Goal: Use online tool/utility: Use online tool/utility

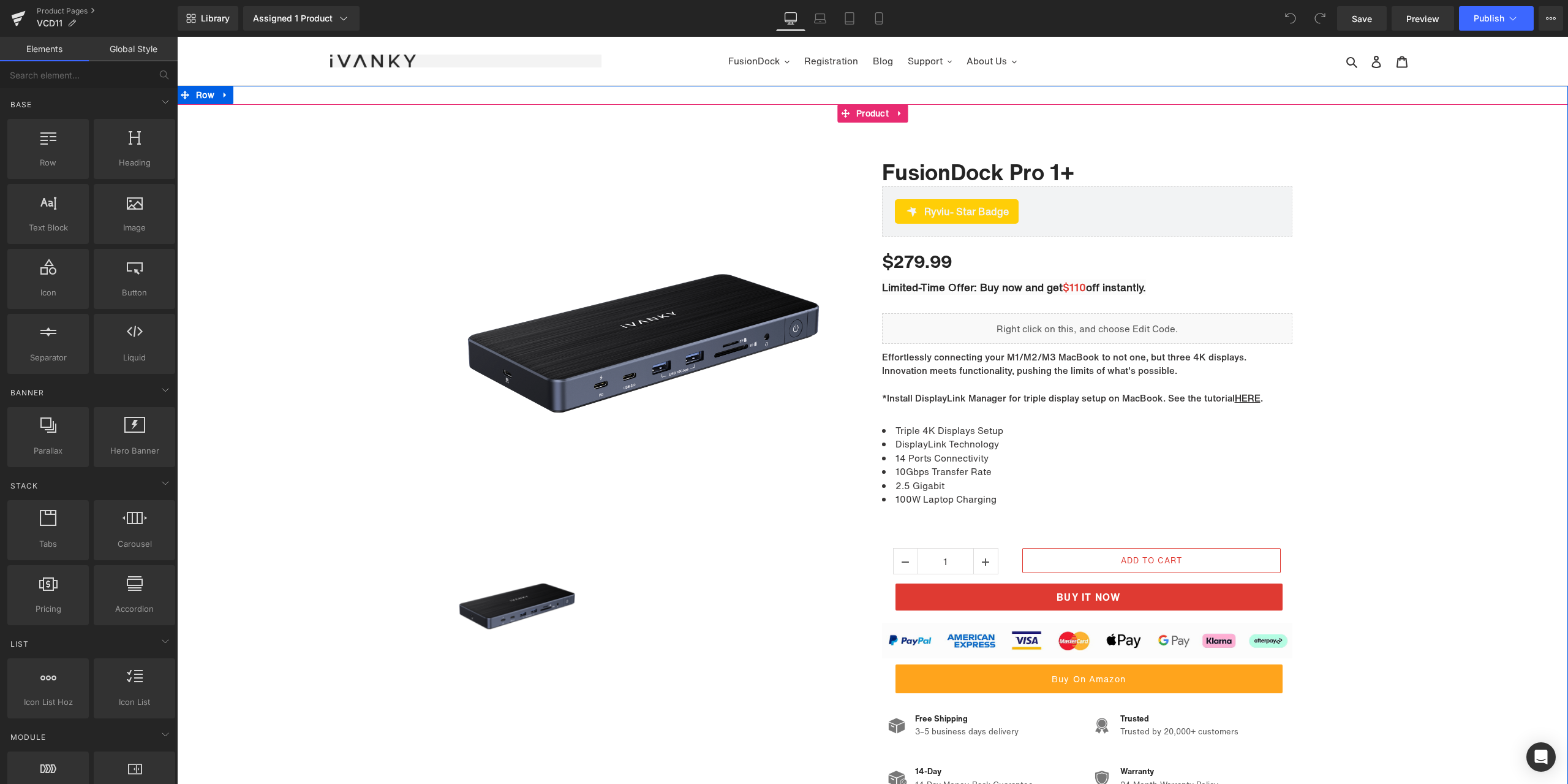
click at [1373, 341] on div "Sale Off (P) Image" at bounding box center [872, 467] width 1391 height 665
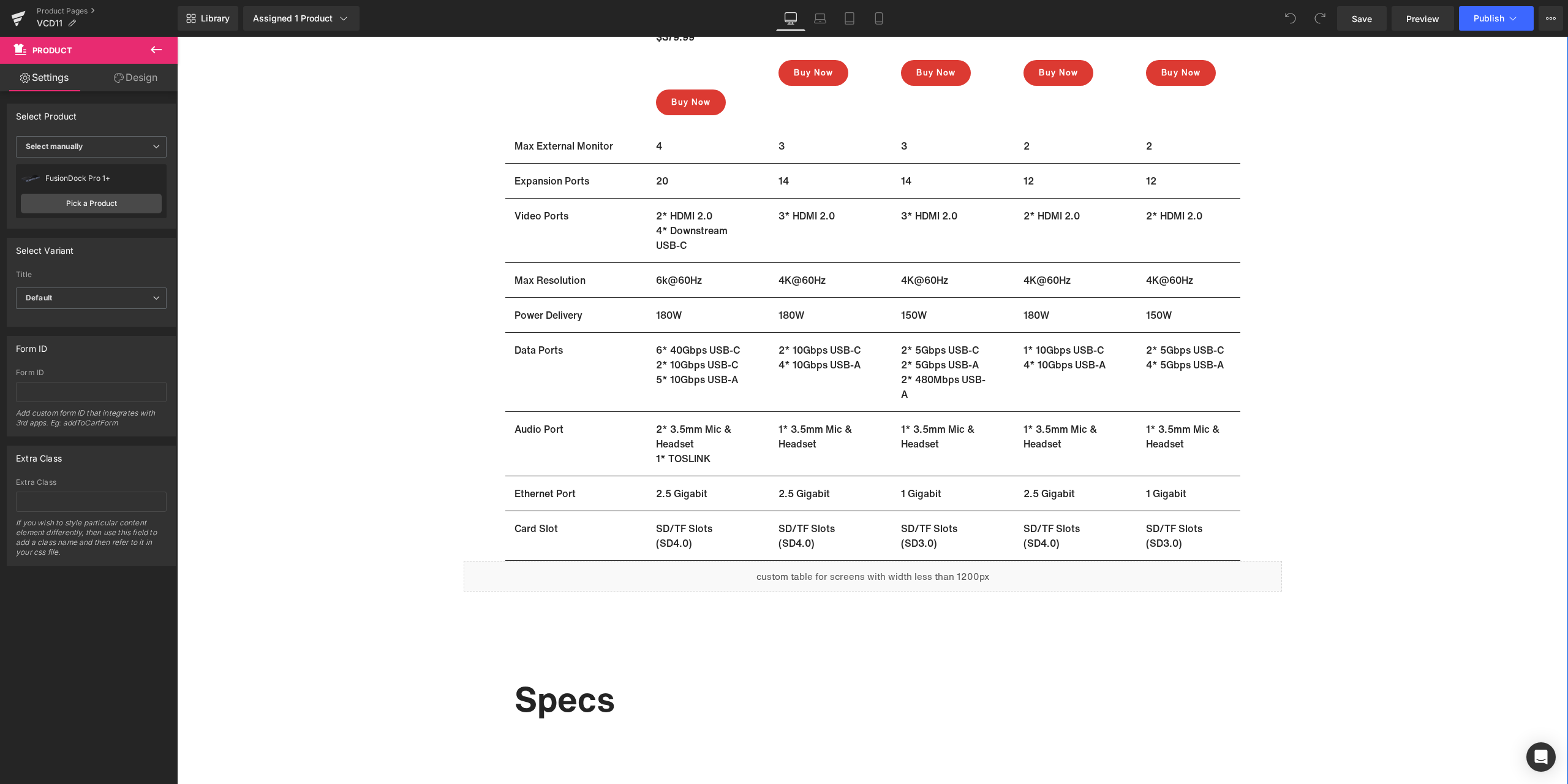
scroll to position [7623, 0]
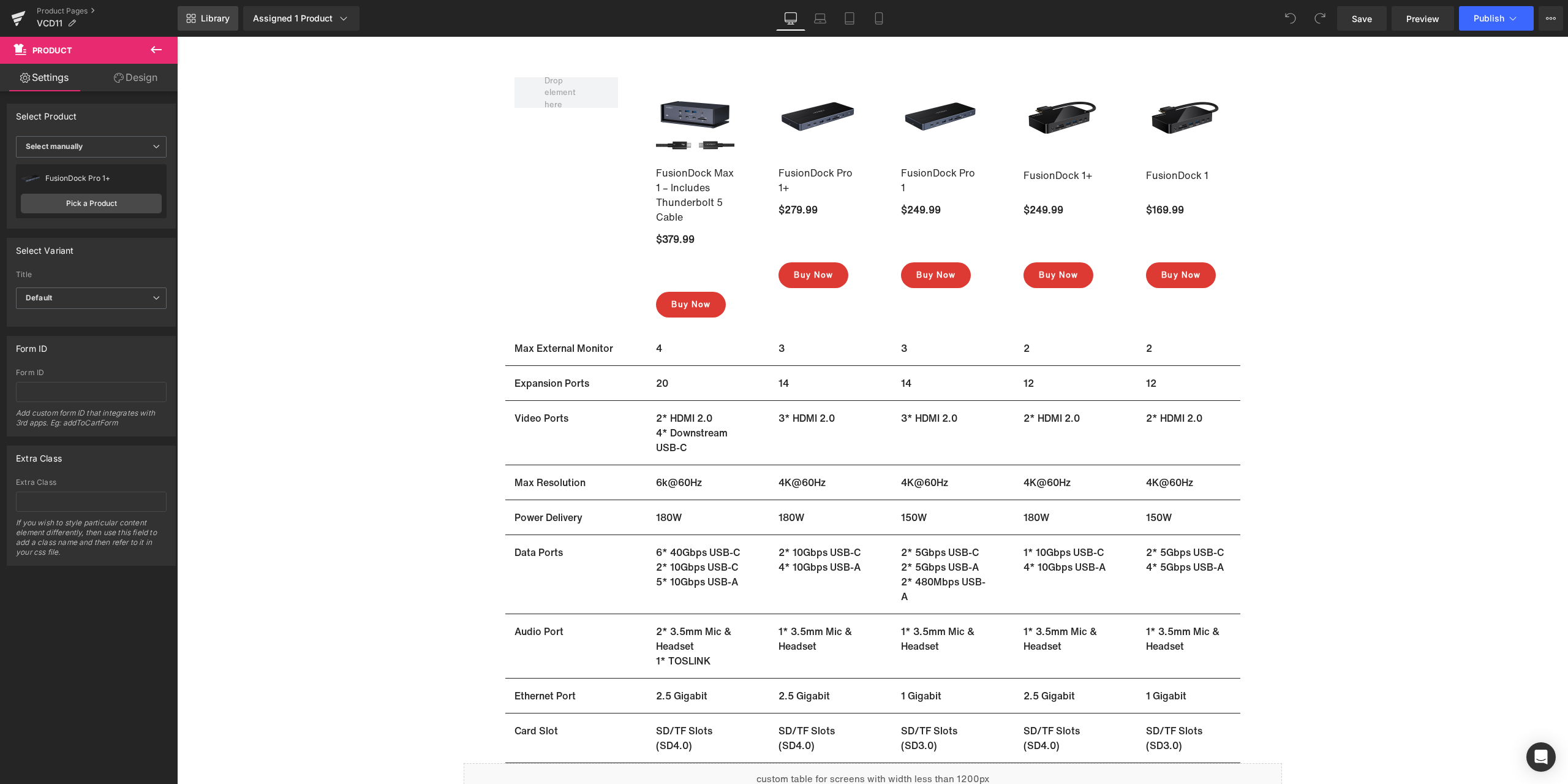
click at [196, 17] on link "Library" at bounding box center [208, 18] width 61 height 25
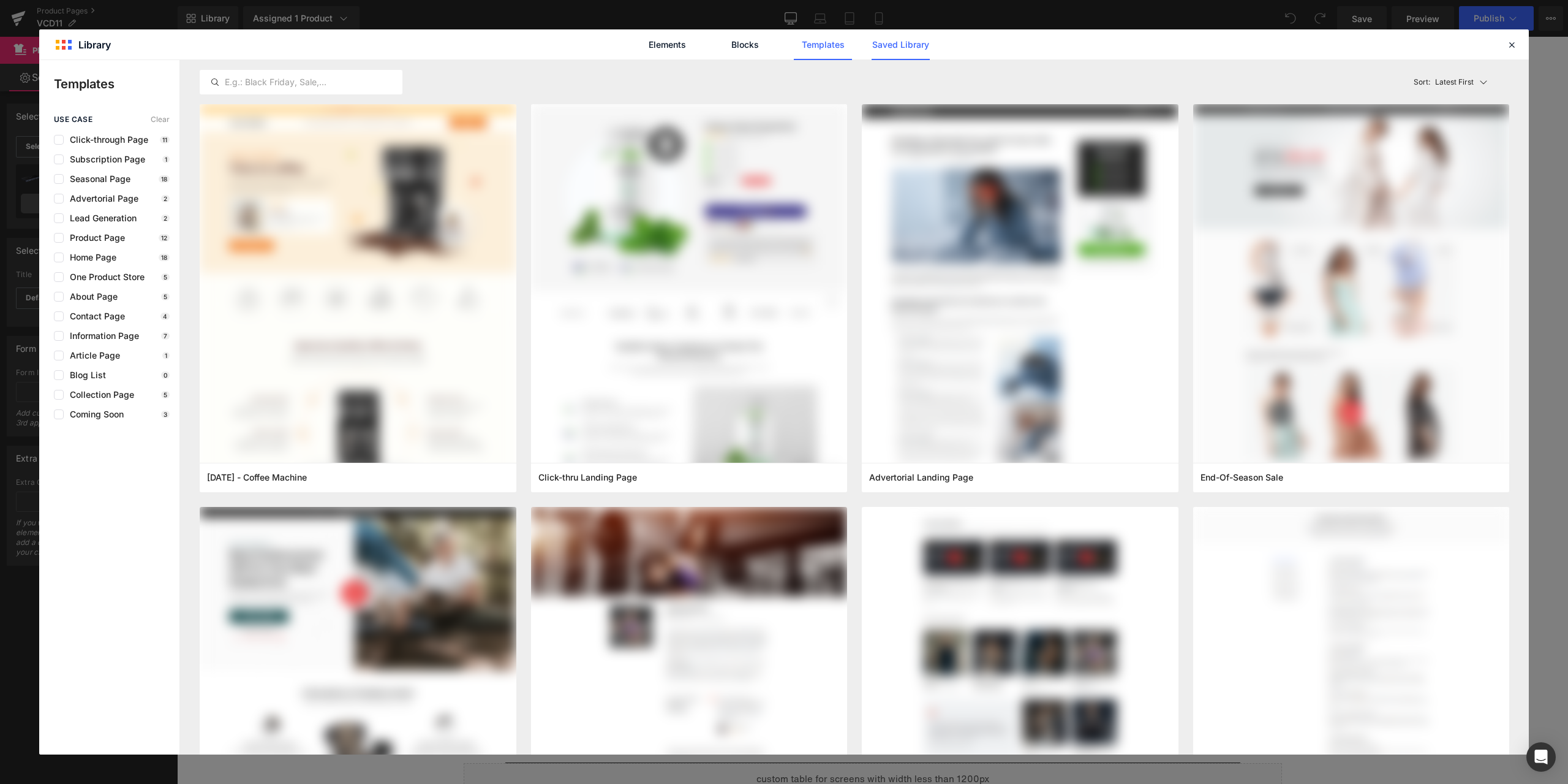
click at [918, 53] on link "Saved Library" at bounding box center [900, 44] width 58 height 30
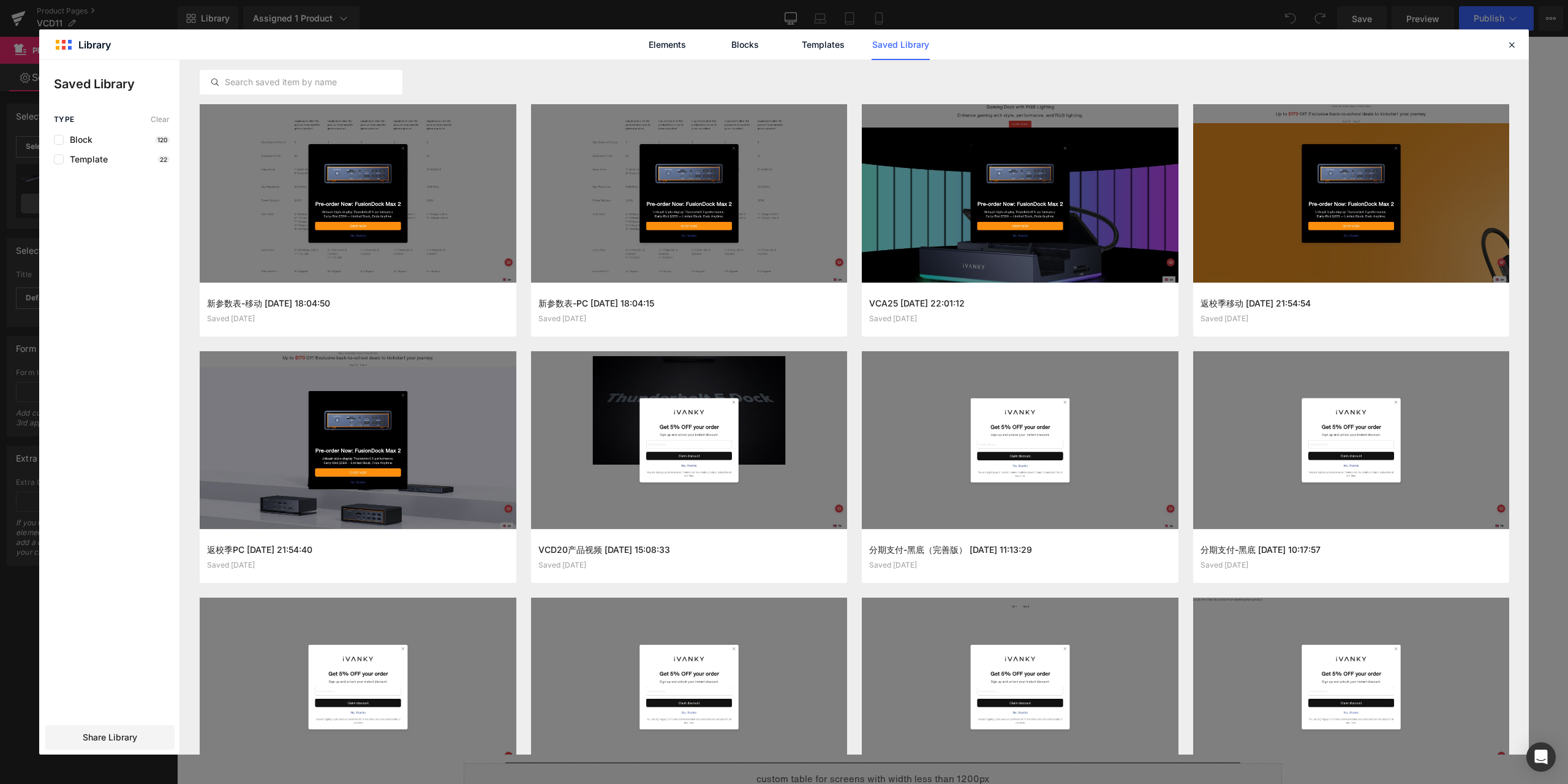
click at [616, 50] on div "Elements Blocks Templates Saved Library" at bounding box center [784, 44] width 1490 height 30
click at [653, 312] on button "Add to page" at bounding box center [677, 309] width 277 height 20
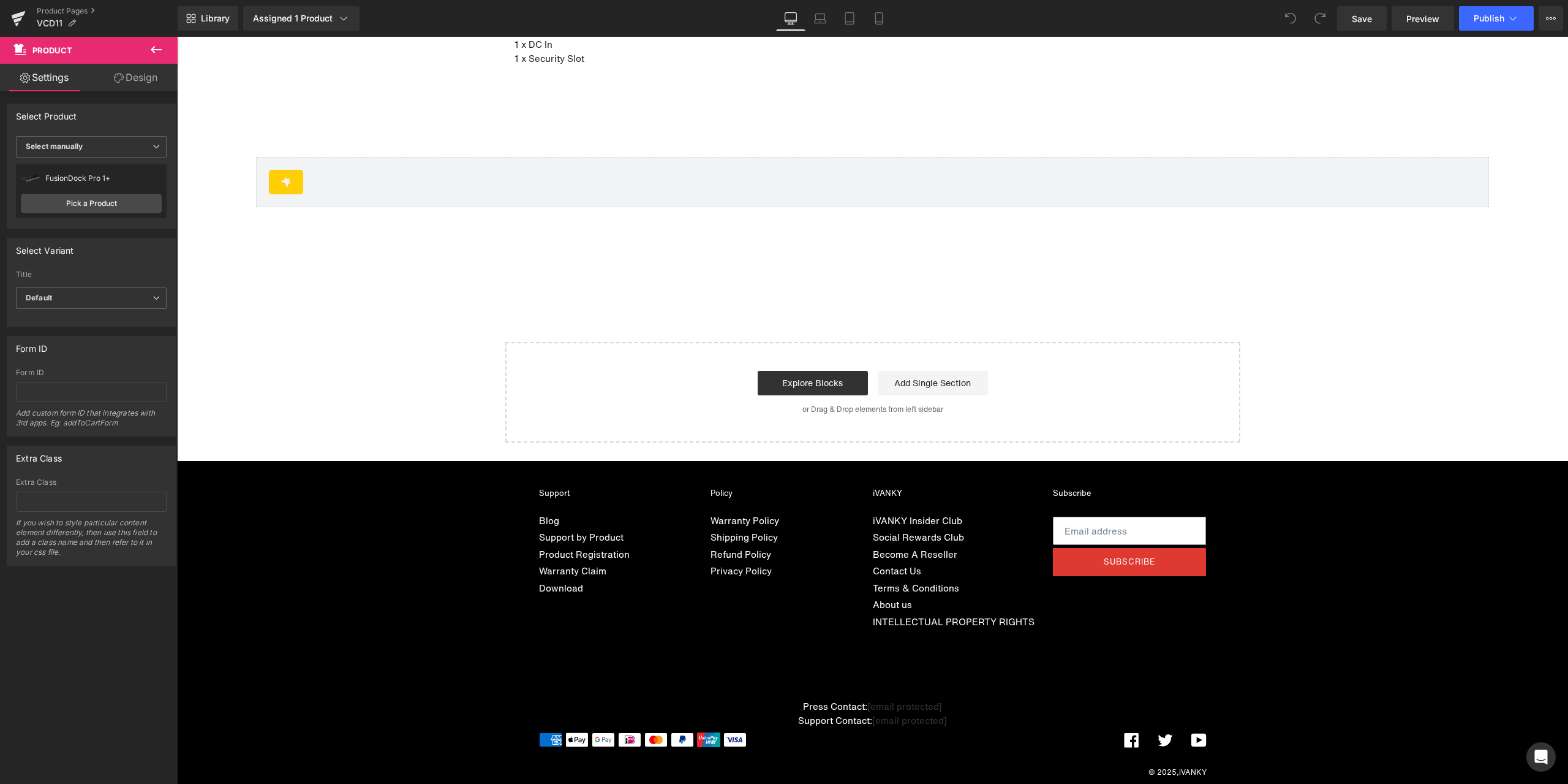
scroll to position [8787, 0]
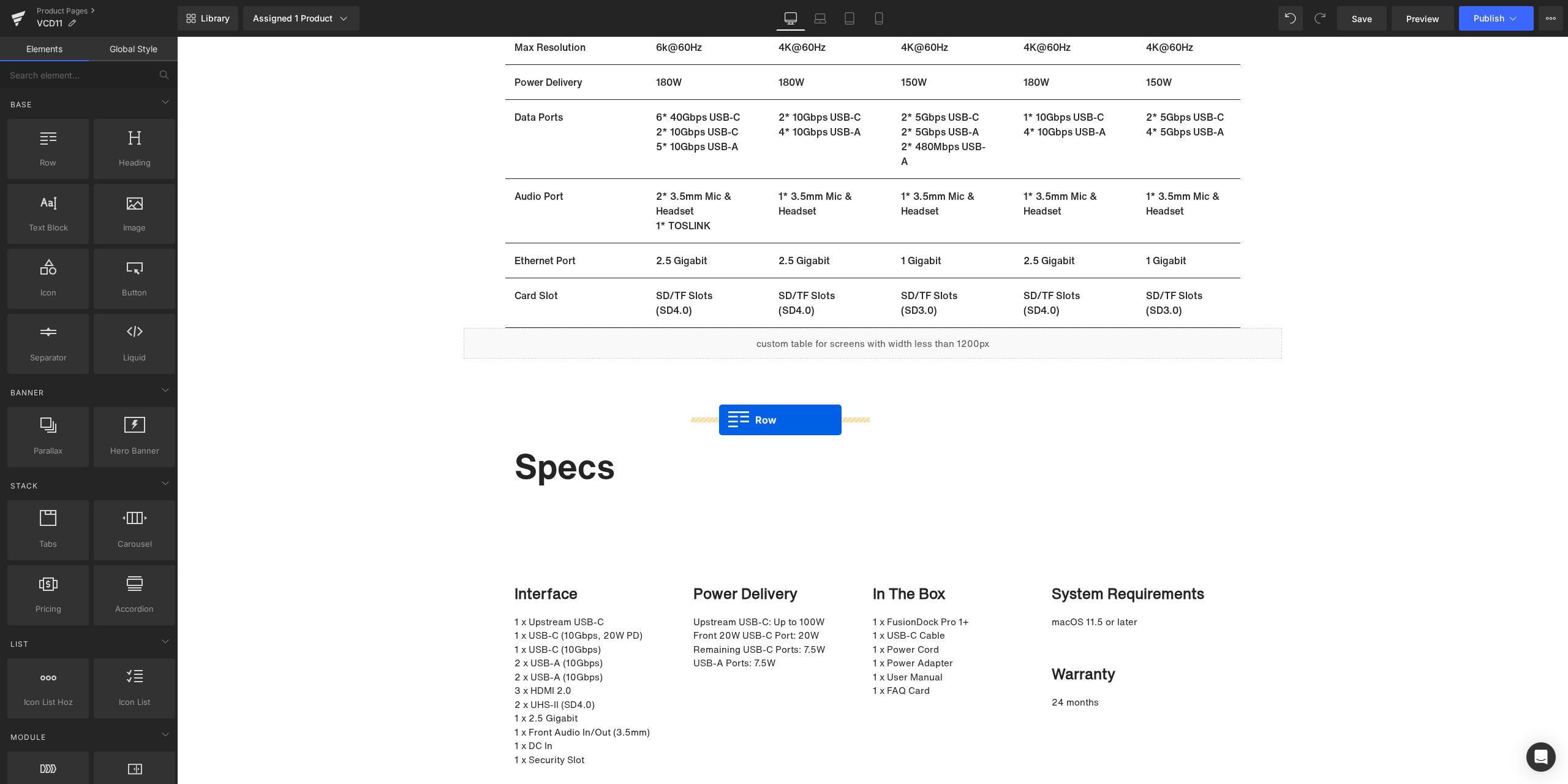
scroll to position [8051, 0]
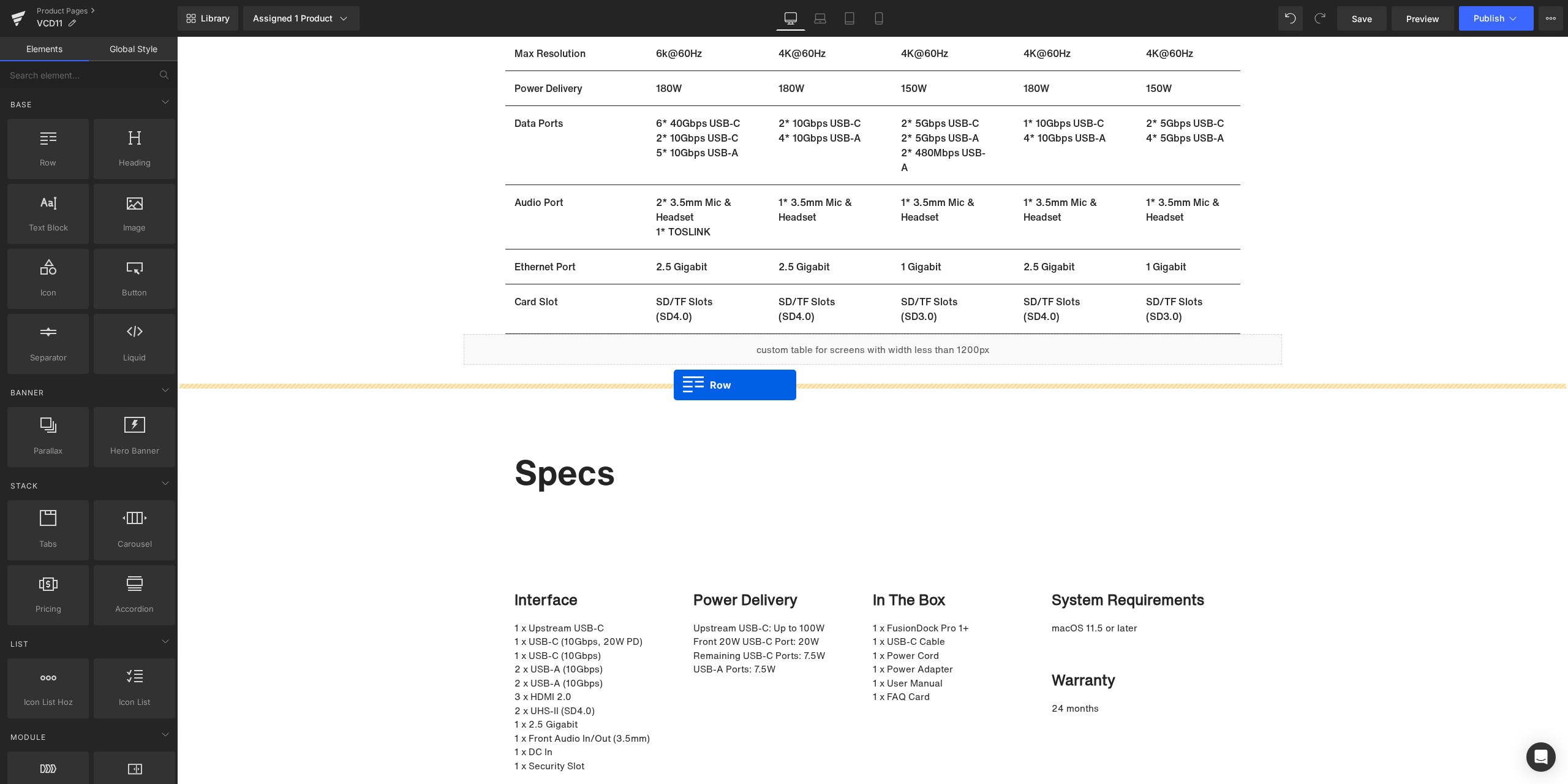
drag, startPoint x: 468, startPoint y: 384, endPoint x: 674, endPoint y: 385, distance: 206.0
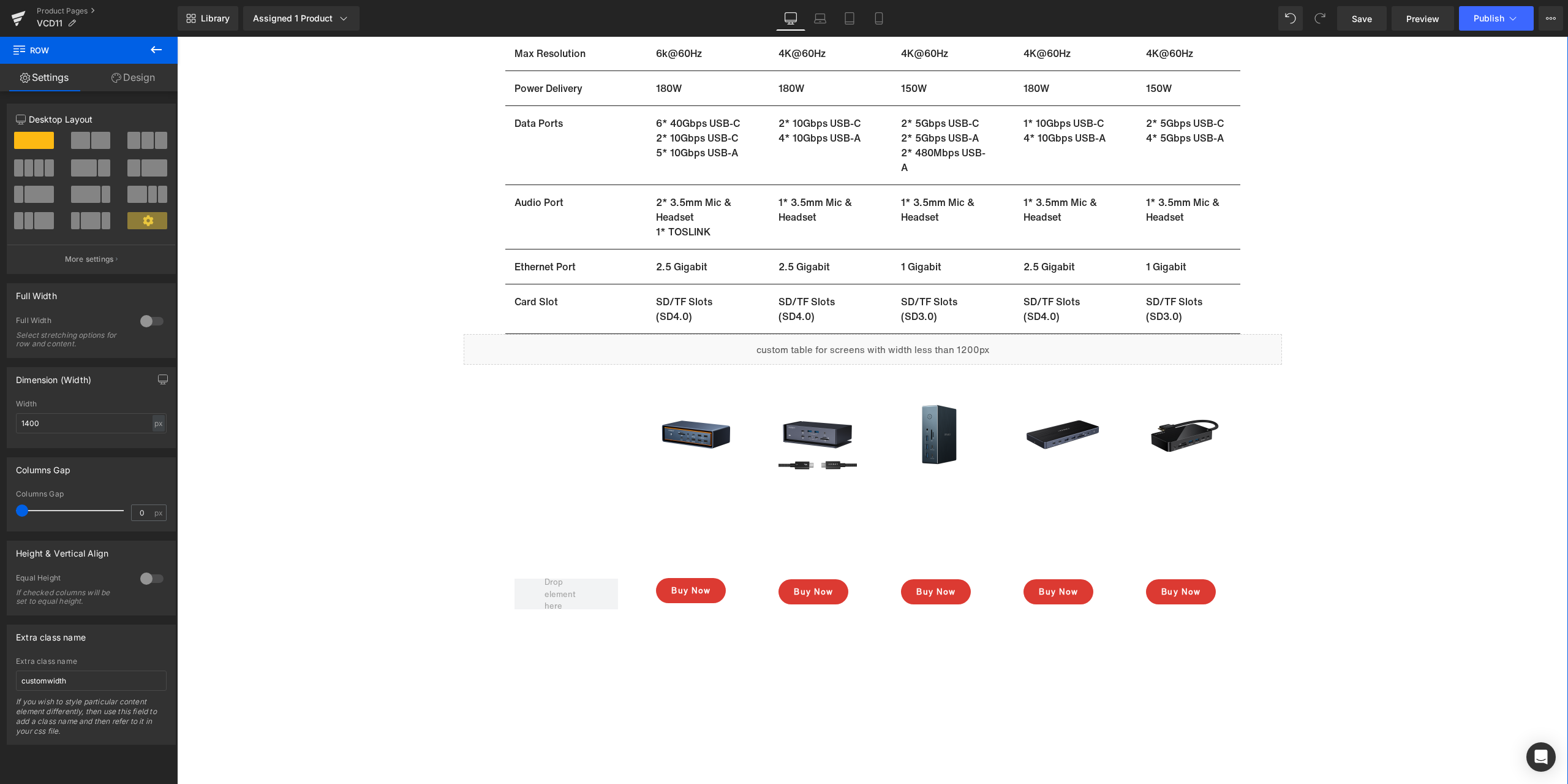
click at [1376, 448] on div "Sale Off (P) Image FusionDock Max 1 – Includes Thunderbolt 5 Cable (P) Title $3…" at bounding box center [872, 394] width 1391 height 1514
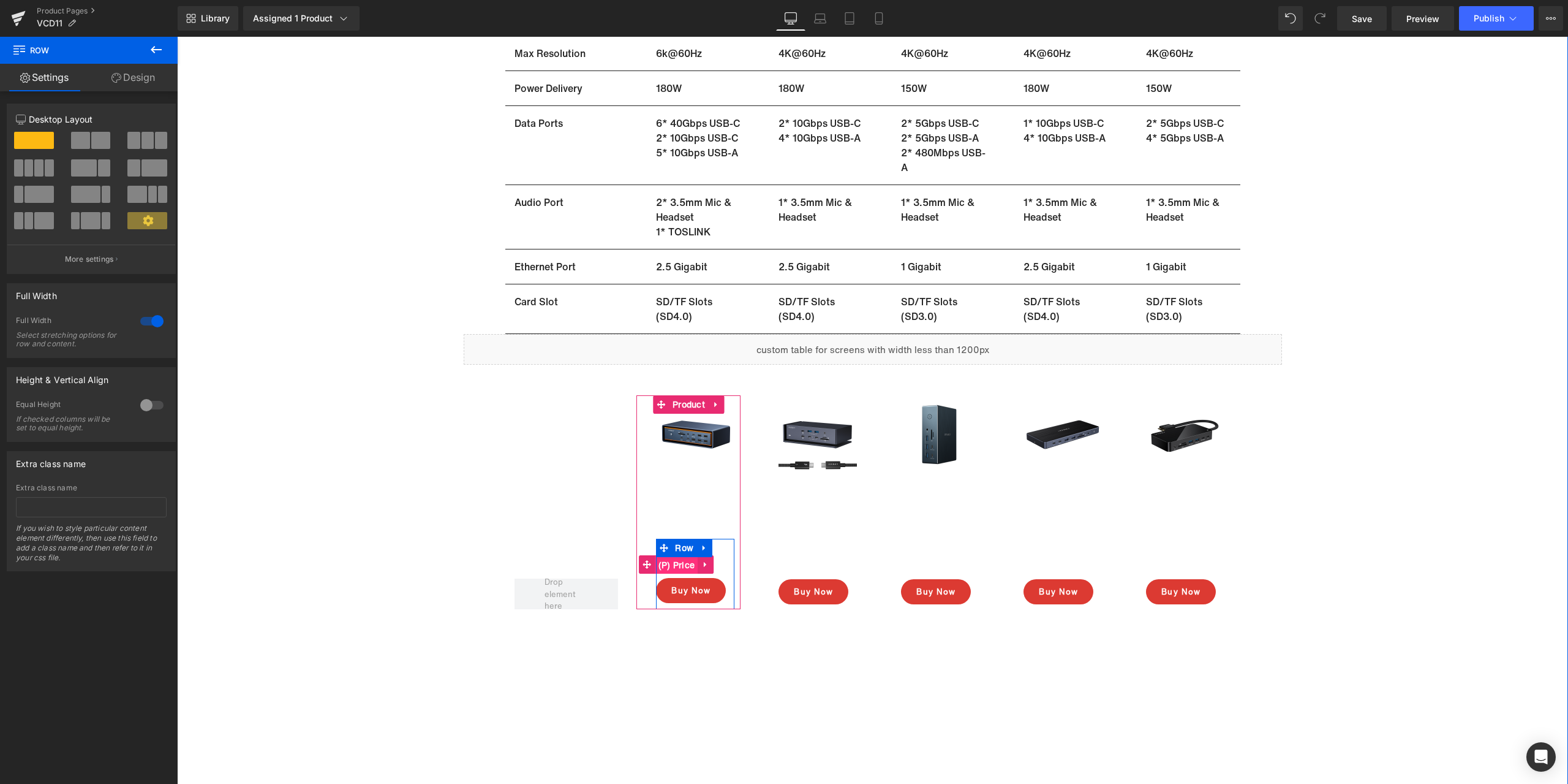
click at [681, 566] on span "(P) Price" at bounding box center [677, 565] width 43 height 19
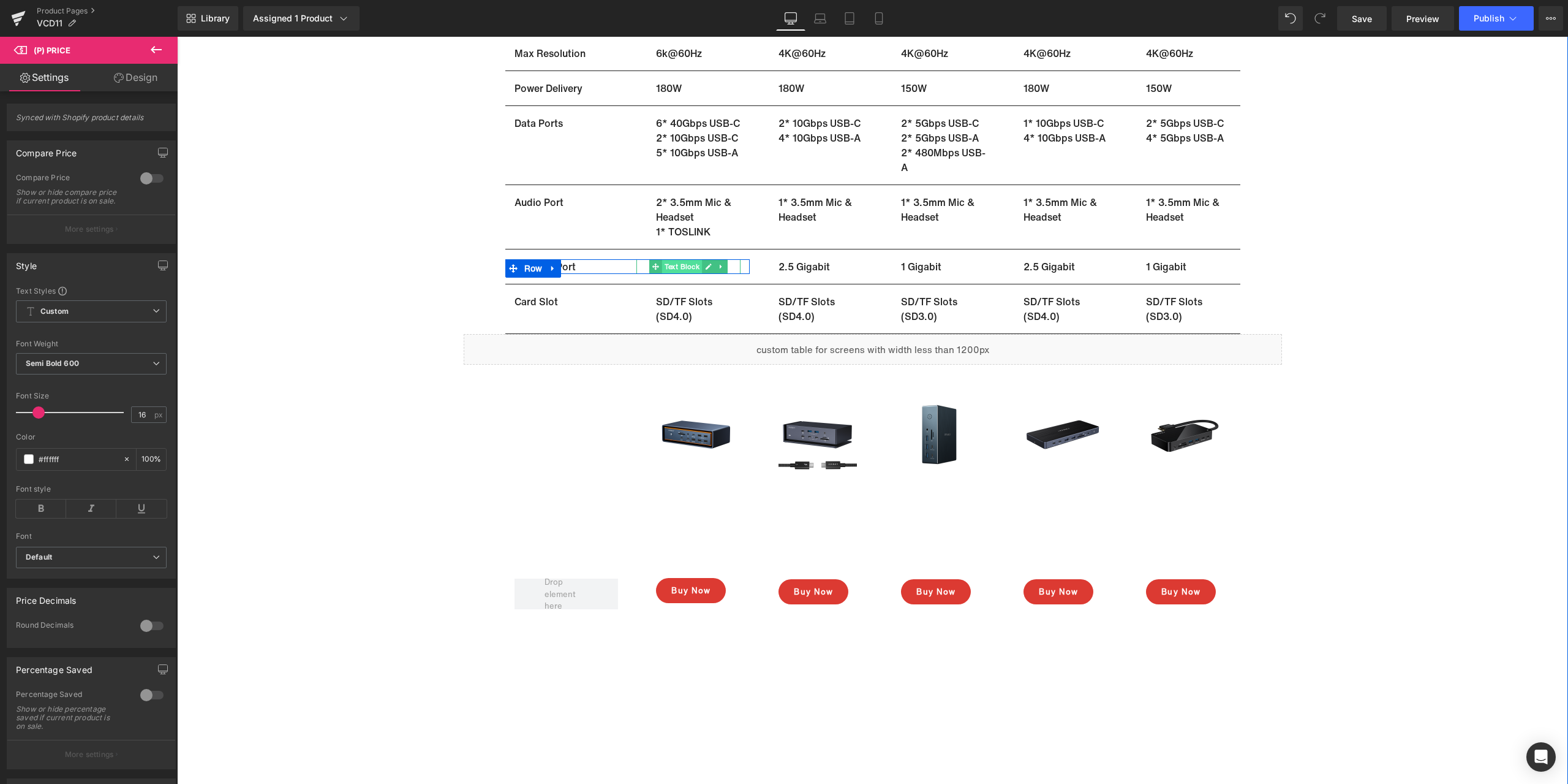
click at [681, 267] on span "Text Block" at bounding box center [682, 266] width 40 height 15
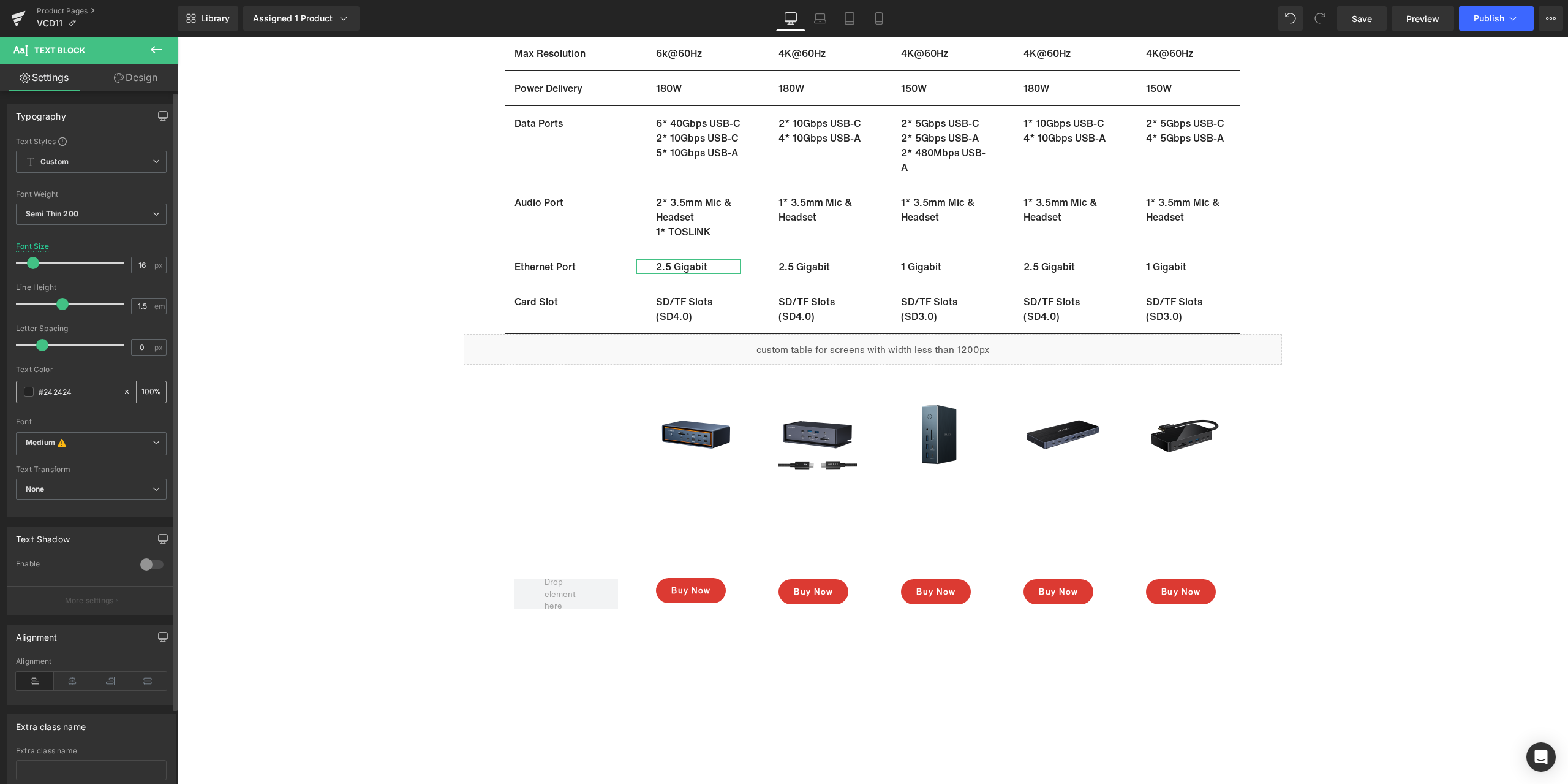
click at [85, 385] on input "#242424" at bounding box center [78, 392] width 79 height 14
click at [689, 500] on span "(P) Title" at bounding box center [696, 496] width 40 height 19
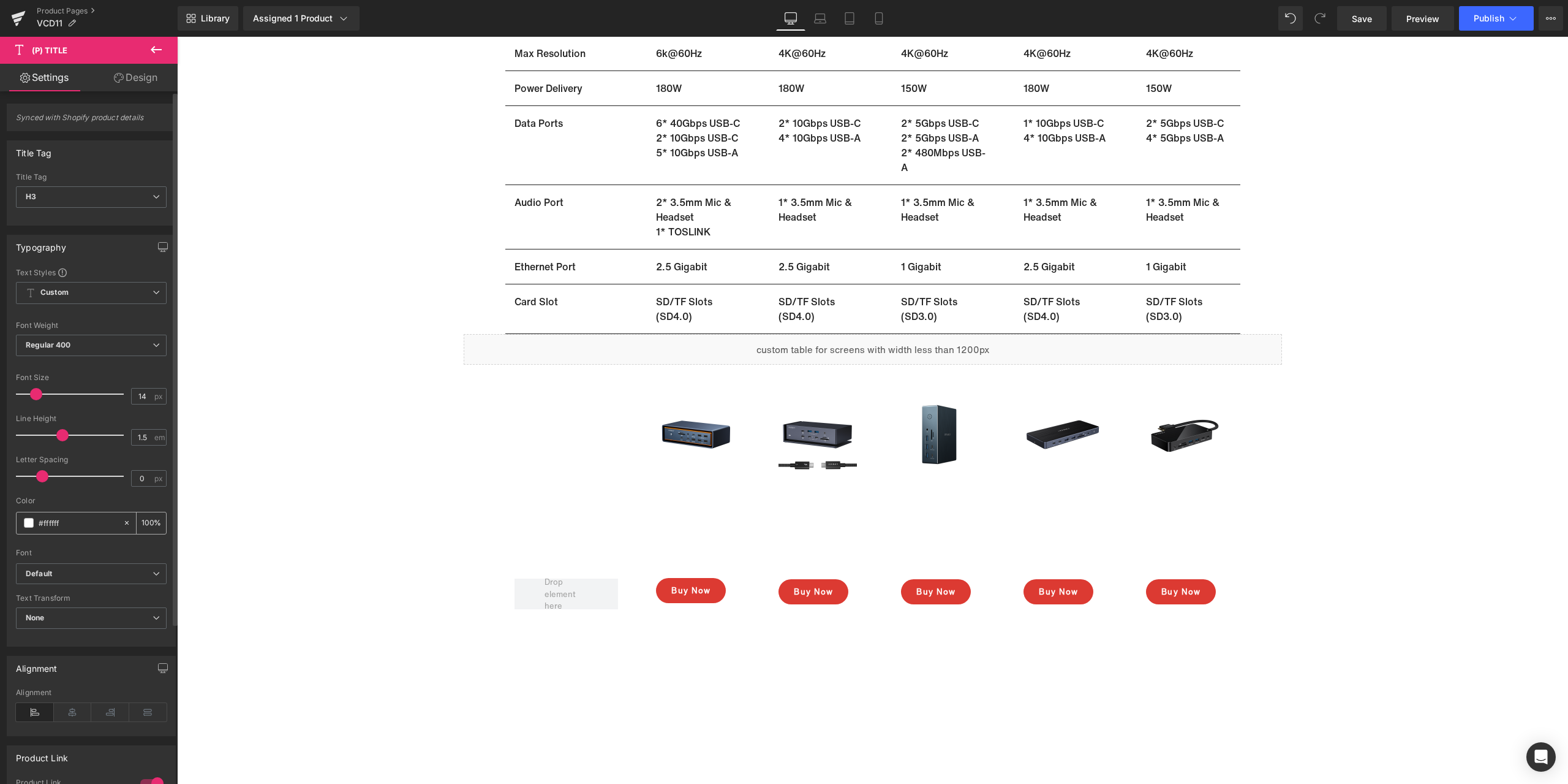
click at [77, 513] on div "#ffffff" at bounding box center [70, 523] width 106 height 22
click at [74, 517] on input "#ffffff" at bounding box center [78, 523] width 79 height 14
click at [65, 523] on input "#ffffff" at bounding box center [78, 523] width 79 height 14
click at [65, 525] on input "#ffffff" at bounding box center [78, 523] width 79 height 14
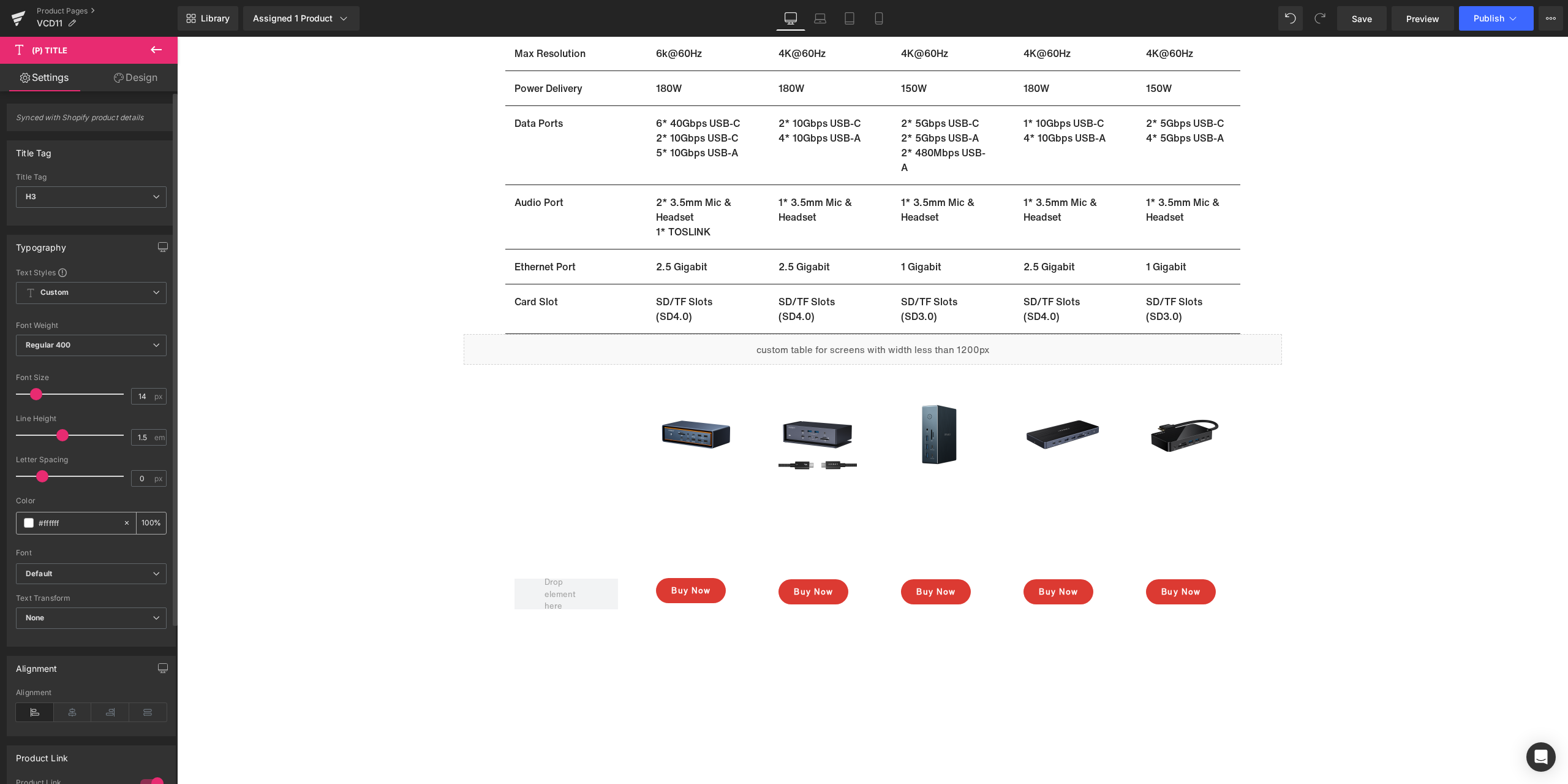
click at [65, 525] on input "#ffffff" at bounding box center [78, 523] width 79 height 14
paste input "242424"
type input "#242424"
click at [679, 568] on span "(P) Price" at bounding box center [677, 564] width 43 height 19
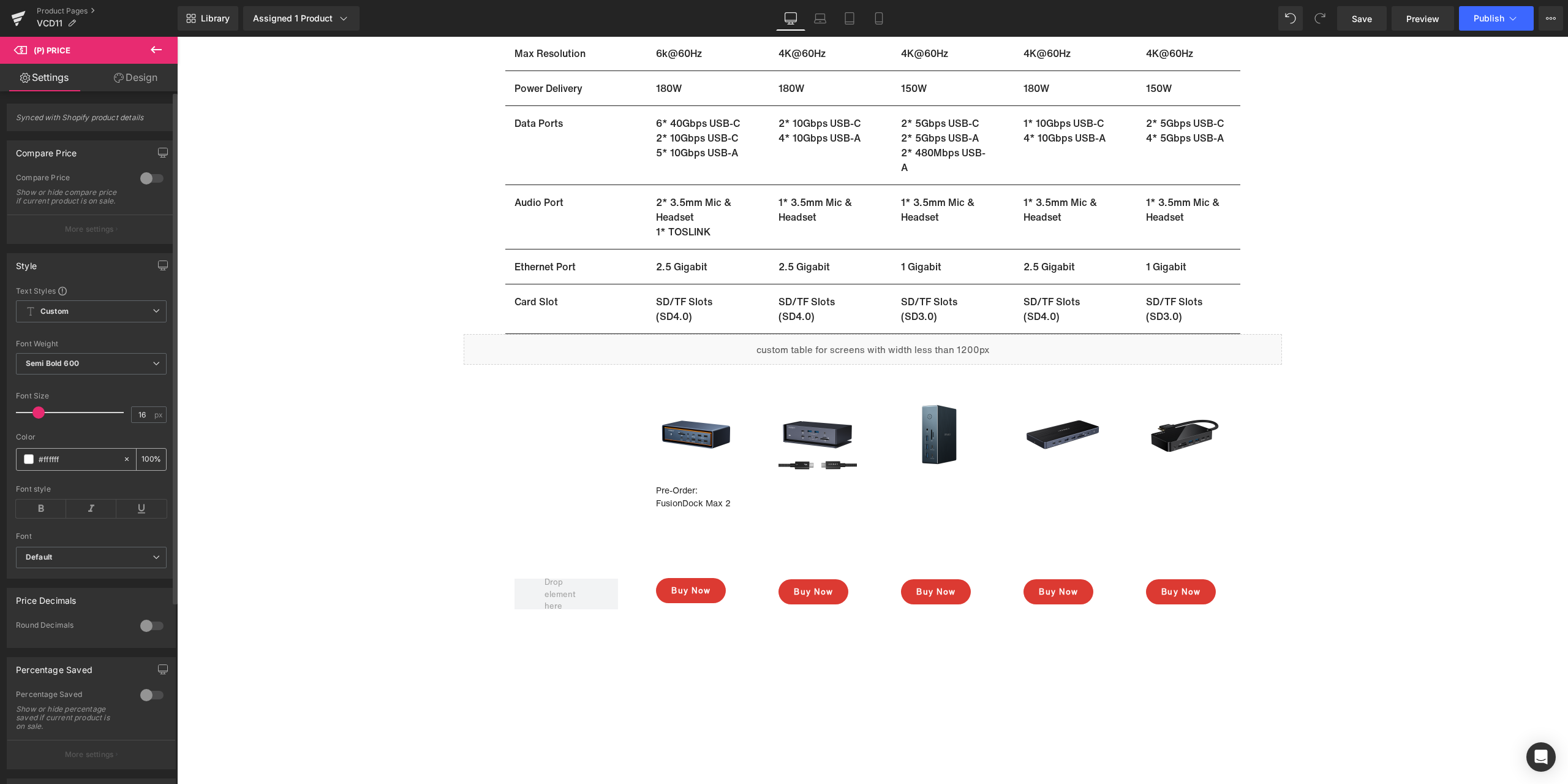
click at [64, 466] on input "#ffffff" at bounding box center [78, 459] width 79 height 14
drag, startPoint x: 81, startPoint y: 465, endPoint x: 31, endPoint y: 466, distance: 50.0
click at [31, 466] on div "#ffffff" at bounding box center [70, 459] width 106 height 22
paste input "242424"
type input "#242424"
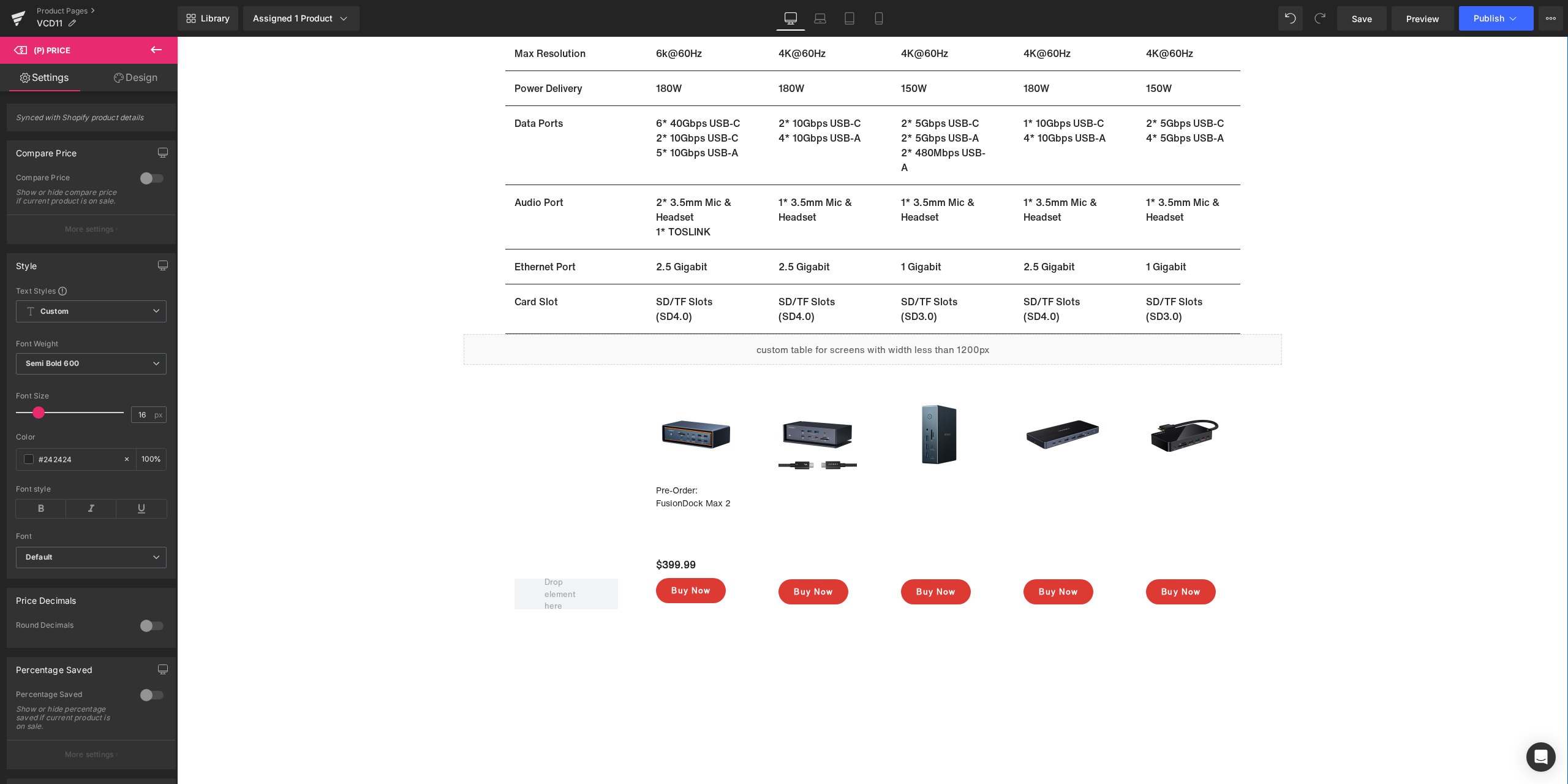
drag, startPoint x: 1401, startPoint y: 542, endPoint x: 1377, endPoint y: 549, distance: 25.0
click at [1401, 542] on div "Sale Off (P) Image FusionDock Max 1 – Includes Thunderbolt 5 Cable (P) Title $3…" at bounding box center [872, 394] width 1391 height 1514
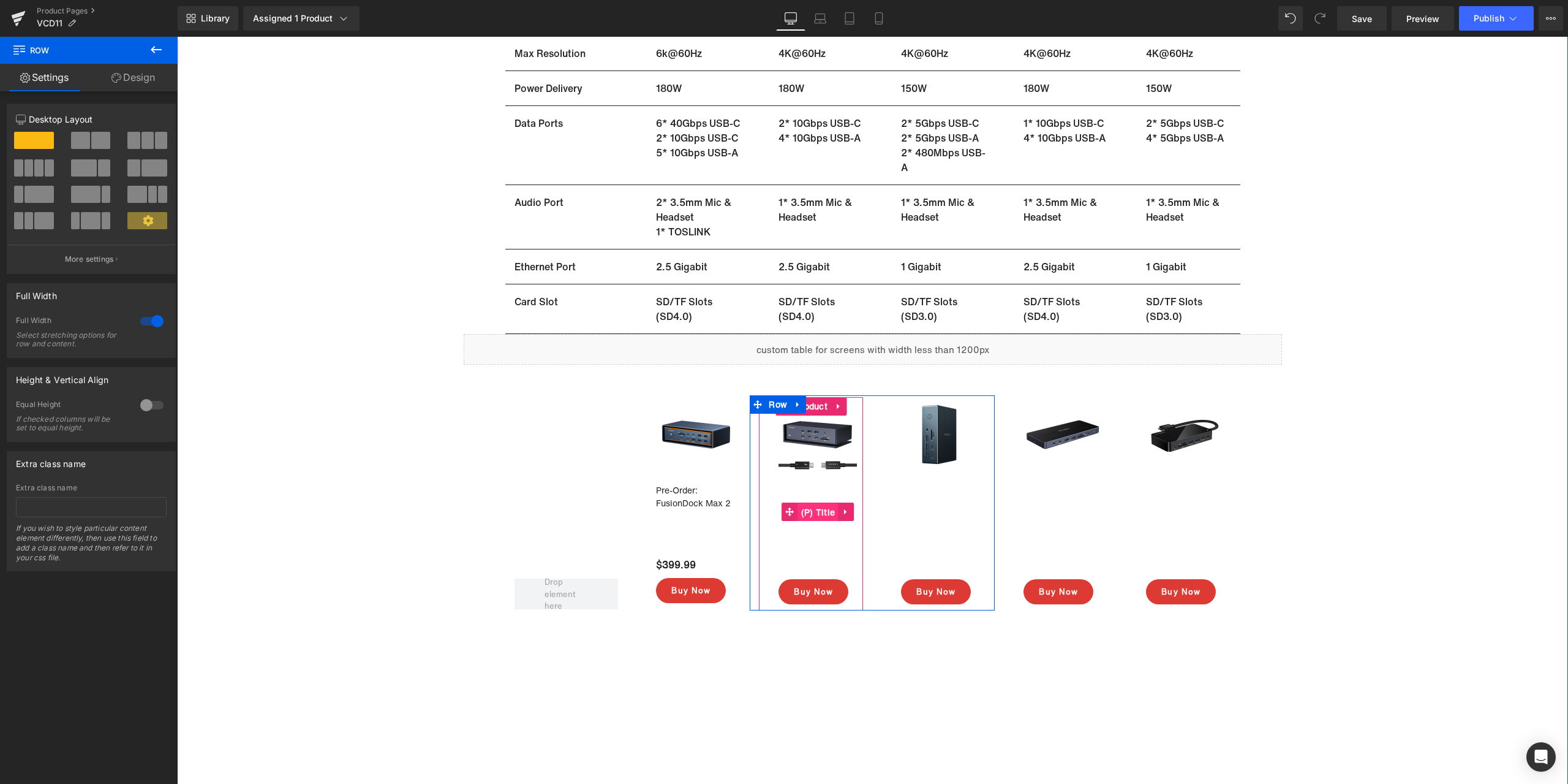
click at [805, 510] on span "(P) Title" at bounding box center [818, 512] width 40 height 19
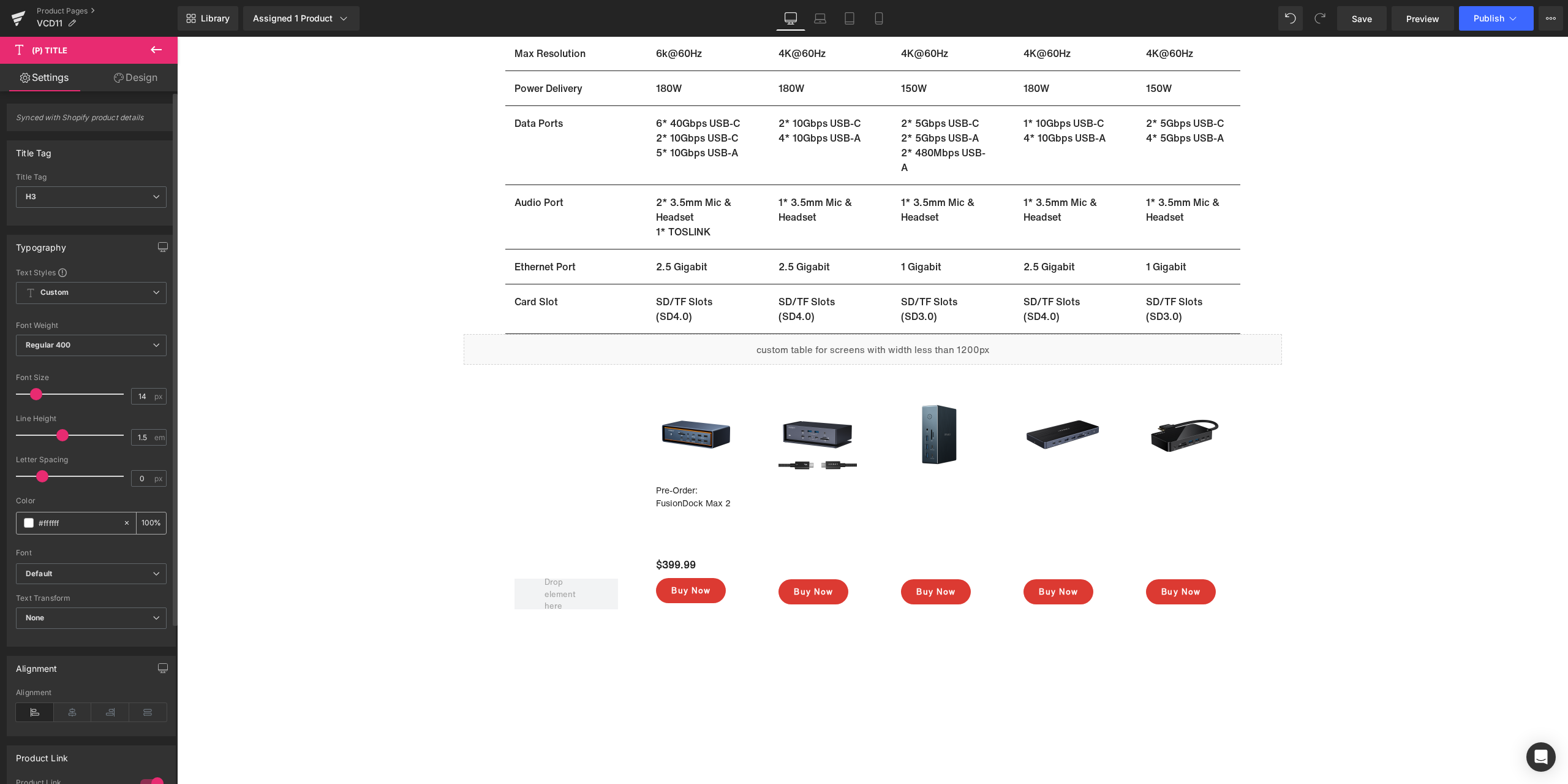
click at [32, 524] on span at bounding box center [28, 523] width 10 height 10
drag, startPoint x: 81, startPoint y: 520, endPoint x: 5, endPoint y: 519, distance: 76.0
click at [5, 519] on div "Typography Text Styles Custom Custom Setup Global Style Custom Setup Global Sty…" at bounding box center [91, 435] width 183 height 420
click at [684, 267] on span "Text Block" at bounding box center [682, 266] width 40 height 15
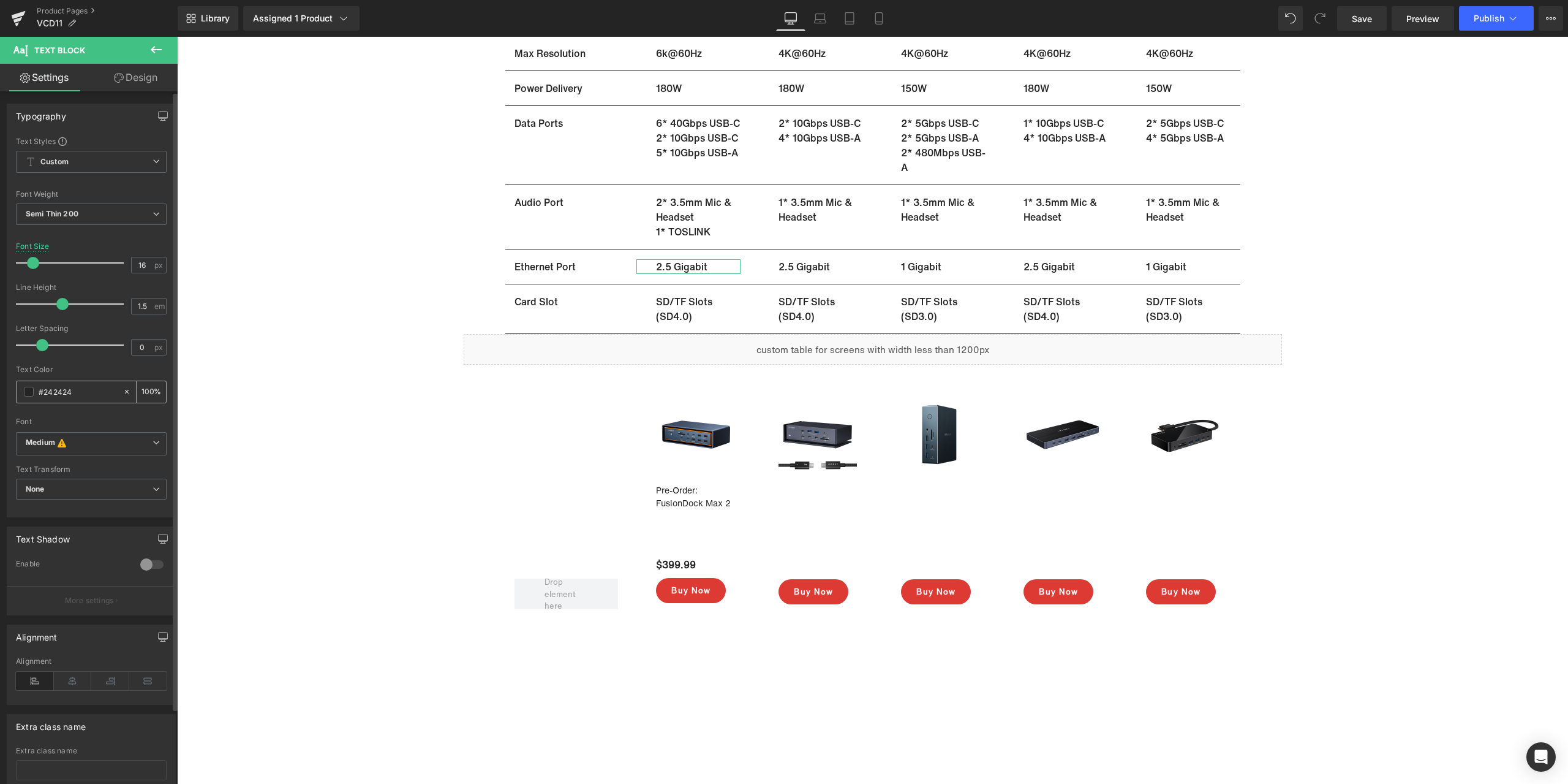
click at [84, 390] on input "#242424" at bounding box center [78, 392] width 79 height 14
click at [810, 505] on div "FusionDock Max 1 – Includes Thunderbolt 5 Cable (P) Title" at bounding box center [818, 512] width 79 height 53
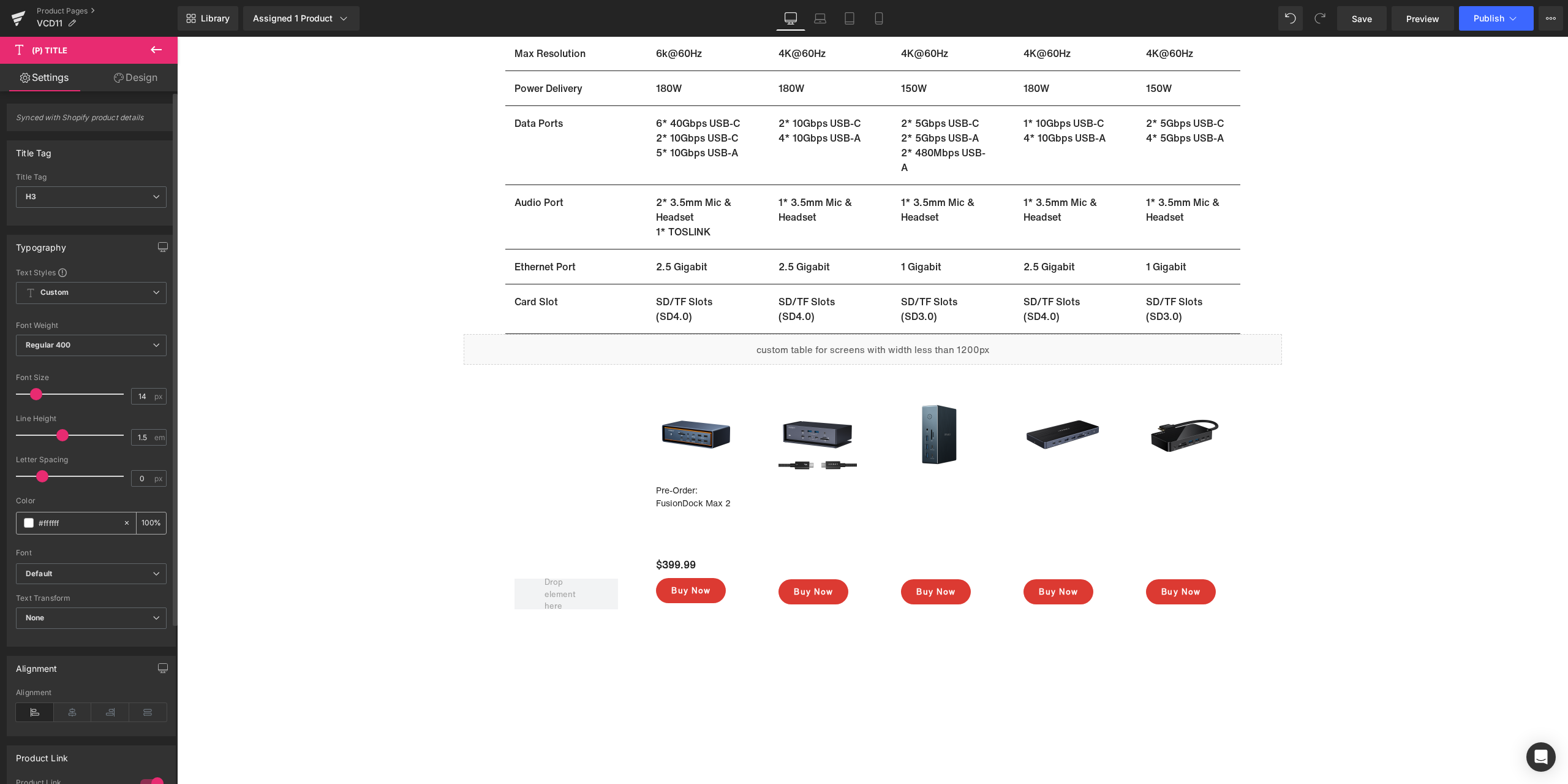
click at [73, 520] on input "#ffffff" at bounding box center [78, 523] width 79 height 14
click at [70, 524] on input "#ffffff" at bounding box center [78, 523] width 79 height 14
paste input "242424"
type input "#242424"
click at [803, 566] on span "(P) Price" at bounding box center [799, 565] width 43 height 19
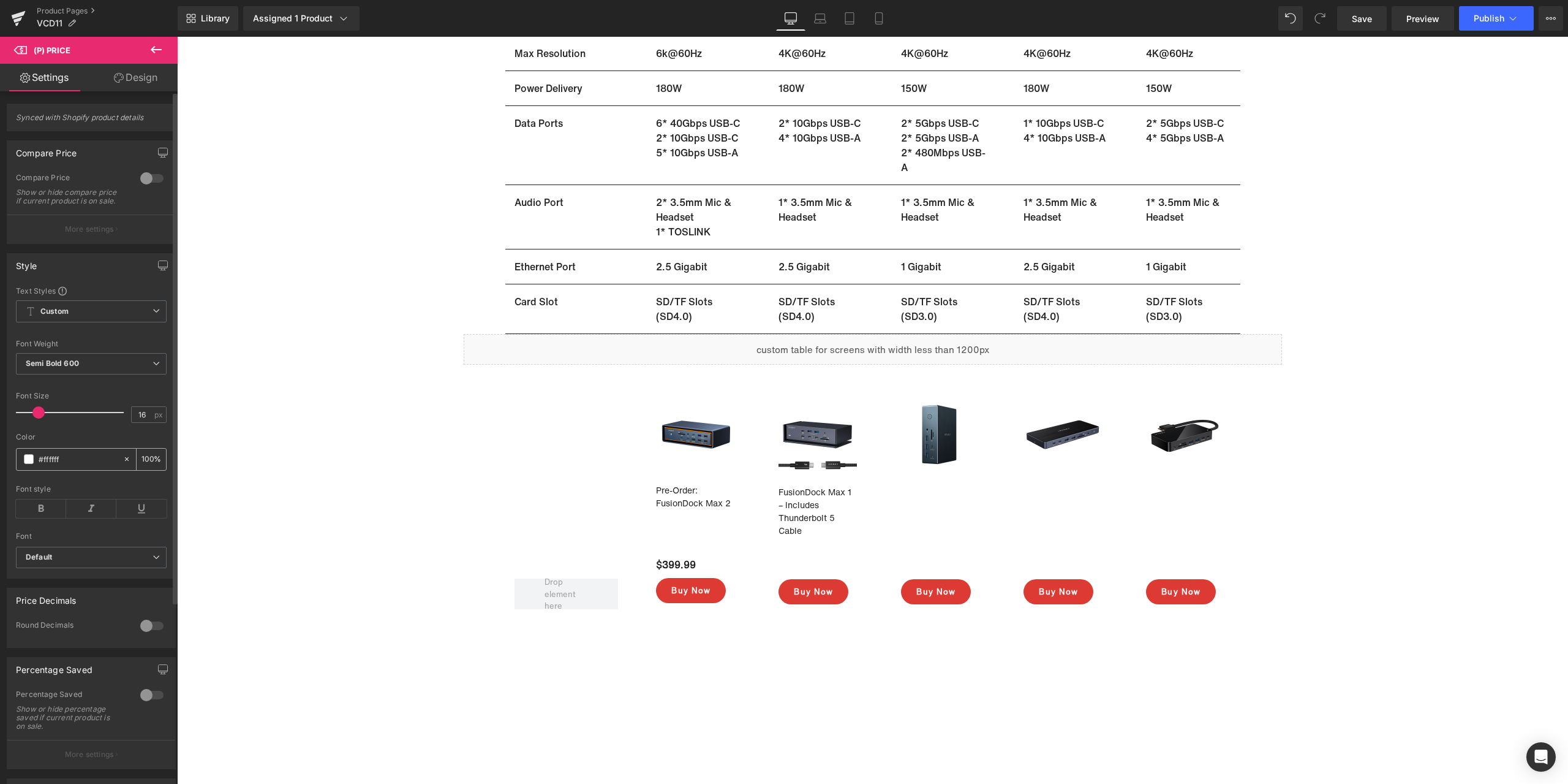
click at [85, 466] on input "#ffffff" at bounding box center [78, 459] width 79 height 14
paste input "242424"
type input "#242424"
click at [929, 495] on span "(P) Title" at bounding box center [937, 492] width 40 height 19
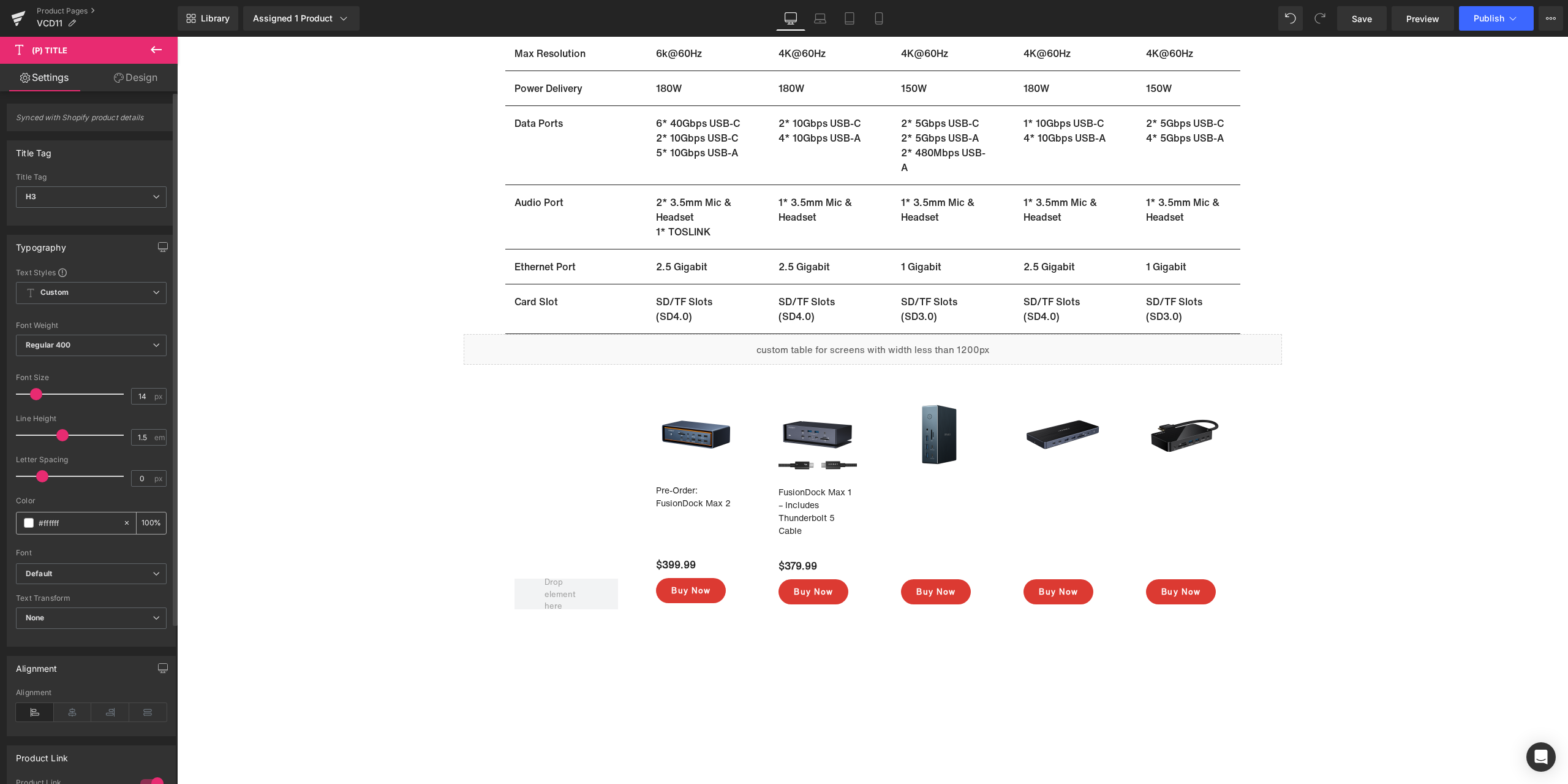
click at [81, 522] on input "#ffffff" at bounding box center [78, 523] width 79 height 14
click at [82, 522] on input "#ffffff" at bounding box center [78, 523] width 79 height 14
paste input "242424"
type input "#242424"
click at [925, 566] on span "(P) Price" at bounding box center [923, 565] width 43 height 19
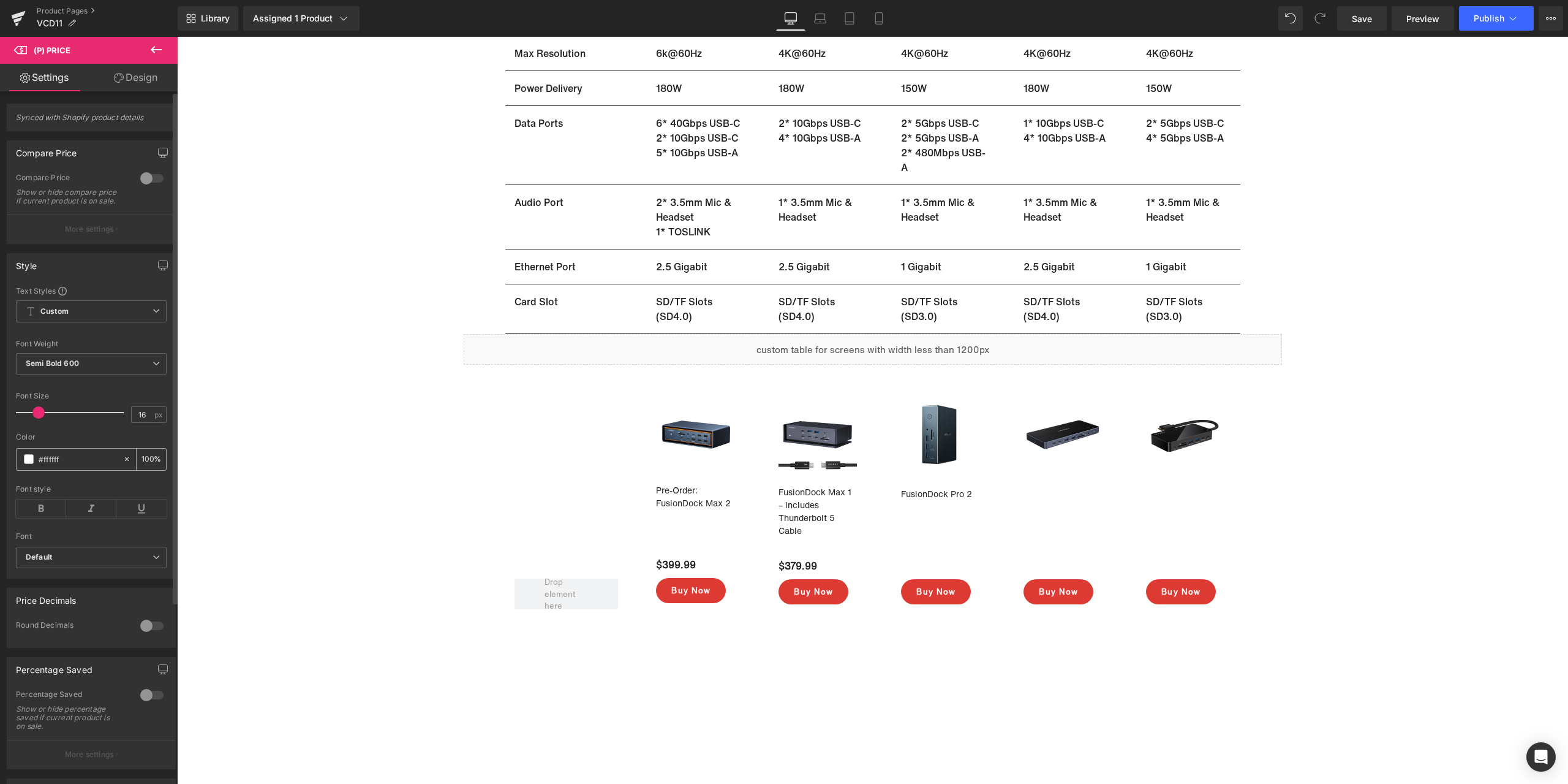
click at [84, 466] on input "#ffffff" at bounding box center [78, 459] width 79 height 14
click at [73, 466] on input "#ffffff" at bounding box center [78, 459] width 79 height 14
paste input "242424"
type input "#242424"
click at [1357, 422] on div "Sale Off (P) Image FusionDock Max 1 – Includes Thunderbolt 5 Cable (P) Title $3…" at bounding box center [872, 394] width 1391 height 1514
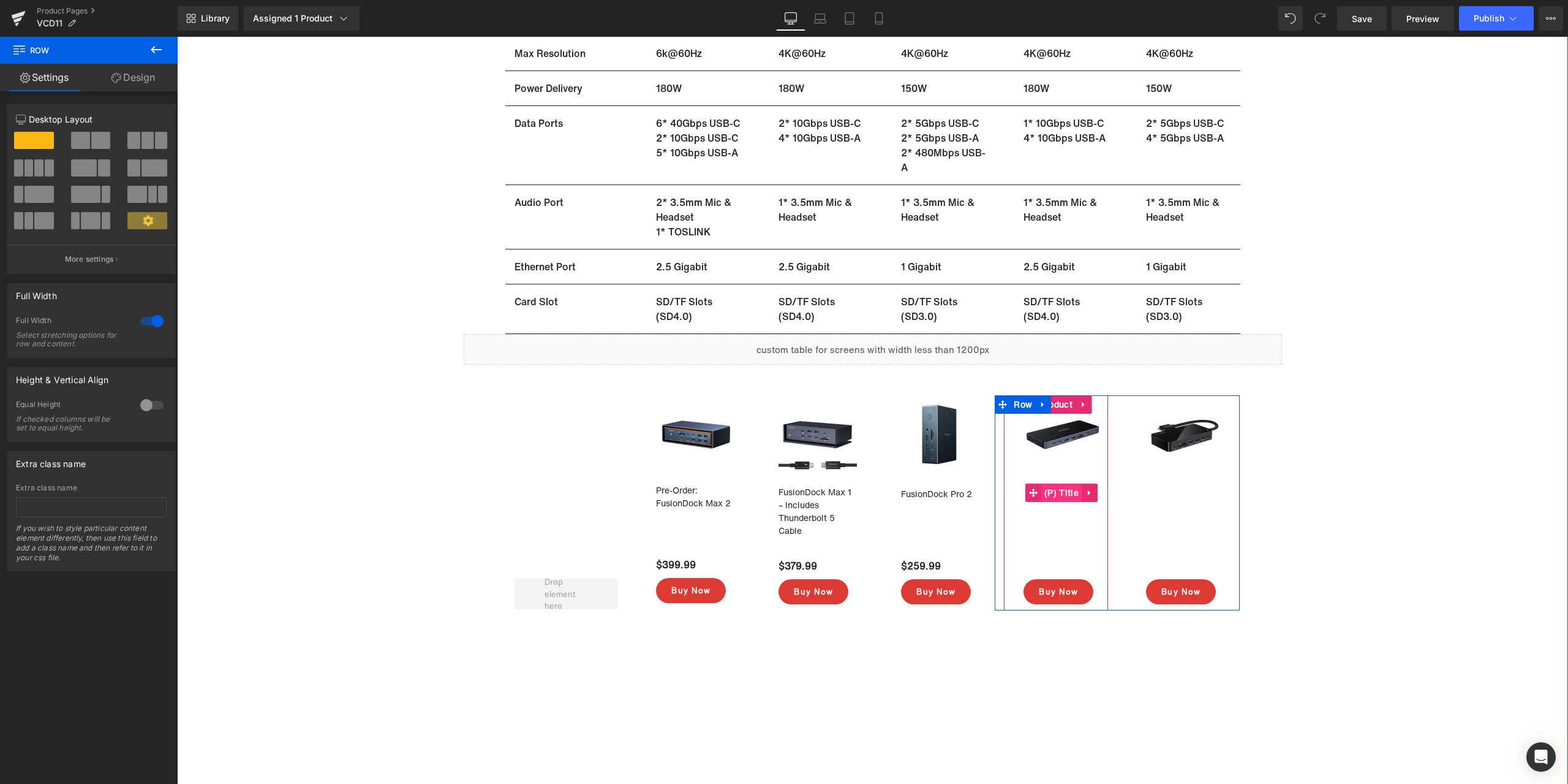
click at [1063, 492] on span "(P) Title" at bounding box center [1061, 492] width 40 height 19
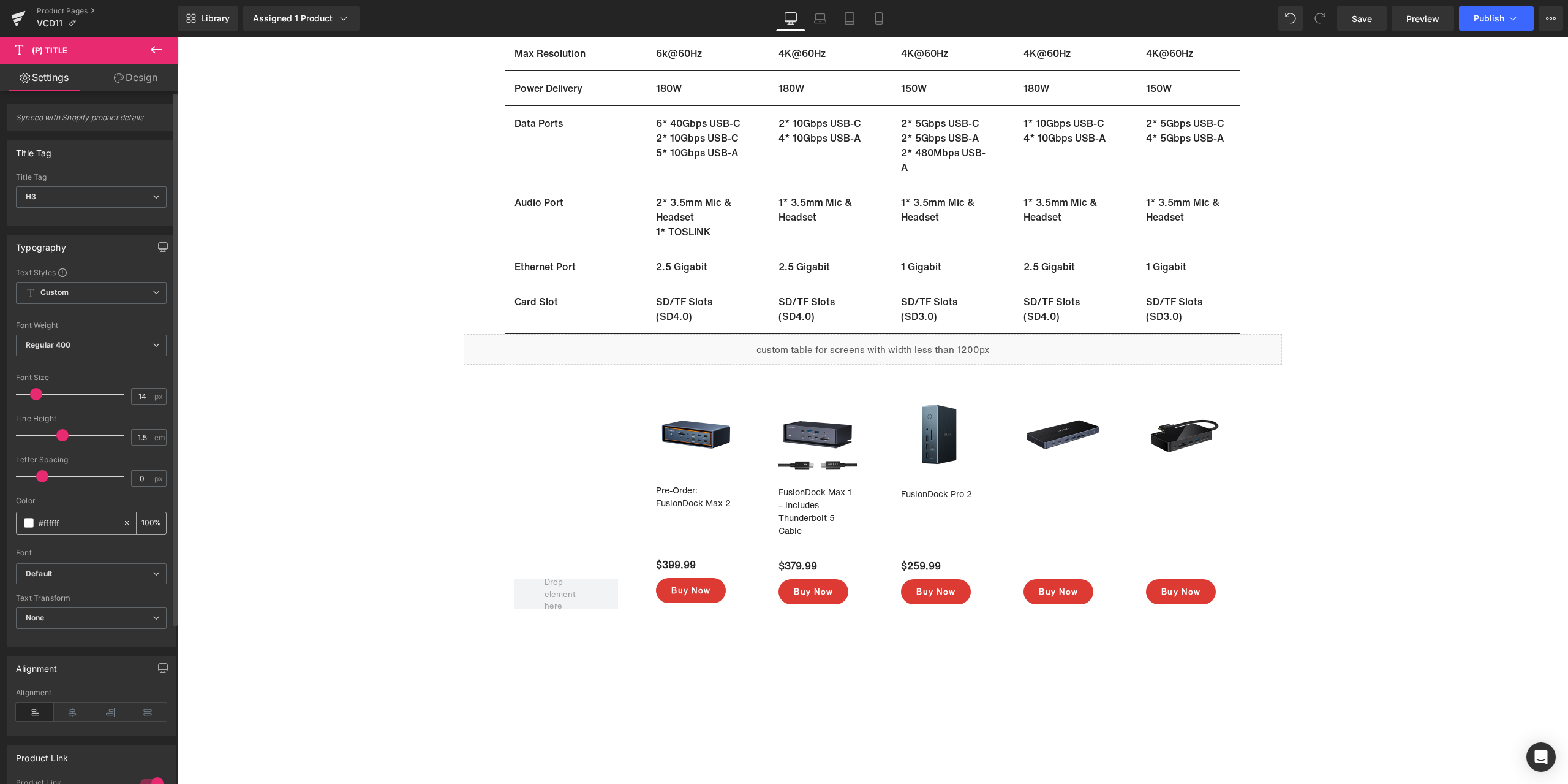
drag, startPoint x: 63, startPoint y: 523, endPoint x: 26, endPoint y: 519, distance: 37.2
click at [26, 519] on div "#ffffff" at bounding box center [70, 523] width 106 height 22
type input "#242424"
click at [1047, 567] on span "(P) Price" at bounding box center [1044, 566] width 43 height 19
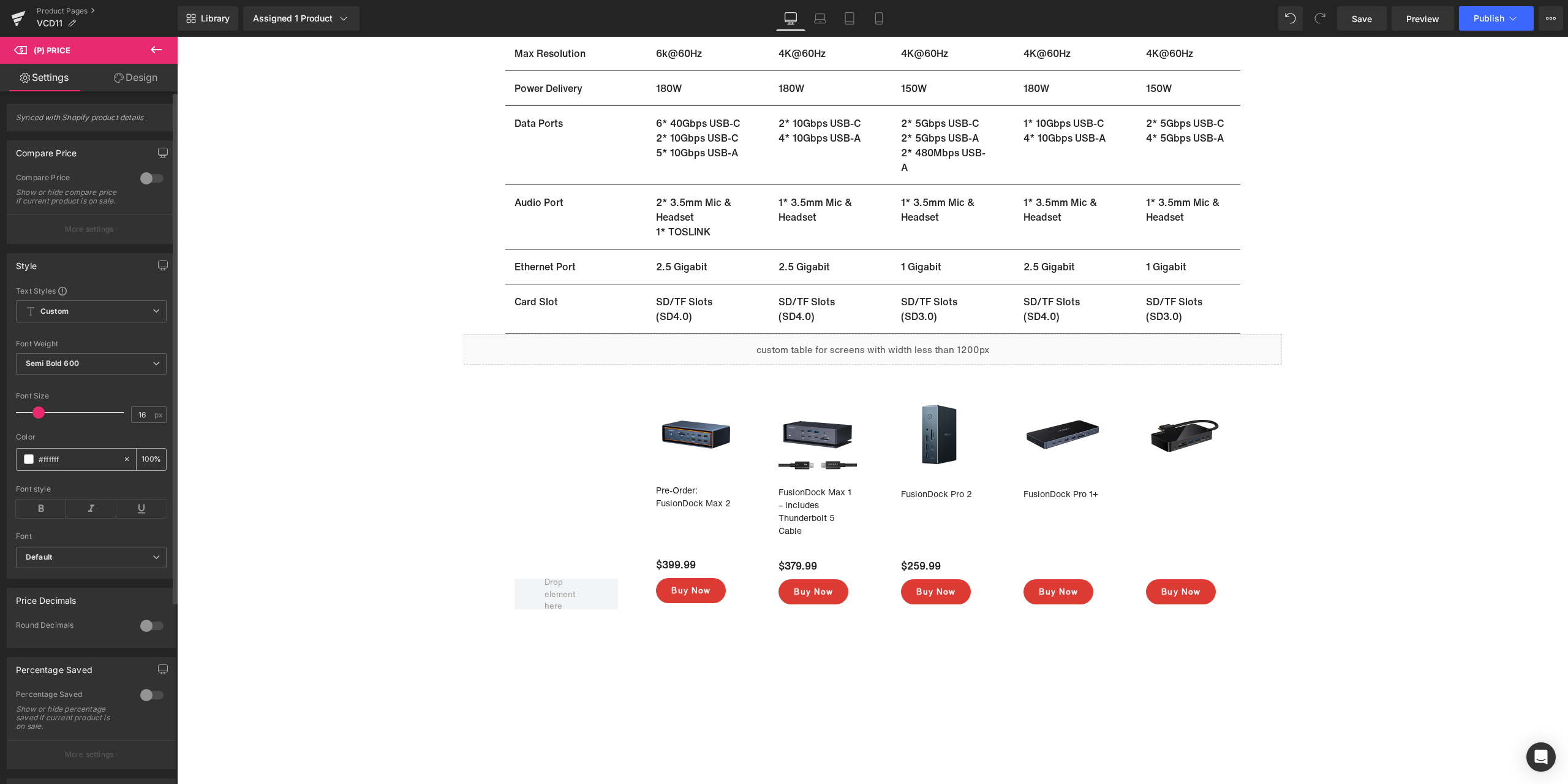
click at [79, 466] on input "#ffffff" at bounding box center [78, 459] width 79 height 14
paste input "242424"
type input "#242424"
click at [1172, 495] on span "(P) Title" at bounding box center [1176, 492] width 40 height 19
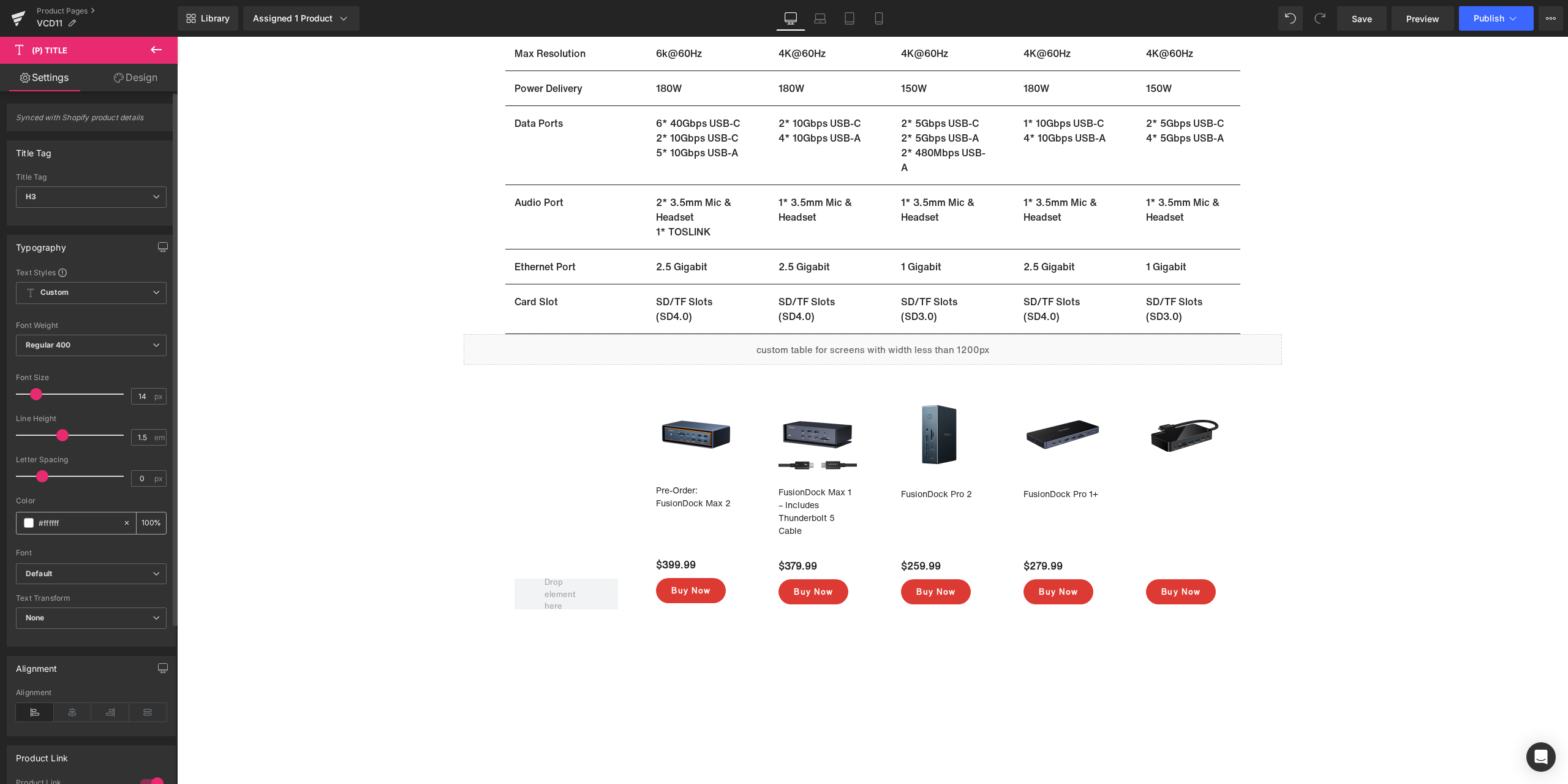
click at [84, 529] on input "#ffffff" at bounding box center [78, 523] width 79 height 14
paste input "242424"
type input "#242424"
click at [1171, 565] on span "(P) Price" at bounding box center [1167, 566] width 43 height 19
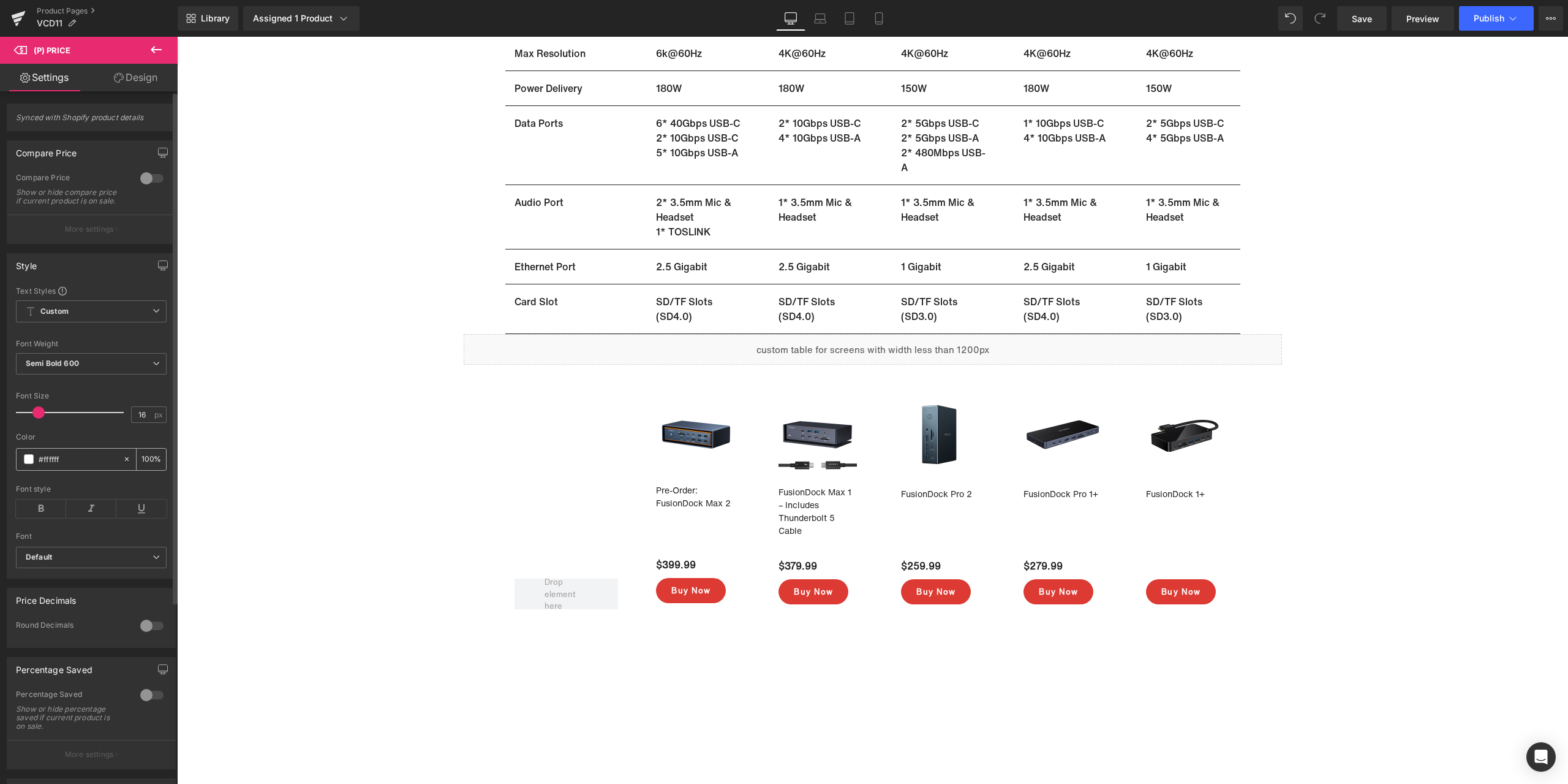
click at [81, 466] on input "#ffffff" at bounding box center [78, 459] width 79 height 14
paste input "242424"
type input "#242424"
drag, startPoint x: 1469, startPoint y: 277, endPoint x: 1451, endPoint y: 281, distance: 18.4
click at [1469, 277] on div "Sale Off (P) Image FusionDock Max 1 – Includes Thunderbolt 5 Cable (P) Title $3…" at bounding box center [872, 394] width 1391 height 1514
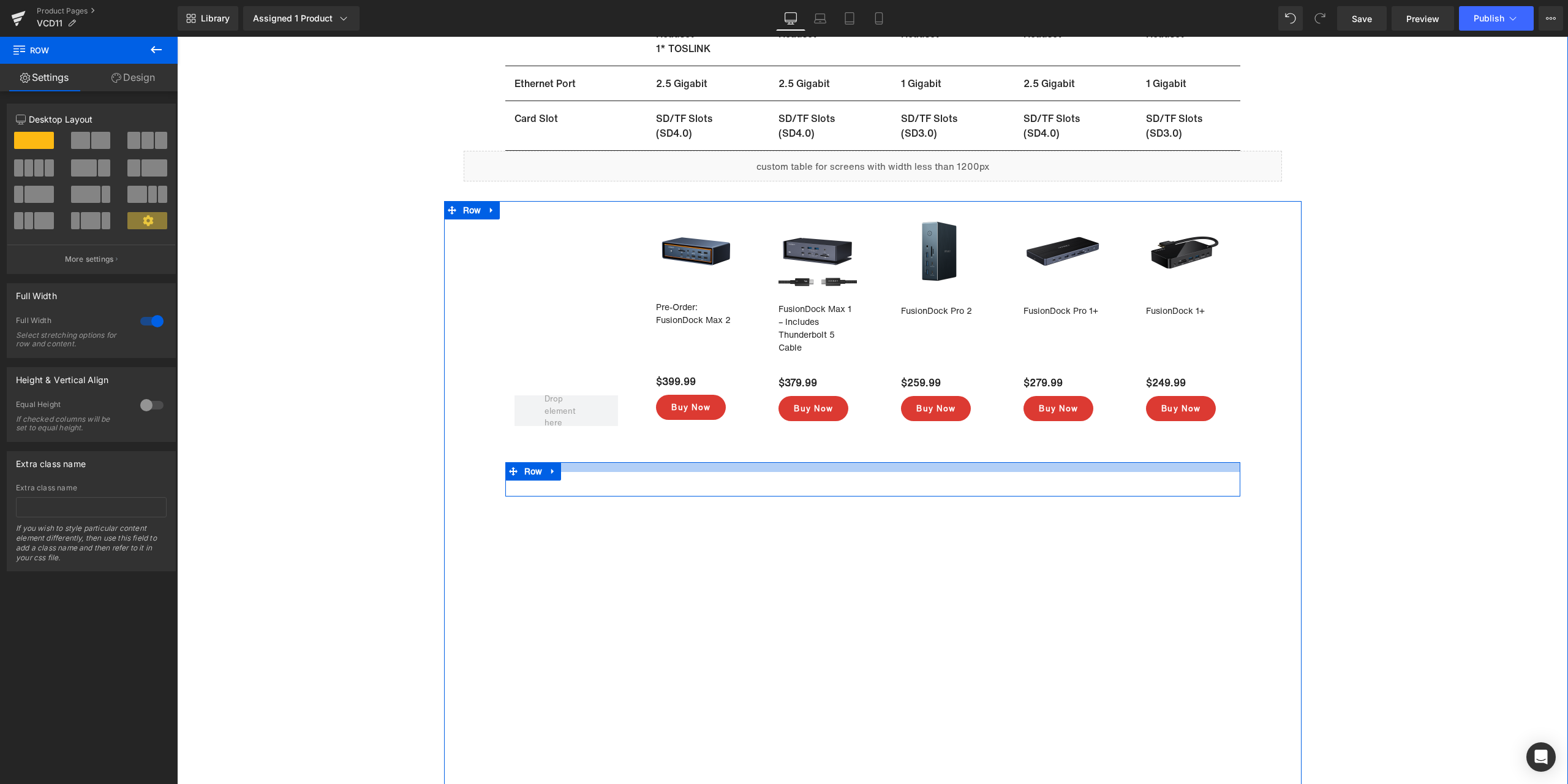
scroll to position [8235, 0]
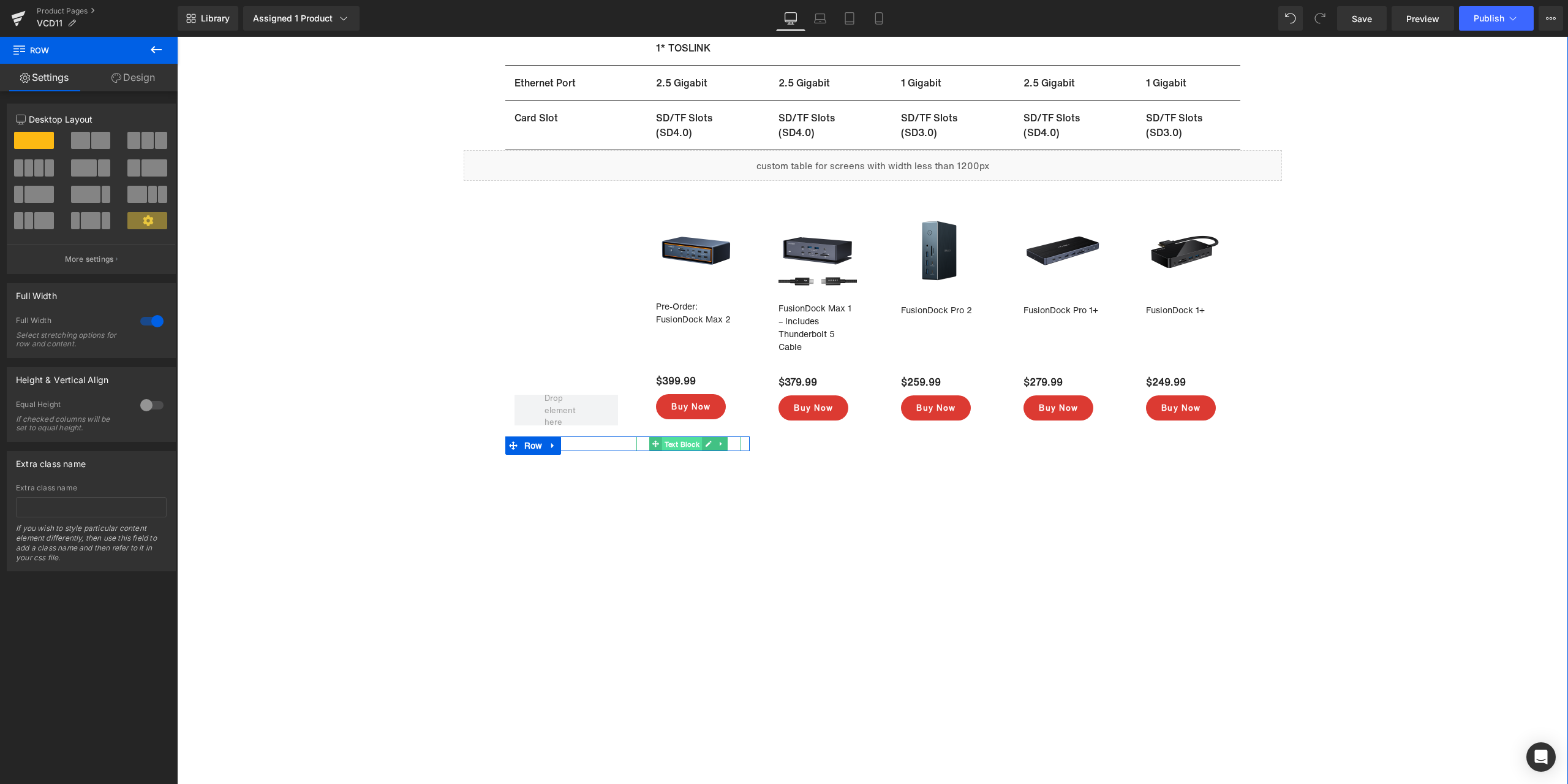
click at [683, 440] on span "Text Block" at bounding box center [682, 444] width 40 height 15
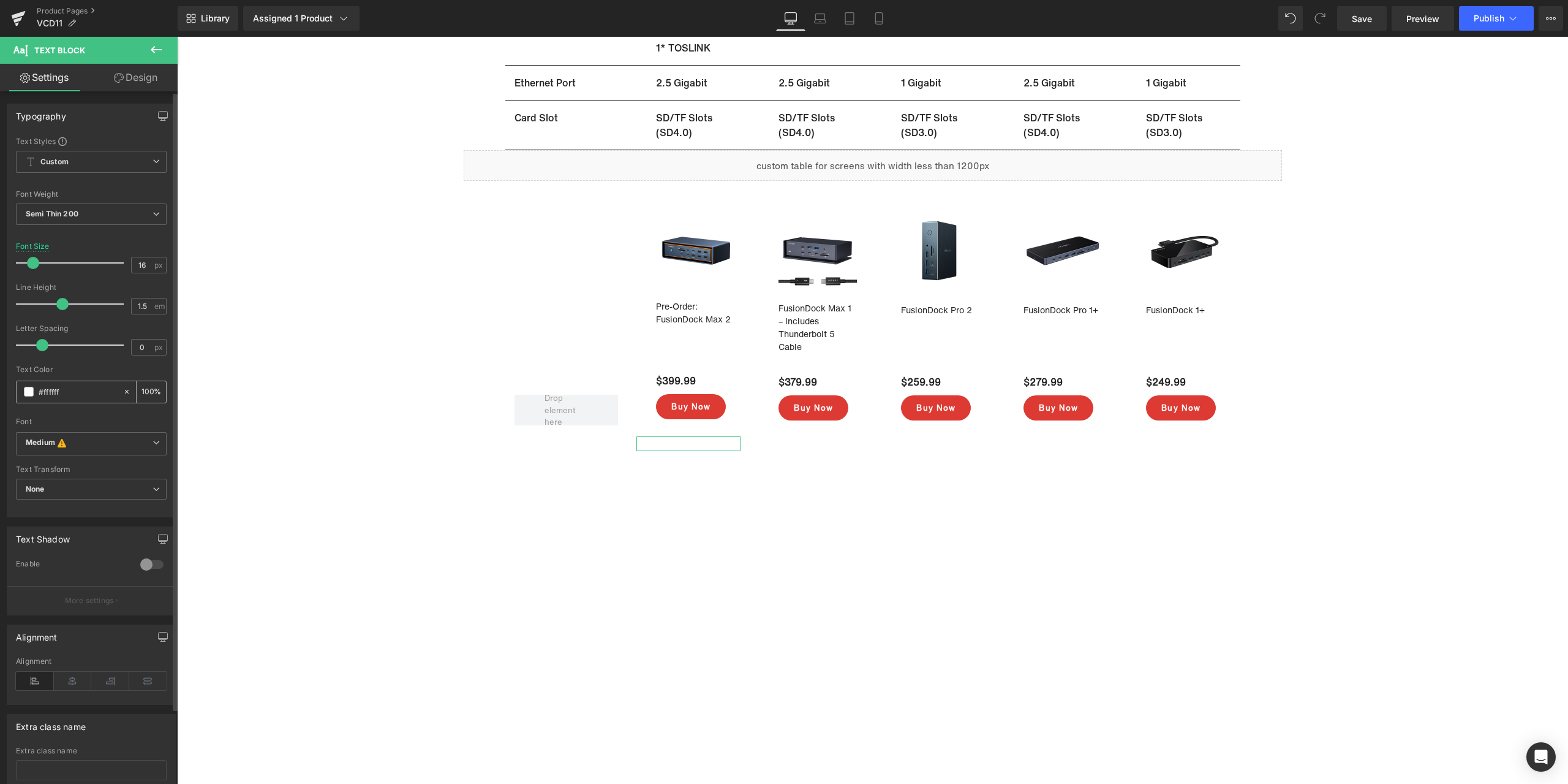
drag, startPoint x: 78, startPoint y: 392, endPoint x: 24, endPoint y: 395, distance: 54.1
click at [26, 395] on div "#ffffff" at bounding box center [70, 392] width 106 height 22
type input "#ffffff"
click at [683, 122] on span "Text Block" at bounding box center [682, 125] width 40 height 15
click at [100, 393] on input "#242424" at bounding box center [78, 392] width 79 height 14
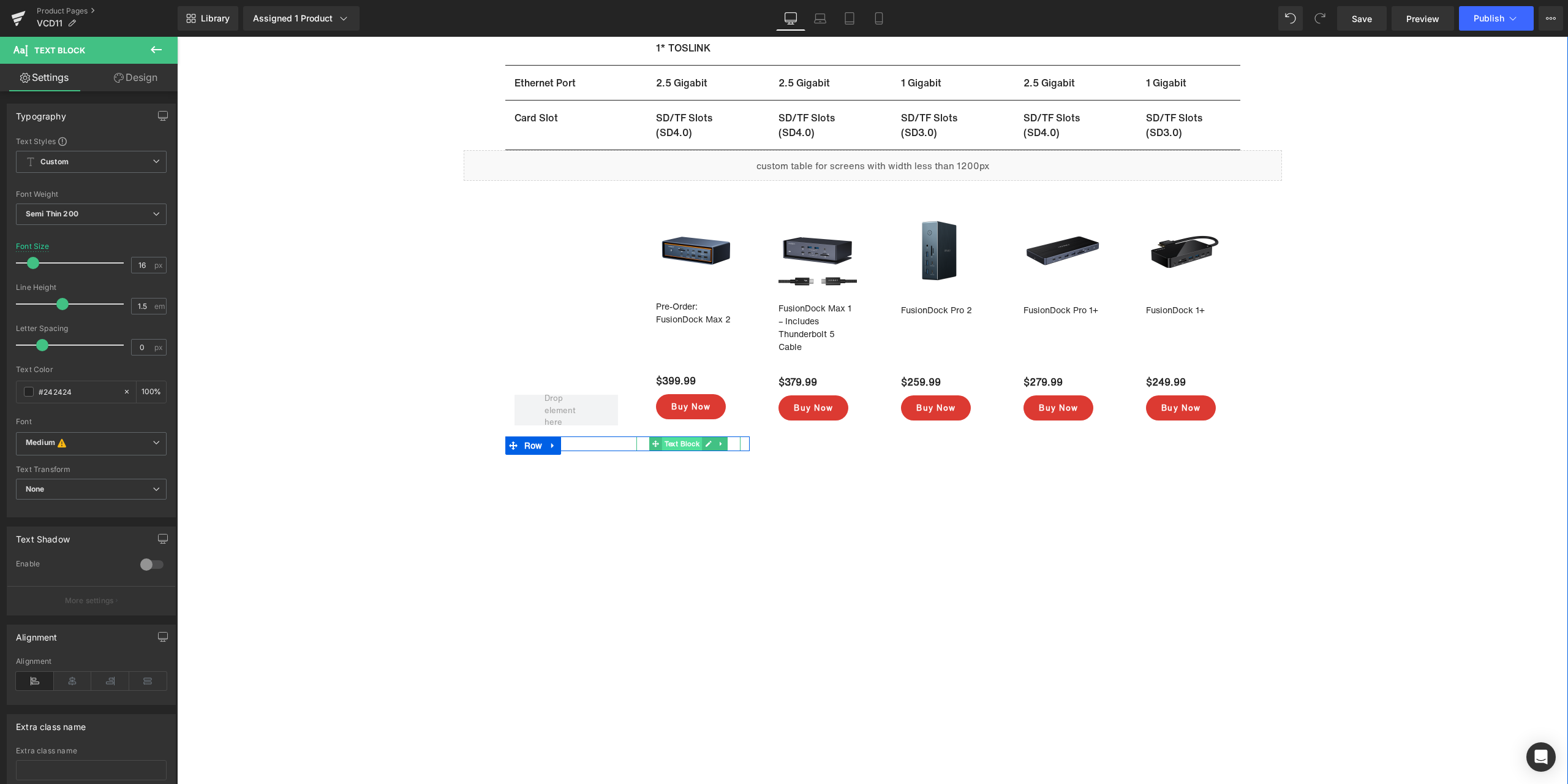
click at [681, 442] on span "Text Block" at bounding box center [682, 443] width 40 height 15
click at [88, 389] on input "#ffffff" at bounding box center [78, 392] width 79 height 14
paste input "242424"
type input "#242424"
drag, startPoint x: 1422, startPoint y: 446, endPoint x: 1411, endPoint y: 446, distance: 11.0
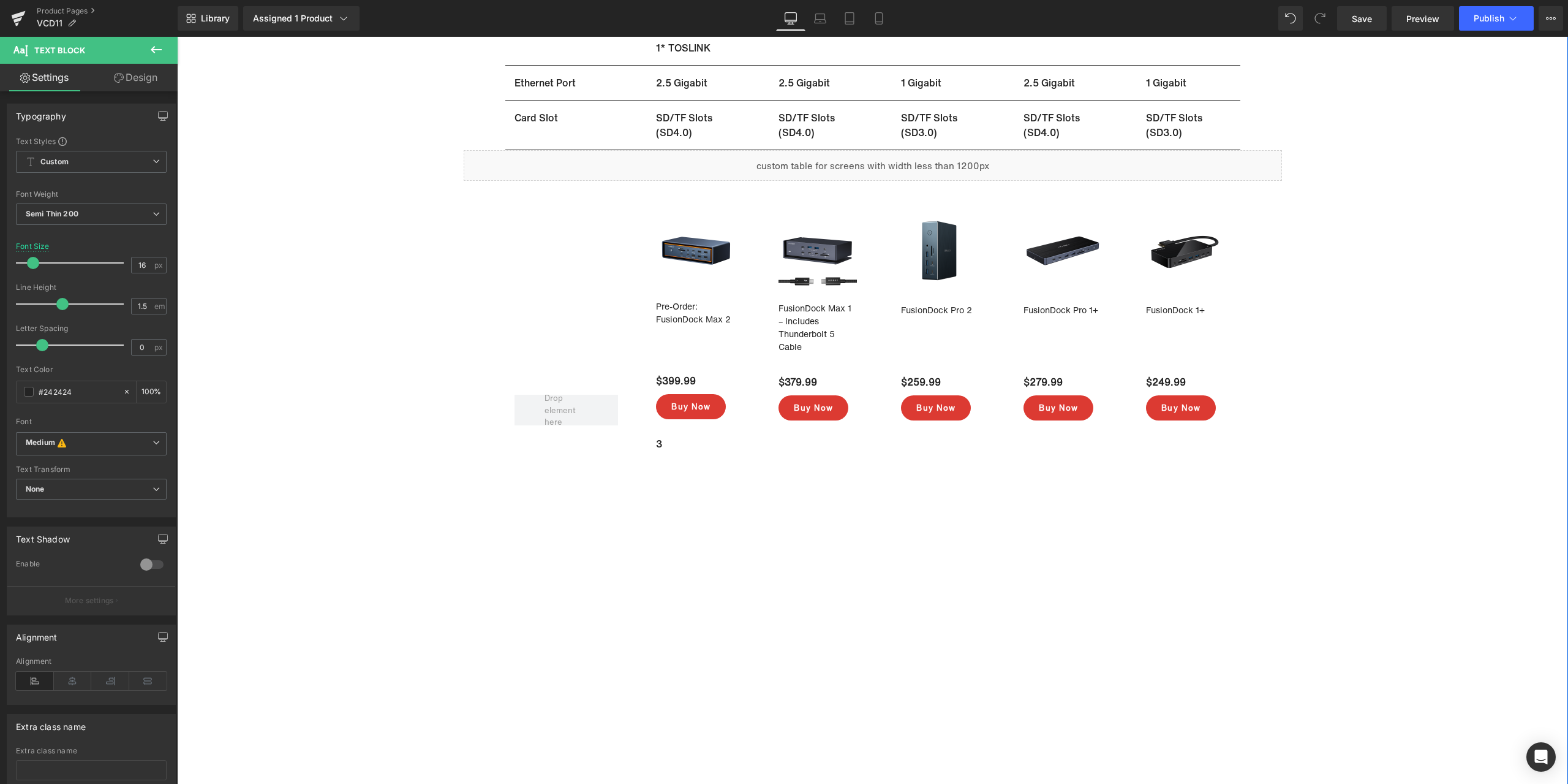
click at [1422, 446] on div "Sale Off (P) Image FusionDock Max 1 – Includes Thunderbolt 5 Cable (P) Title $3…" at bounding box center [872, 210] width 1391 height 1514
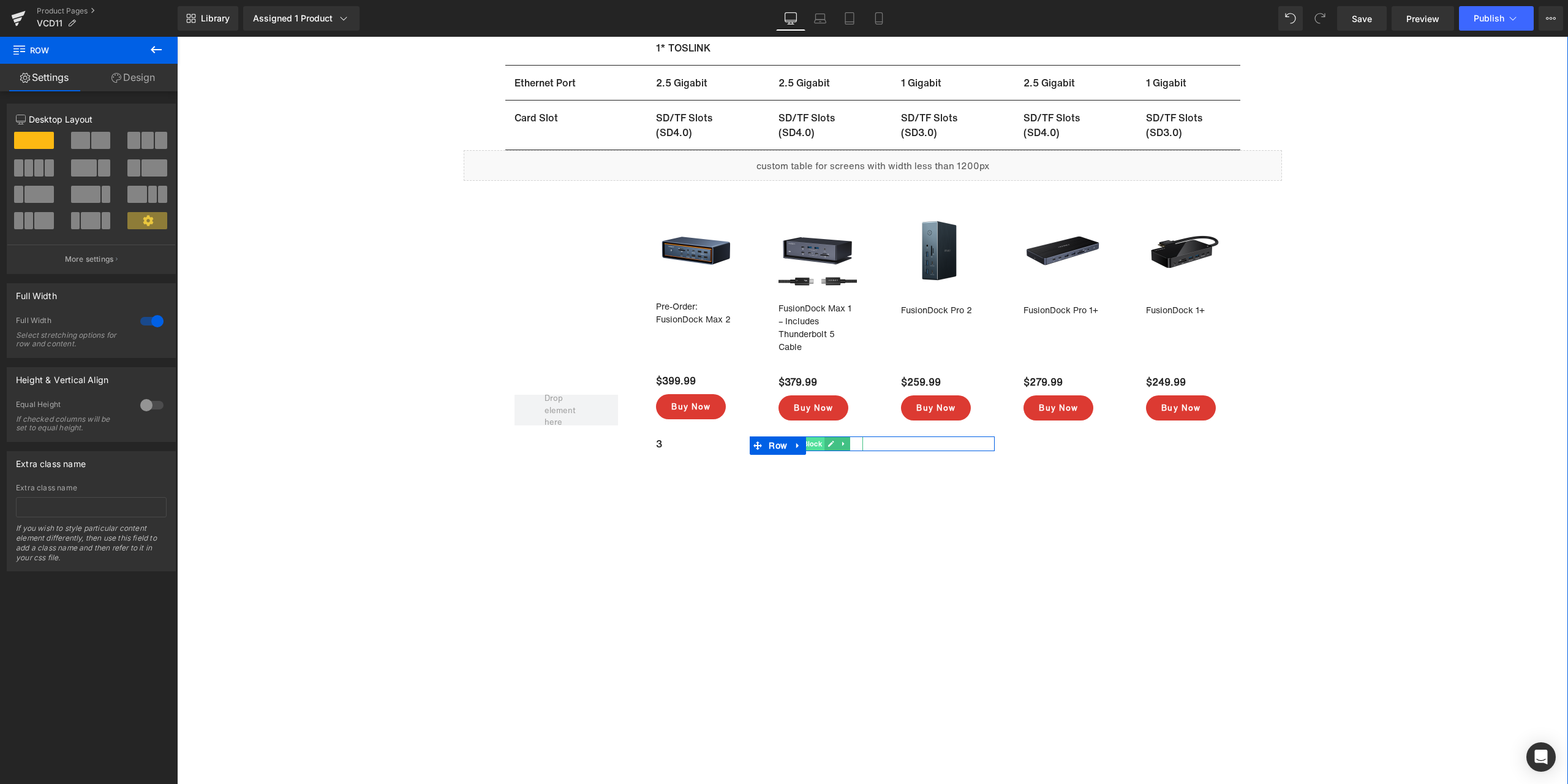
click at [817, 442] on span "Text Block" at bounding box center [805, 443] width 40 height 15
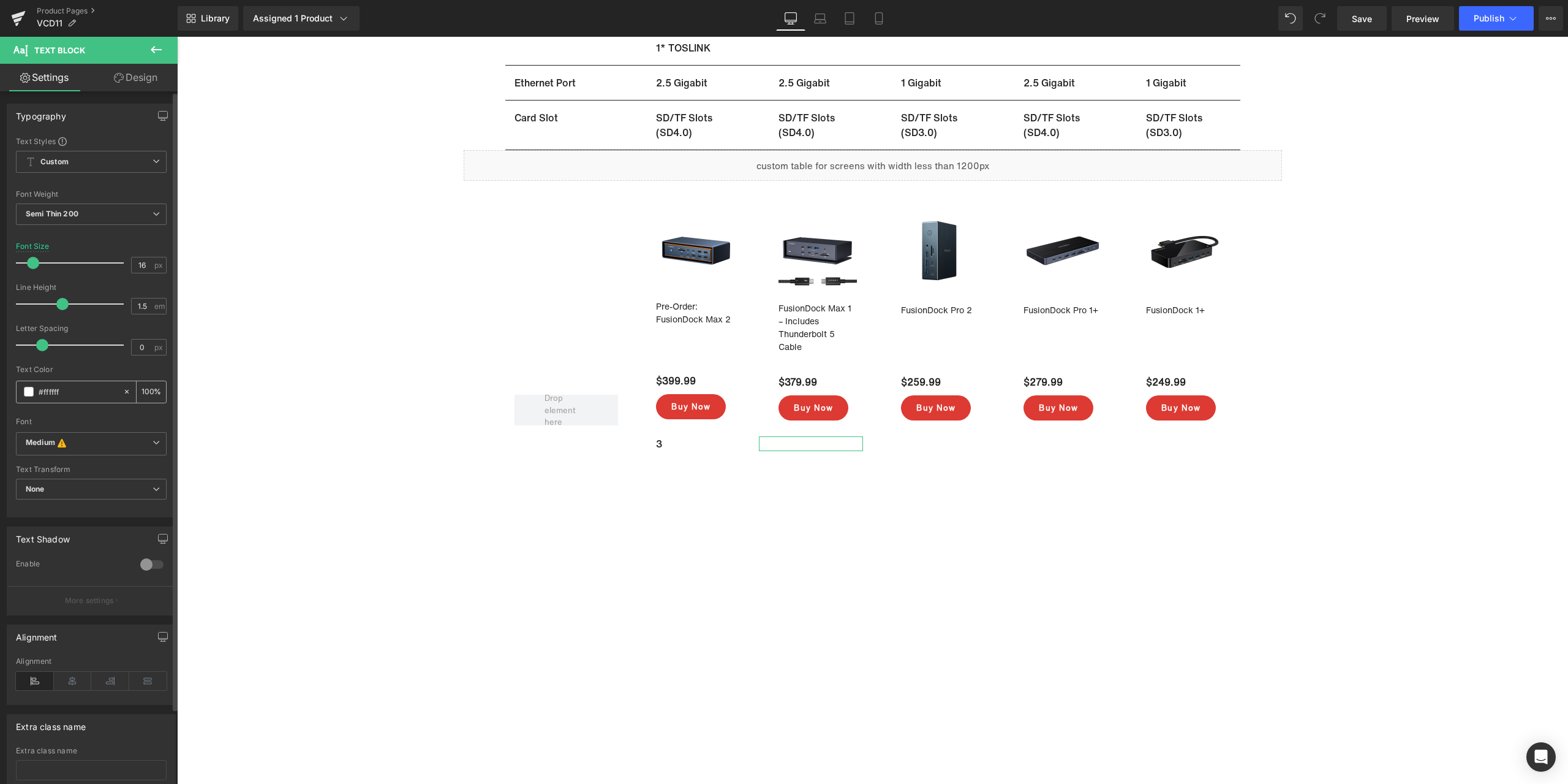
click at [87, 393] on input "#ffffff" at bounding box center [78, 392] width 79 height 14
paste input "242424"
type input "#242424"
drag, startPoint x: 931, startPoint y: 441, endPoint x: 827, endPoint y: 445, distance: 104.1
click at [931, 441] on span "Text Block" at bounding box center [927, 444] width 40 height 15
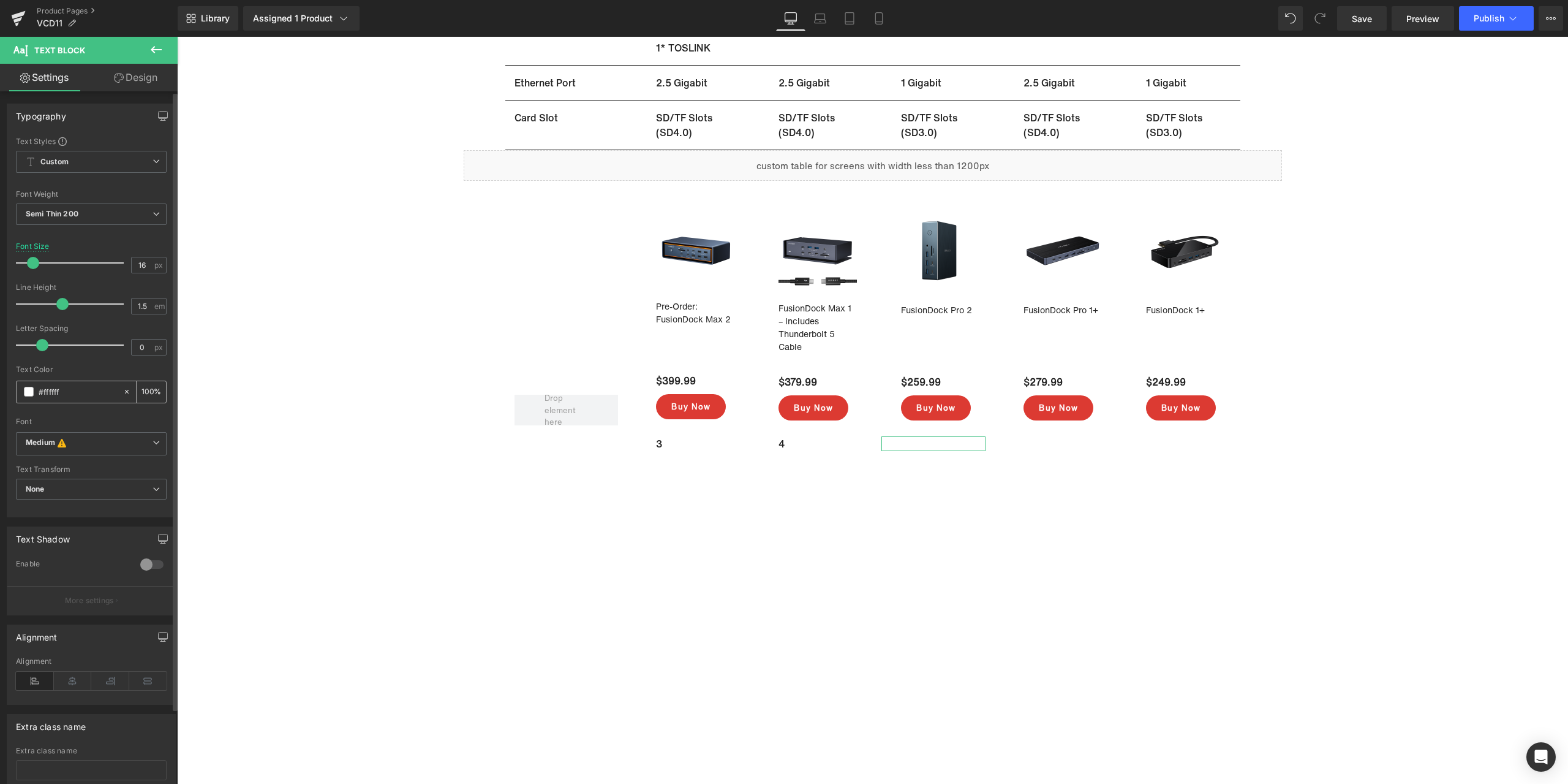
click at [94, 390] on input "#ffffff" at bounding box center [78, 392] width 79 height 14
paste input "242424"
type input "#242424"
click at [1059, 445] on span "Text Block" at bounding box center [1049, 444] width 40 height 15
click at [96, 393] on input "#ffffff" at bounding box center [78, 392] width 79 height 14
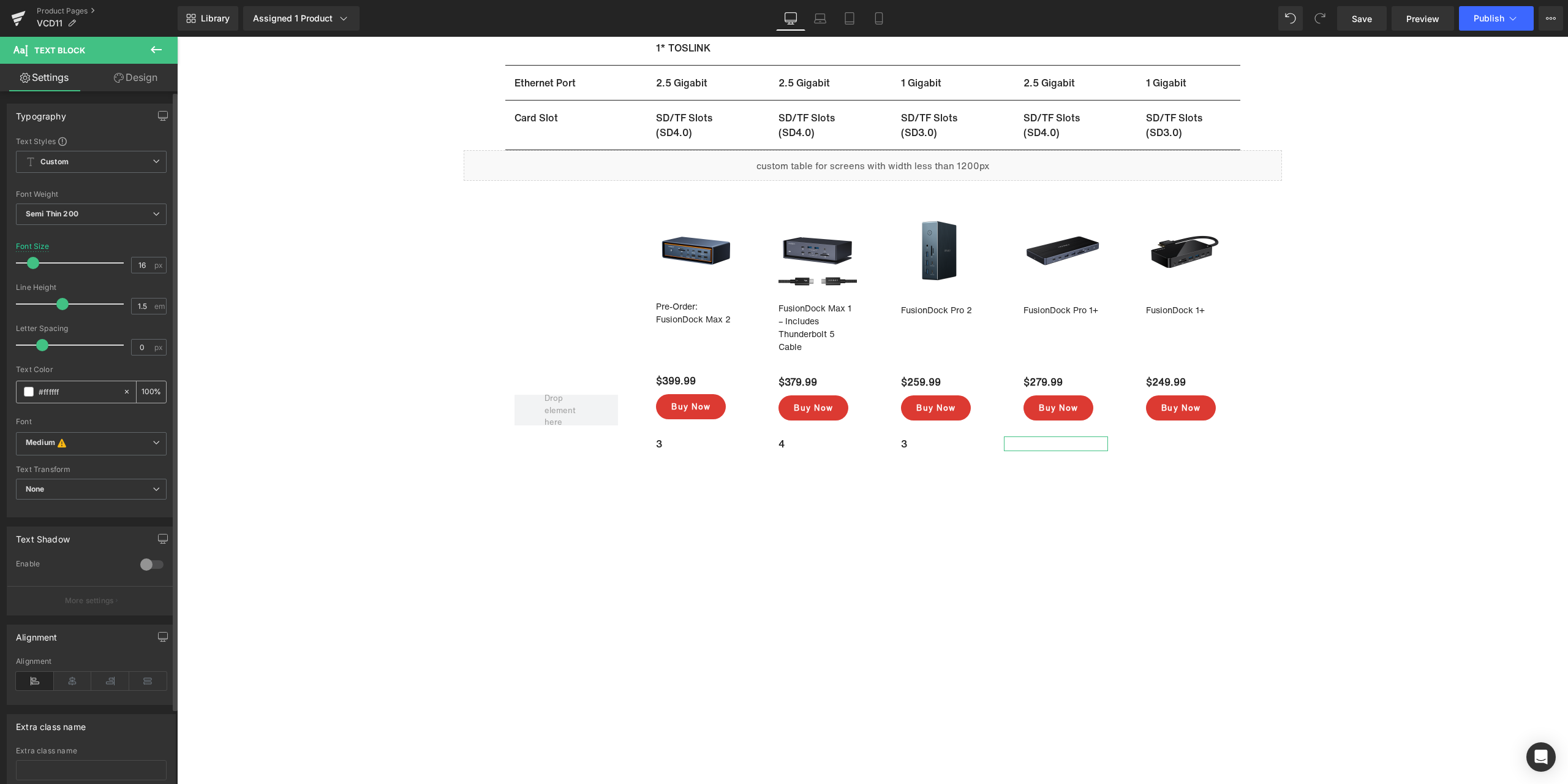
paste input "242424"
type input "#242424"
click at [1174, 443] on span "Text Block" at bounding box center [1172, 443] width 40 height 15
click at [65, 393] on input "#ffffff" at bounding box center [78, 392] width 79 height 14
paste input "242424"
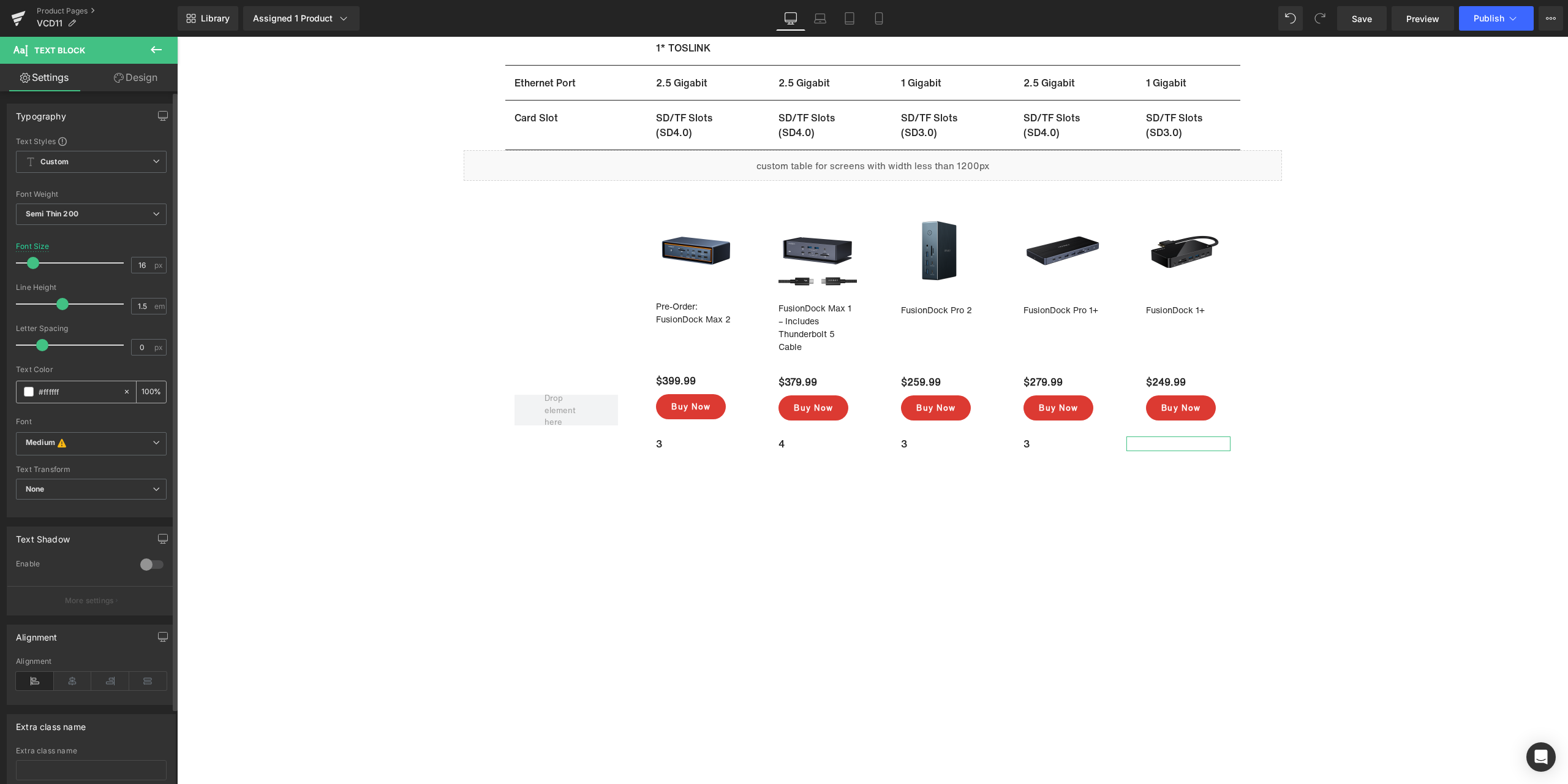
type input "#242424"
click at [570, 477] on span "Text Block" at bounding box center [559, 478] width 40 height 15
click at [566, 446] on span "Text Block" at bounding box center [559, 443] width 40 height 15
click at [85, 392] on input "#ffffff" at bounding box center [78, 392] width 79 height 14
paste input "242424"
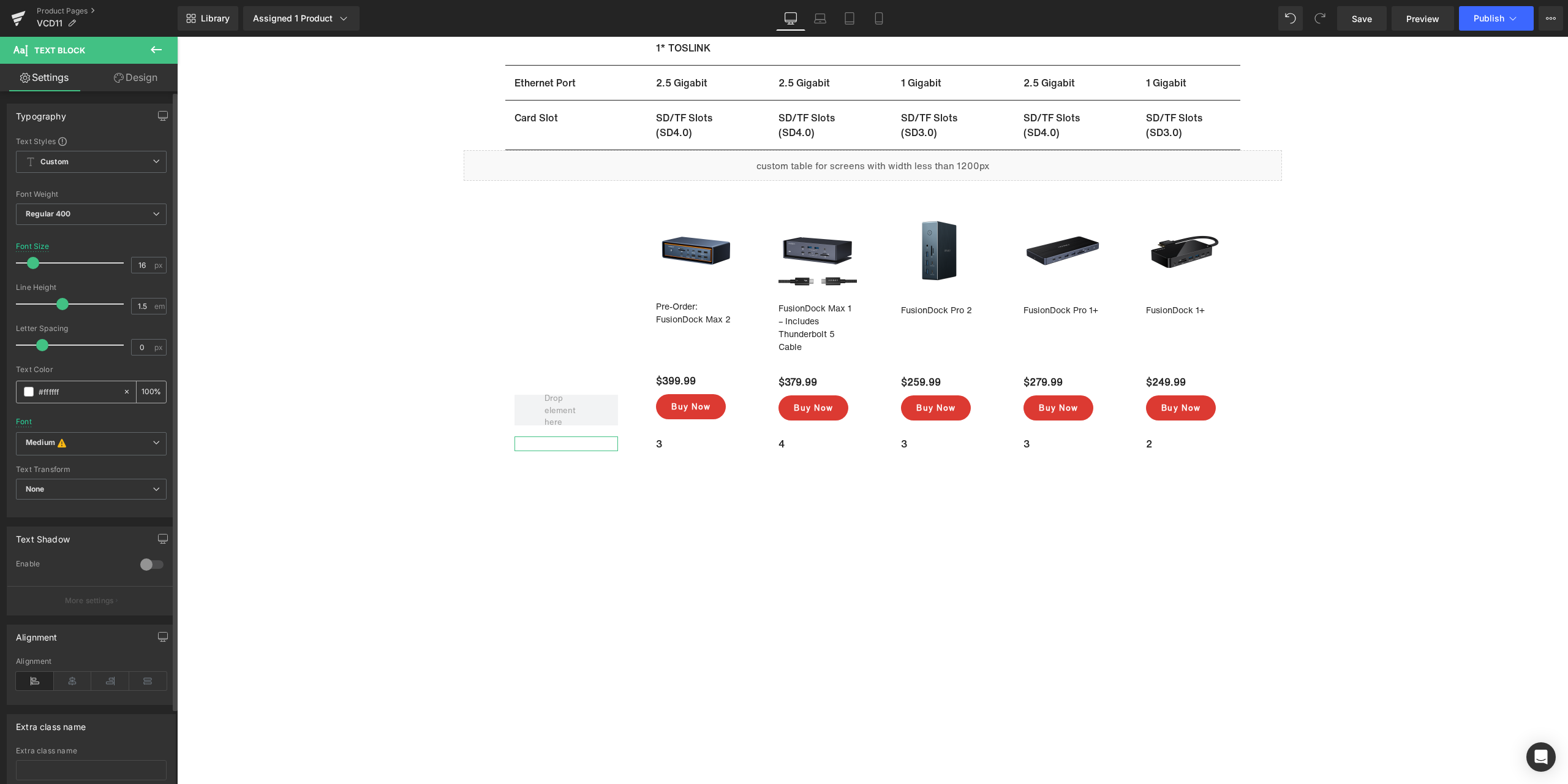
type input "#242424"
click at [569, 479] on span "Text Block" at bounding box center [559, 478] width 40 height 15
click at [85, 388] on input "#ffffff" at bounding box center [78, 392] width 79 height 14
paste input "242424"
type input "#242424"
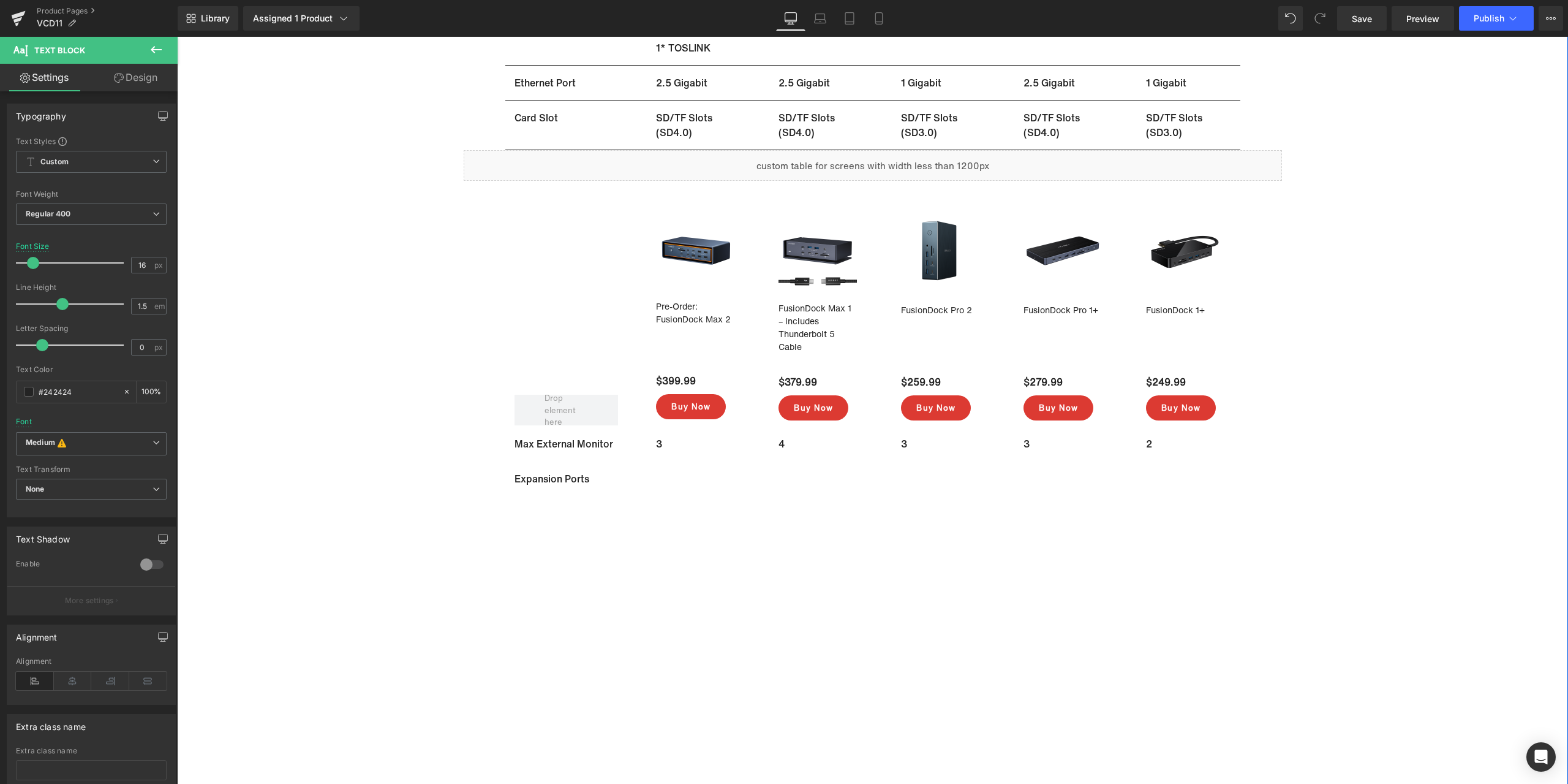
drag, startPoint x: 1330, startPoint y: 460, endPoint x: 1251, endPoint y: 465, distance: 79.2
click at [1330, 460] on div "Sale Off (P) Image FusionDock Max 1 – Includes Thunderbolt 5 Cable (P) Title $3…" at bounding box center [872, 210] width 1391 height 1514
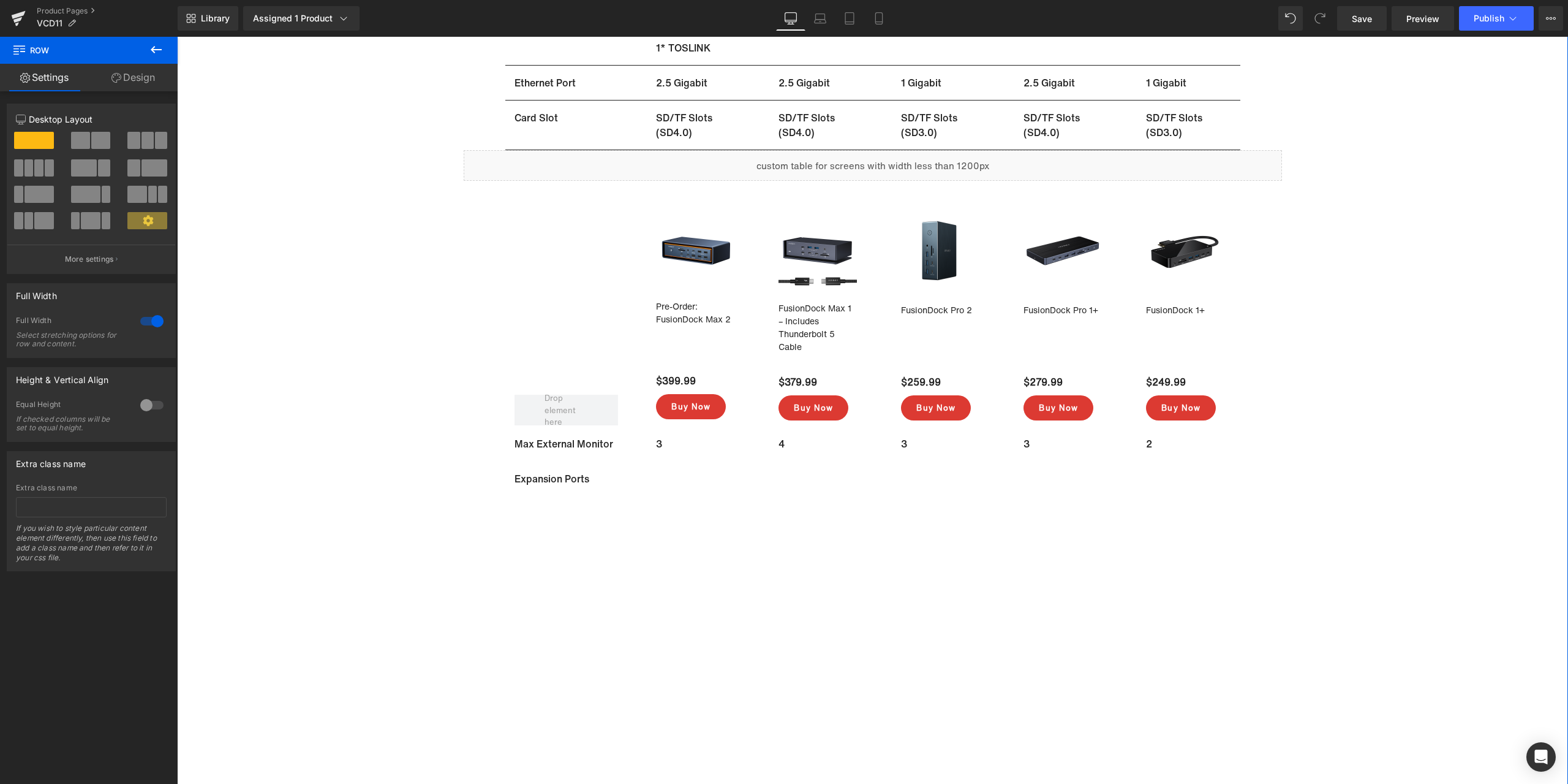
click at [1428, 426] on div "Sale Off (P) Image FusionDock Max 1 – Includes Thunderbolt 5 Cable (P) Title $3…" at bounding box center [872, 210] width 1391 height 1514
click at [1440, 406] on div "Sale Off (P) Image FusionDock Max 1 – Includes Thunderbolt 5 Cable (P) Title $3…" at bounding box center [872, 210] width 1391 height 1514
click at [668, 479] on span "Text Block" at bounding box center [682, 478] width 40 height 15
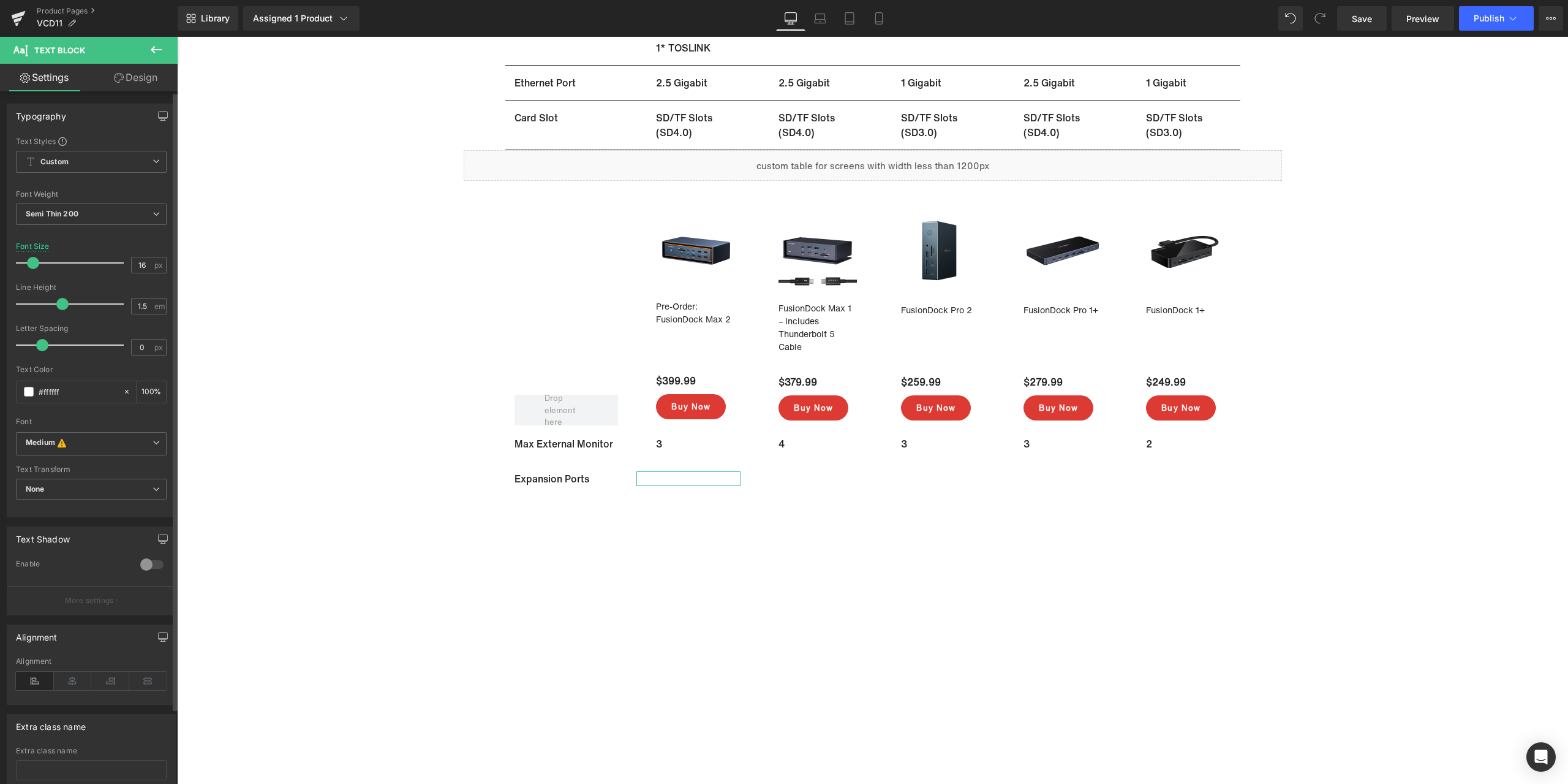
drag, startPoint x: 83, startPoint y: 393, endPoint x: 9, endPoint y: 395, distance: 74.0
click at [9, 395] on div "Text Styles Custom Custom Setup Global Style Custom Setup Global Style Thin 100…" at bounding box center [90, 325] width 168 height 380
type input "#ffffff"
click at [690, 313] on span "(P) Title" at bounding box center [696, 312] width 40 height 19
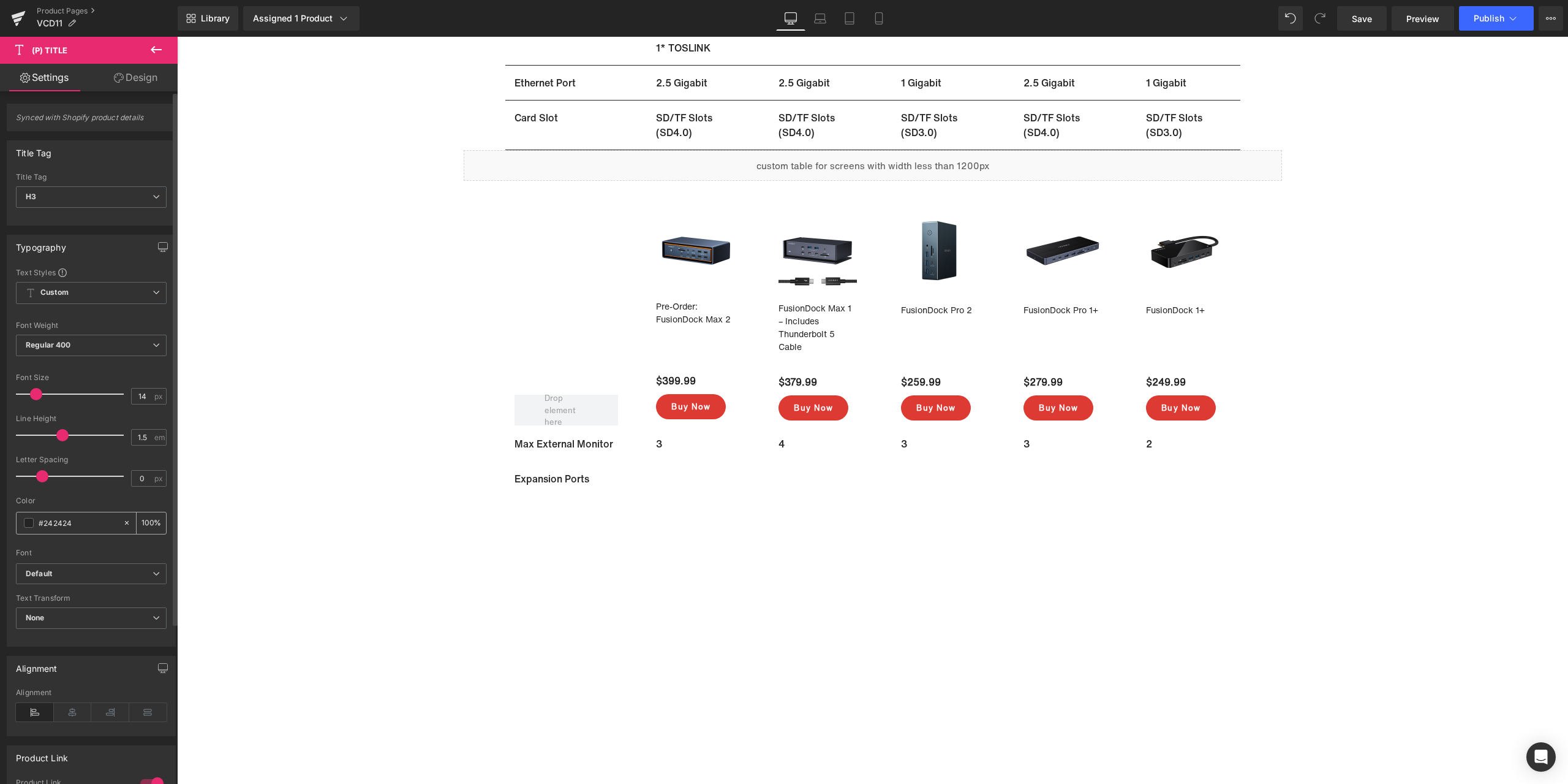
click at [77, 524] on input "#242424" at bounding box center [78, 523] width 79 height 14
drag, startPoint x: 666, startPoint y: 479, endPoint x: 199, endPoint y: 476, distance: 467.0
click at [666, 478] on span "Text Block" at bounding box center [682, 478] width 40 height 15
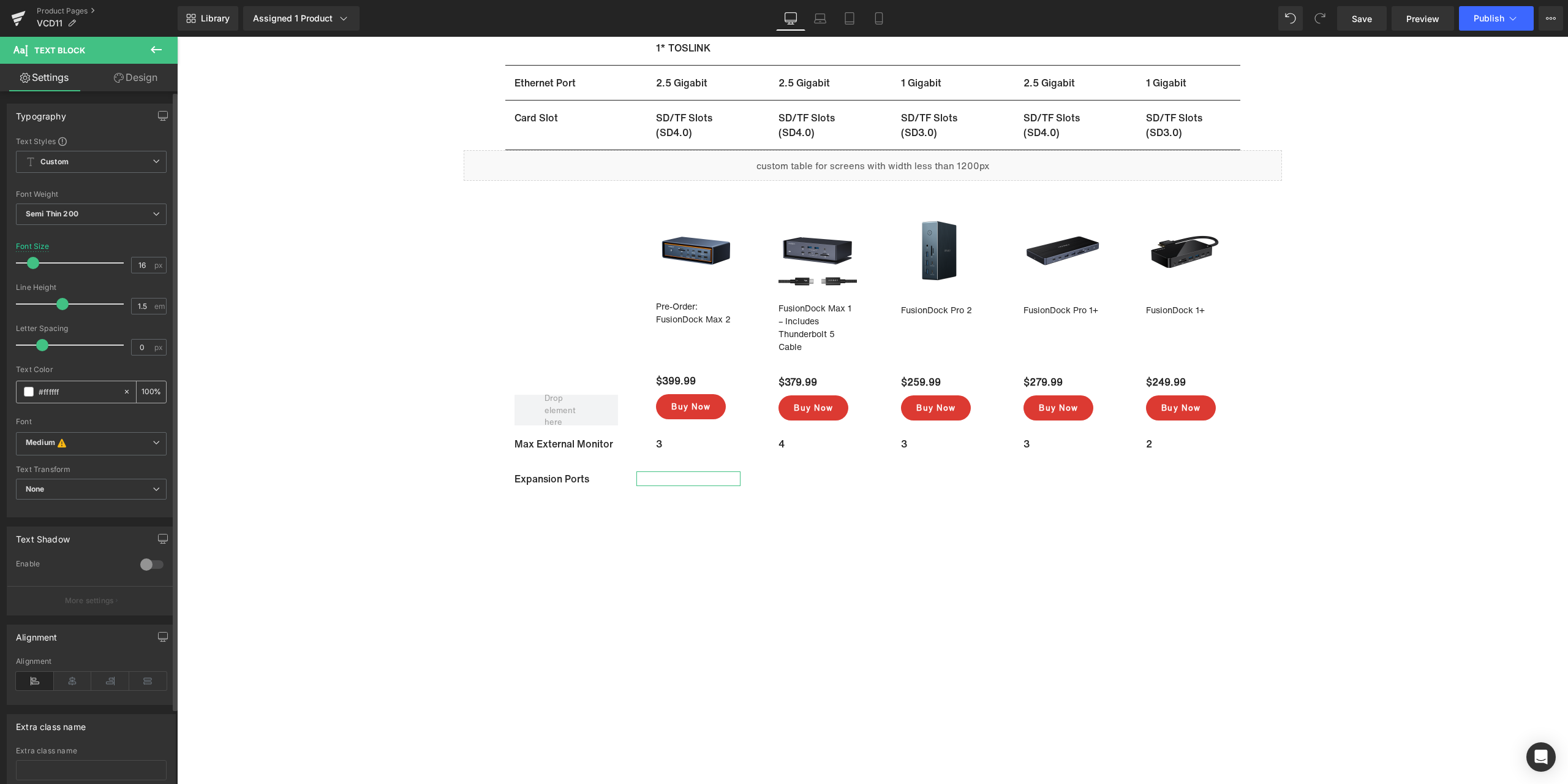
click at [92, 389] on input "#ffffff" at bounding box center [78, 392] width 79 height 14
paste input "242424"
type input "#242424"
click at [813, 477] on span "Text Block" at bounding box center [805, 478] width 40 height 15
click at [68, 395] on input "#ffffff" at bounding box center [78, 392] width 79 height 14
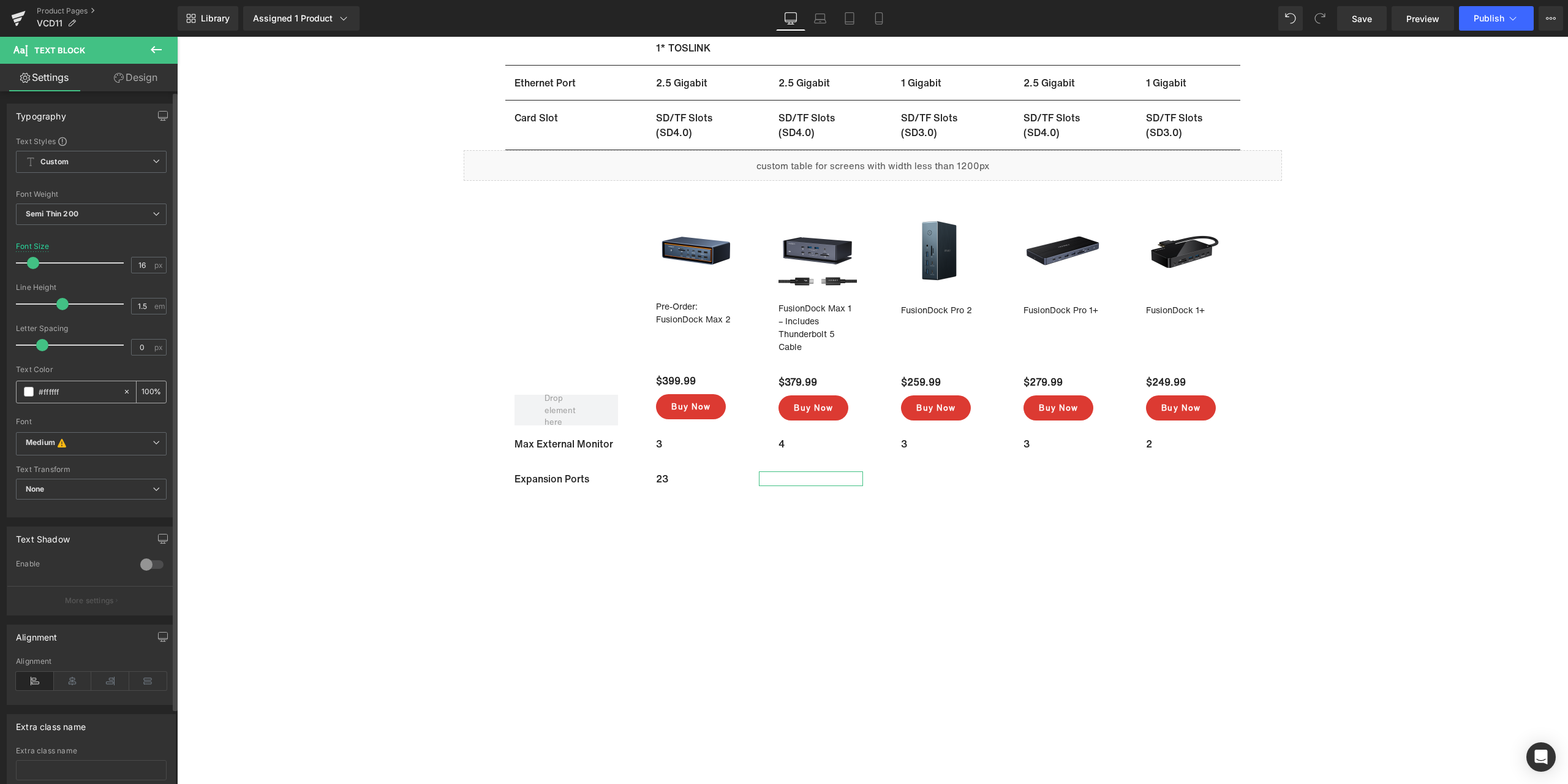
paste input "242424"
type input "#242424"
click at [913, 474] on div at bounding box center [871, 473] width 245 height 3
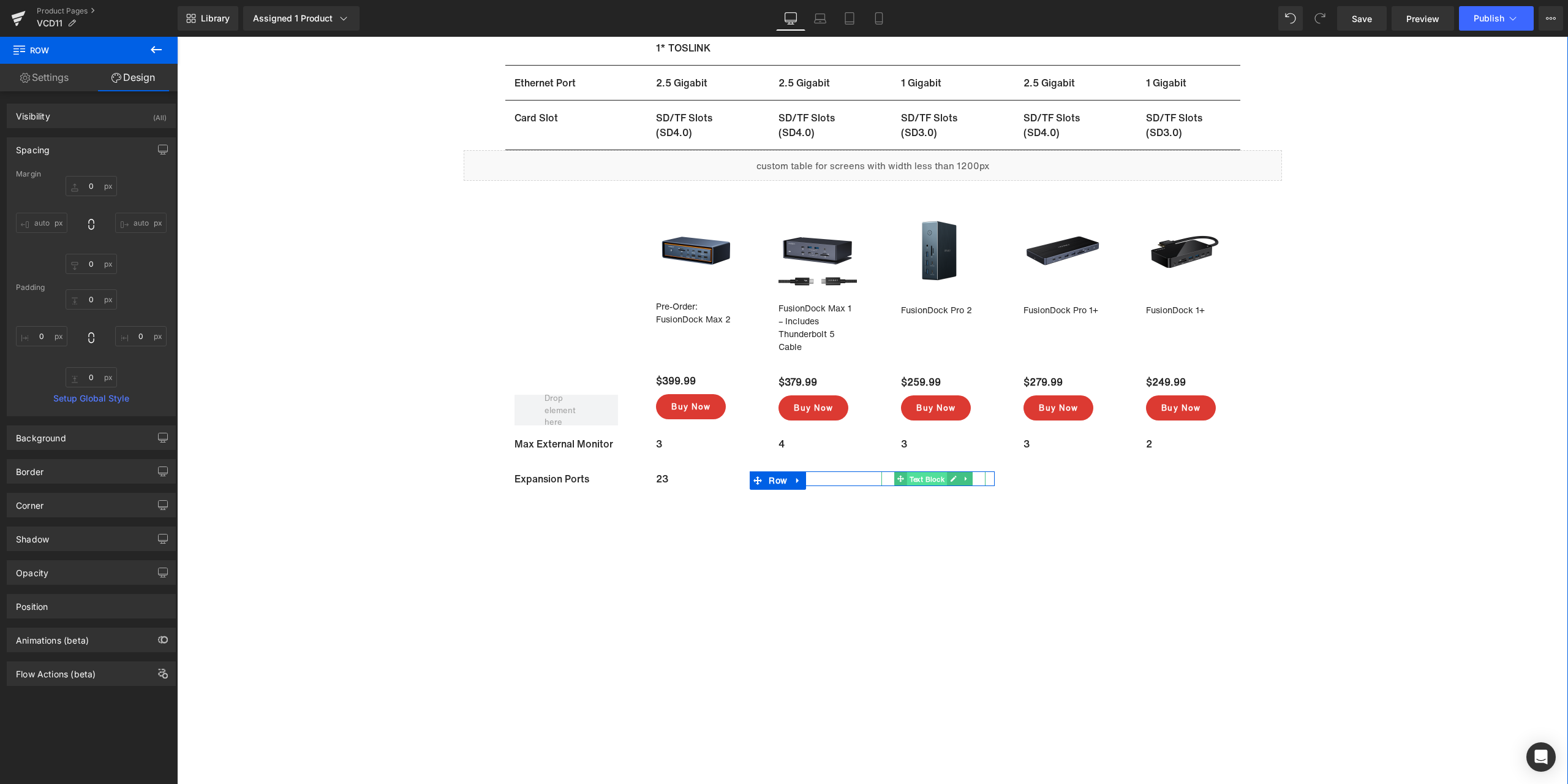
click at [913, 479] on span "Text Block" at bounding box center [927, 478] width 40 height 15
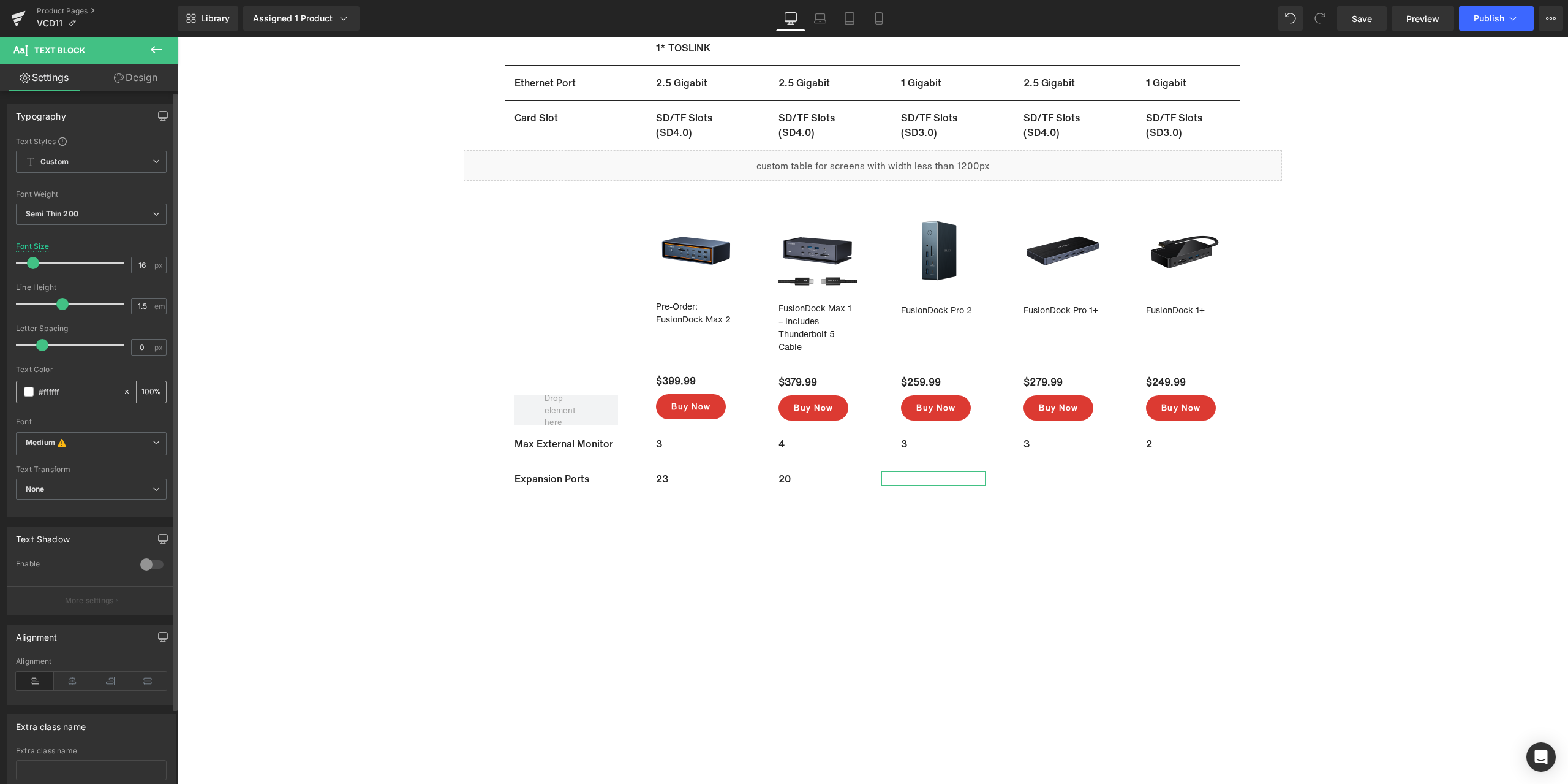
click at [84, 386] on input "#ffffff" at bounding box center [78, 392] width 79 height 14
paste input "242424"
type input "#242424"
click at [1060, 478] on span "Text Block" at bounding box center [1049, 478] width 40 height 15
click at [76, 395] on input "#ffffff" at bounding box center [78, 392] width 79 height 14
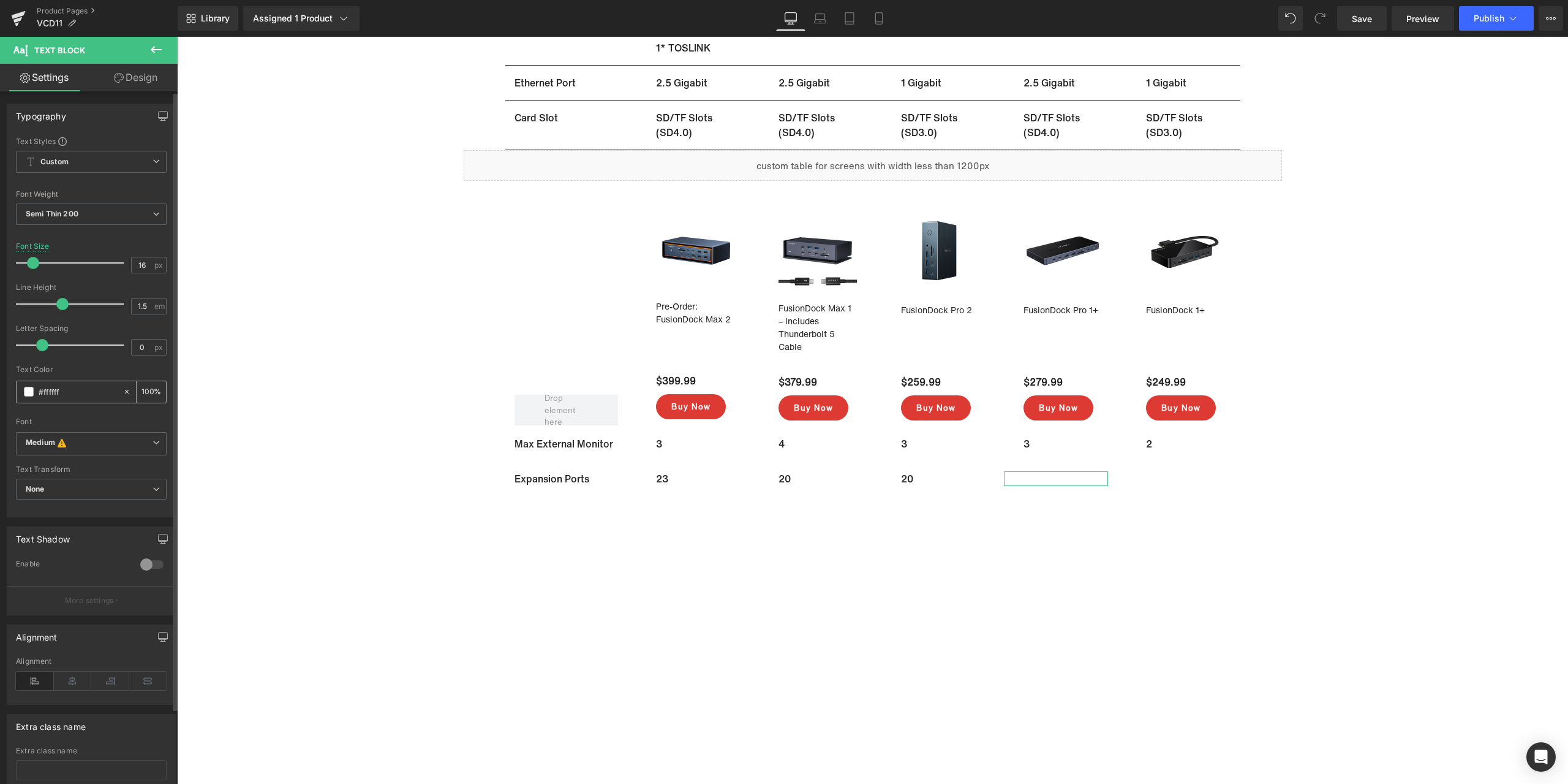
paste input "242424"
type input "#242424"
click at [1174, 477] on span "Text Block" at bounding box center [1172, 478] width 40 height 15
click at [80, 393] on input "#ffffff" at bounding box center [78, 392] width 79 height 14
paste input "242424"
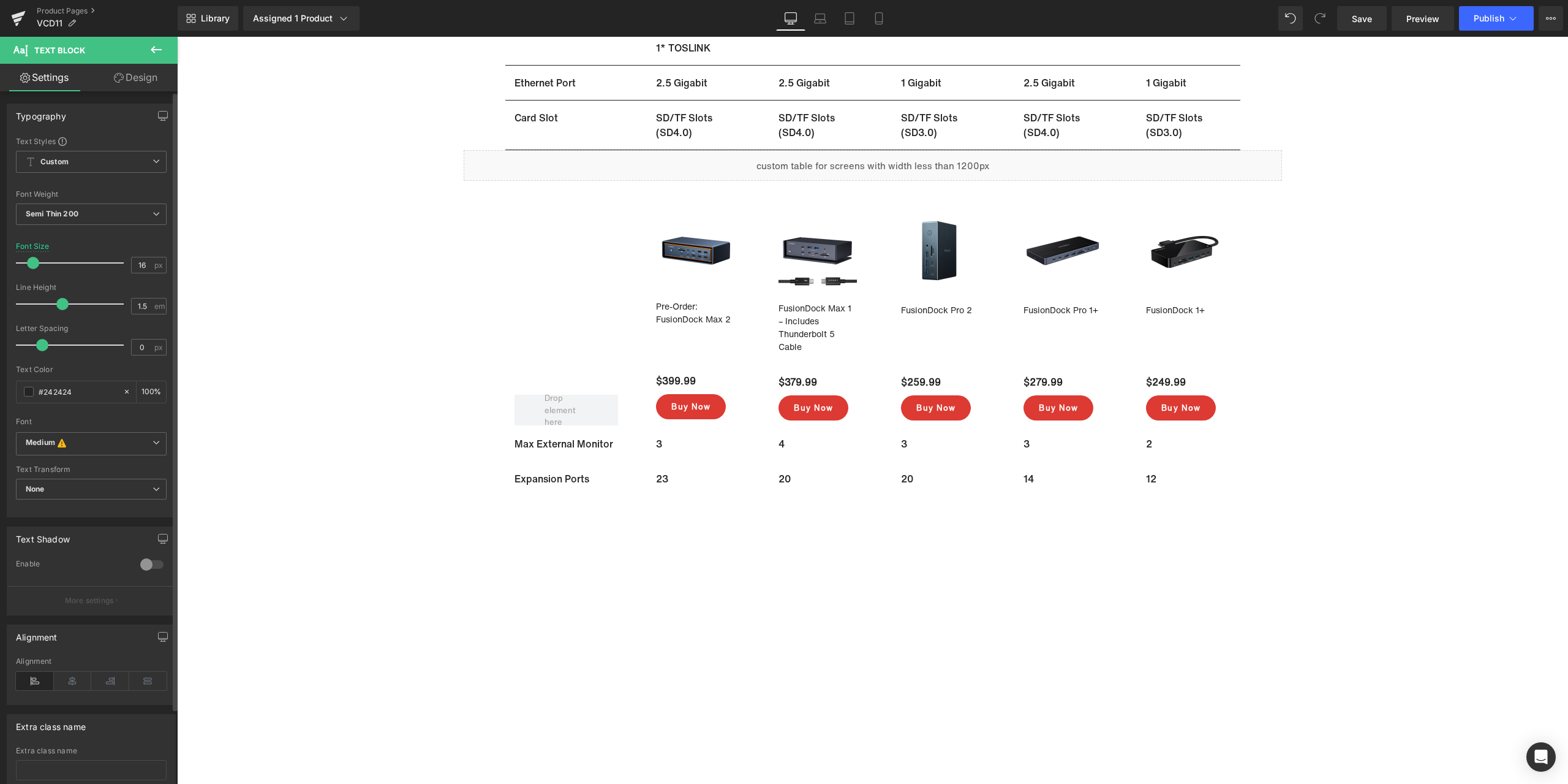
type input "#242424"
click at [567, 515] on span "Text Block" at bounding box center [559, 513] width 40 height 15
click at [80, 390] on input "#ffffff" at bounding box center [78, 392] width 79 height 14
paste input "242424"
type input "#242424"
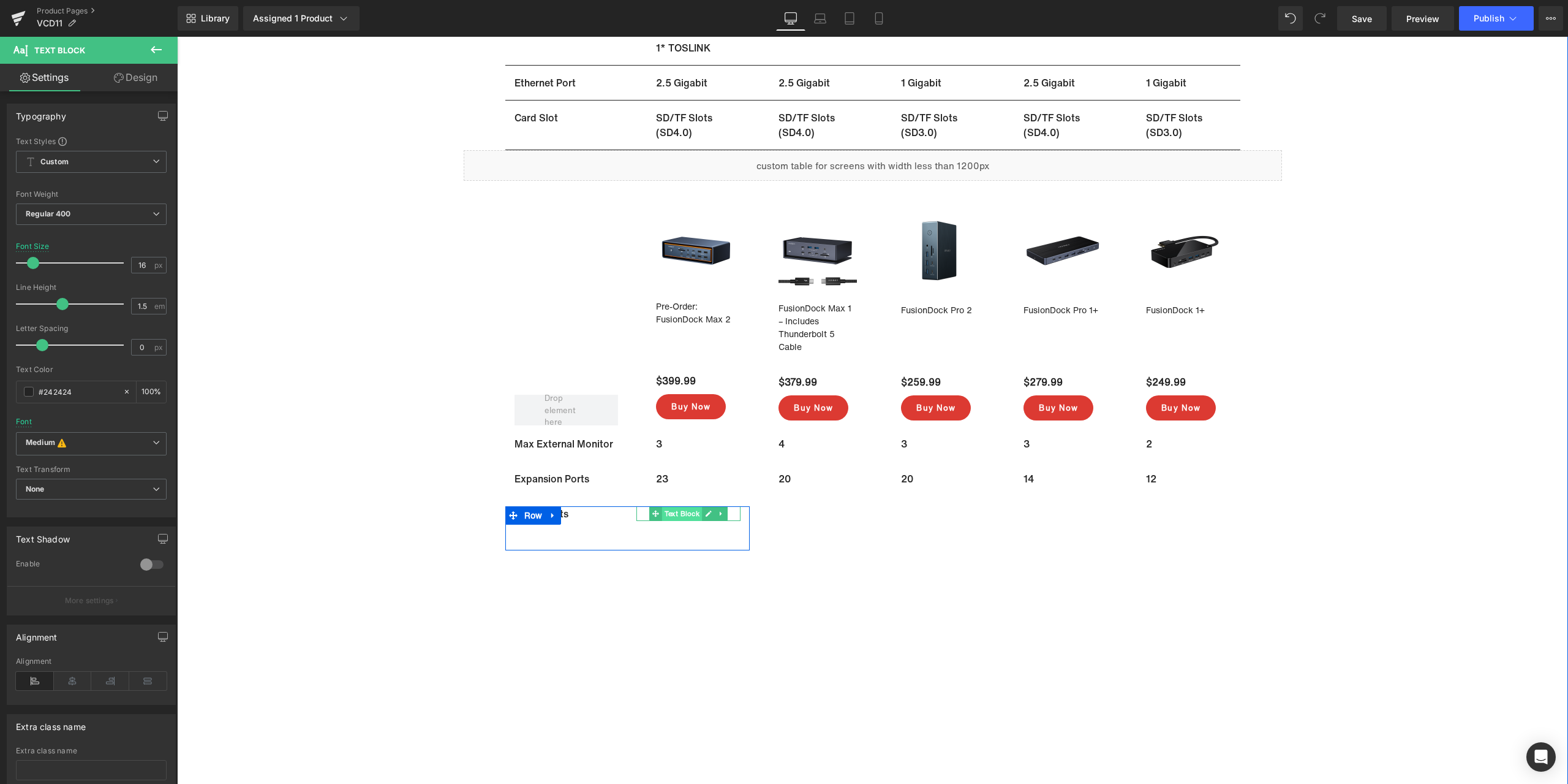
drag, startPoint x: 672, startPoint y: 514, endPoint x: 665, endPoint y: 514, distance: 7.0
click at [672, 514] on span "Text Block" at bounding box center [682, 513] width 40 height 15
click at [81, 393] on input "#ffffff" at bounding box center [78, 392] width 79 height 14
paste input "242424"
type input "#242424"
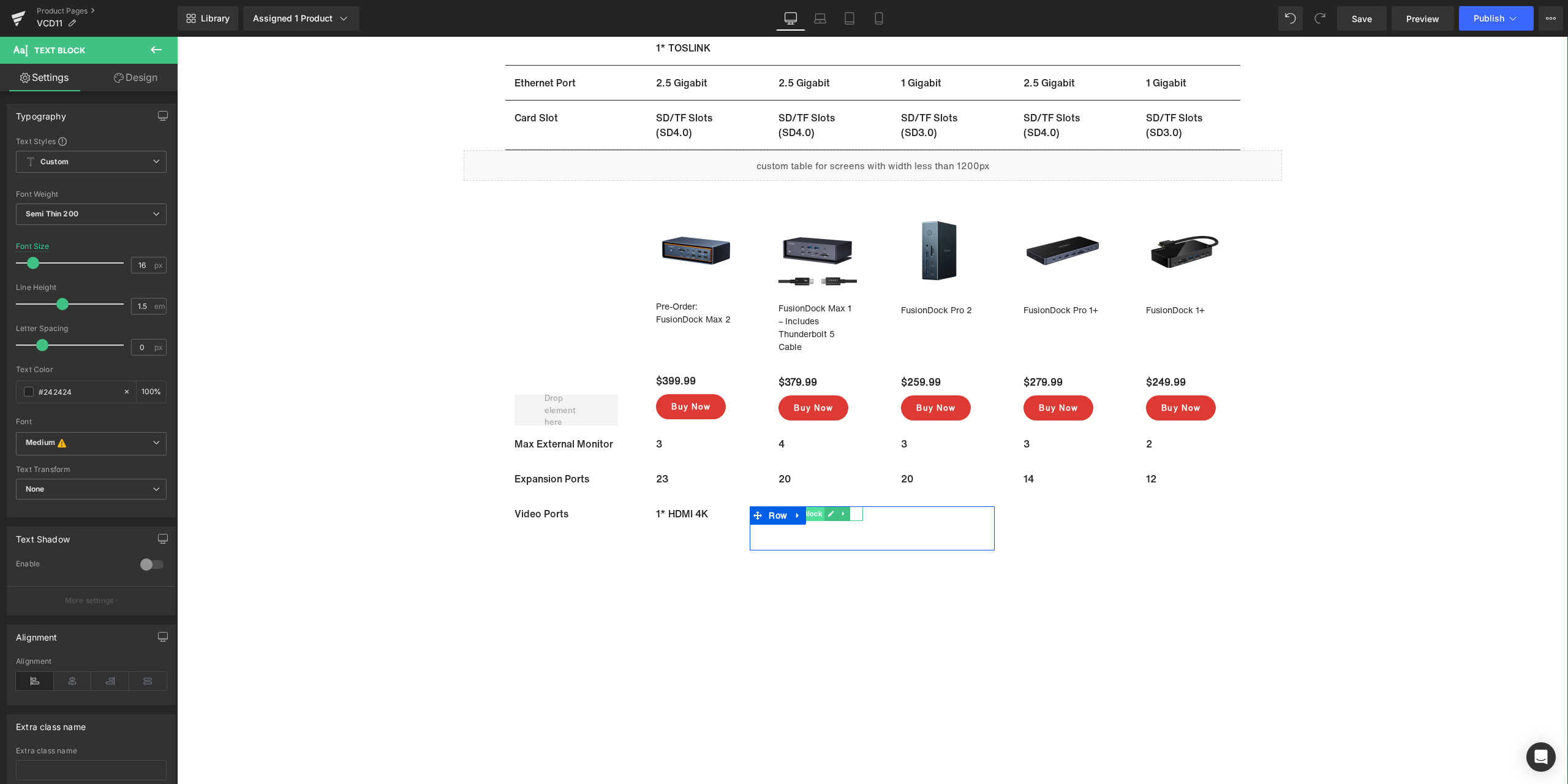
click at [810, 519] on span "Text Block" at bounding box center [805, 513] width 40 height 15
click at [74, 393] on input "#ffffff" at bounding box center [78, 392] width 79 height 14
paste input "242424"
type input "#242424"
click at [811, 533] on span "Text Block" at bounding box center [805, 535] width 40 height 15
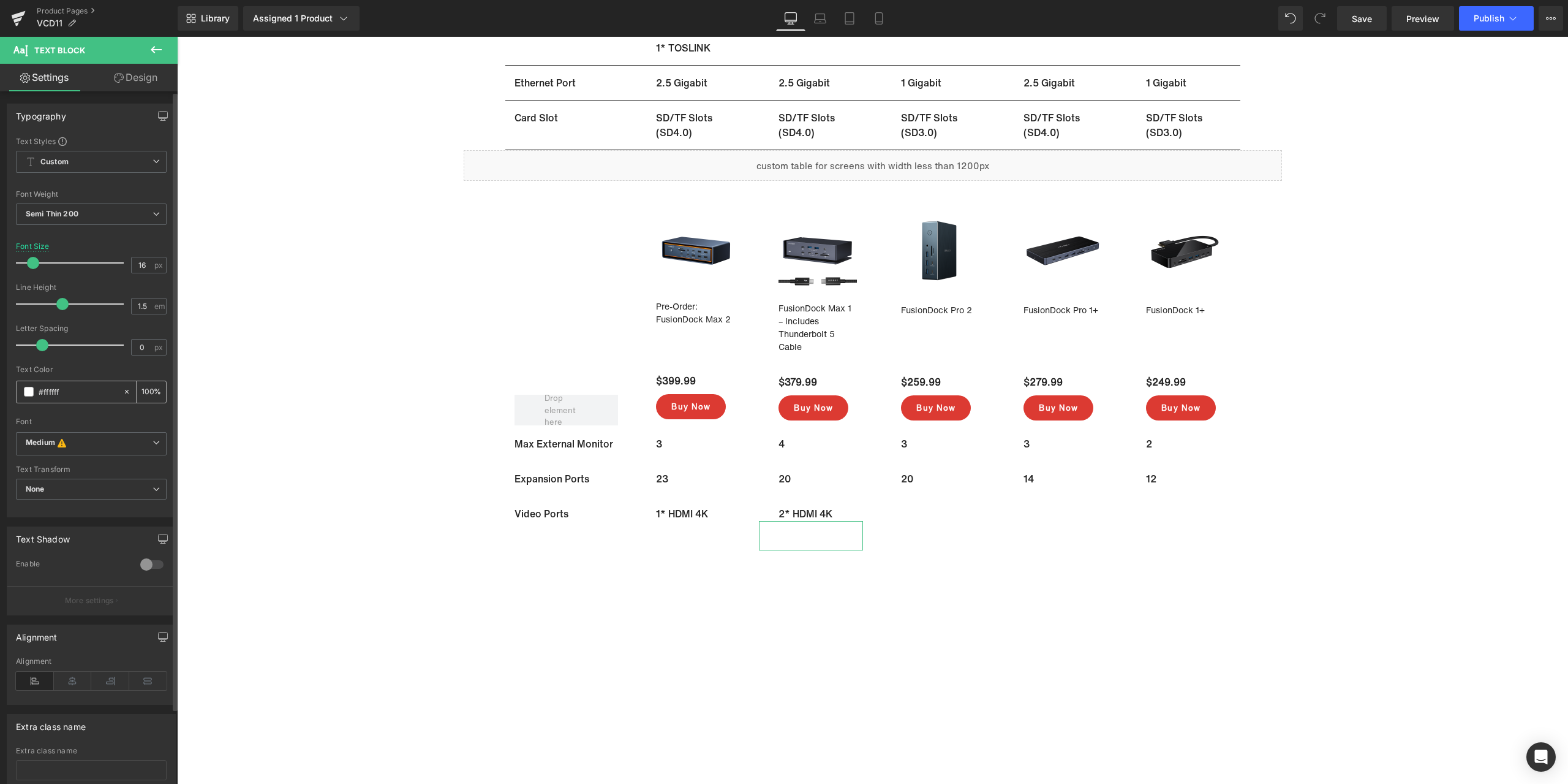
click at [83, 393] on input "#ffffff" at bounding box center [78, 392] width 79 height 14
paste input "242424"
type input "#242424"
click at [913, 515] on span "Text Block" at bounding box center [927, 513] width 40 height 15
click at [74, 390] on input "#ffffff" at bounding box center [78, 392] width 79 height 14
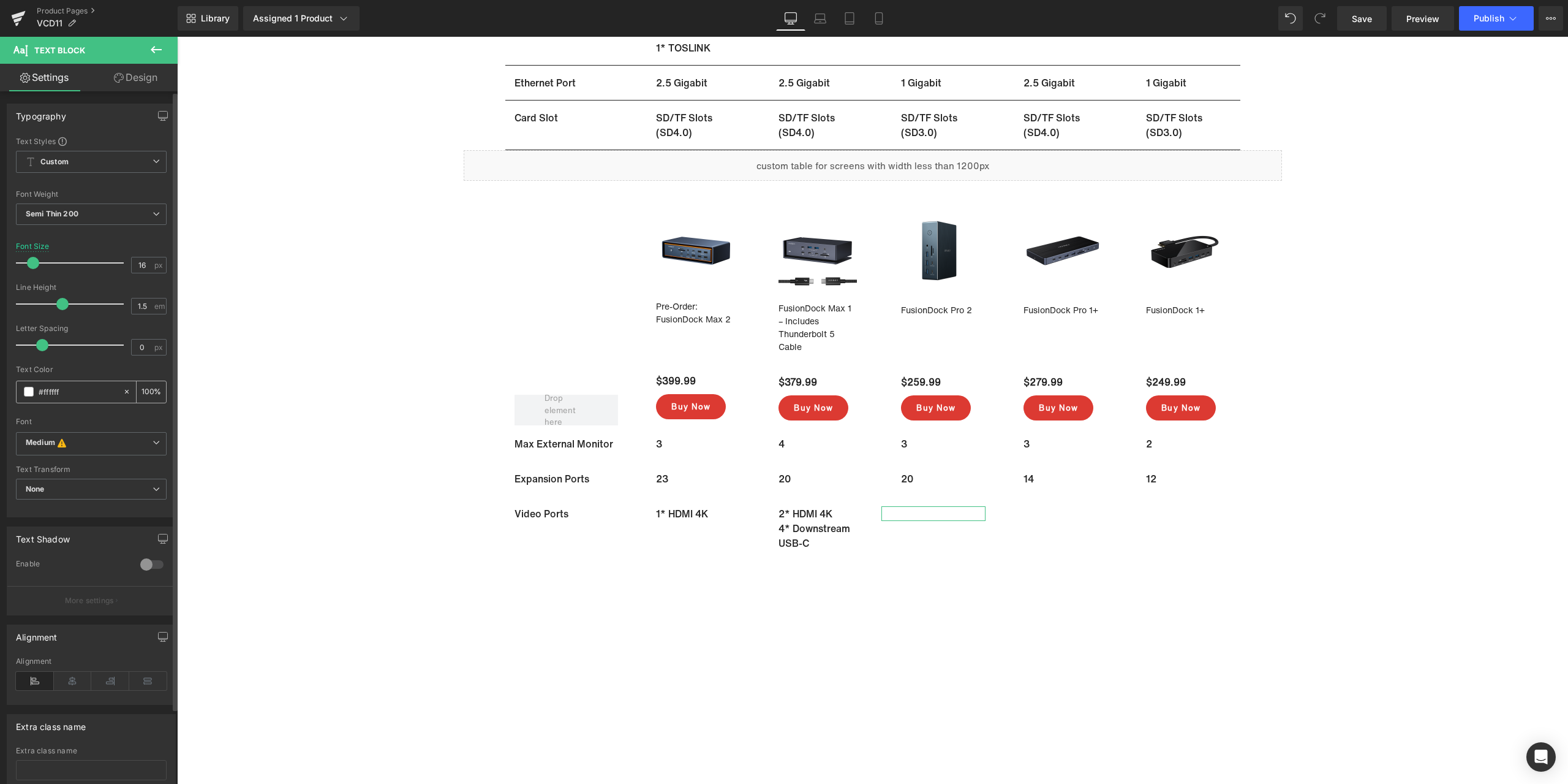
paste input "242424"
type input "#242424"
click at [919, 532] on span "Text Block" at bounding box center [927, 528] width 40 height 15
click at [103, 397] on input "#ffffff" at bounding box center [78, 392] width 79 height 14
paste input "242424"
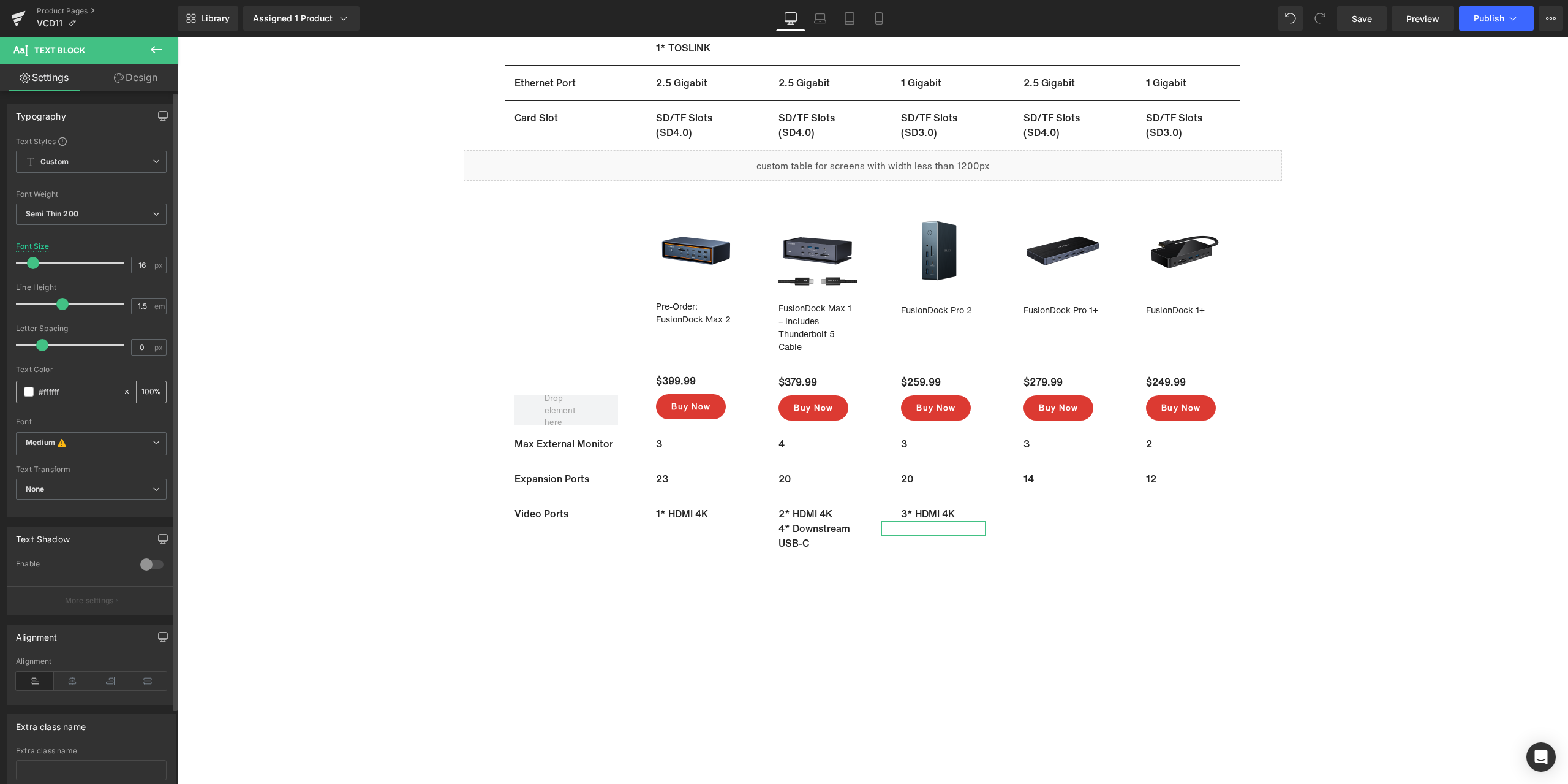
type input "#242424"
click at [671, 534] on span "Text Block" at bounding box center [682, 535] width 40 height 15
click at [93, 394] on input "#ffffff" at bounding box center [78, 392] width 79 height 14
paste input "242424"
type input "#242424"
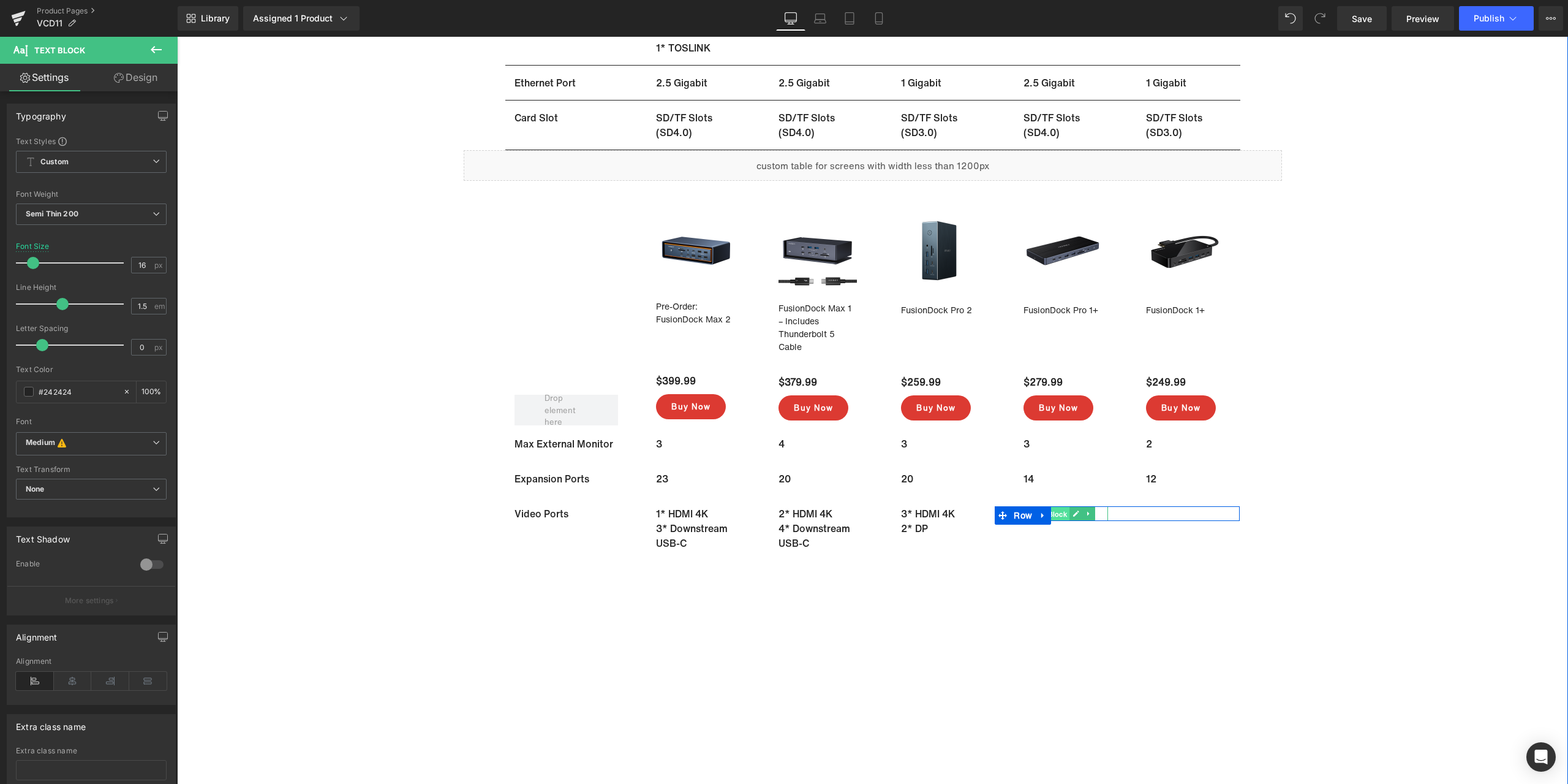
click at [1056, 515] on span "Text Block" at bounding box center [1049, 514] width 40 height 15
click at [92, 400] on div "#ffffff" at bounding box center [70, 392] width 106 height 22
click at [88, 392] on input "#ffffff" at bounding box center [78, 392] width 79 height 14
paste input "242424"
type input "#242424"
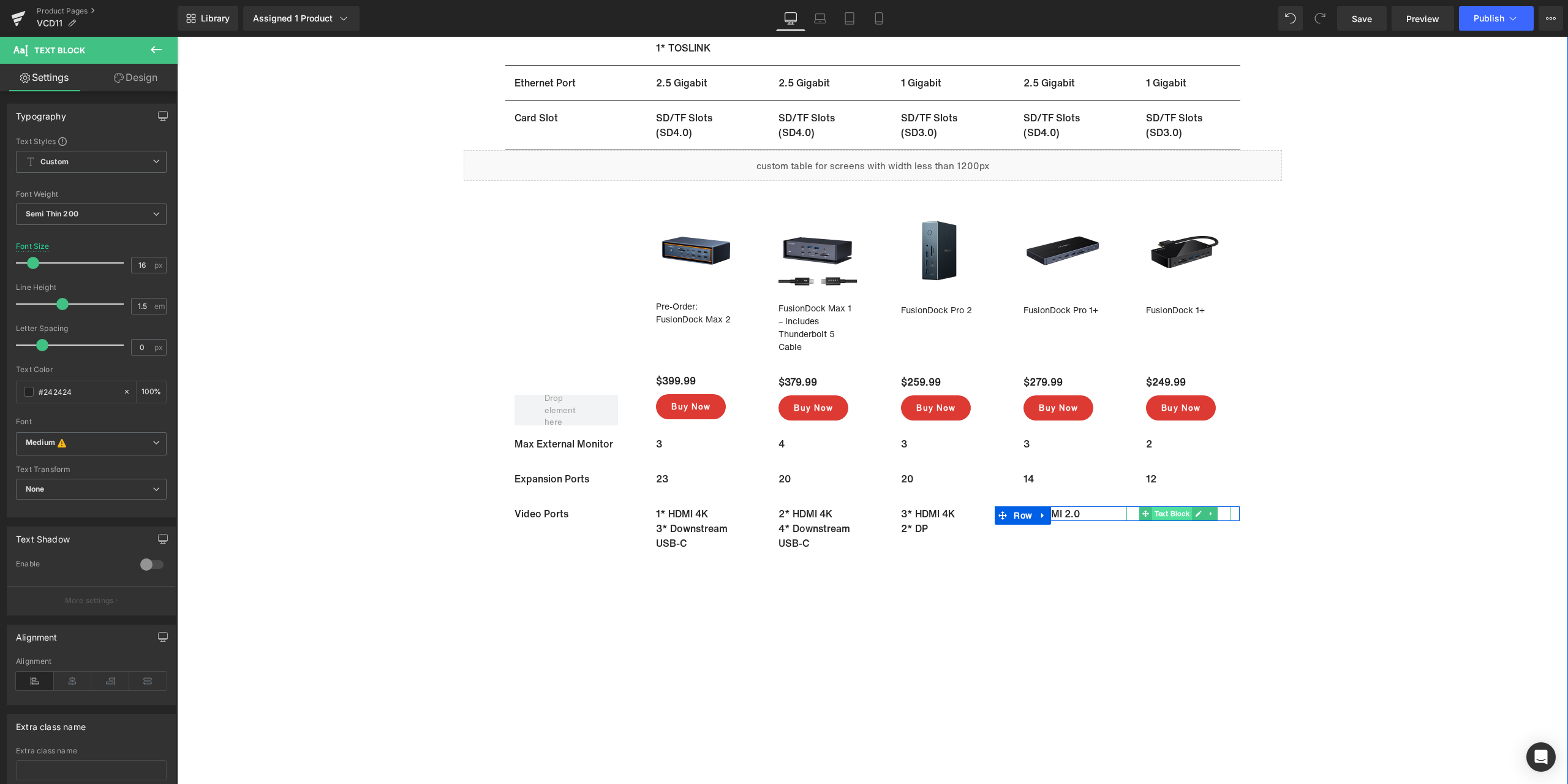
click at [1163, 513] on span "Text Block" at bounding box center [1172, 513] width 40 height 15
click at [85, 390] on input "#ffffff" at bounding box center [78, 392] width 79 height 14
drag, startPoint x: 69, startPoint y: 391, endPoint x: 35, endPoint y: 391, distance: 34.0
click at [35, 391] on div "#ffffff" at bounding box center [70, 392] width 106 height 22
paste input "242424"
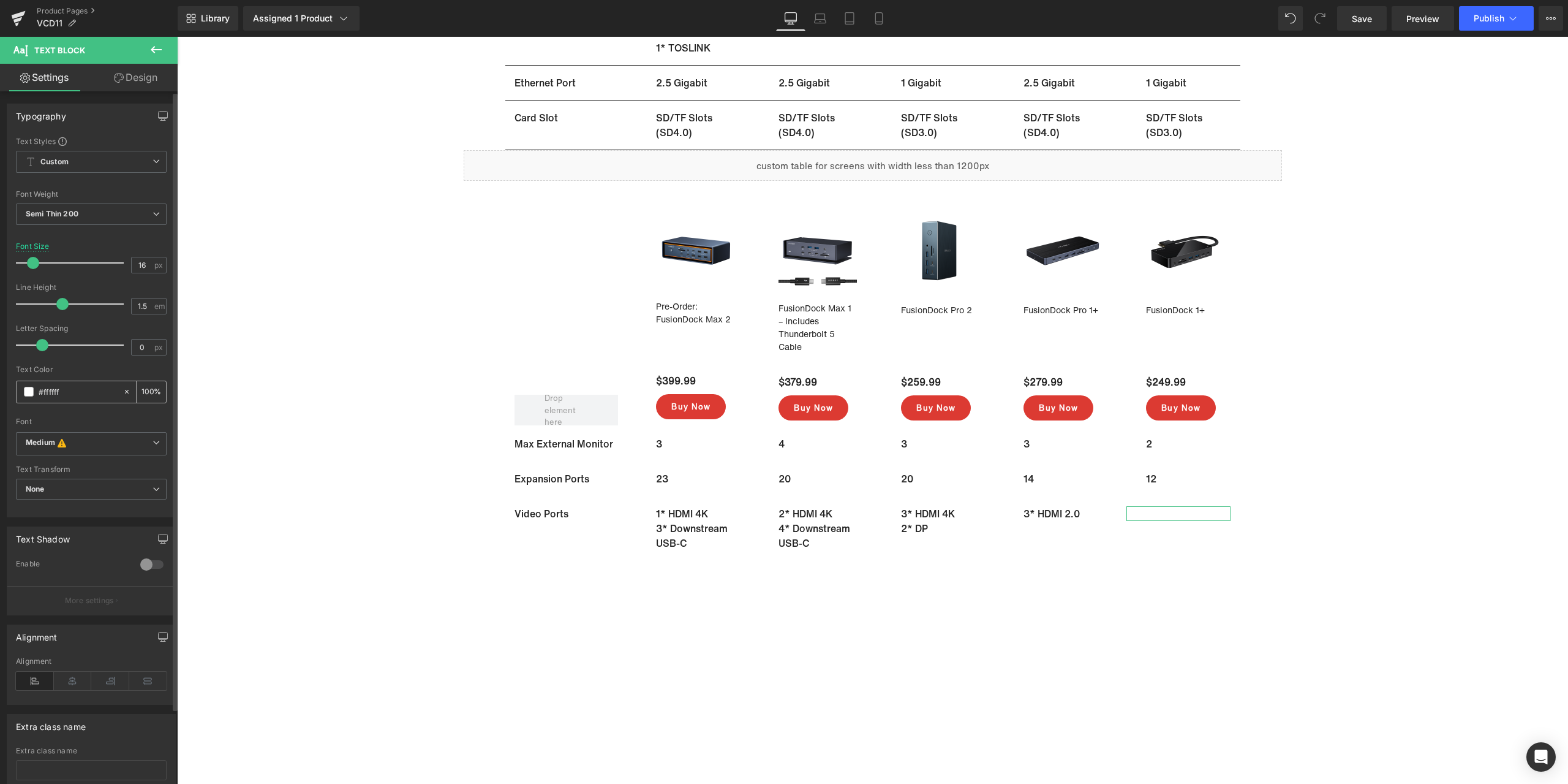
type input "#242424"
click at [568, 581] on span "Text Block" at bounding box center [559, 578] width 40 height 15
click at [72, 393] on input "#ffffff" at bounding box center [78, 392] width 79 height 14
paste input "242424"
type input "#242424"
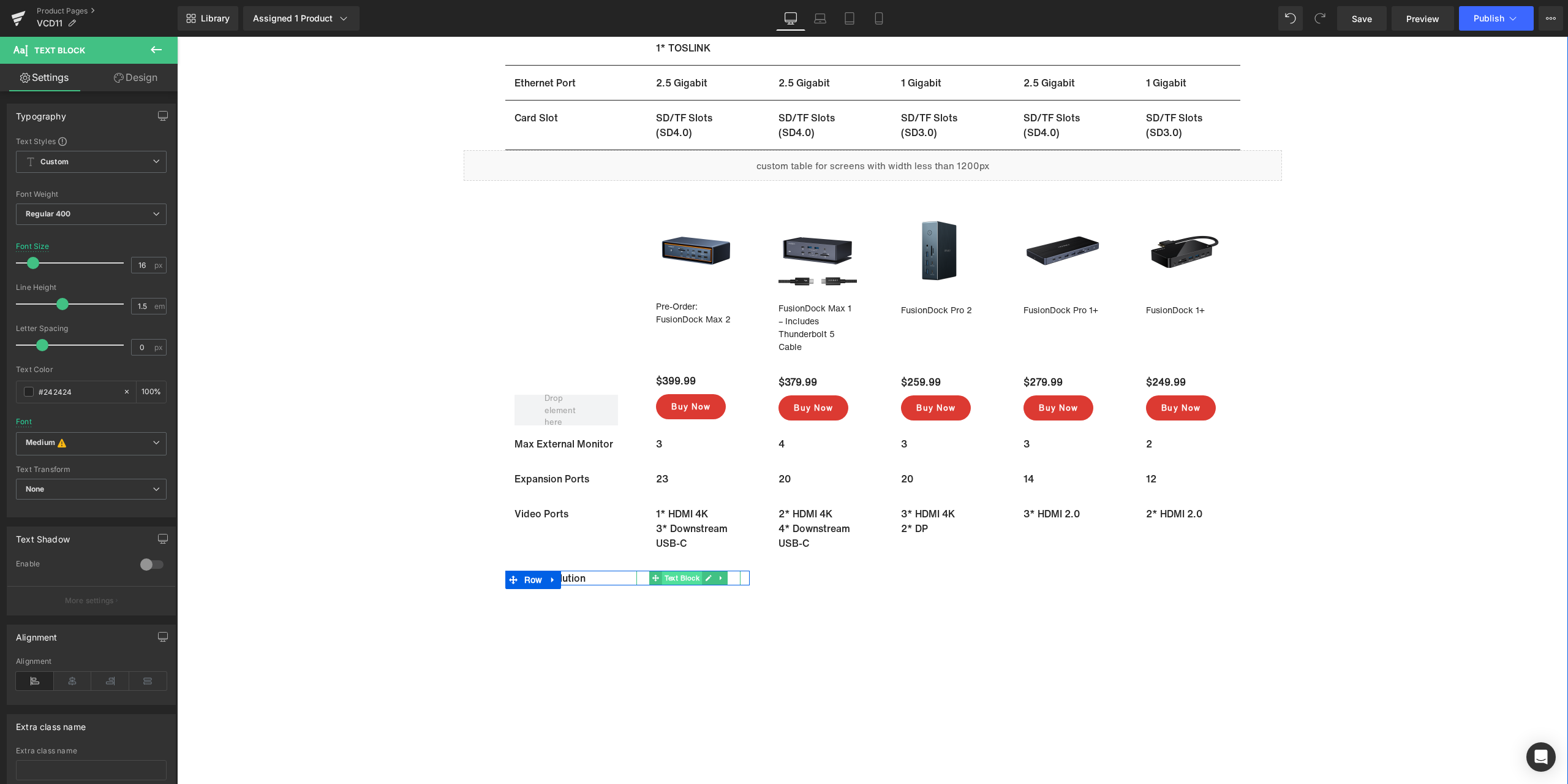
click at [666, 579] on span "Text Block" at bounding box center [682, 578] width 40 height 15
click at [66, 395] on input "#ffffff" at bounding box center [78, 392] width 79 height 14
paste input "242424"
type input "#242424"
click at [812, 577] on span "Text Block" at bounding box center [805, 578] width 40 height 15
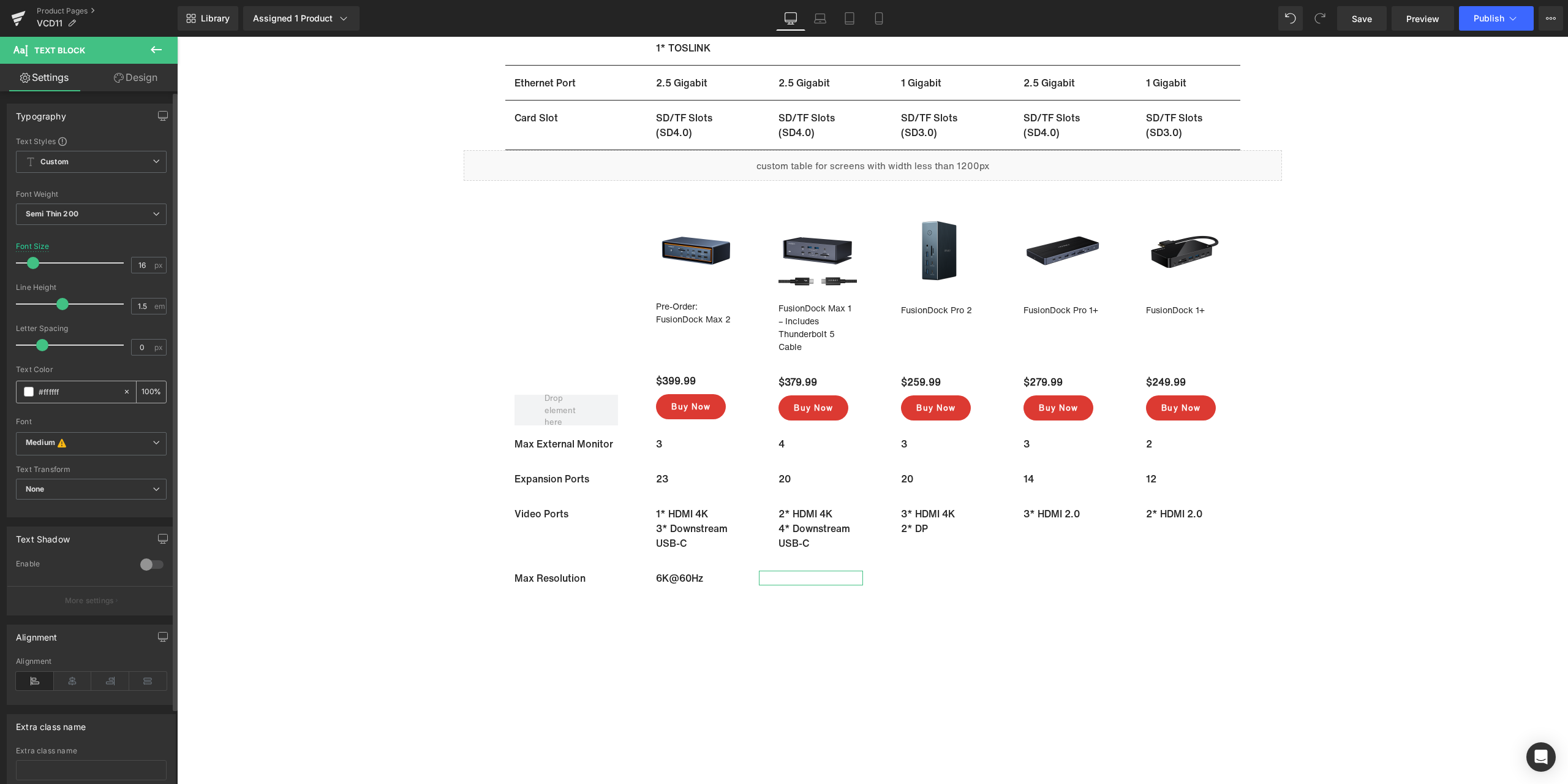
click at [62, 389] on input "#ffffff" at bounding box center [78, 392] width 79 height 14
paste input "242424"
type input "#242424"
click at [919, 580] on span "Text Block" at bounding box center [927, 578] width 40 height 15
click at [75, 384] on div "#ffffff" at bounding box center [70, 392] width 106 height 22
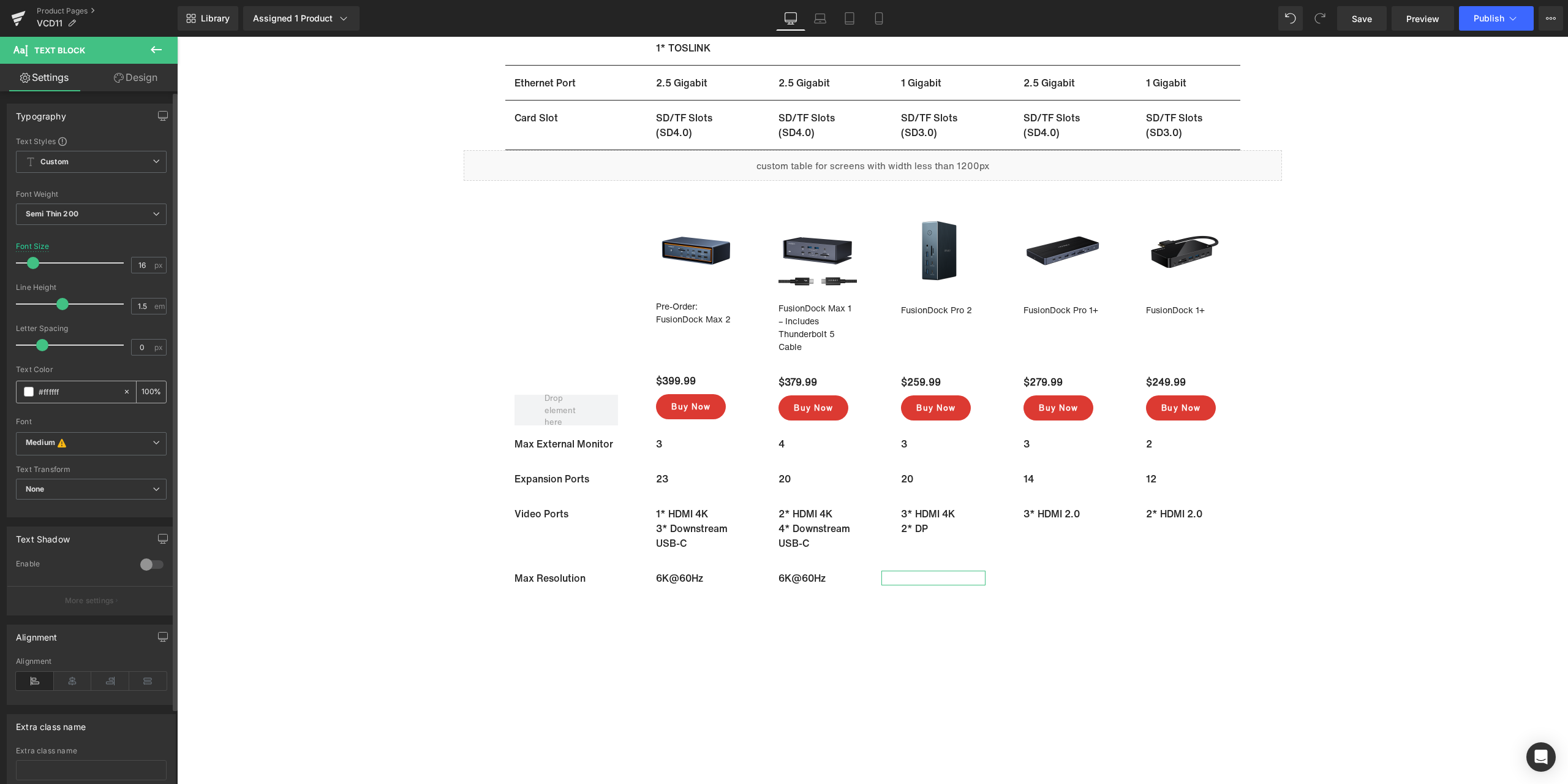
click at [73, 388] on input "#ffffff" at bounding box center [78, 392] width 79 height 14
paste input "text"
type input "#ffffff"
click at [677, 127] on span "Text Block" at bounding box center [682, 125] width 40 height 15
click at [94, 388] on input "#242424" at bounding box center [78, 392] width 79 height 14
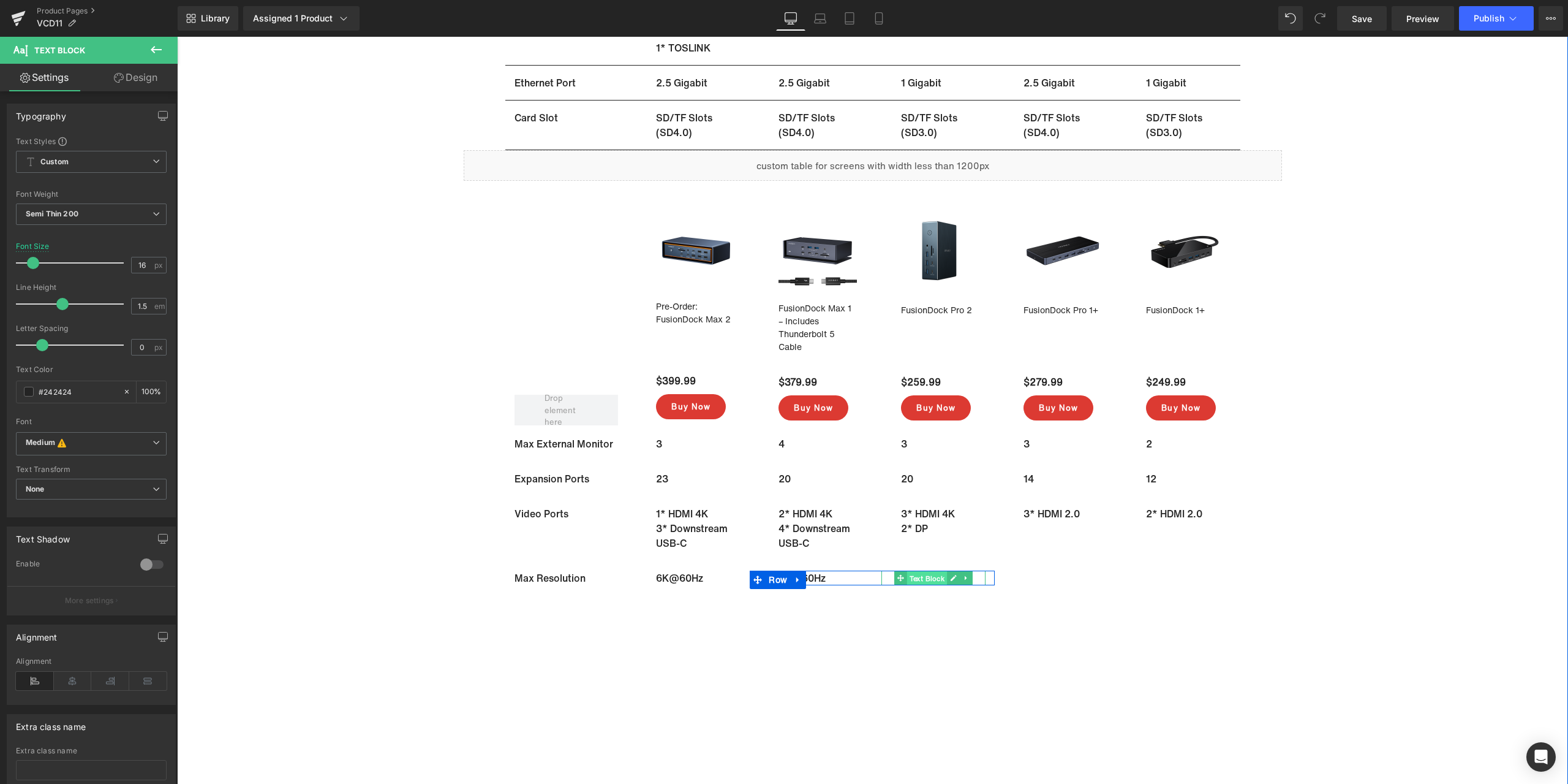
click at [924, 578] on span "Text Block" at bounding box center [927, 578] width 40 height 15
click at [93, 386] on input "#ffffff" at bounding box center [78, 392] width 79 height 14
paste input "242424"
type input "#242424"
click at [1053, 575] on span "Text Block" at bounding box center [1049, 578] width 40 height 15
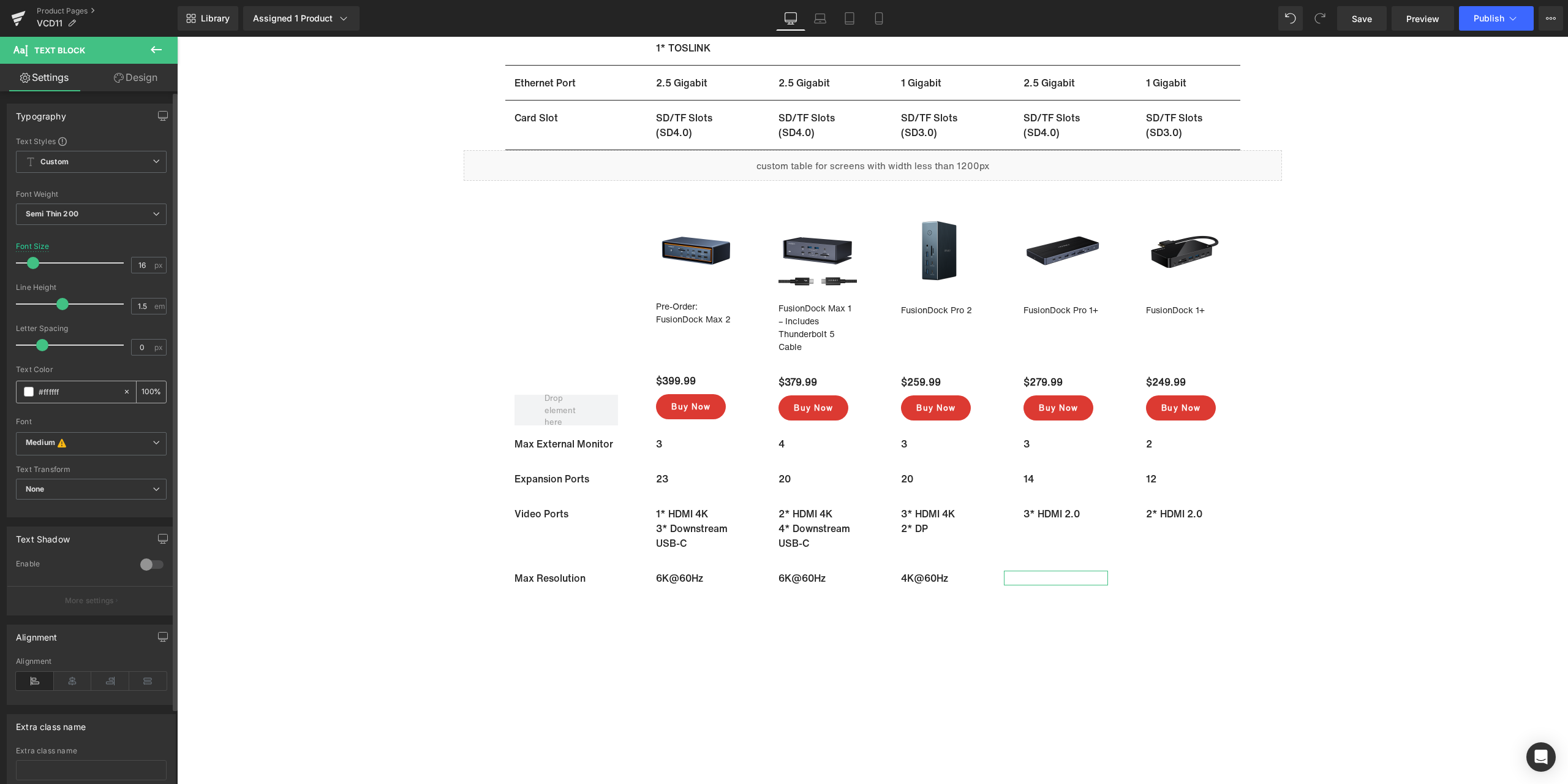
click at [82, 395] on input "#ffffff" at bounding box center [78, 392] width 79 height 14
paste input "242424"
type input "#242424"
click at [1173, 576] on span "Text Block" at bounding box center [1172, 578] width 40 height 15
click at [98, 392] on input "#ffffff" at bounding box center [78, 392] width 79 height 14
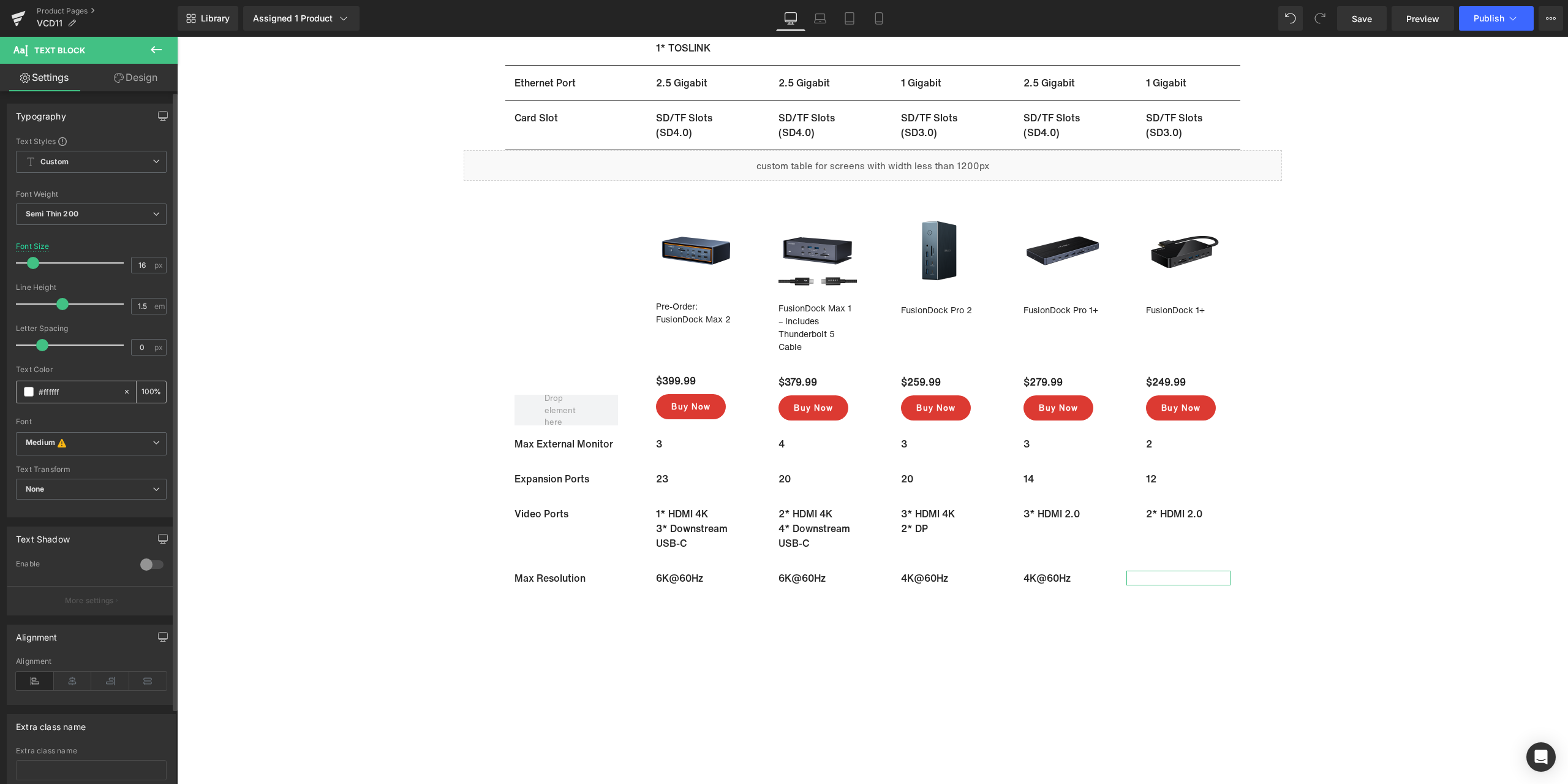
paste input "242424"
type input "#242424"
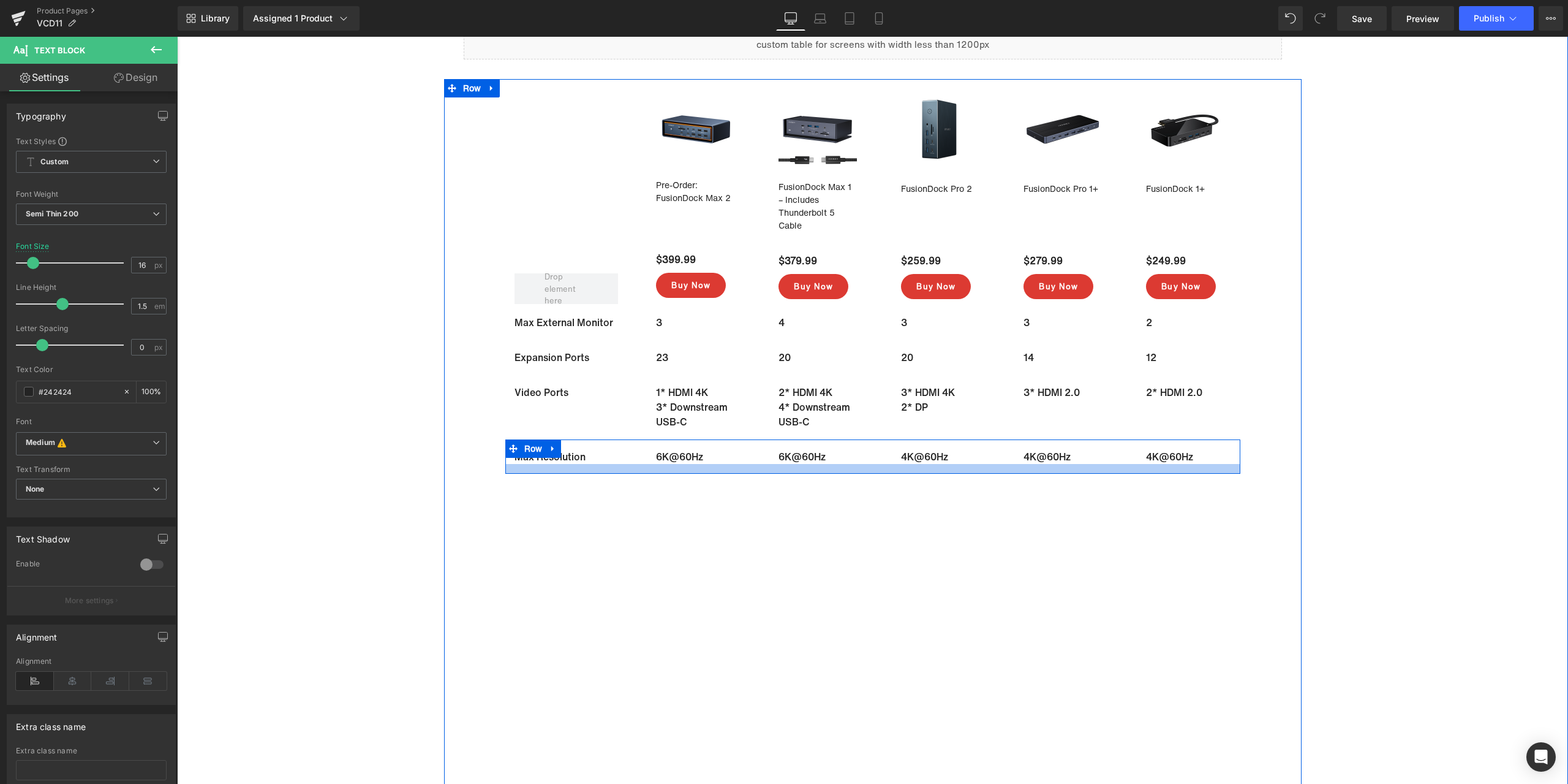
scroll to position [8358, 0]
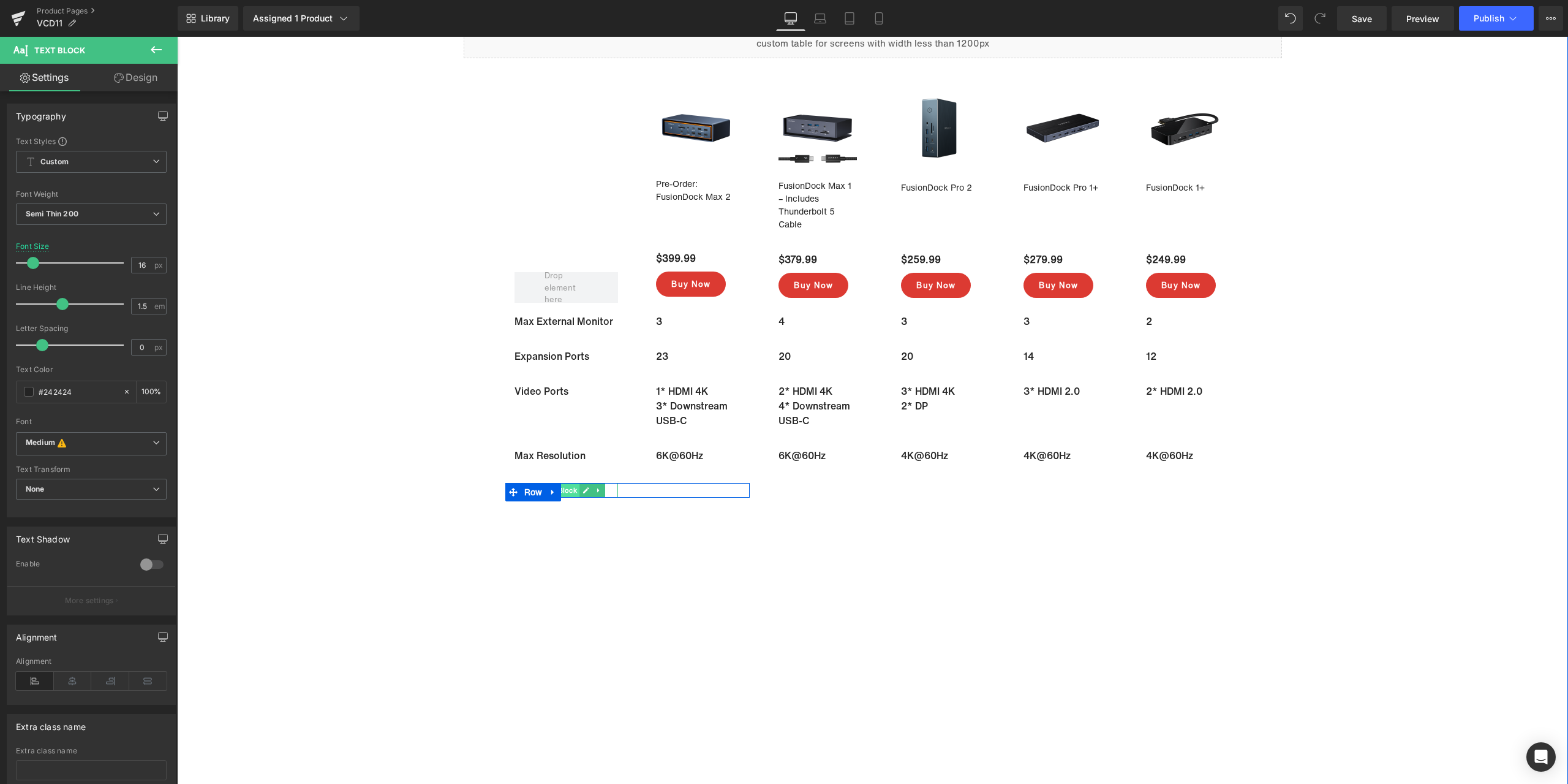
click at [564, 490] on span "Text Block" at bounding box center [559, 489] width 40 height 15
click at [82, 396] on input "#ffffff" at bounding box center [78, 392] width 79 height 14
paste input "242424"
type input "#242424"
click at [680, 489] on span "Text Block" at bounding box center [682, 489] width 40 height 15
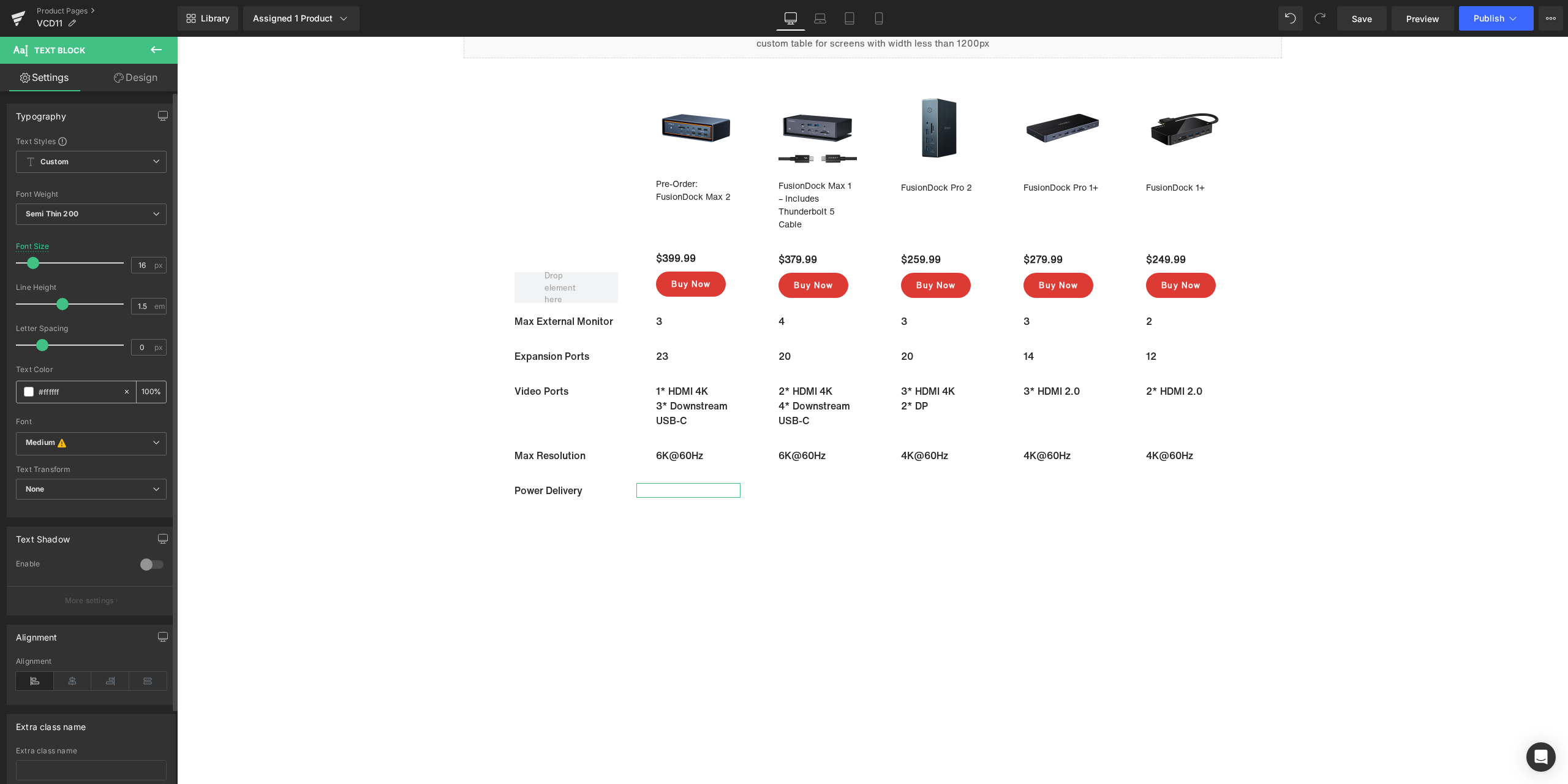
click at [69, 386] on input "#ffffff" at bounding box center [78, 392] width 79 height 14
paste input "242424"
type input "#242424"
click at [815, 488] on span "Text Block" at bounding box center [805, 489] width 40 height 15
click at [95, 396] on input "#ffffff" at bounding box center [78, 392] width 79 height 14
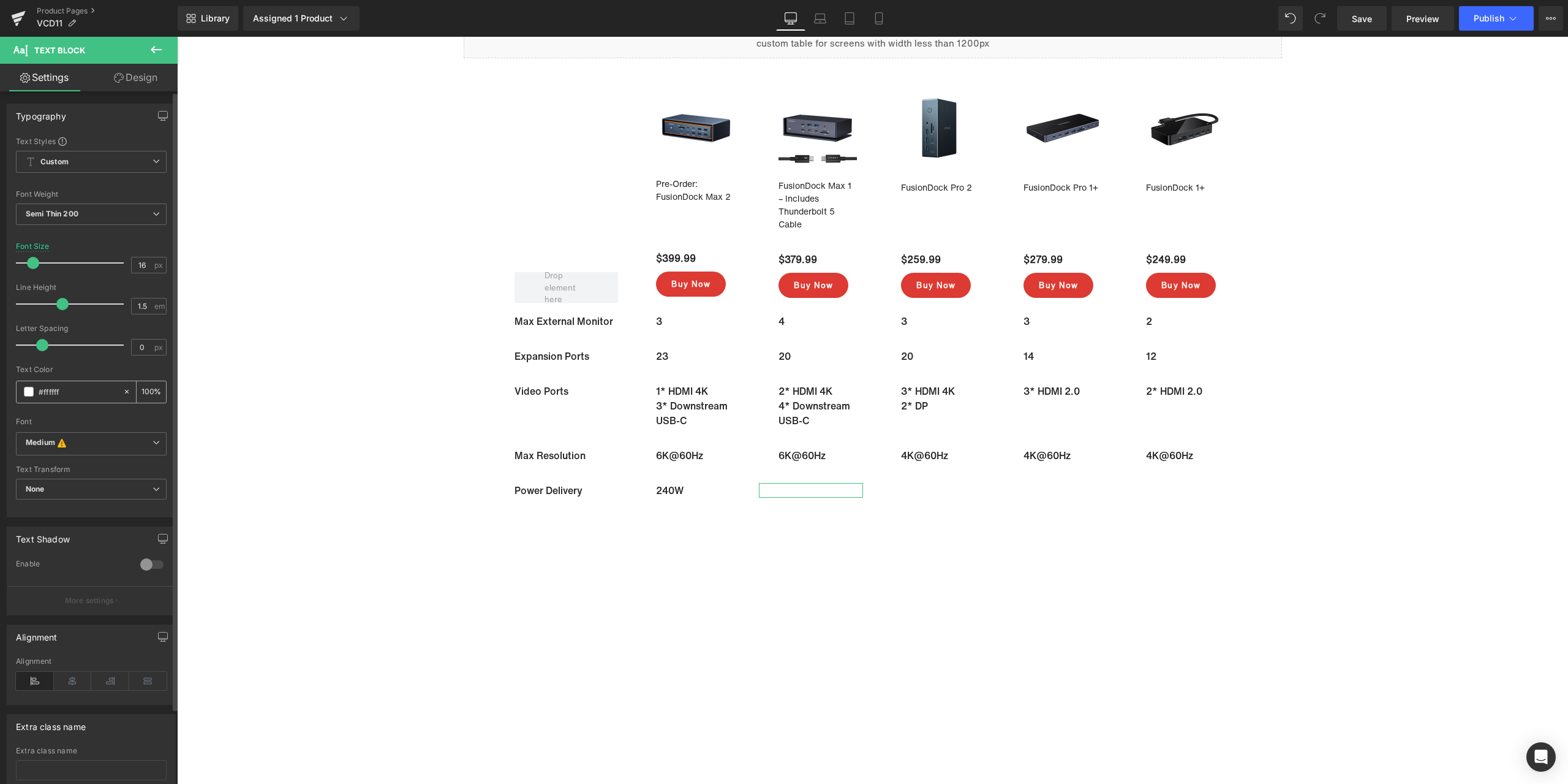
paste input "242424"
type input "#242424"
click at [919, 489] on span "Text Block" at bounding box center [927, 489] width 40 height 15
click at [98, 391] on input "#ffffff" at bounding box center [78, 392] width 79 height 14
paste input "242424"
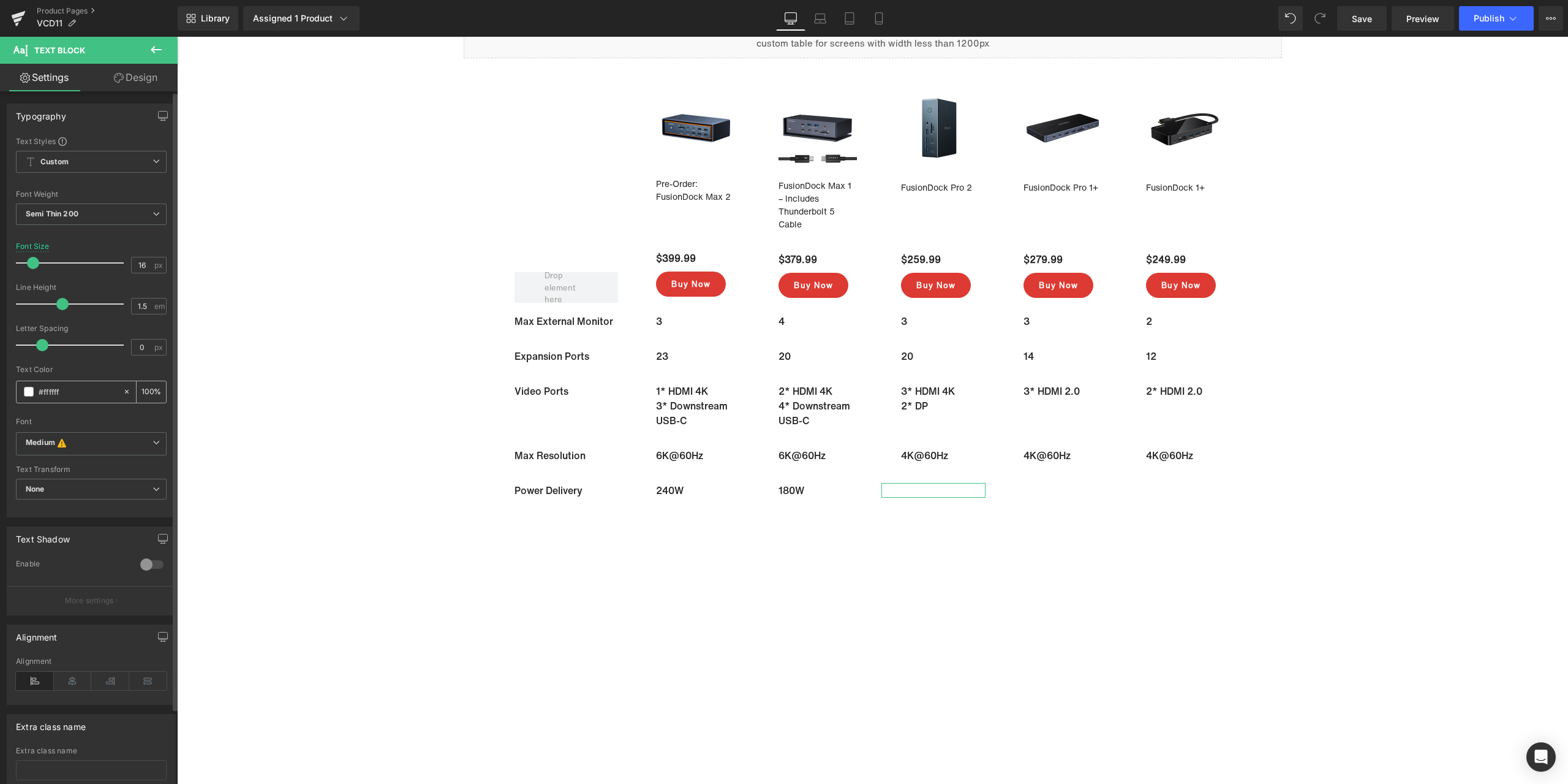
type input "#242424"
click at [1052, 487] on span "Text Block" at bounding box center [1049, 489] width 40 height 15
click at [69, 390] on input "#ffffff" at bounding box center [78, 392] width 79 height 14
paste input "242424"
type input "#242424"
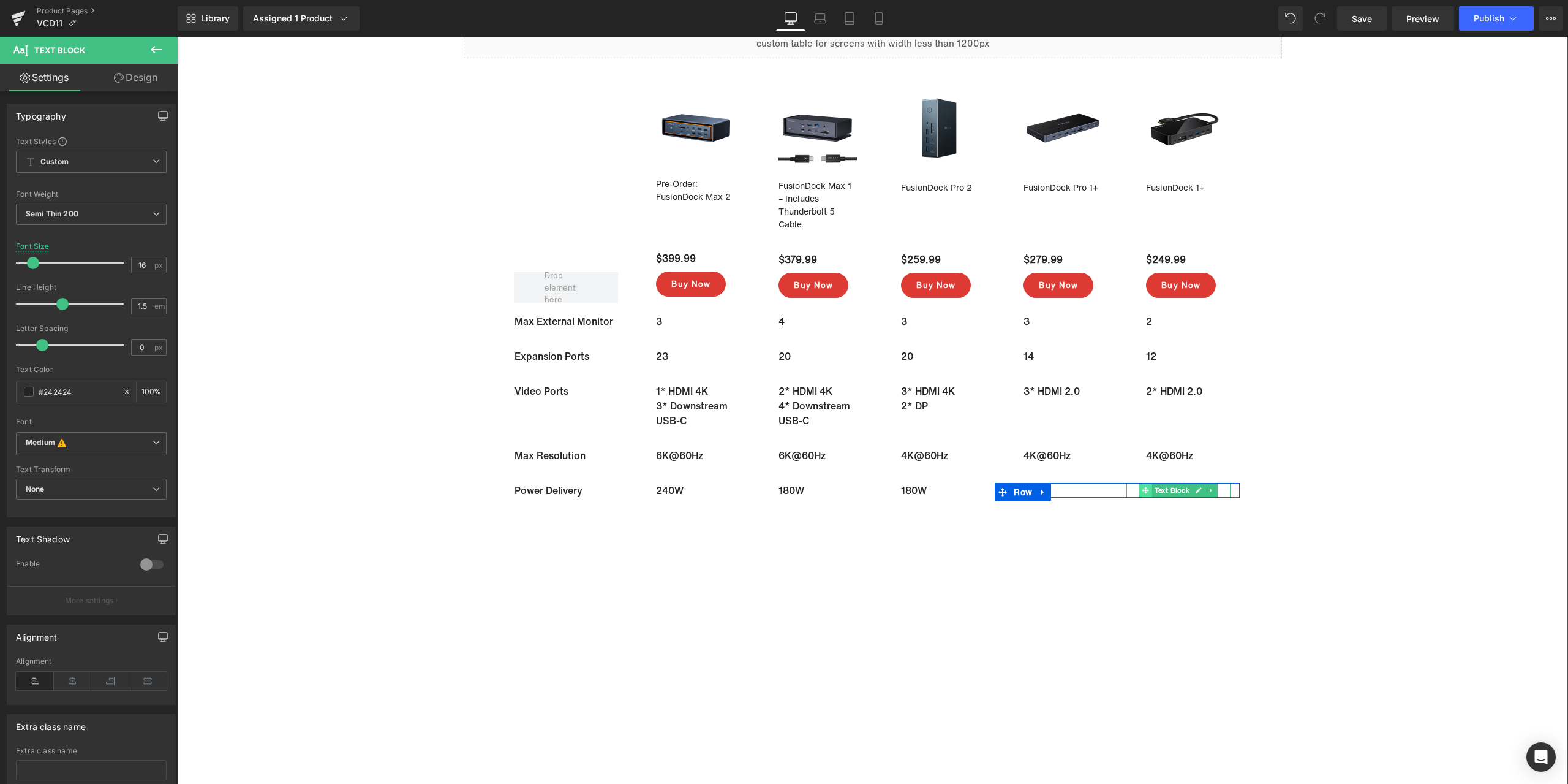
click at [1163, 490] on span "Text Block" at bounding box center [1172, 489] width 40 height 15
click at [71, 395] on input "#ffffff" at bounding box center [78, 392] width 79 height 14
paste input "242424"
type input "#242424"
click at [567, 526] on span "Text Block" at bounding box center [559, 525] width 40 height 15
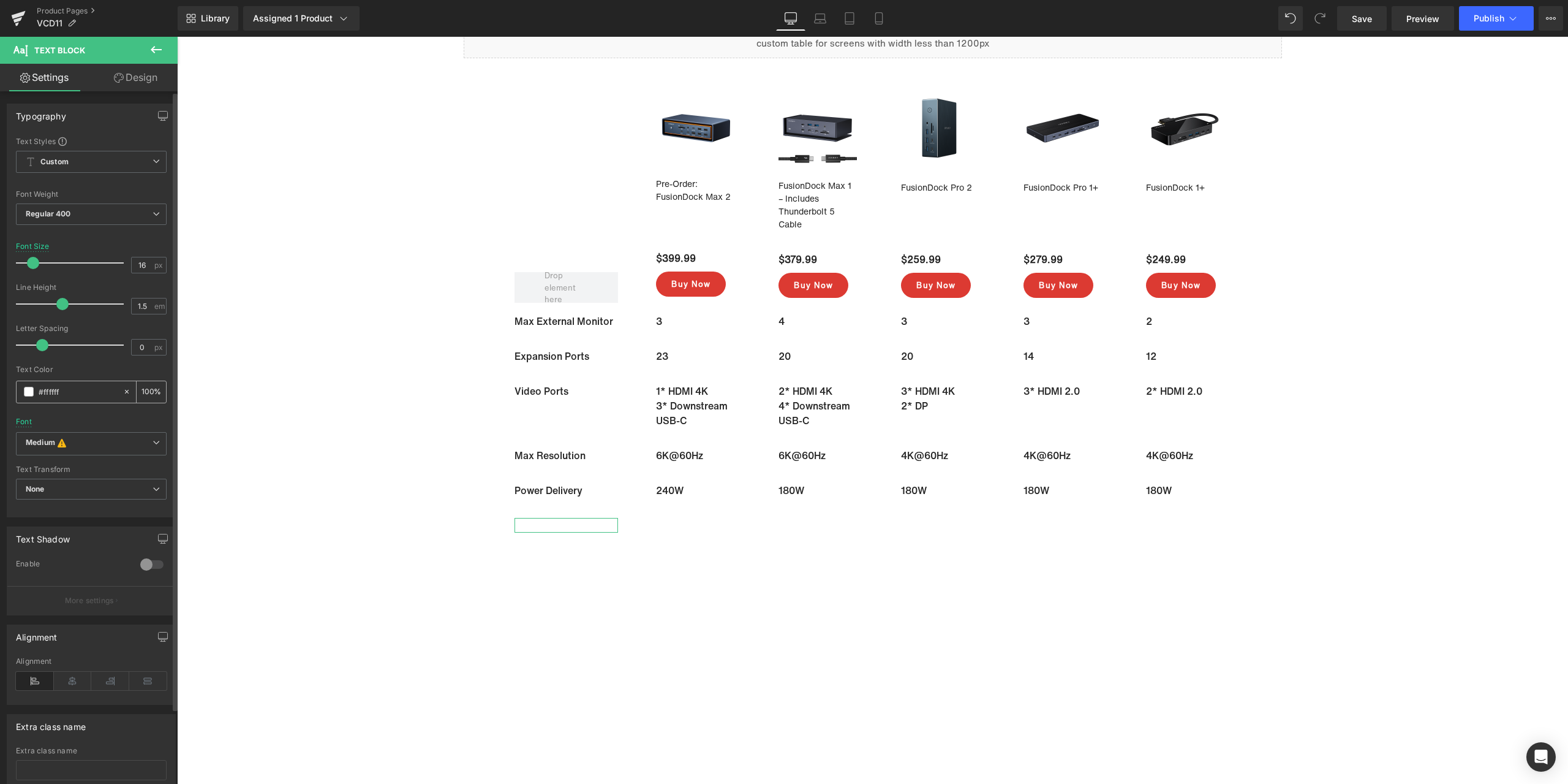
click at [90, 386] on input "#ffffff" at bounding box center [78, 392] width 79 height 14
paste input "242424"
type input "#242424"
click at [673, 532] on span "Text Block" at bounding box center [682, 532] width 40 height 15
click at [74, 394] on input "#ffffff" at bounding box center [78, 392] width 79 height 14
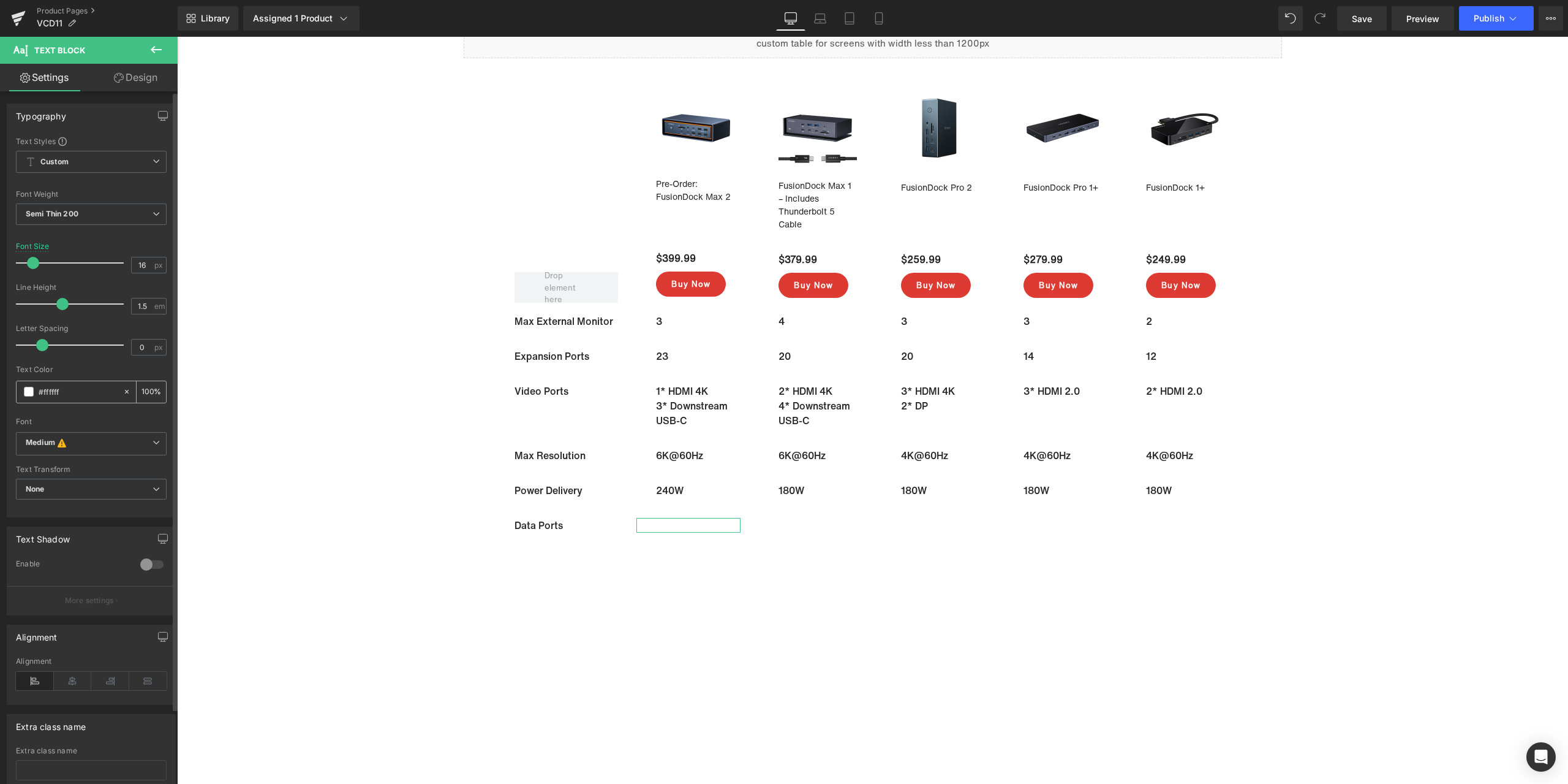
paste input "242424"
type input "#242424"
click at [687, 547] on span "Text Block" at bounding box center [682, 540] width 40 height 15
click at [82, 395] on input "#ffffff" at bounding box center [78, 392] width 79 height 14
paste input "242424"
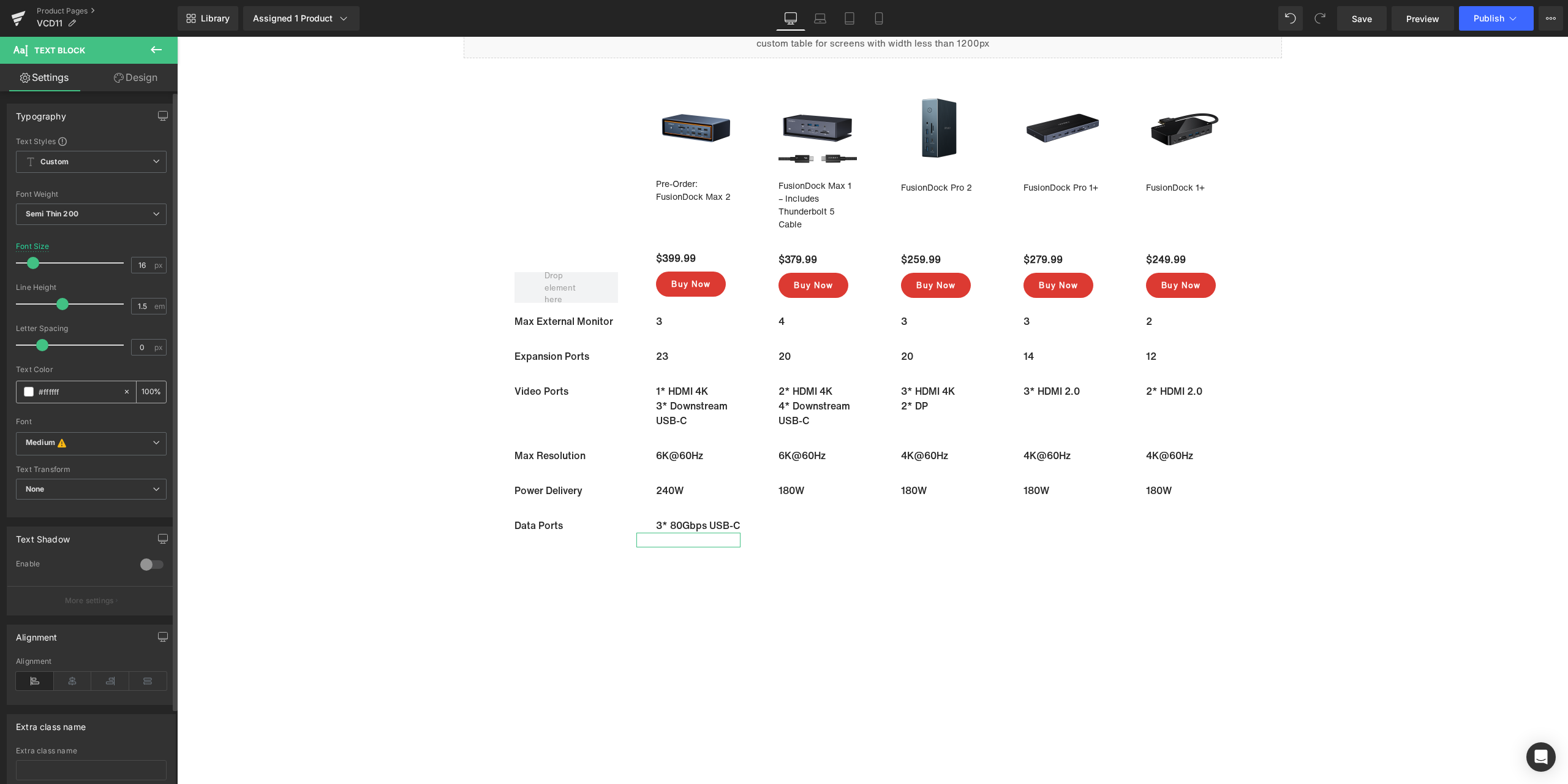
type input "#242424"
click at [686, 562] on span "Text Block" at bounding box center [682, 554] width 40 height 15
click at [101, 395] on input "#ffffff" at bounding box center [78, 392] width 79 height 14
paste input "242424"
type input "#242424"
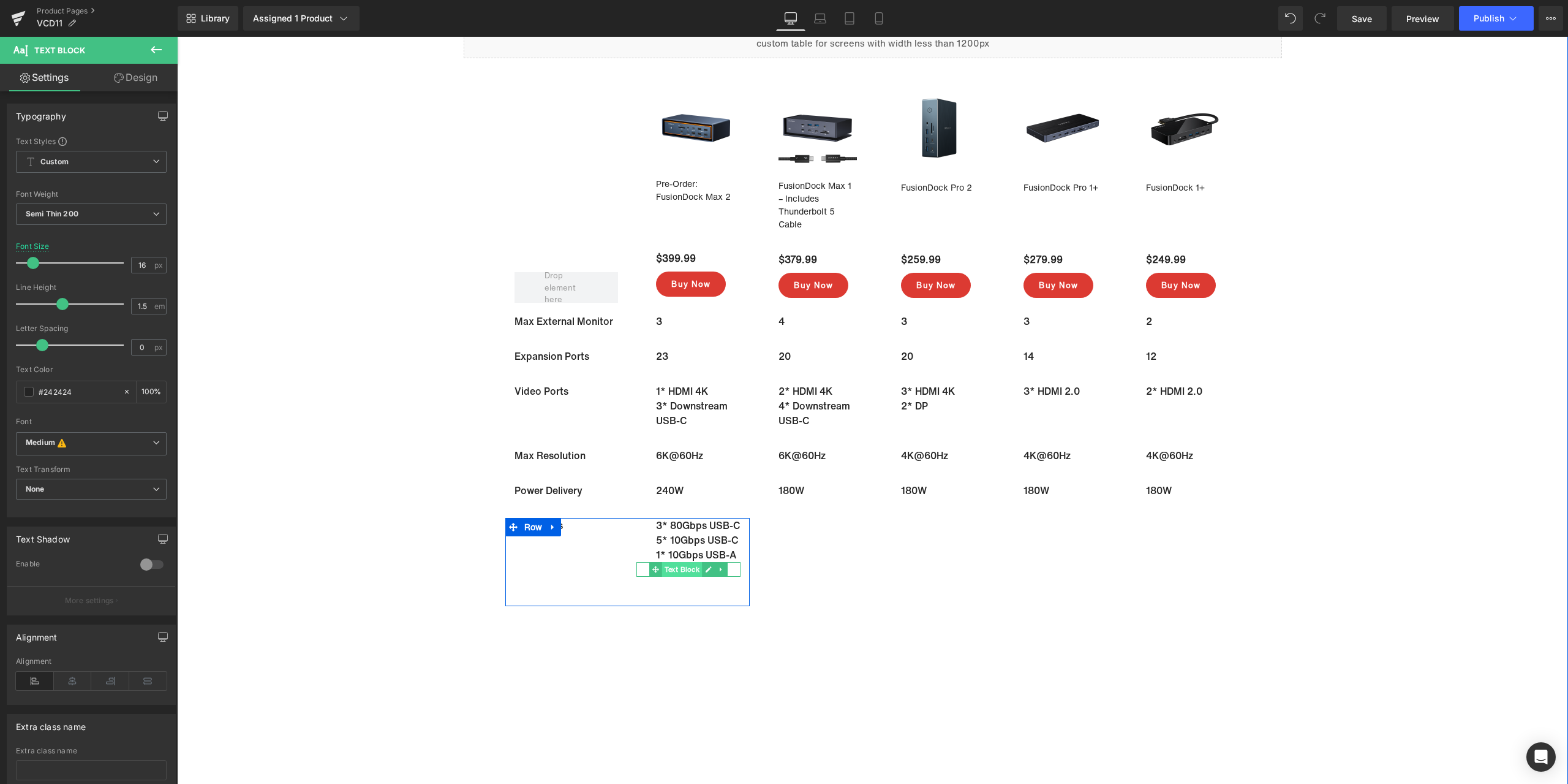
click at [690, 577] on span "Text Block" at bounding box center [682, 569] width 40 height 15
click at [81, 390] on input "#ffffff" at bounding box center [78, 392] width 79 height 14
paste input "242424"
type input "#242424"
click at [673, 598] on span "Text Block" at bounding box center [682, 590] width 40 height 15
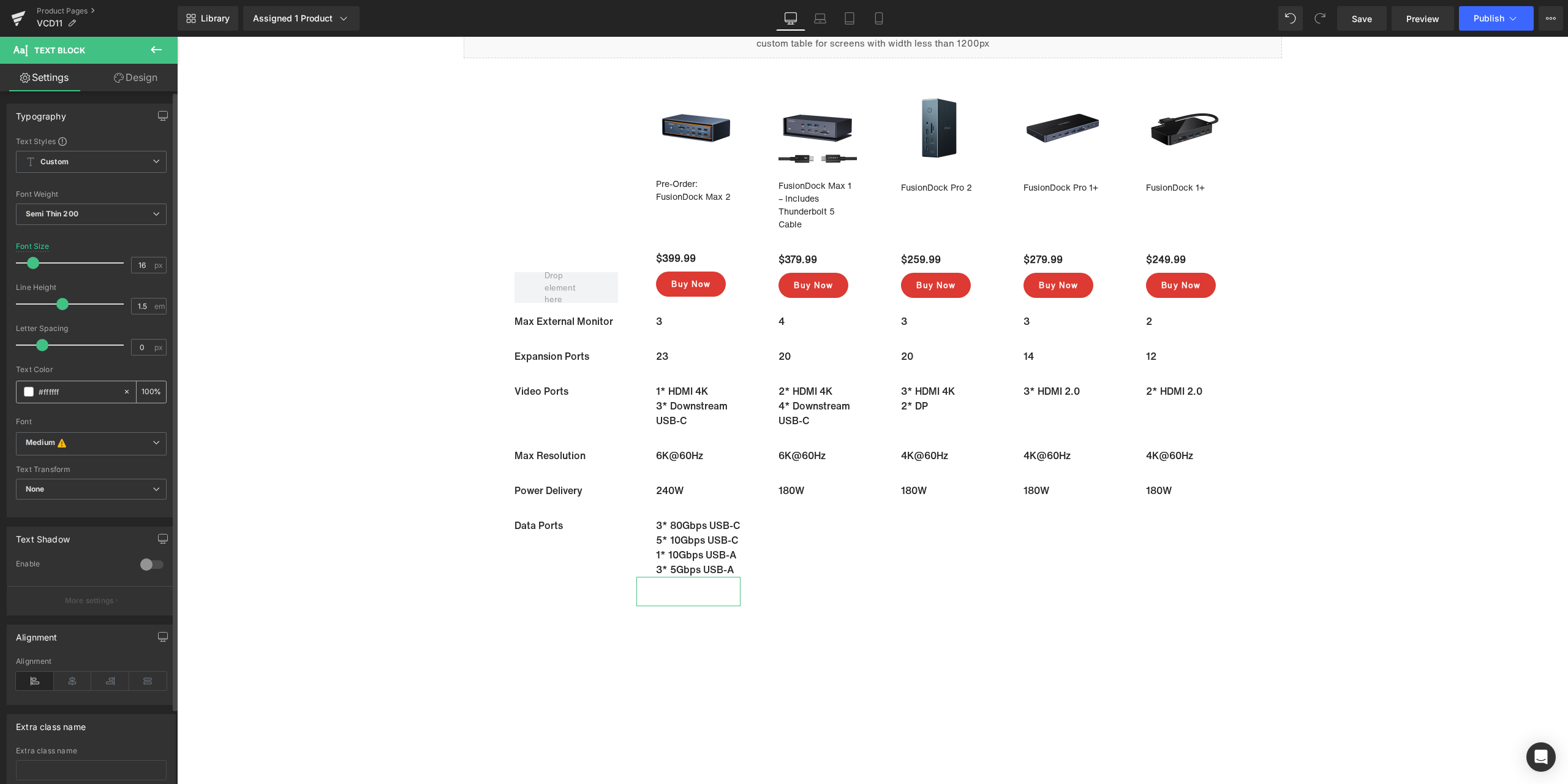
click at [86, 400] on div "#ffffff" at bounding box center [70, 392] width 106 height 22
click at [85, 395] on input "#ffffff" at bounding box center [78, 392] width 79 height 14
paste input "242424"
type input "#242424"
click at [806, 532] on span "Text Block" at bounding box center [805, 532] width 40 height 15
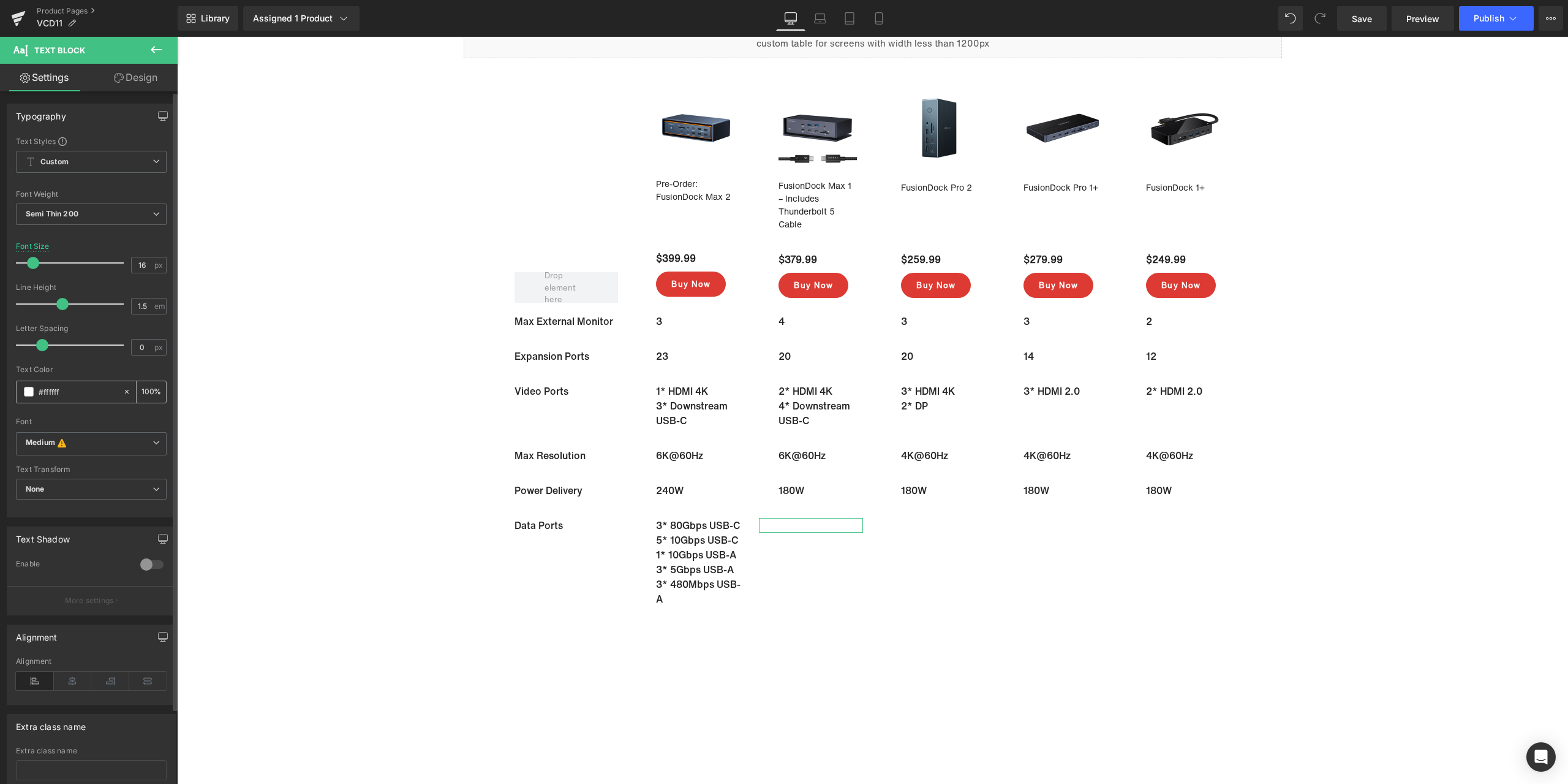
click at [93, 398] on input "#ffffff" at bounding box center [78, 392] width 79 height 14
click at [87, 391] on input "#ffffff" at bounding box center [78, 392] width 79 height 14
click at [75, 393] on input "#ffffff" at bounding box center [78, 392] width 79 height 14
paste input "242424"
type input "#242424"
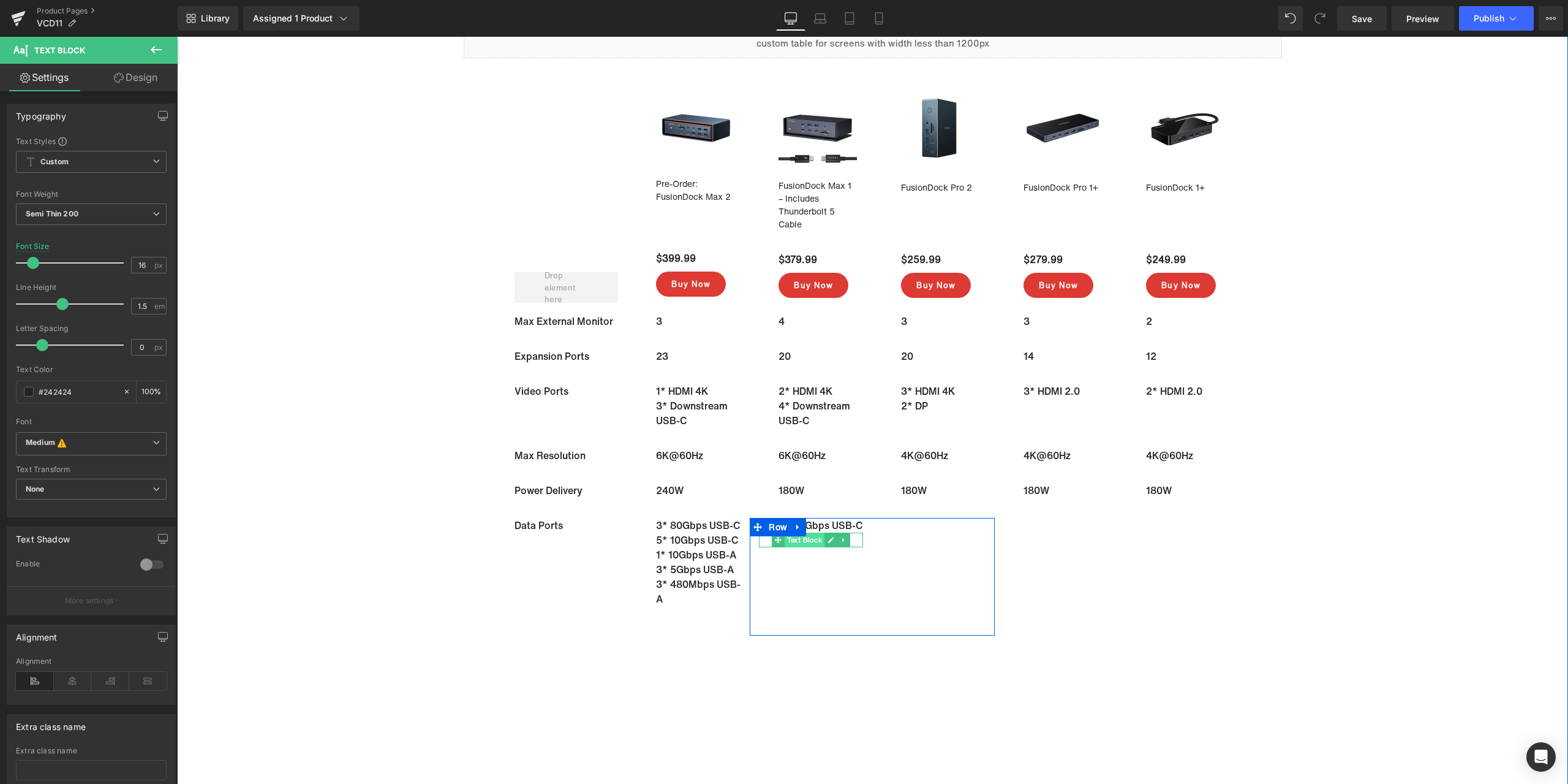
click at [810, 547] on span "Text Block" at bounding box center [805, 539] width 40 height 15
drag, startPoint x: 75, startPoint y: 390, endPoint x: 33, endPoint y: 388, distance: 42.0
click at [33, 388] on div "#ffffff" at bounding box center [70, 392] width 106 height 22
paste input "242424"
type input "#242424"
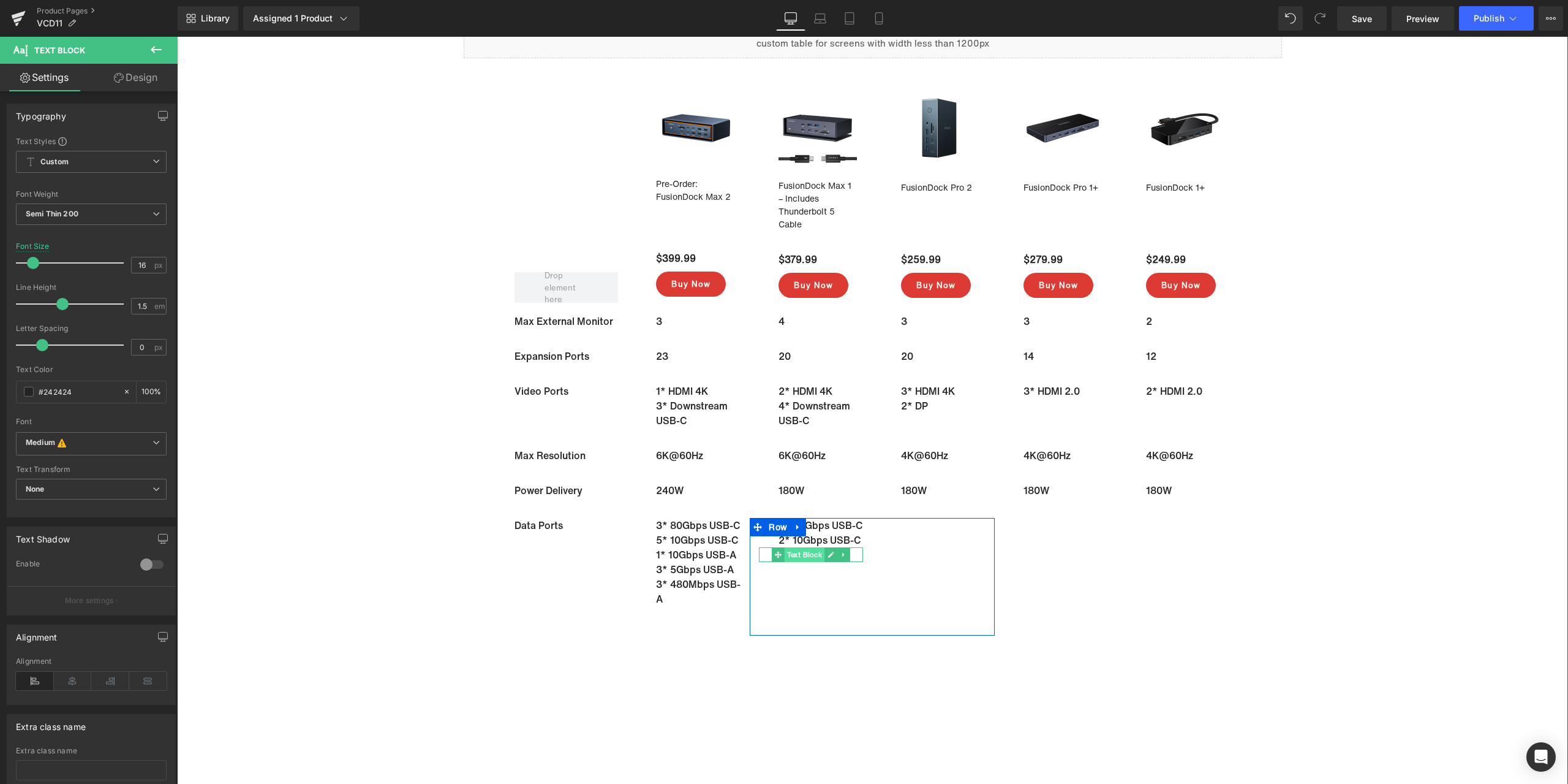
click at [807, 562] on span "Text Block" at bounding box center [805, 554] width 40 height 15
click at [84, 395] on input "#ffffff" at bounding box center [78, 392] width 79 height 14
paste input "242424"
type input "#242424"
click at [921, 531] on span "Text Block" at bounding box center [927, 532] width 40 height 15
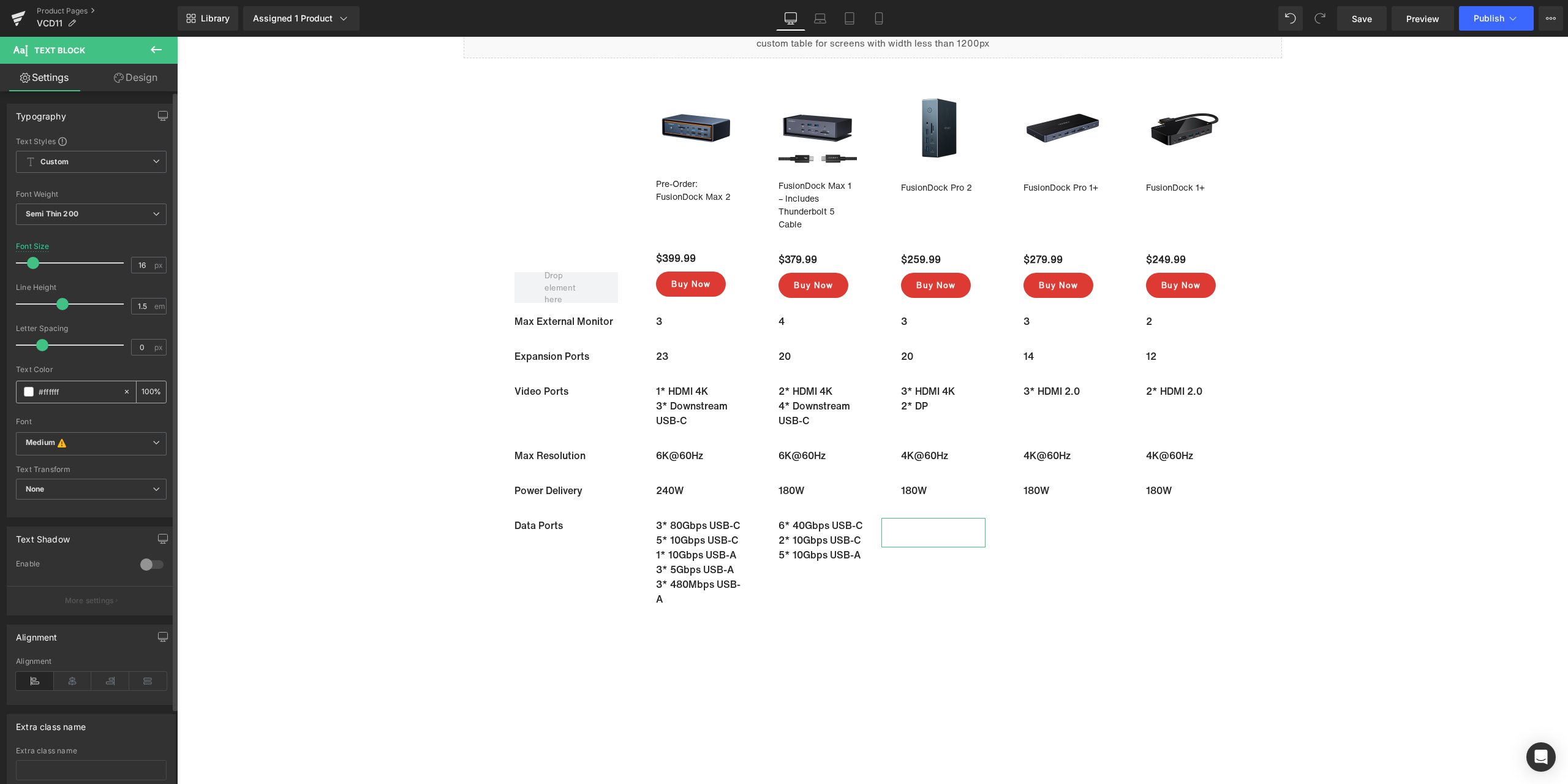
click at [71, 393] on input "#ffffff" at bounding box center [78, 392] width 79 height 14
paste input "242424"
type input "#242424"
click at [924, 553] on span "Text Block" at bounding box center [927, 554] width 40 height 15
click at [69, 392] on input "#ffffff" at bounding box center [78, 392] width 79 height 14
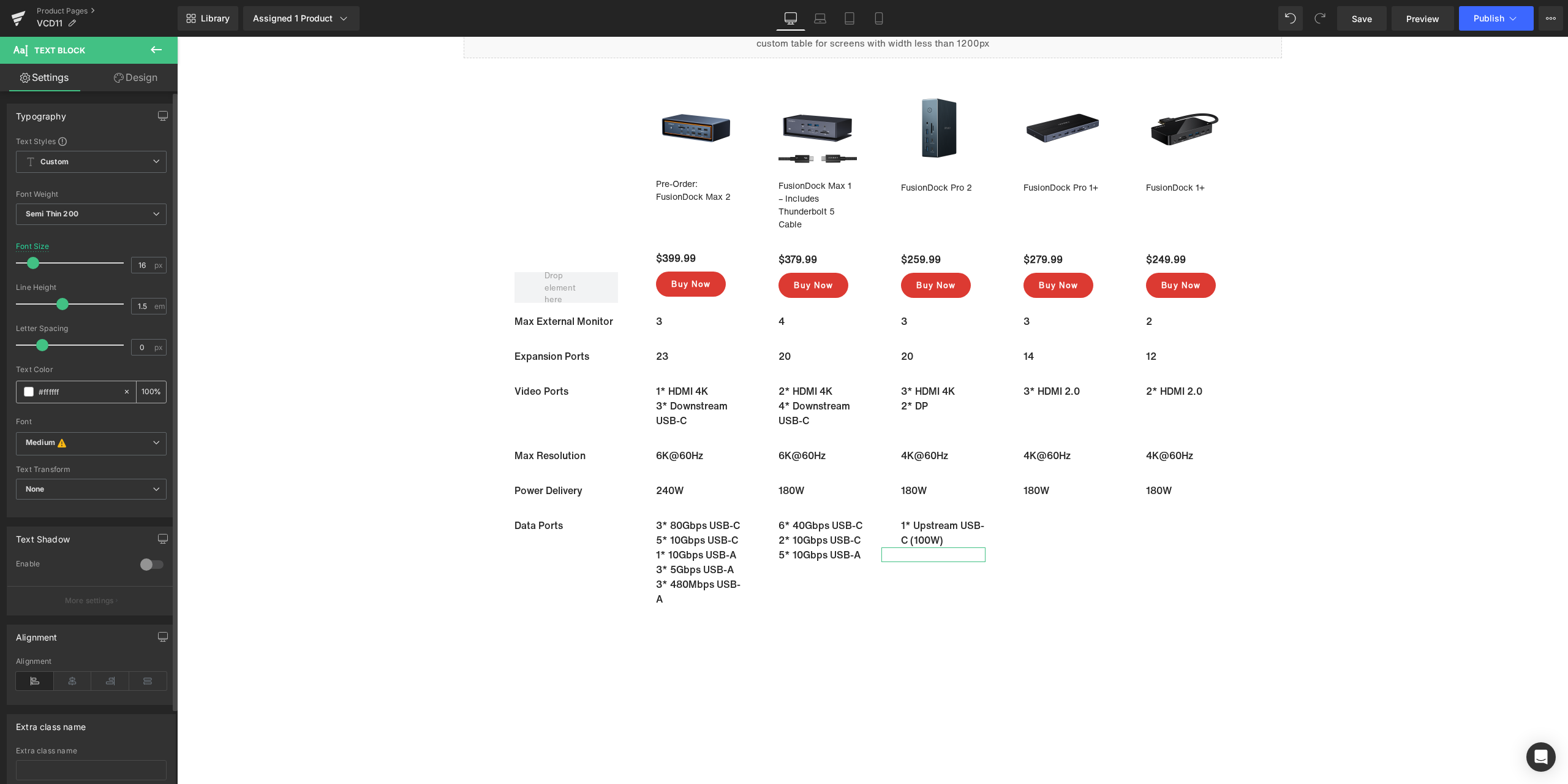
paste input "242424"
type input "#242424"
click at [923, 571] on span "Text Block" at bounding box center [927, 569] width 40 height 15
click at [88, 396] on input "#ffffff" at bounding box center [78, 392] width 79 height 14
paste input "242424"
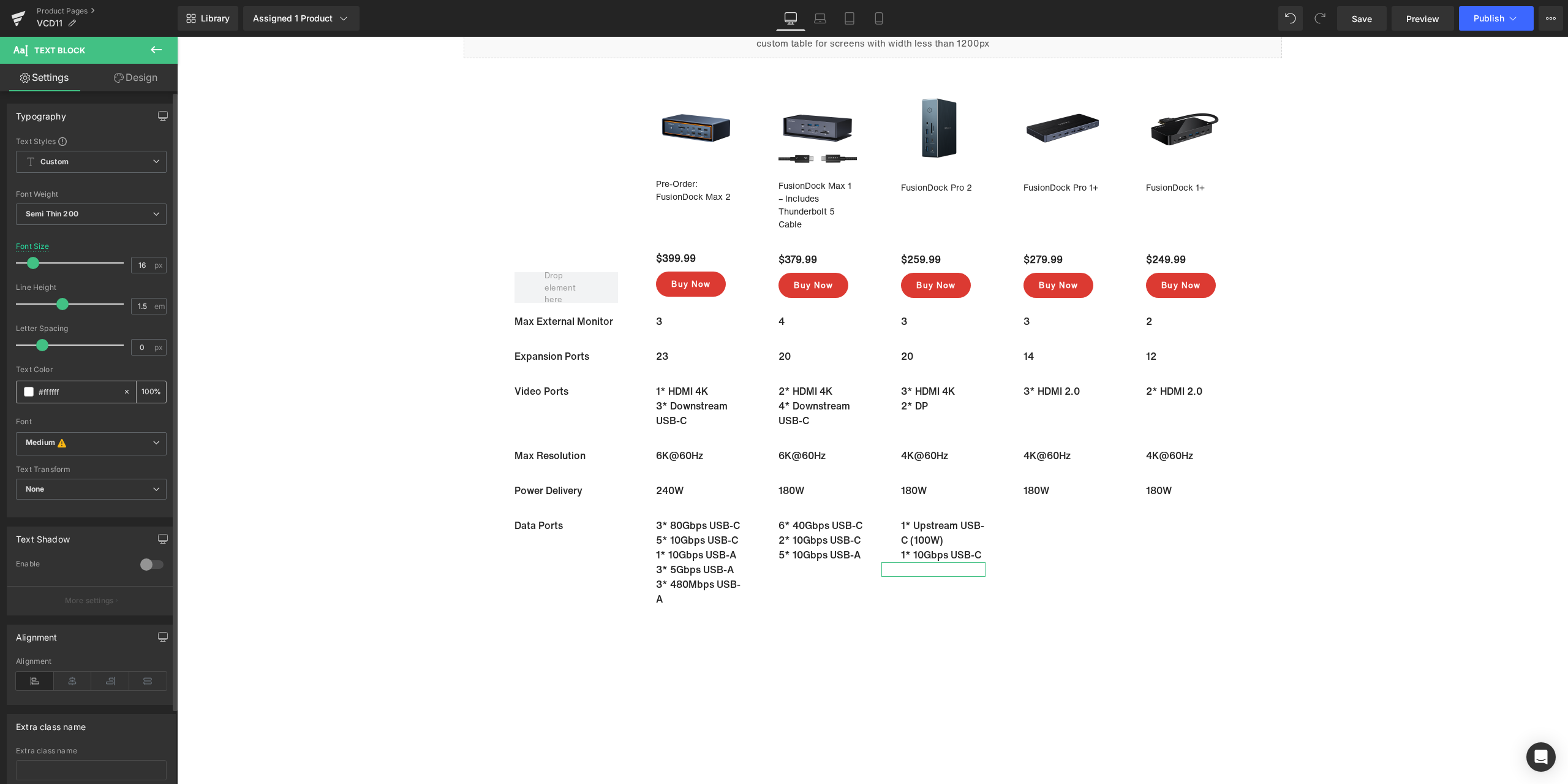
type input "#242424"
click at [922, 586] on span "Text Block" at bounding box center [927, 584] width 40 height 15
click at [90, 393] on input "#ffffff" at bounding box center [78, 392] width 79 height 14
paste input "242424"
type input "#242424"
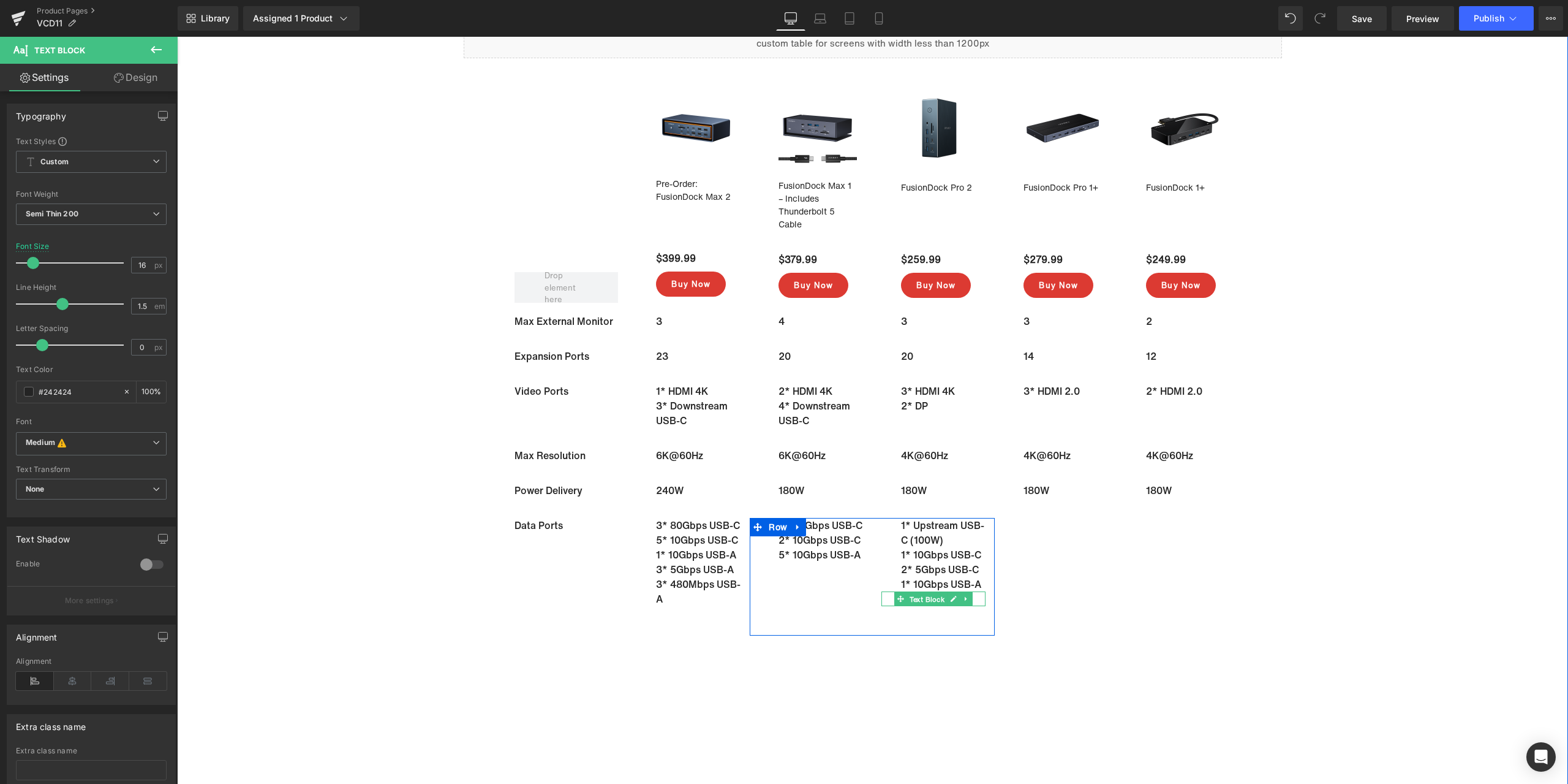
click at [924, 603] on span "Text Block" at bounding box center [927, 598] width 40 height 15
click at [79, 393] on input "#ffffff" at bounding box center [78, 392] width 79 height 14
paste input "242424"
type input "#242424"
click at [932, 621] on span "Text Block" at bounding box center [927, 620] width 40 height 15
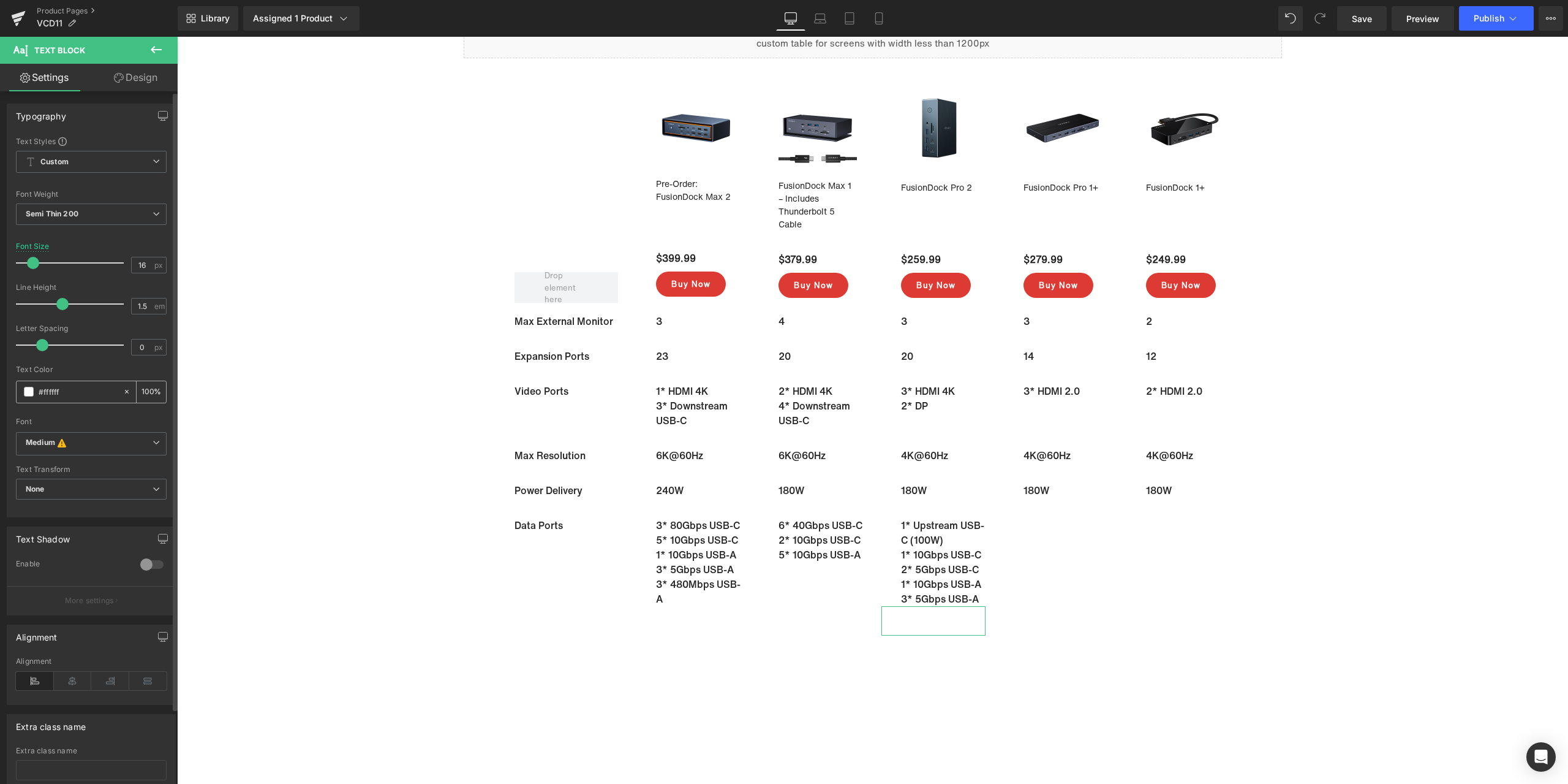
click at [74, 391] on input "#ffffff" at bounding box center [78, 392] width 79 height 14
paste input "242424"
type input "#242424"
click at [1059, 530] on span "Text Block" at bounding box center [1049, 525] width 40 height 15
click at [86, 393] on input "#ffffff" at bounding box center [78, 392] width 79 height 14
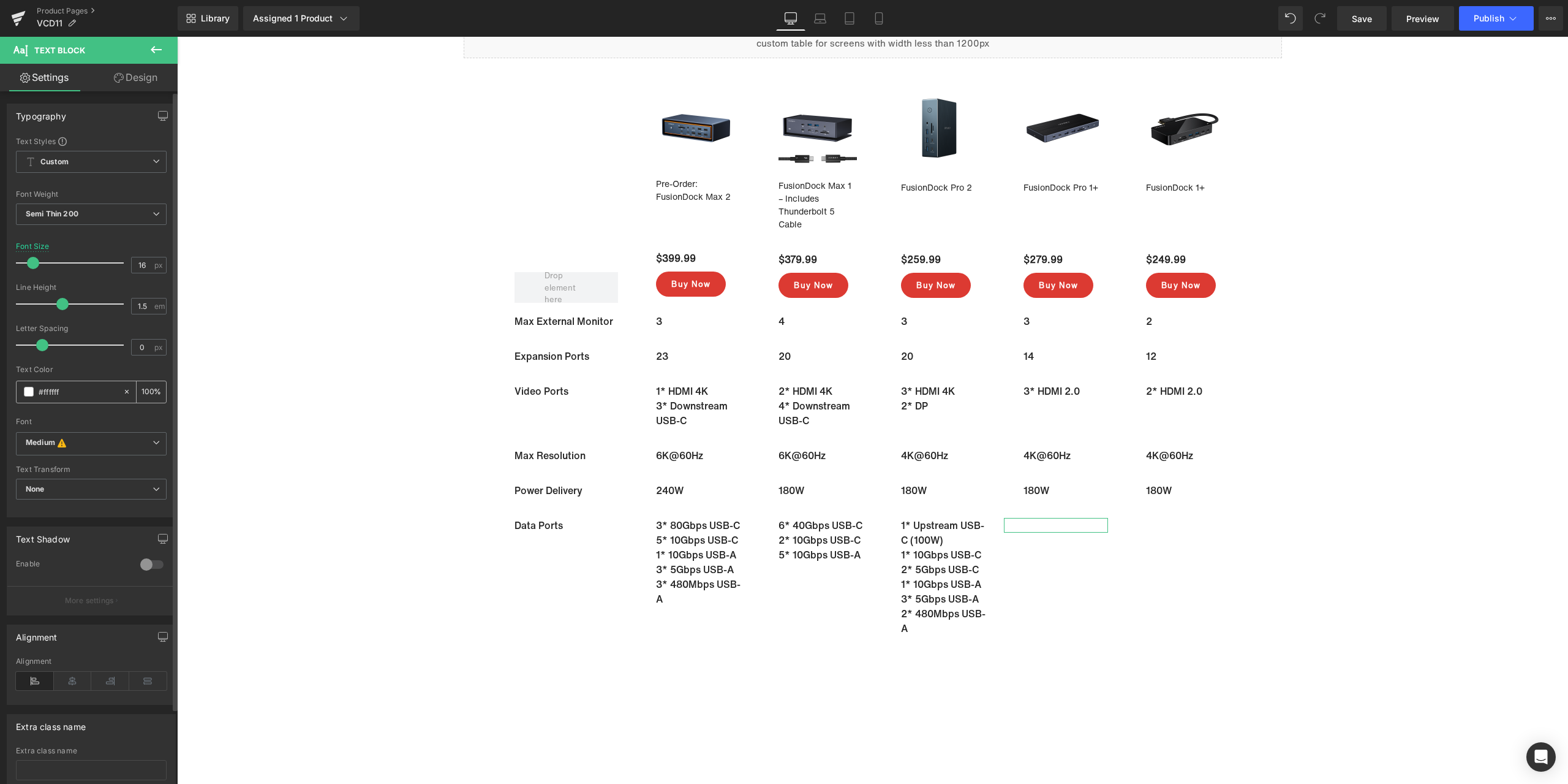
paste input "242424"
type input "#242424"
click at [1051, 548] on span "Text Block" at bounding box center [1049, 547] width 40 height 15
click at [97, 396] on input "#ffffff" at bounding box center [78, 392] width 79 height 14
paste input "242424"
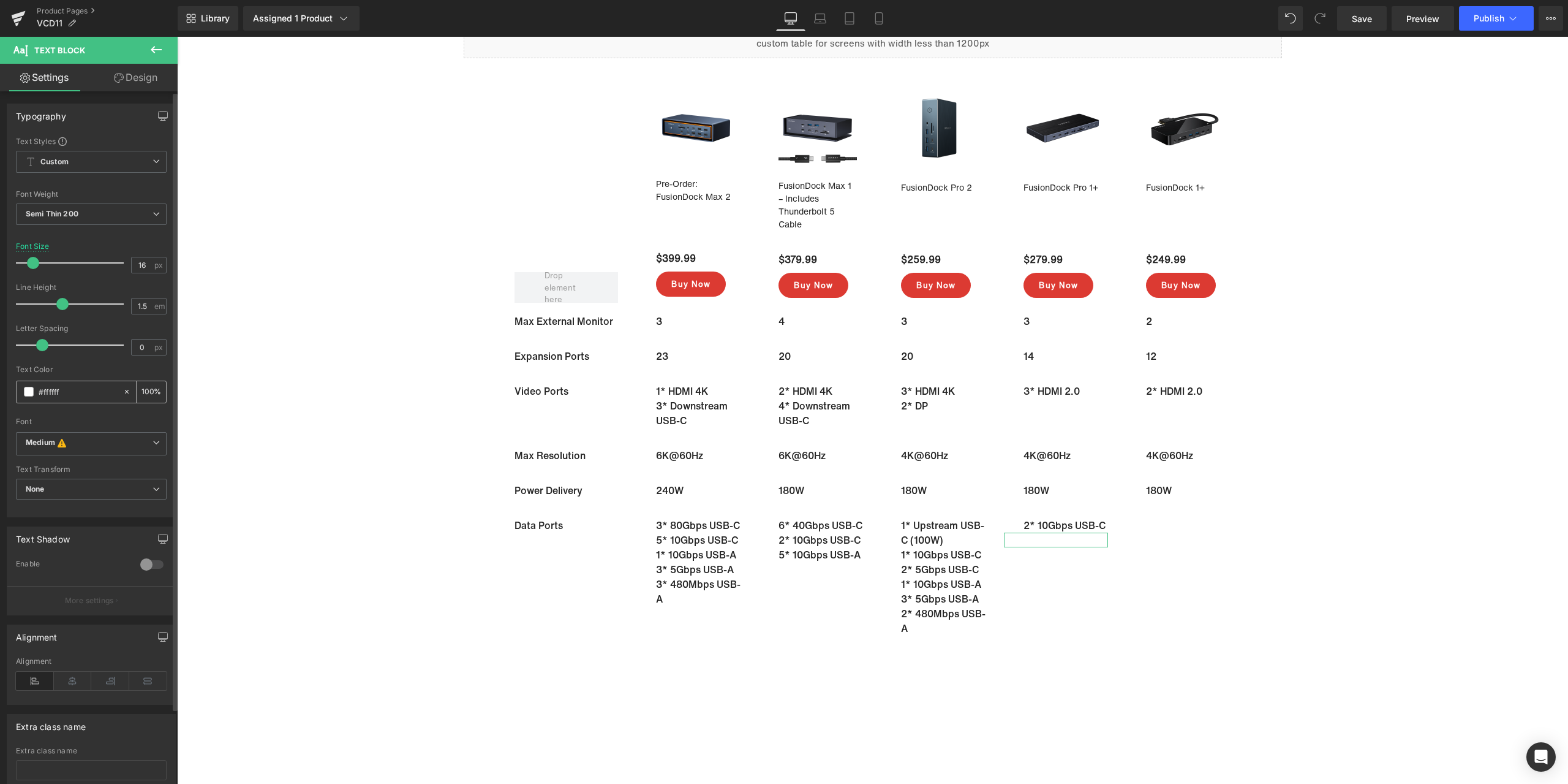
type input "#242424"
click at [1167, 528] on span "Text Block" at bounding box center [1172, 525] width 40 height 15
click at [69, 386] on input "#ffffff" at bounding box center [78, 392] width 79 height 14
paste input "242424"
type input "#242424"
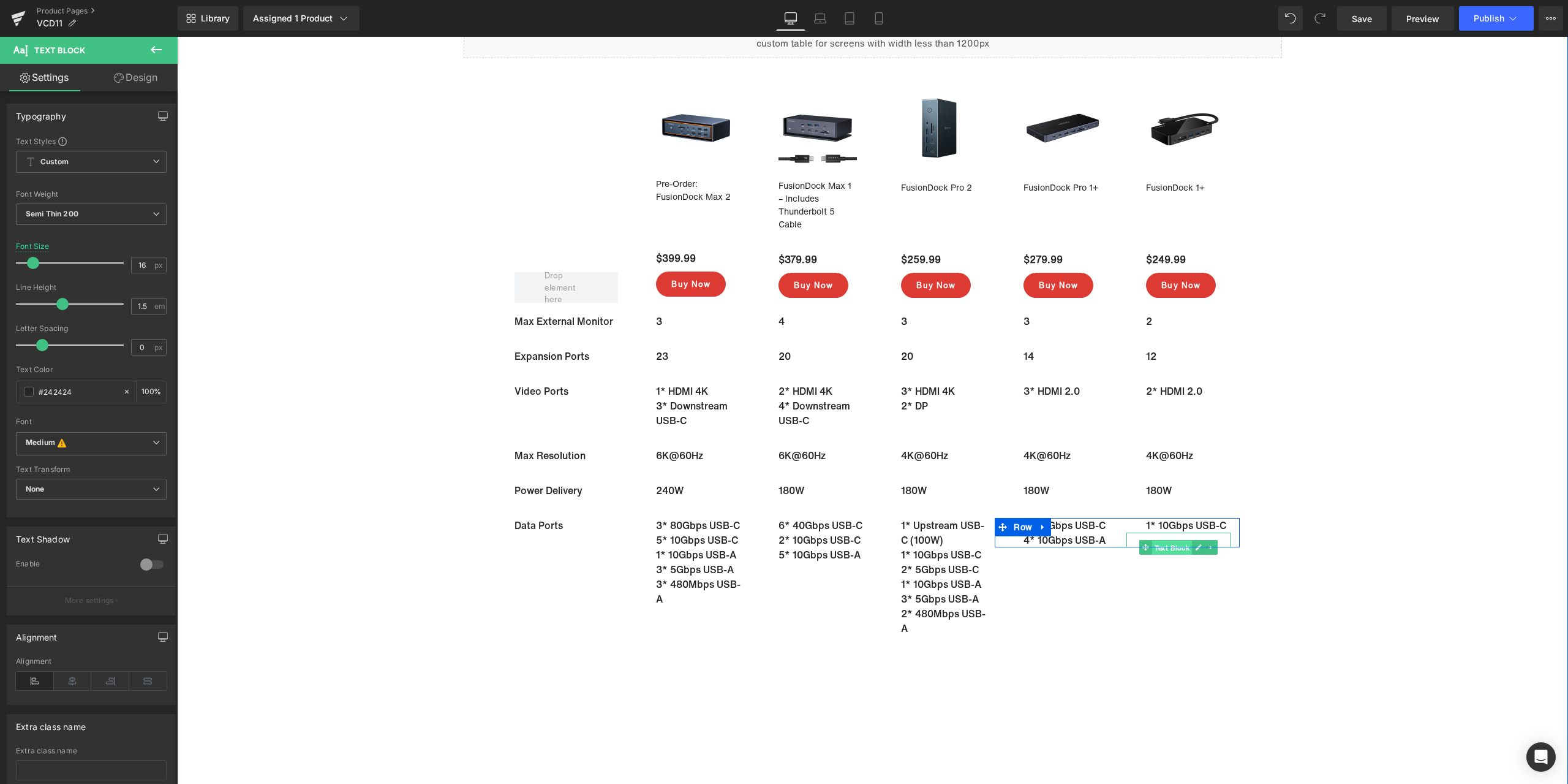
click at [1171, 547] on span "Text Block" at bounding box center [1172, 547] width 40 height 15
click at [63, 391] on input "#ffffff" at bounding box center [78, 392] width 79 height 14
paste input "242424"
type input "#242424"
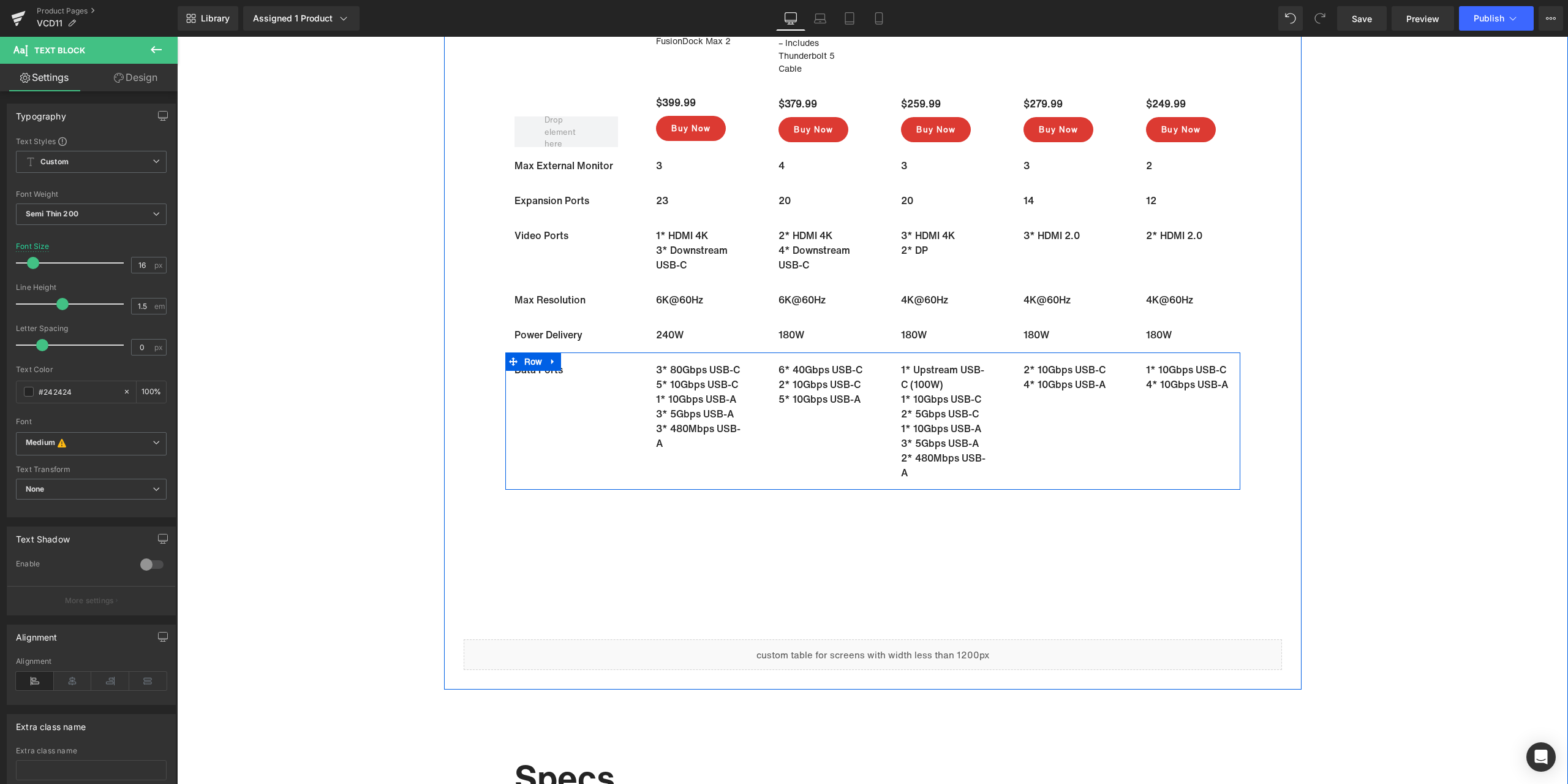
scroll to position [8541, 0]
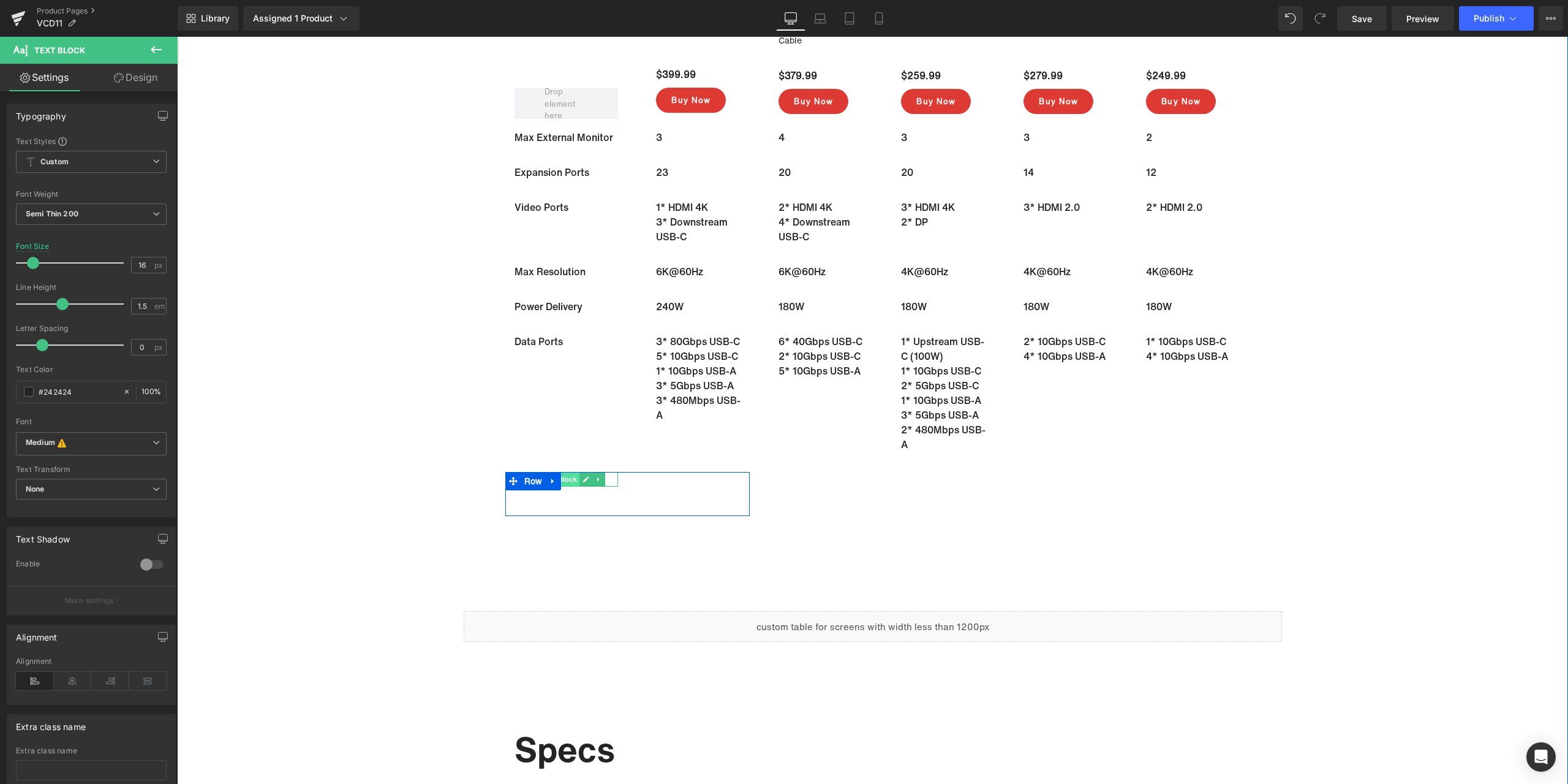
click at [570, 481] on span "Text Block" at bounding box center [559, 478] width 40 height 15
click at [58, 388] on input "#ffffff" at bounding box center [78, 392] width 79 height 14
paste input "242424"
type input "#242424"
click at [670, 487] on span "Text Block" at bounding box center [682, 486] width 40 height 15
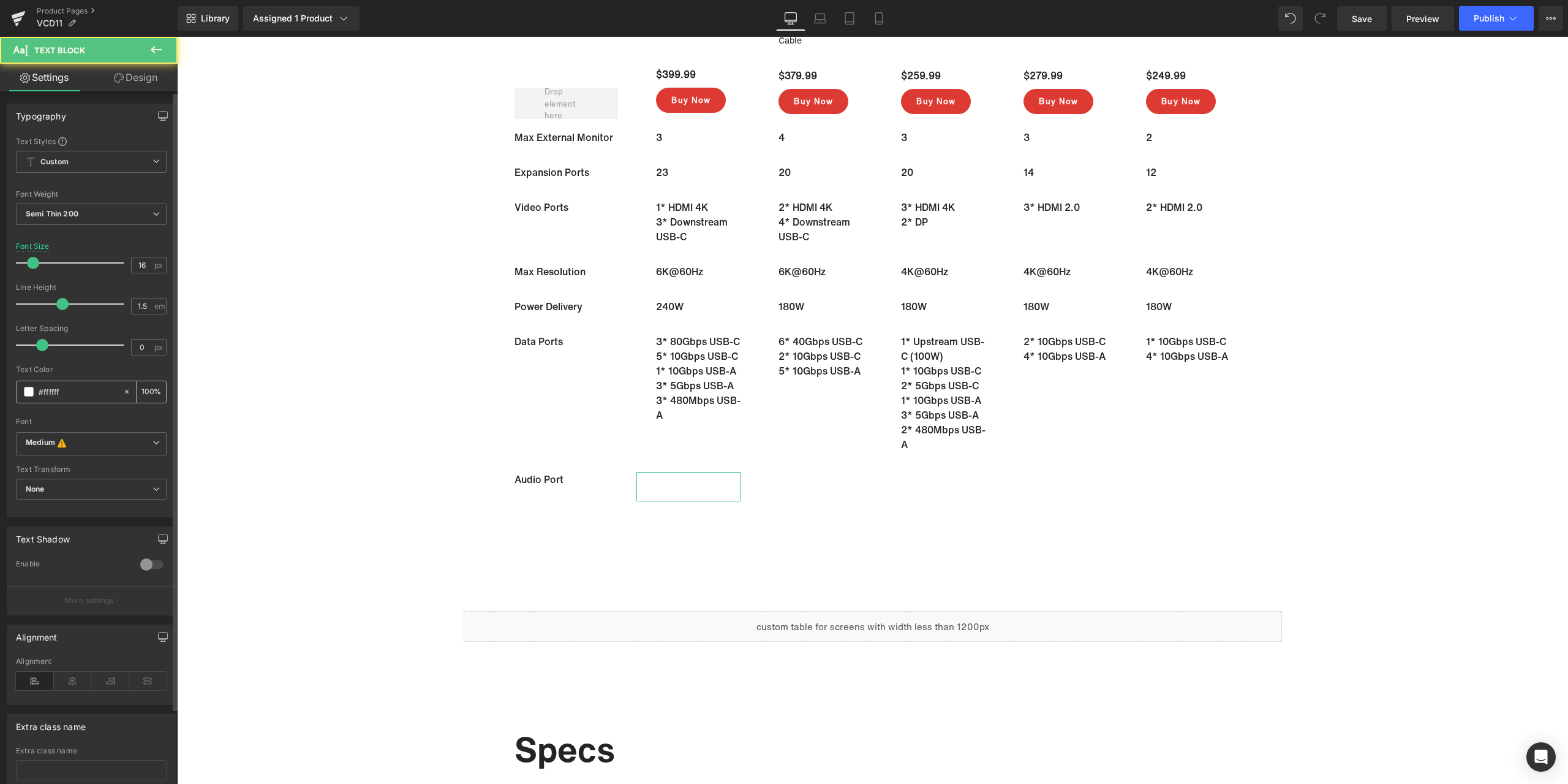
click at [69, 395] on input "#ffffff" at bounding box center [78, 392] width 79 height 14
paste input "242424"
type input "#242424"
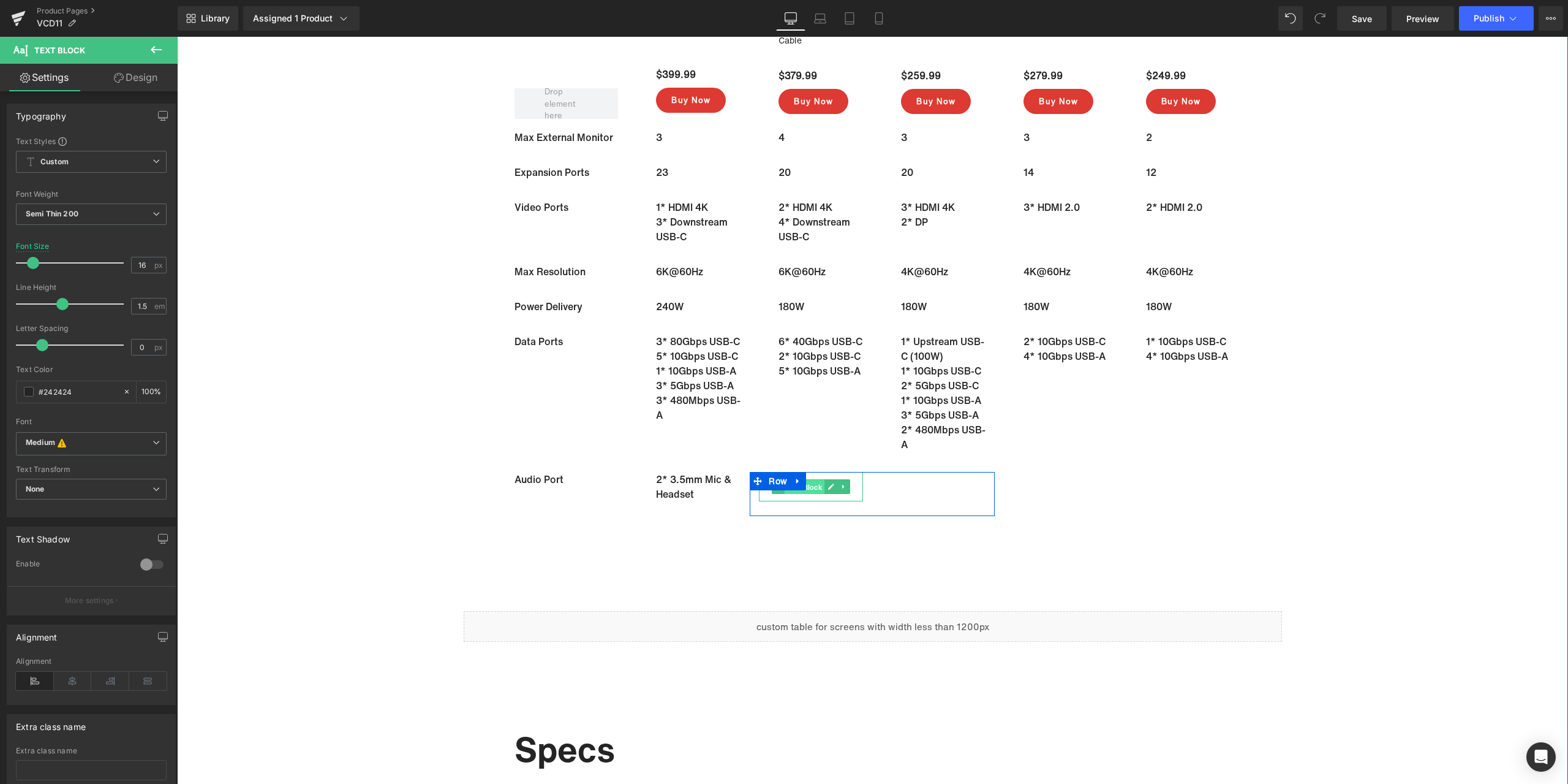
click at [809, 485] on span "Text Block" at bounding box center [805, 486] width 40 height 15
click at [69, 391] on input "#ffffff" at bounding box center [78, 392] width 79 height 14
paste input "242424"
type input "#242424"
click at [924, 486] on span "Text Block" at bounding box center [927, 486] width 40 height 15
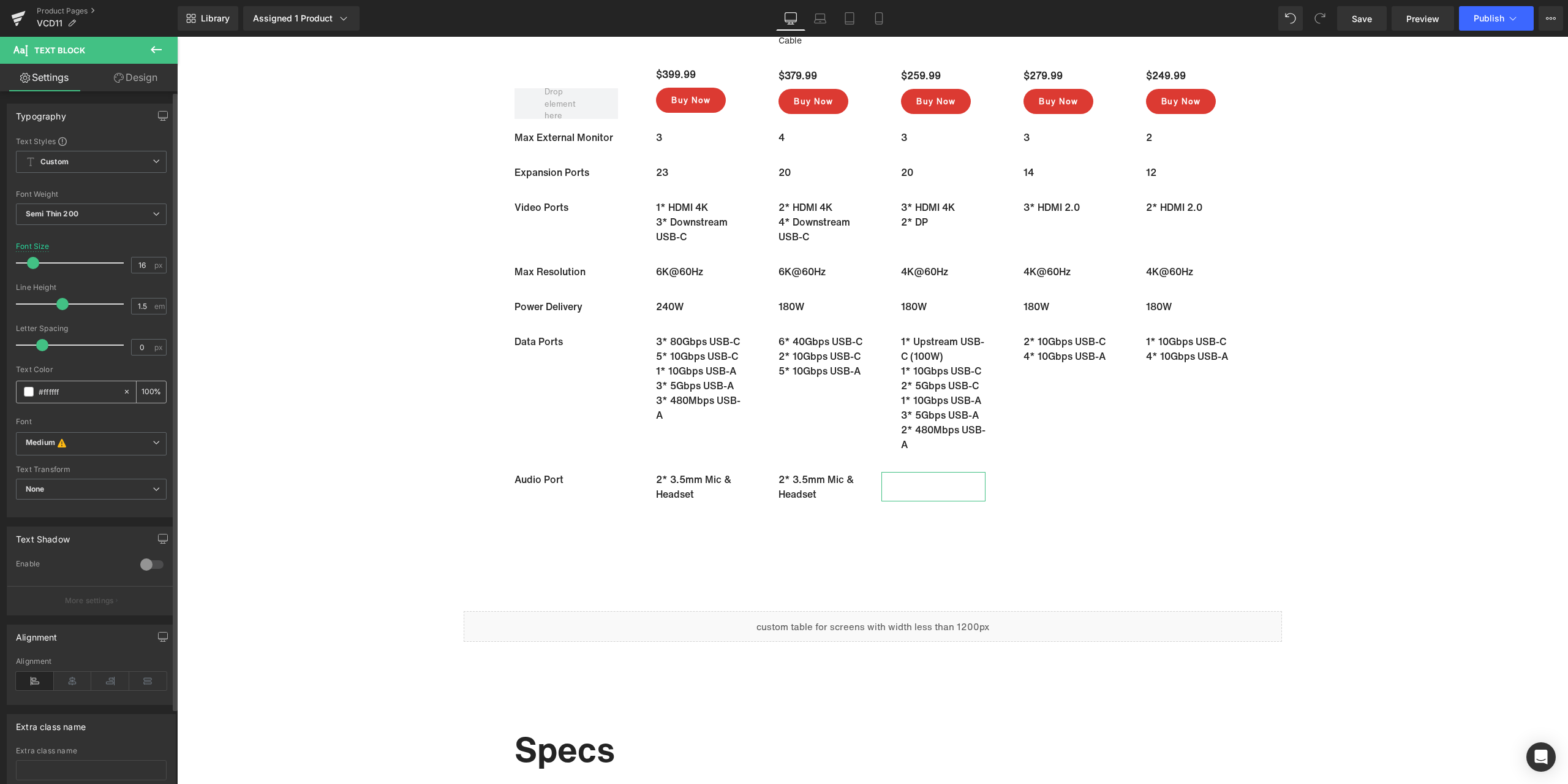
click at [89, 393] on input "#ffffff" at bounding box center [78, 392] width 79 height 14
paste input "242424"
type input "#242424"
click at [1057, 484] on span "Text Block" at bounding box center [1049, 486] width 40 height 15
click at [68, 393] on input "#ffffff" at bounding box center [78, 392] width 79 height 14
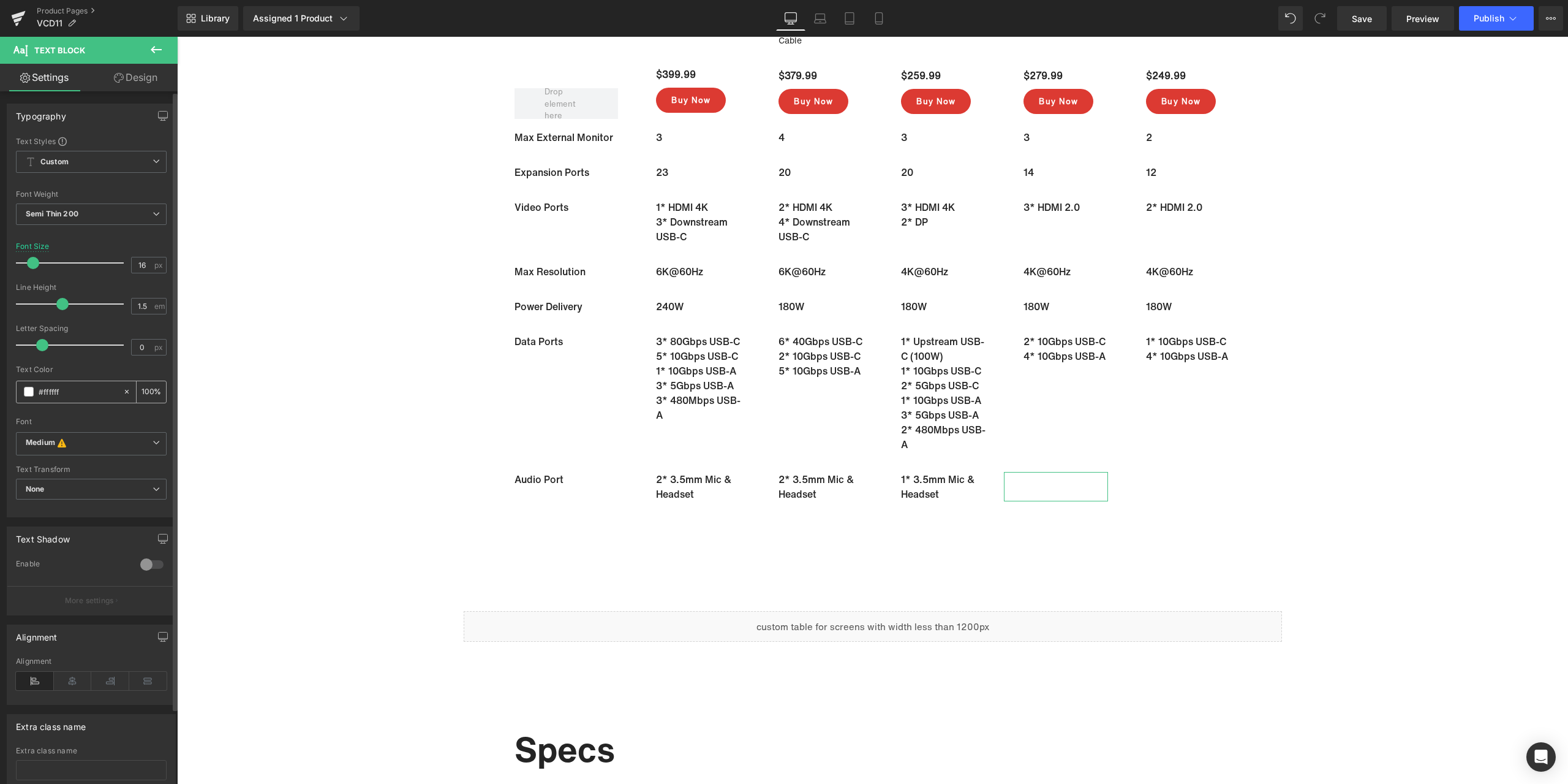
paste input "242424"
type input "#242424"
click at [1169, 484] on span "Text Block" at bounding box center [1172, 486] width 40 height 15
click at [77, 392] on input "#ffffff" at bounding box center [78, 392] width 79 height 14
paste input "242424"
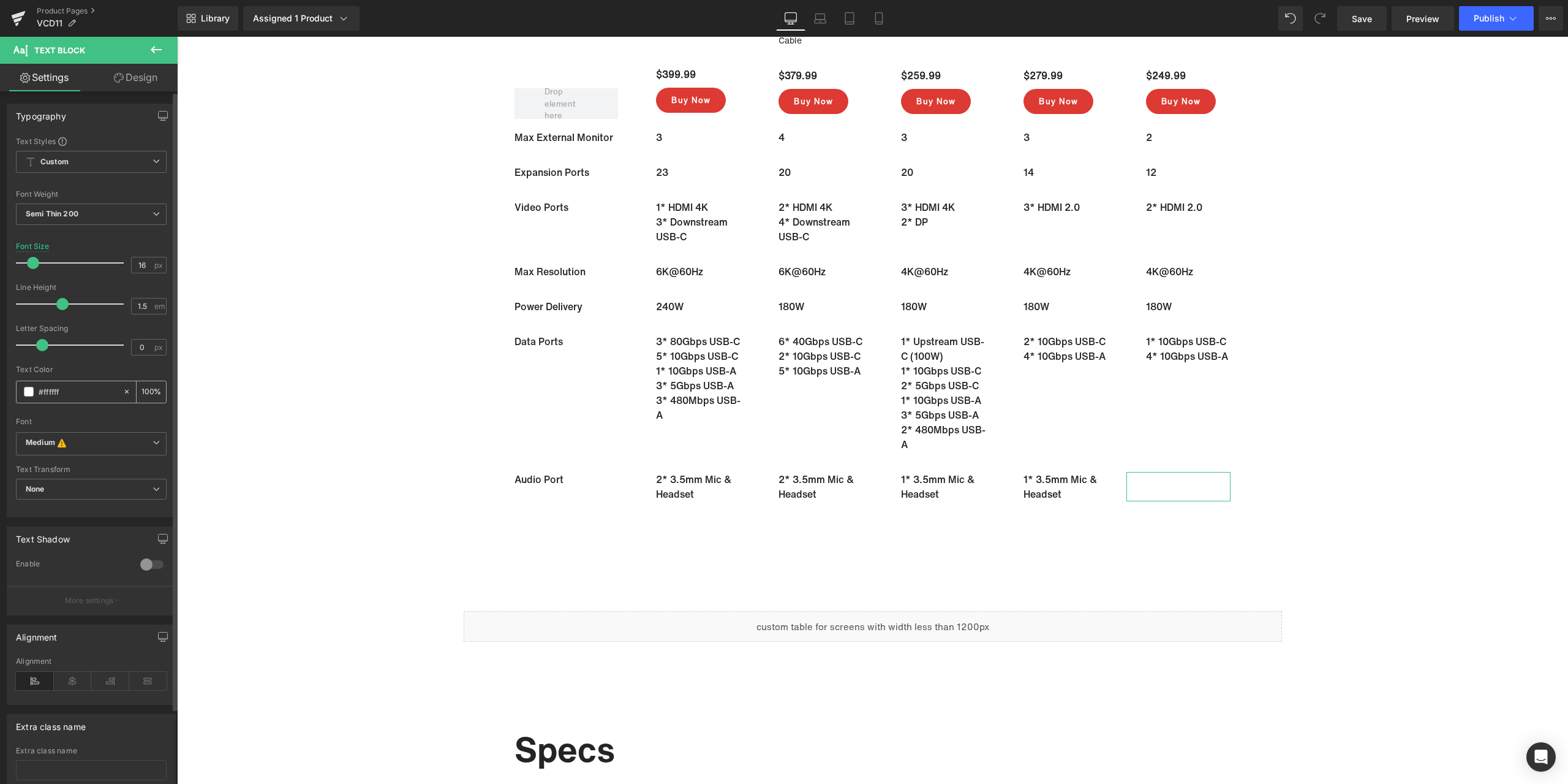
type input "#242424"
click at [564, 544] on span "Text Block" at bounding box center [559, 543] width 40 height 15
click at [70, 390] on input "#ffffff" at bounding box center [78, 392] width 79 height 14
paste input "242424"
type input "#242424"
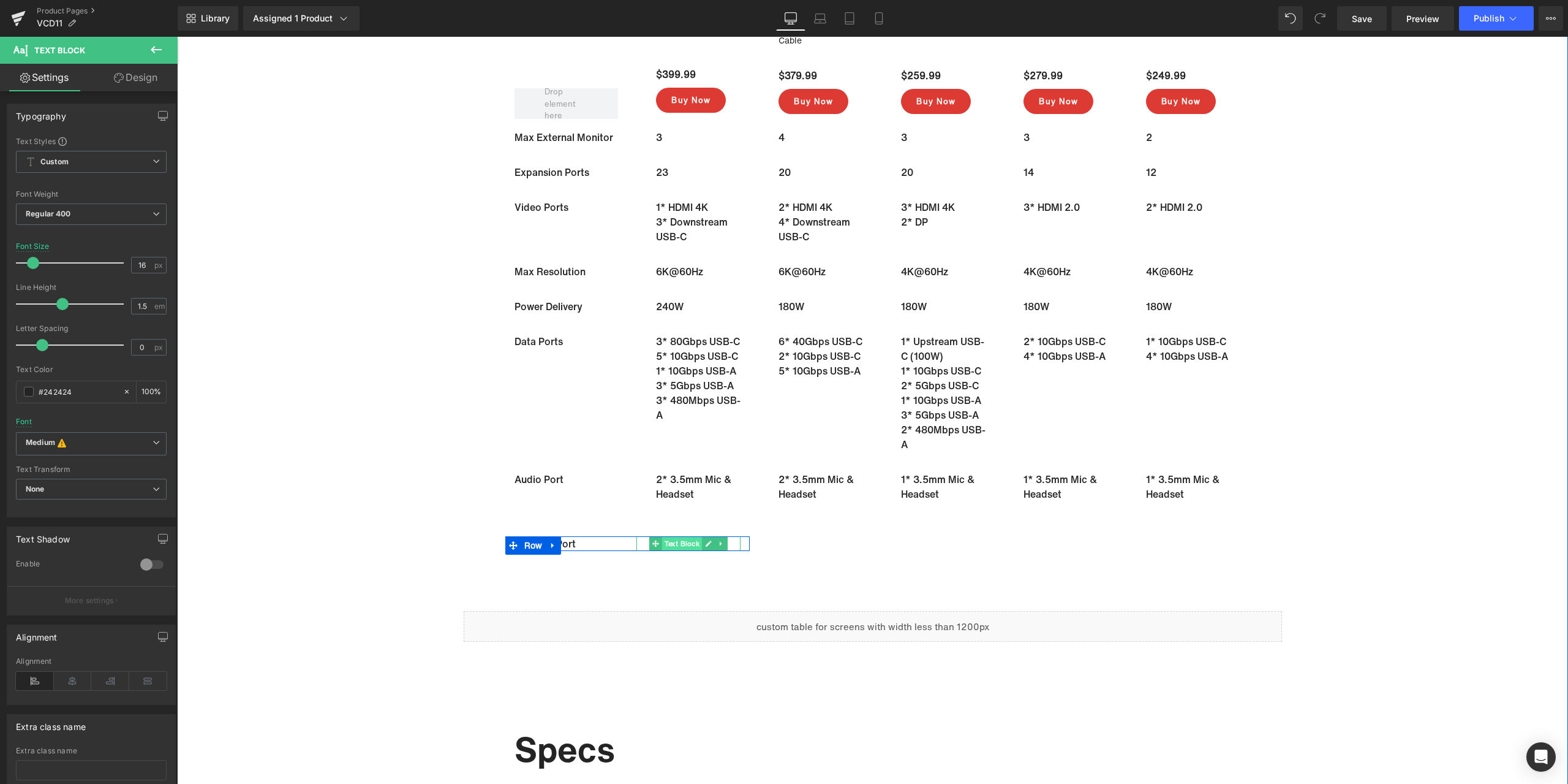
click at [691, 544] on span "Text Block" at bounding box center [682, 543] width 40 height 15
click at [110, 392] on input "#ffffff" at bounding box center [78, 392] width 79 height 14
paste input "242424"
type input "#242424"
click at [810, 543] on span "Text Block" at bounding box center [805, 543] width 40 height 15
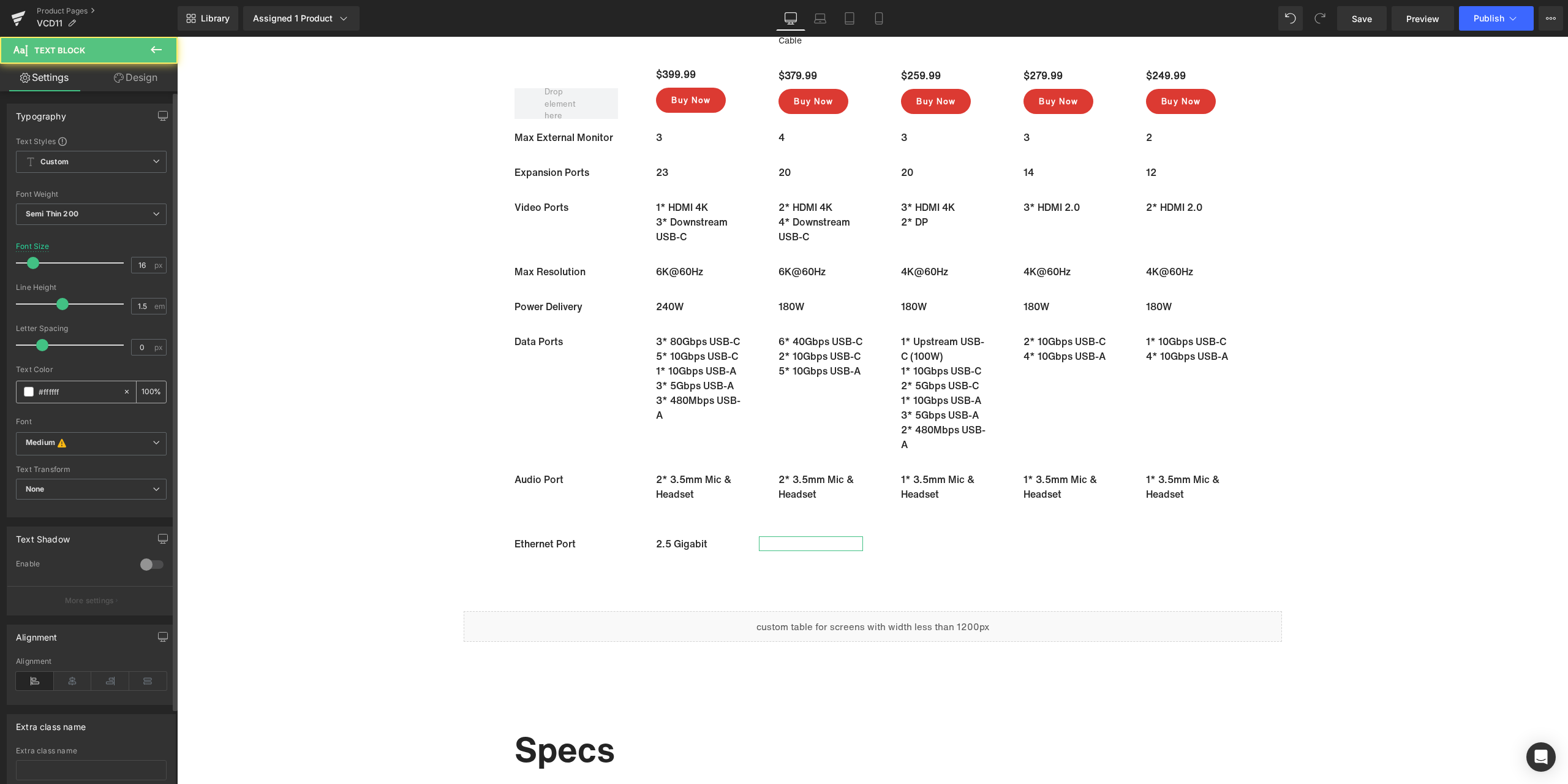
click at [71, 386] on input "#ffffff" at bounding box center [78, 392] width 79 height 14
paste input "242424"
type input "#242424"
click at [929, 543] on span "Text Block" at bounding box center [927, 543] width 40 height 15
click at [96, 396] on input "#ffffff" at bounding box center [78, 392] width 79 height 14
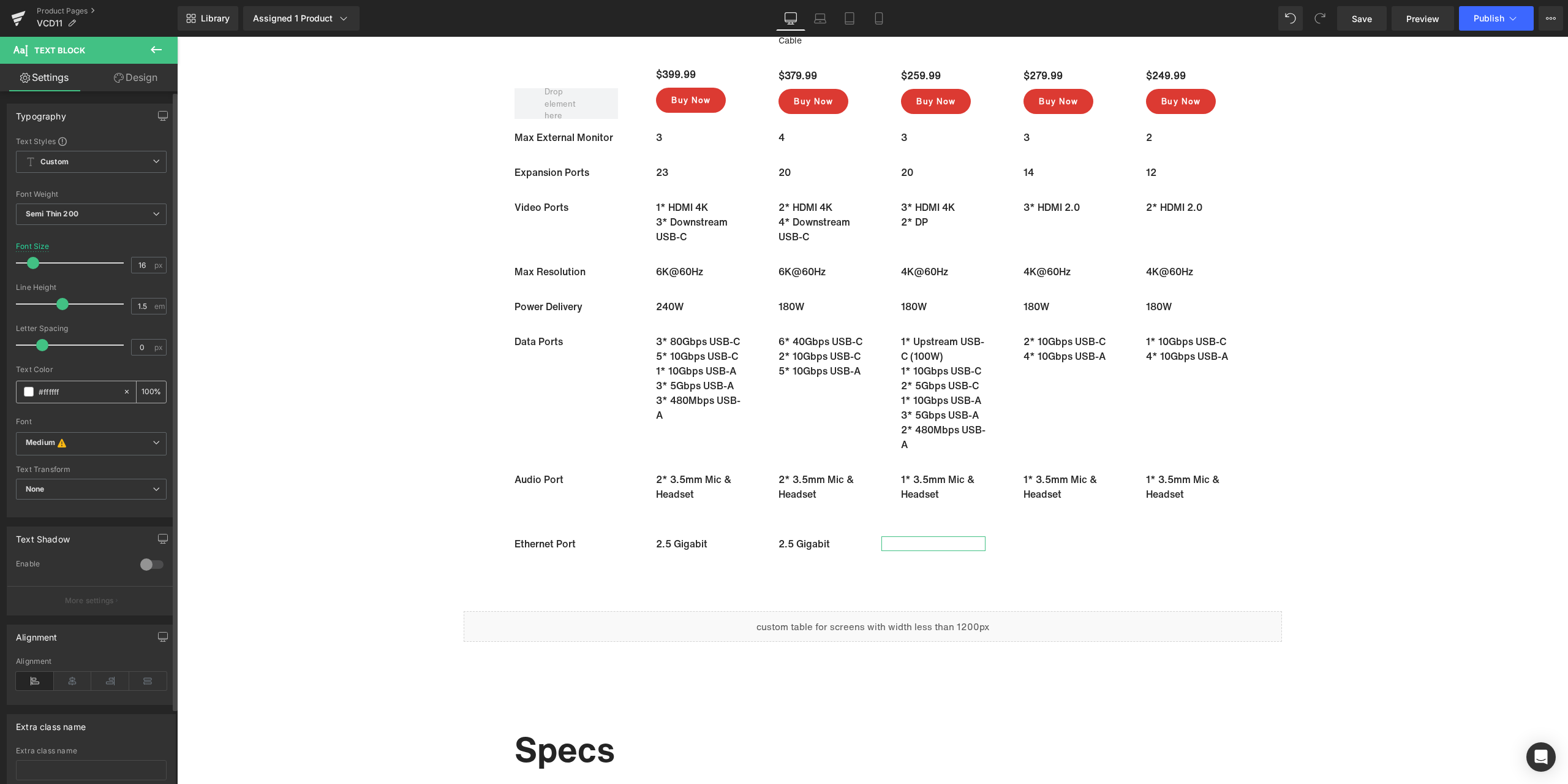
paste input "242424"
type input "#242424"
click at [1055, 544] on span "Text Block" at bounding box center [1049, 543] width 40 height 15
click at [84, 391] on input "#ffffff" at bounding box center [78, 392] width 79 height 14
paste input "242424"
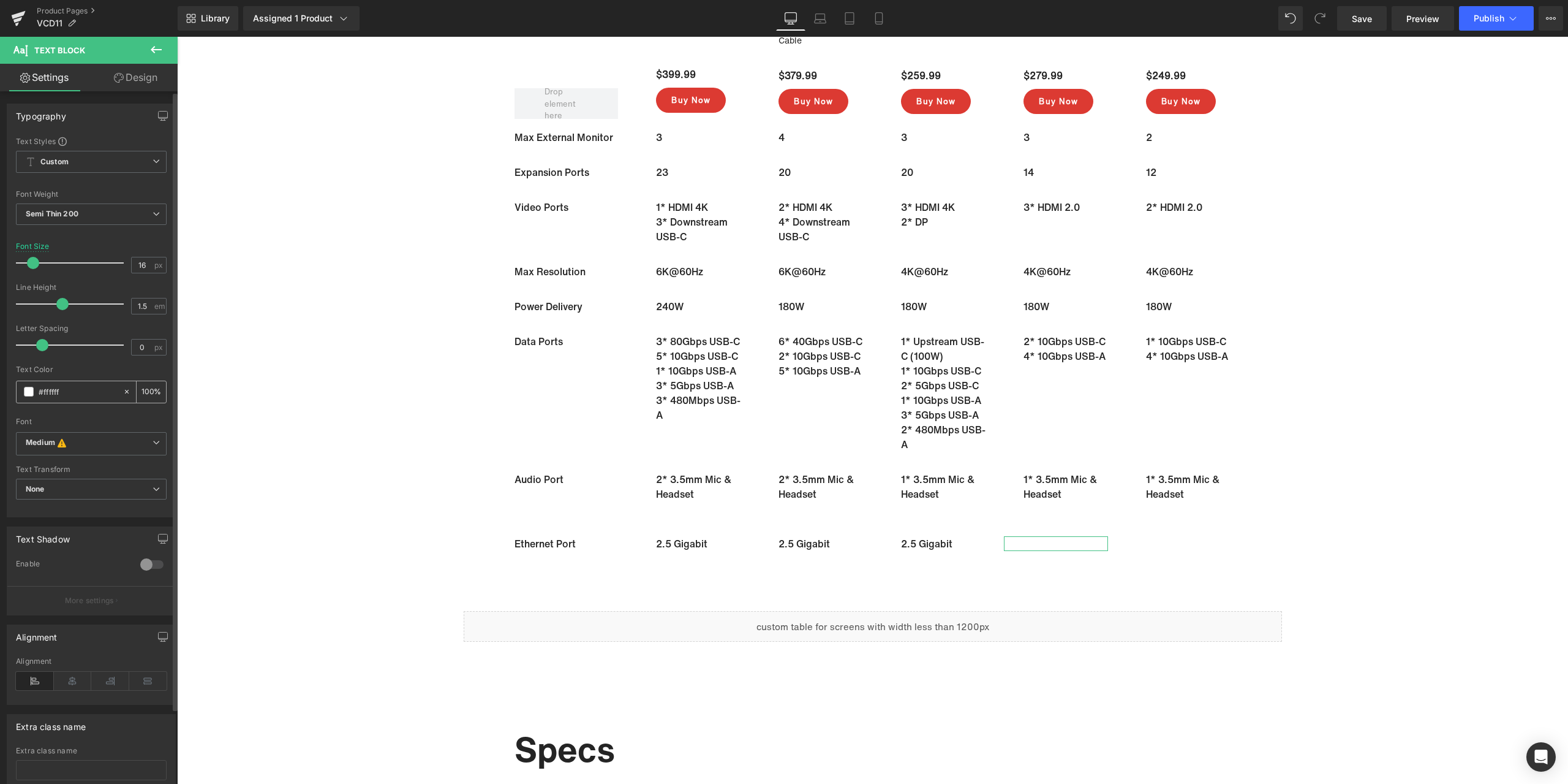
type input "#242424"
click at [1163, 544] on span "Text Block" at bounding box center [1172, 543] width 40 height 15
click at [95, 389] on input "#ffffff" at bounding box center [78, 392] width 79 height 14
paste input "242424"
type input "#242424"
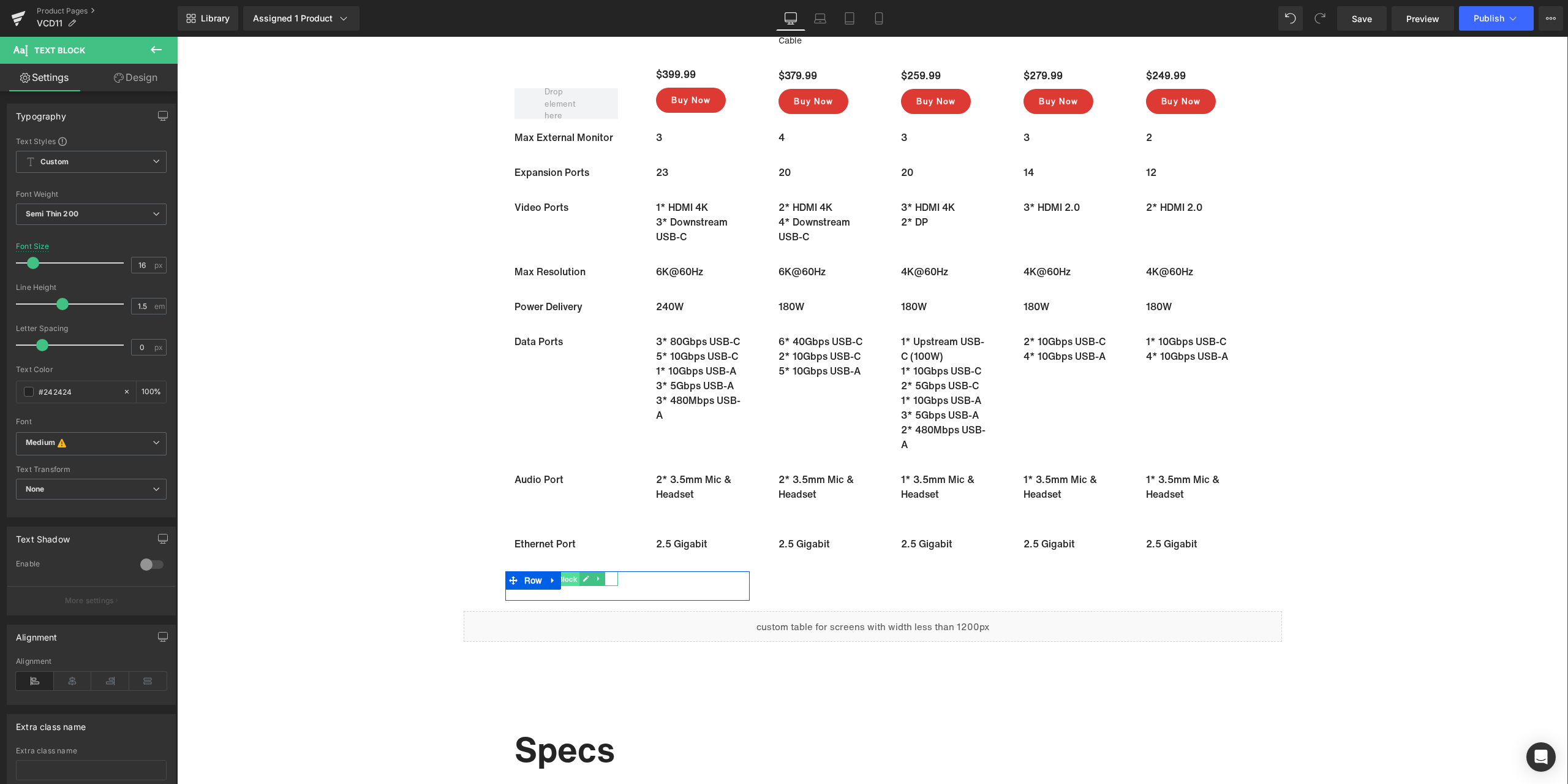
click at [564, 581] on span "Text Block" at bounding box center [559, 579] width 40 height 15
click at [90, 396] on input "#ffffff" at bounding box center [78, 392] width 79 height 14
paste input "242424"
type input "#242424"
click at [669, 583] on span "Text Block" at bounding box center [682, 586] width 40 height 15
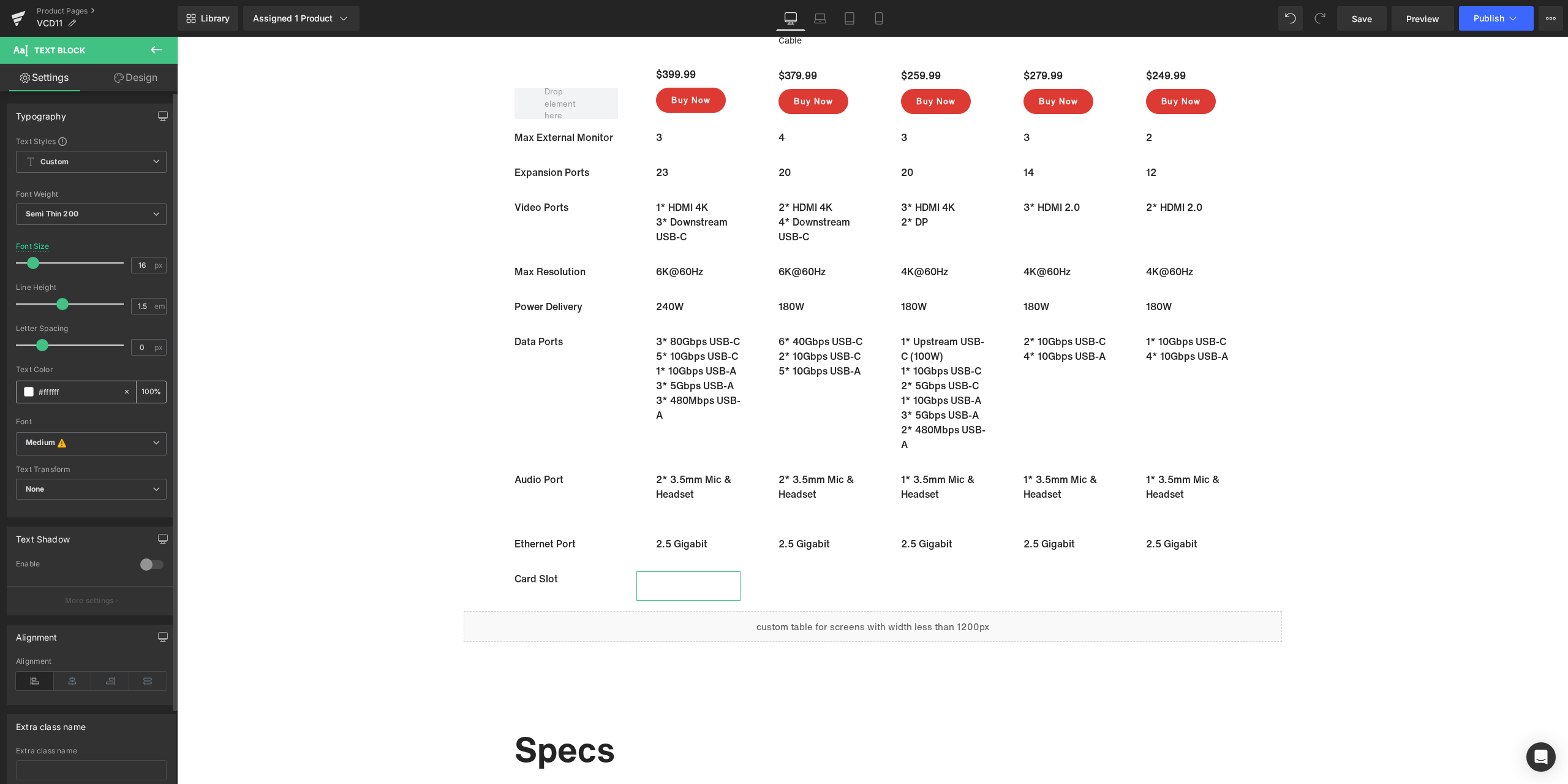
click at [95, 389] on input "#ffffff" at bounding box center [78, 392] width 79 height 14
paste input "242424"
type input "#242424"
click at [813, 587] on span "Text Block" at bounding box center [805, 586] width 40 height 15
click at [79, 396] on input "#ffffff" at bounding box center [78, 392] width 79 height 14
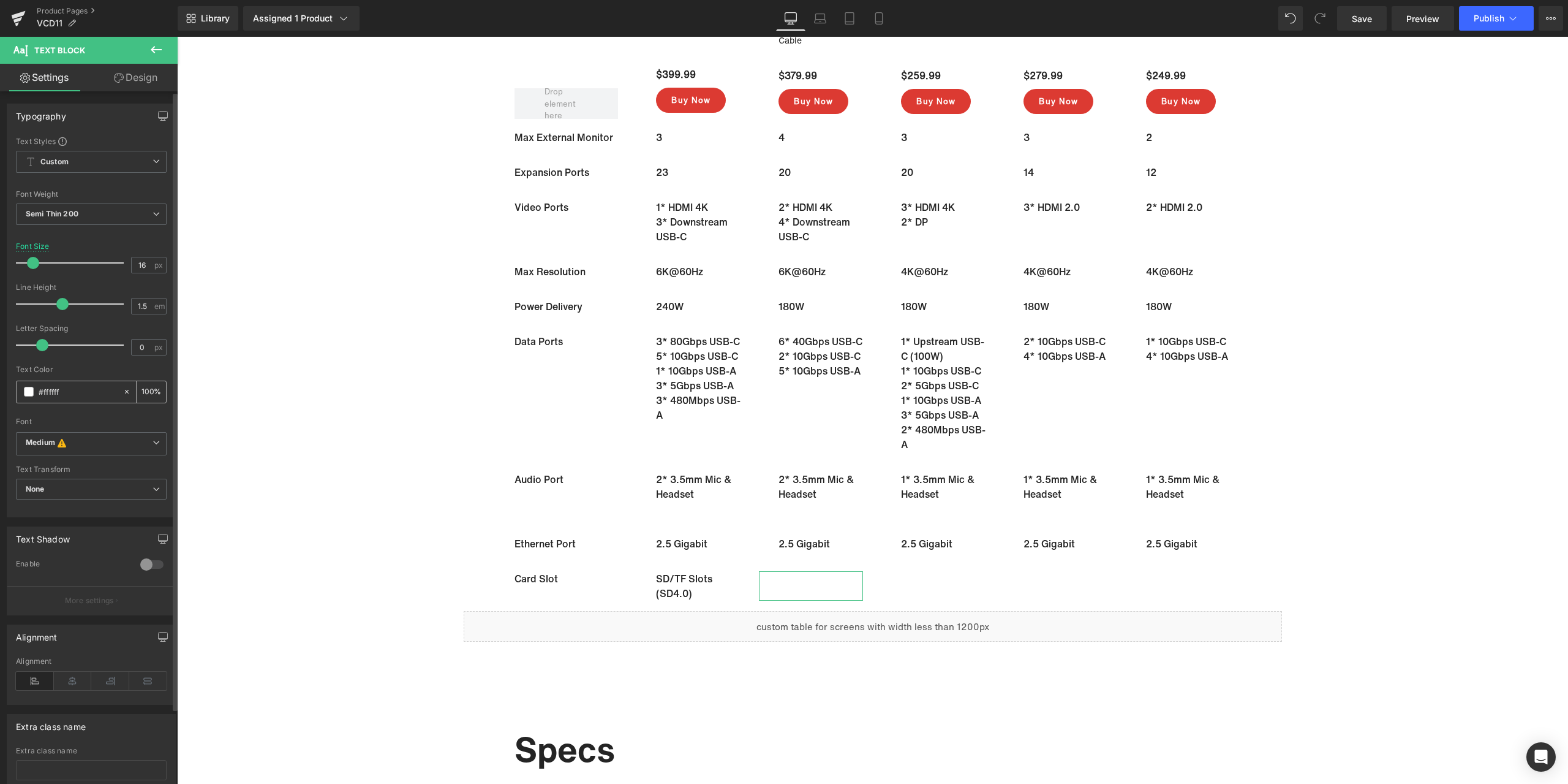
paste input "242424"
type input "#242424"
click at [924, 584] on span "Text Block" at bounding box center [927, 586] width 40 height 15
click at [67, 393] on input "#ffffff" at bounding box center [78, 392] width 79 height 14
paste input "242424"
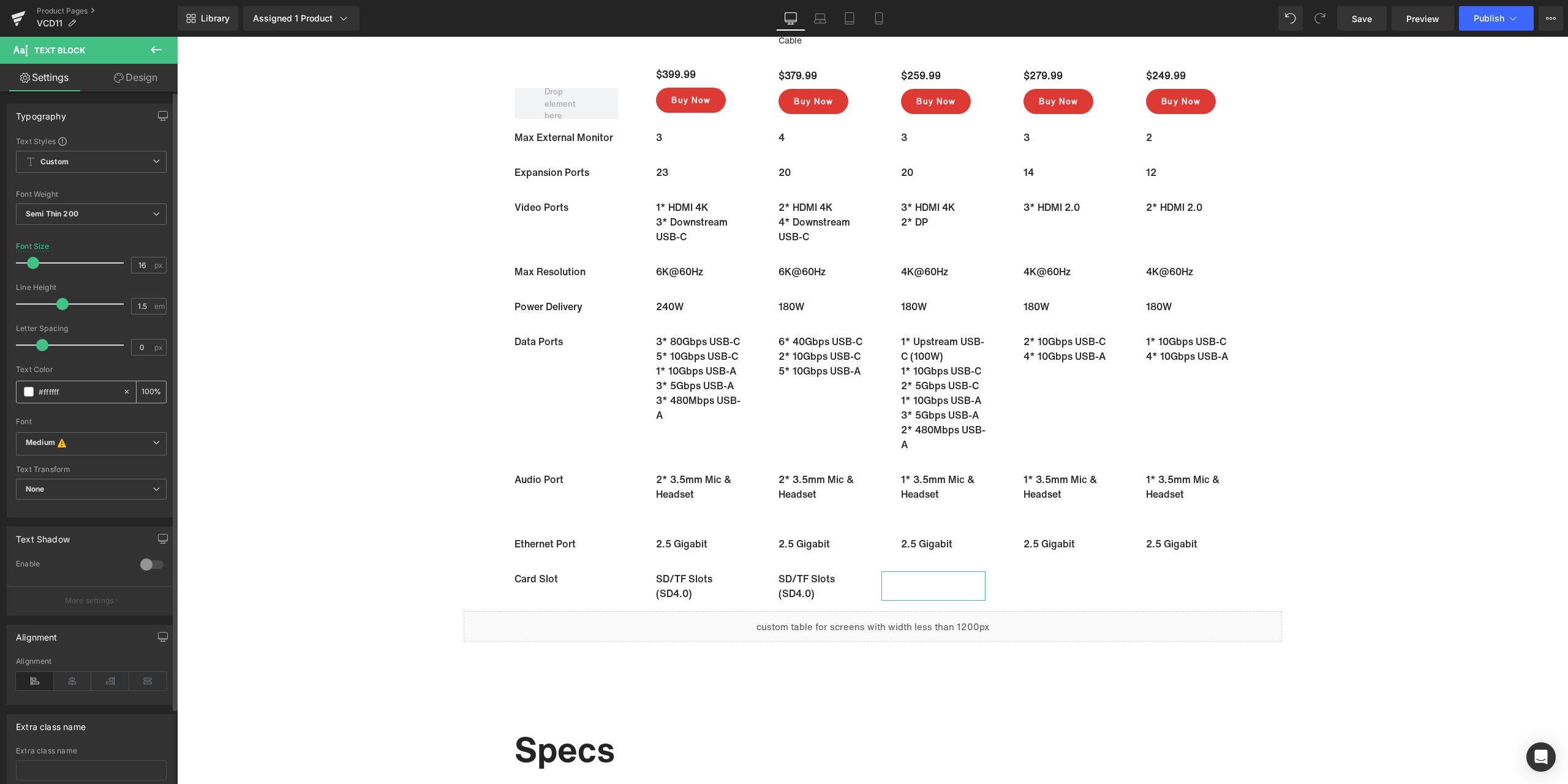
type input "#242424"
click at [1057, 588] on span "Text Block" at bounding box center [1049, 586] width 40 height 15
click at [92, 390] on input "#ffffff" at bounding box center [78, 392] width 79 height 14
paste input "242424"
type input "#242424"
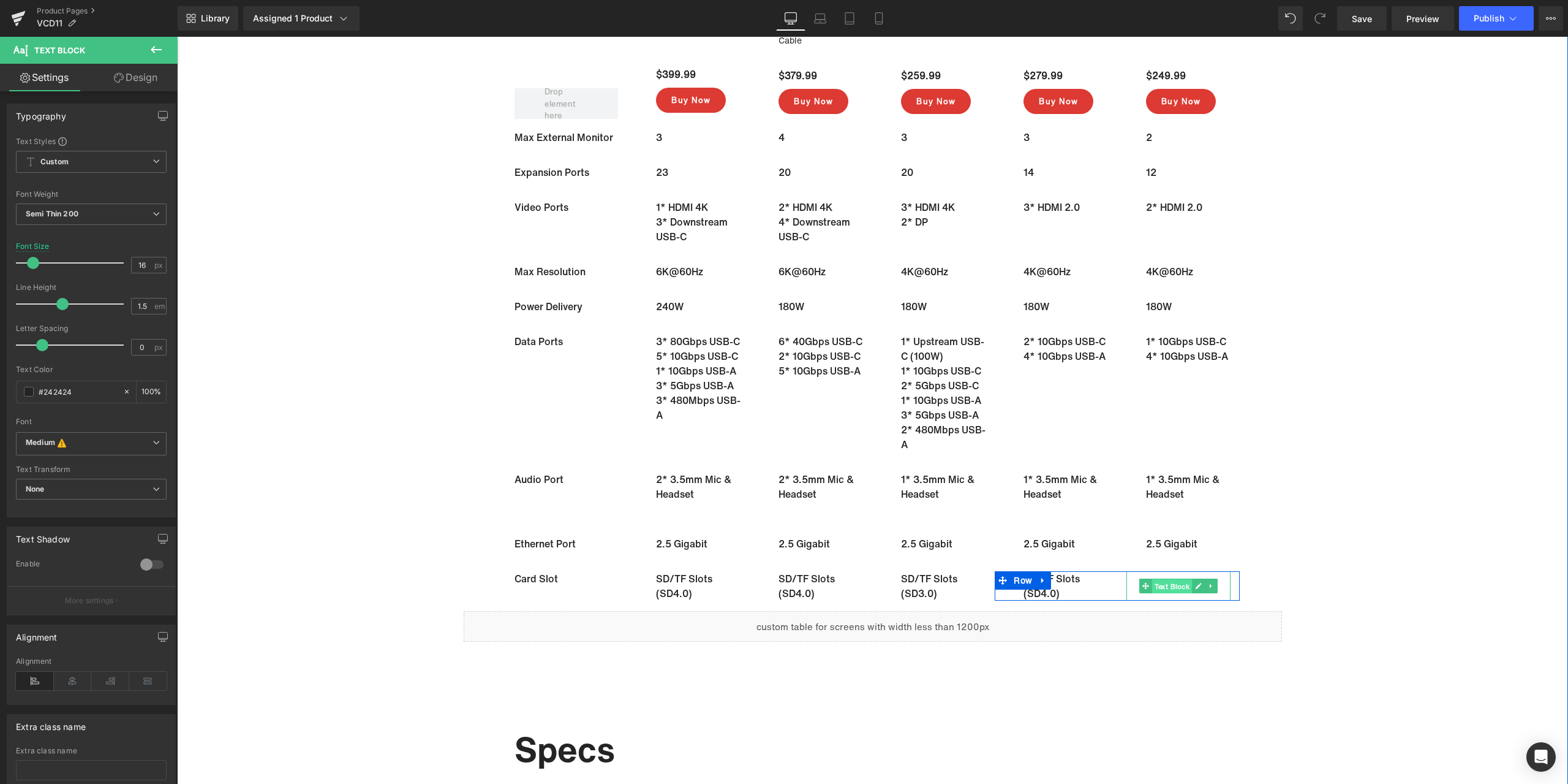
click at [1164, 586] on span "Text Block" at bounding box center [1172, 586] width 40 height 15
click at [85, 390] on input "#ffffff" at bounding box center [78, 392] width 79 height 14
paste input "242424"
type input "#242424"
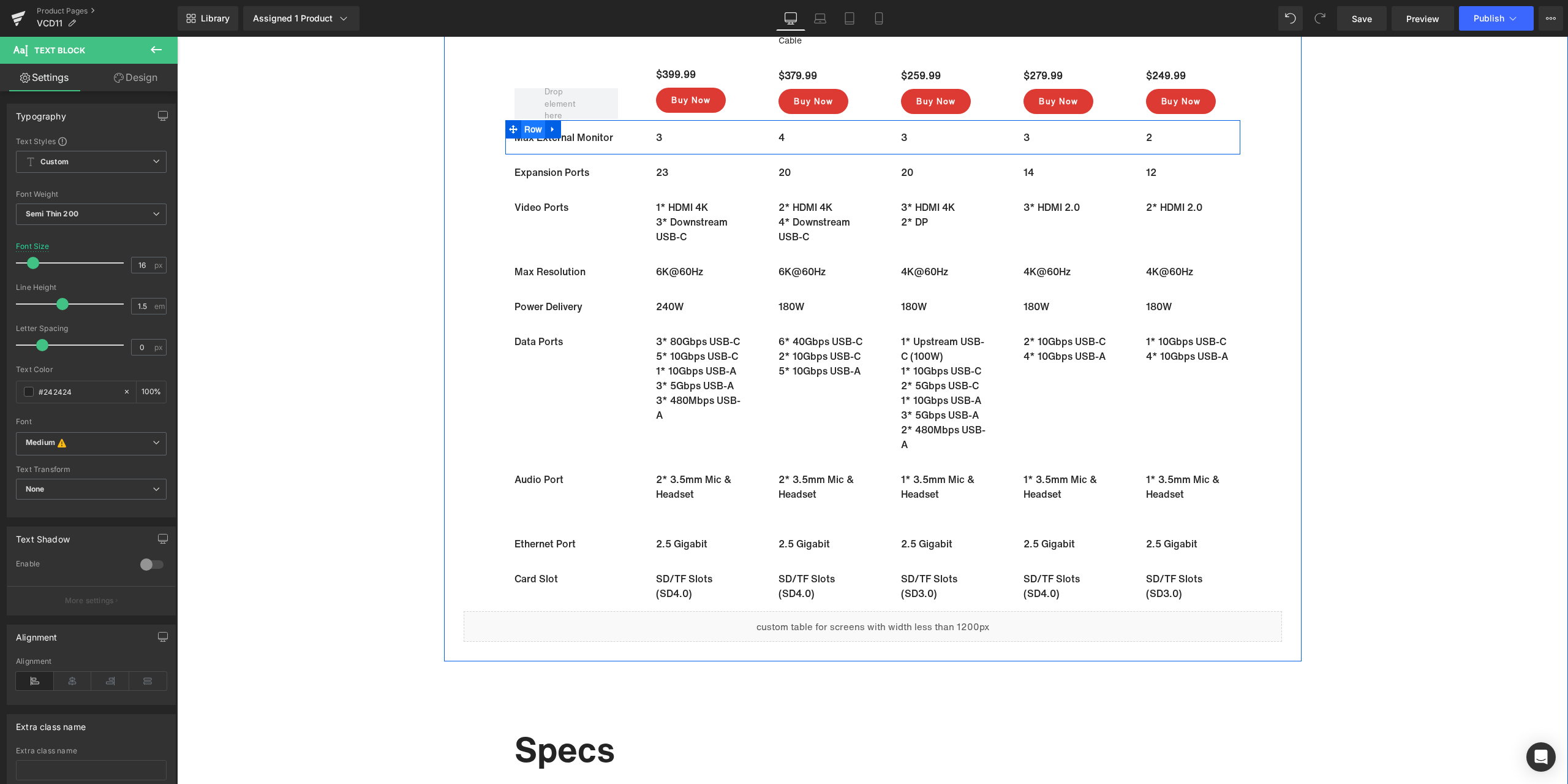
click at [529, 128] on span "Row" at bounding box center [533, 129] width 25 height 19
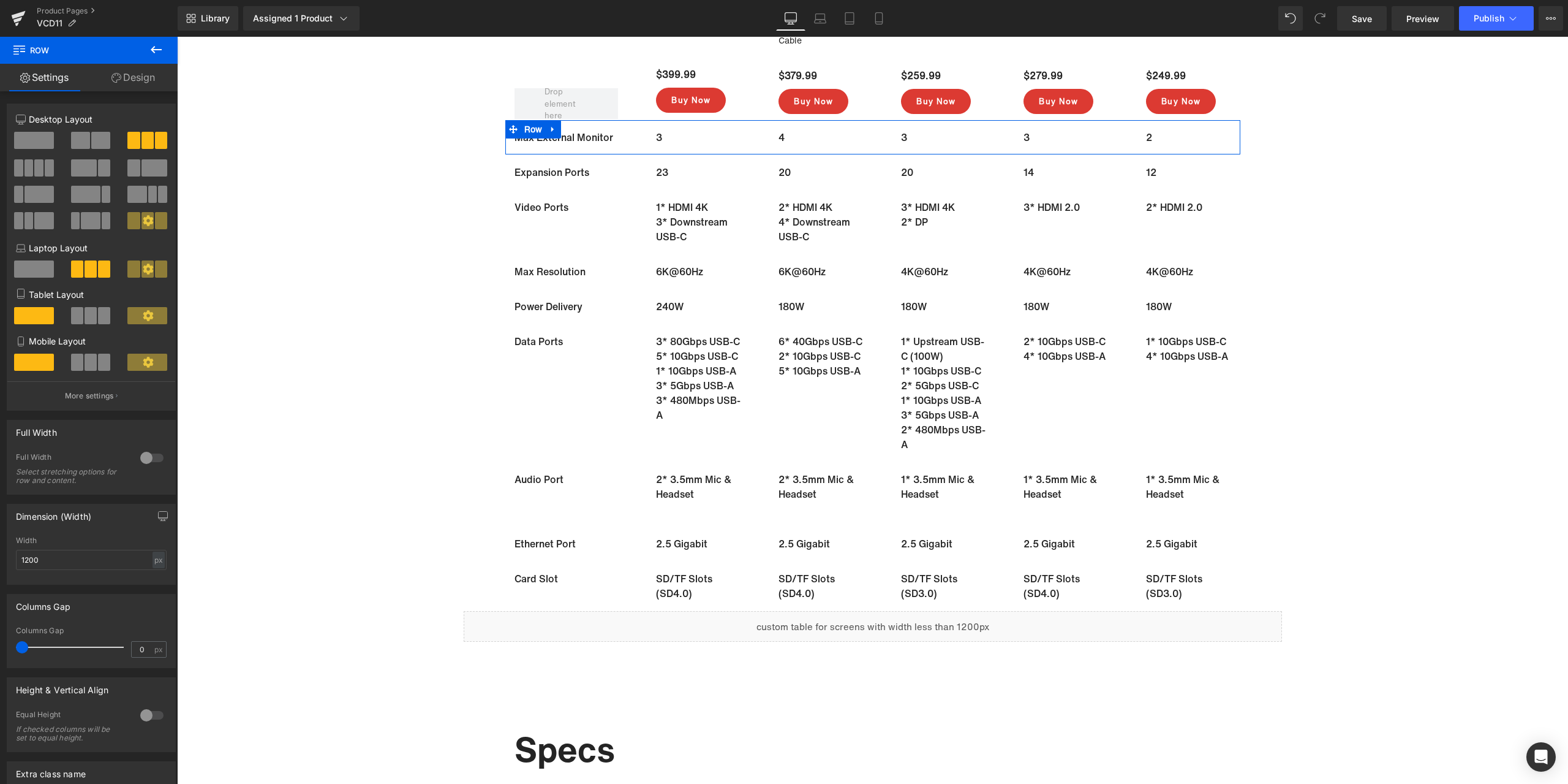
click at [117, 79] on icon at bounding box center [116, 78] width 10 height 10
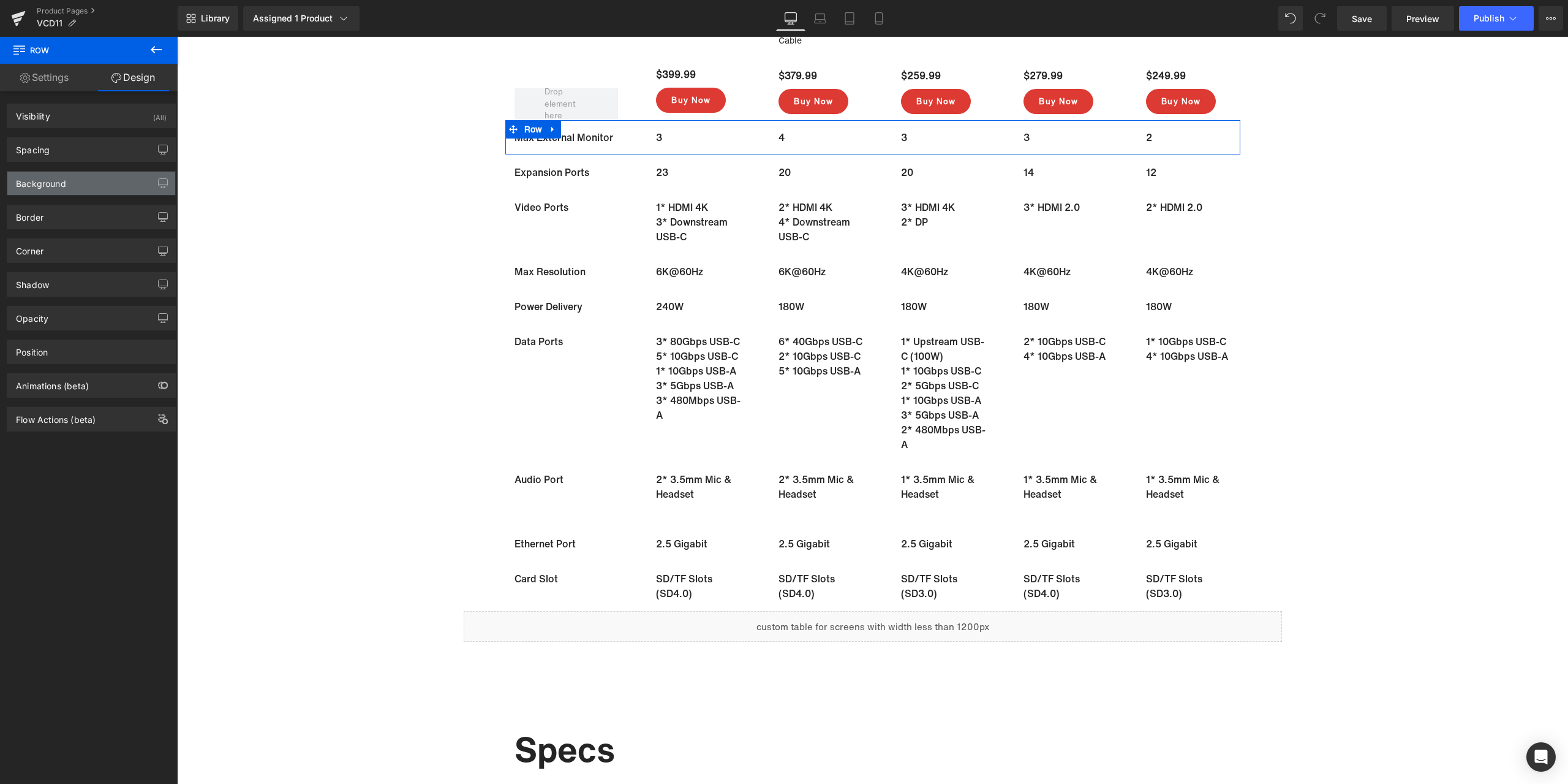
click at [94, 185] on div "Background" at bounding box center [90, 184] width 168 height 24
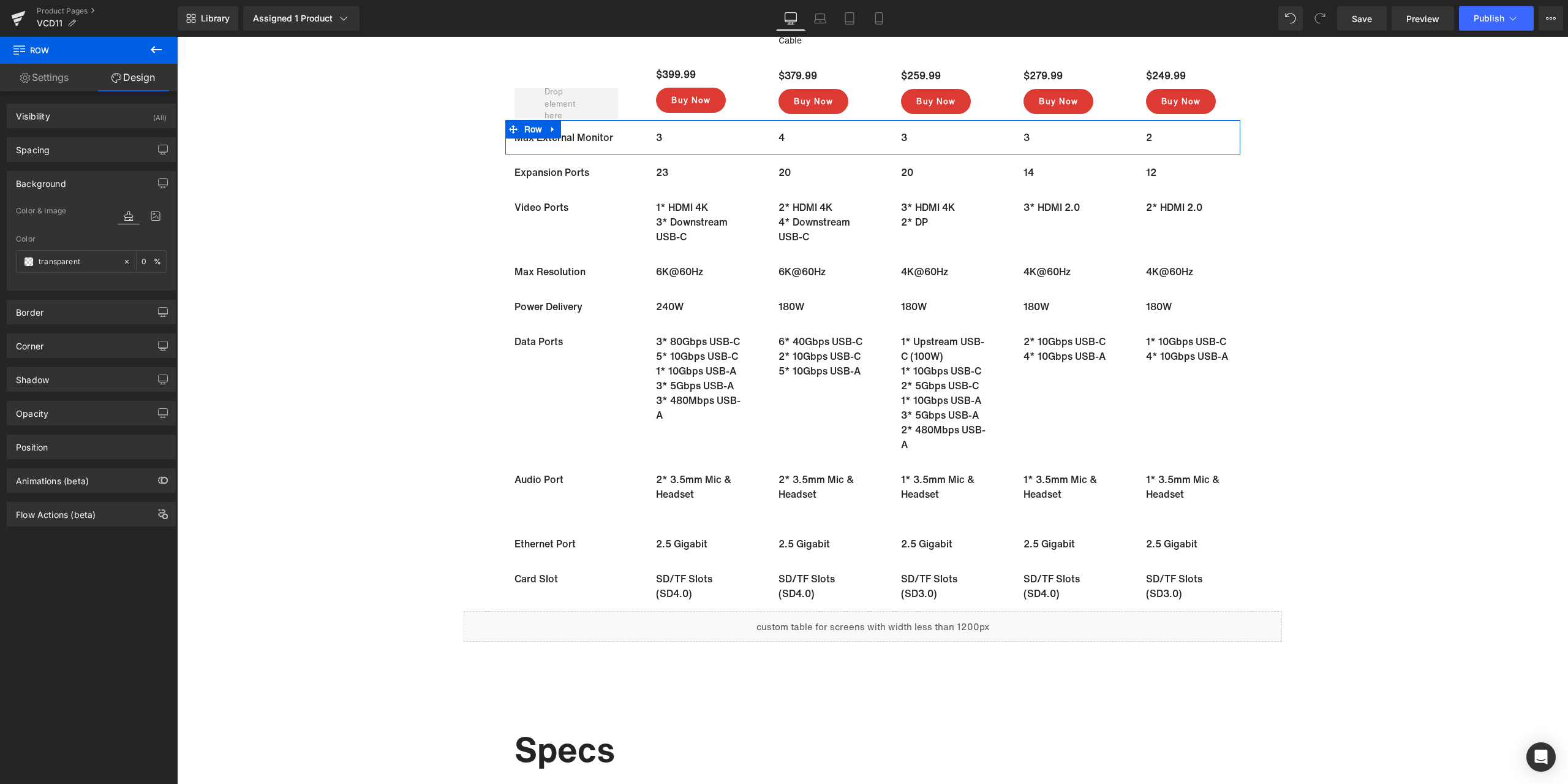
click at [94, 182] on div "Background" at bounding box center [90, 184] width 168 height 24
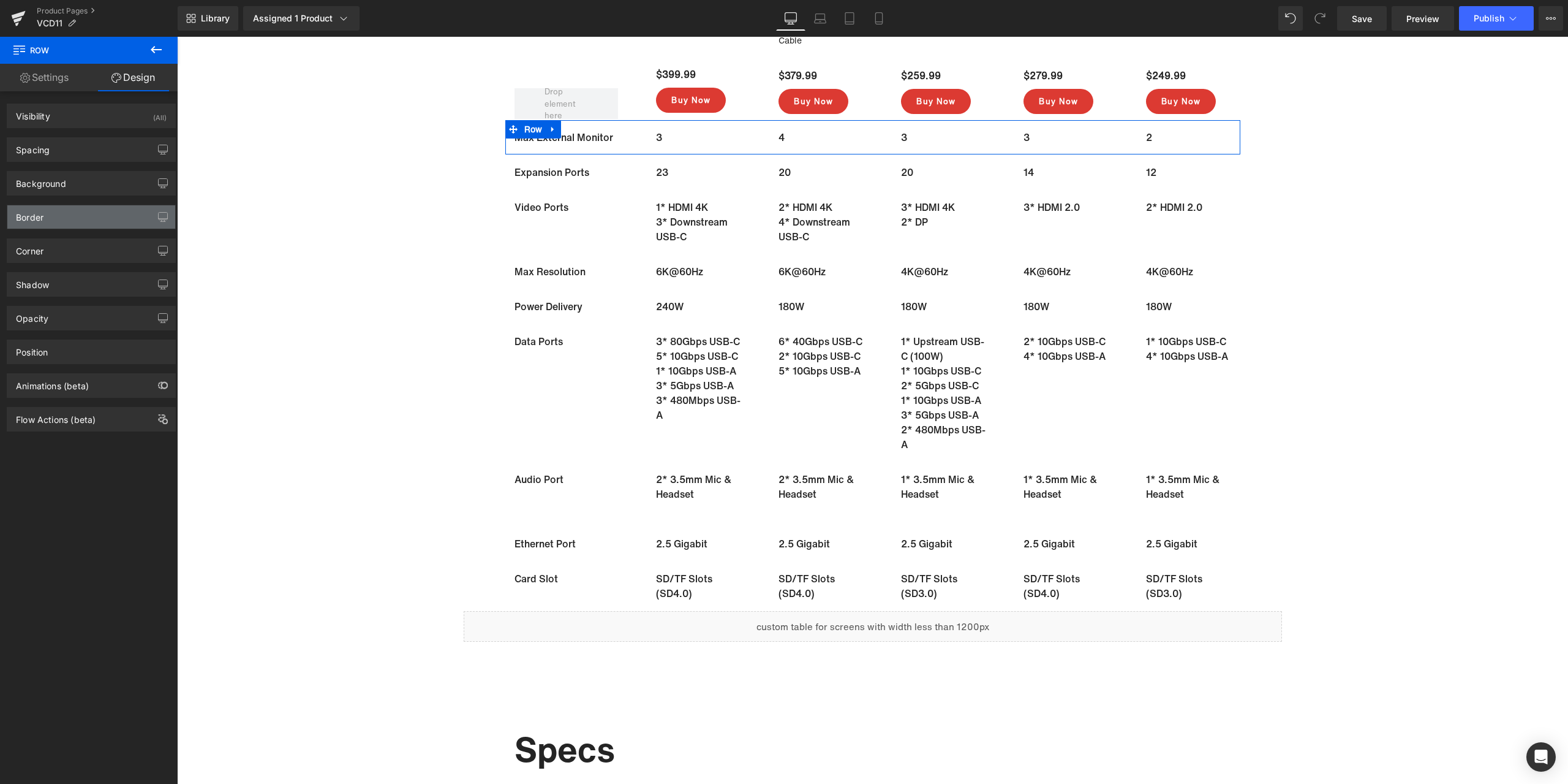
click at [79, 216] on div "Border" at bounding box center [90, 217] width 168 height 24
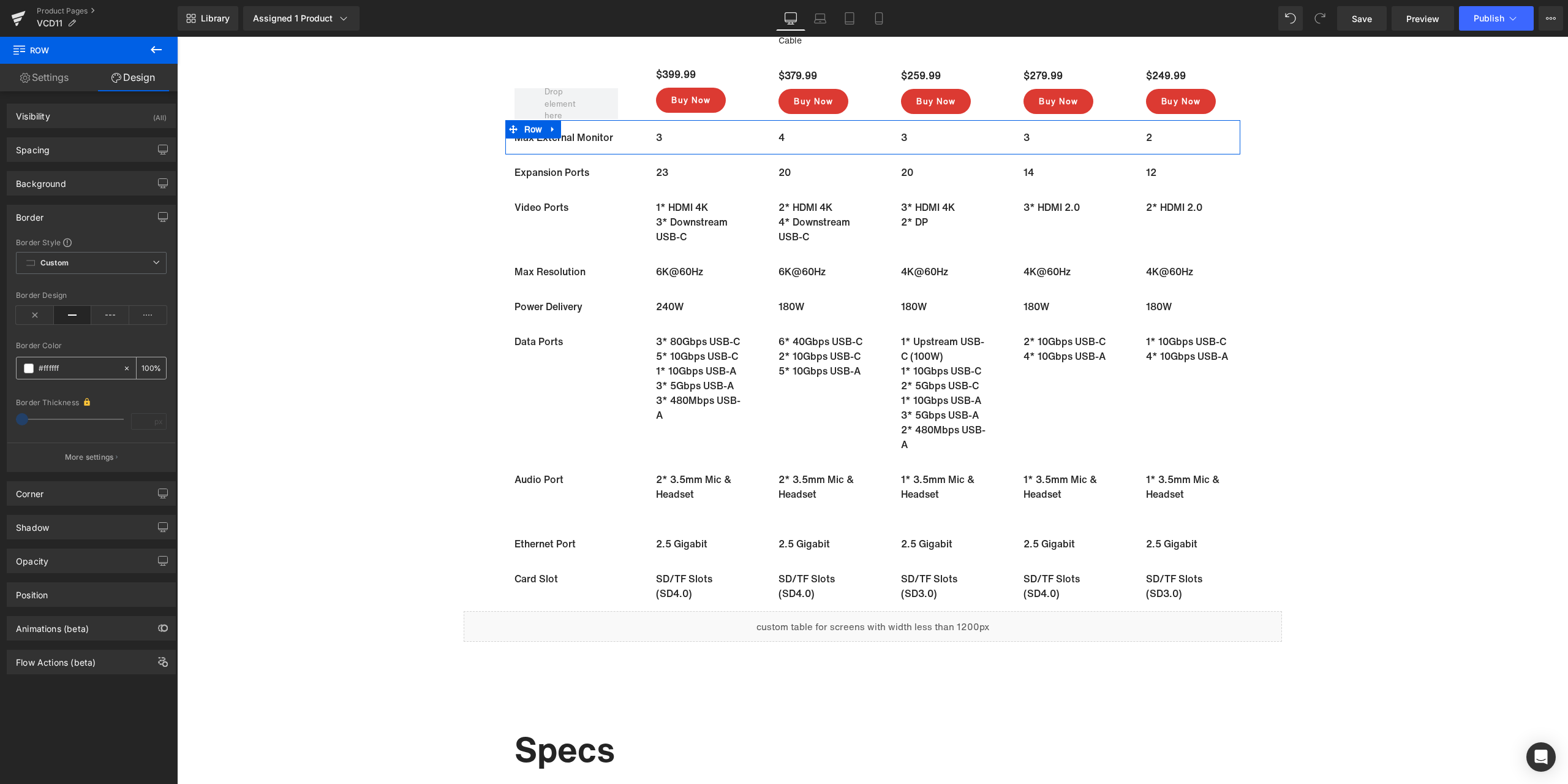
paste input "242424"
type input "#242424"
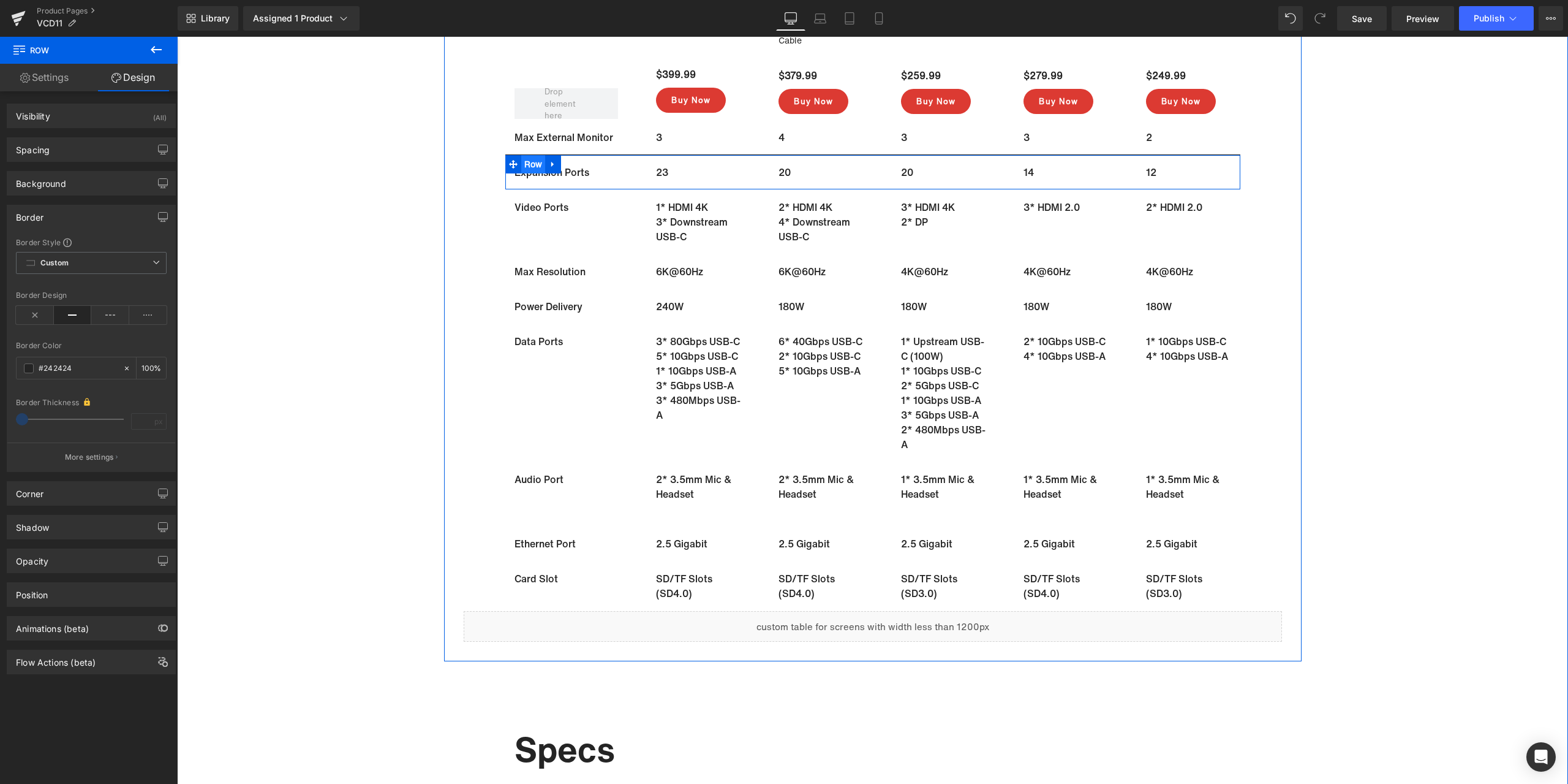
click at [526, 163] on span "Row" at bounding box center [533, 164] width 25 height 19
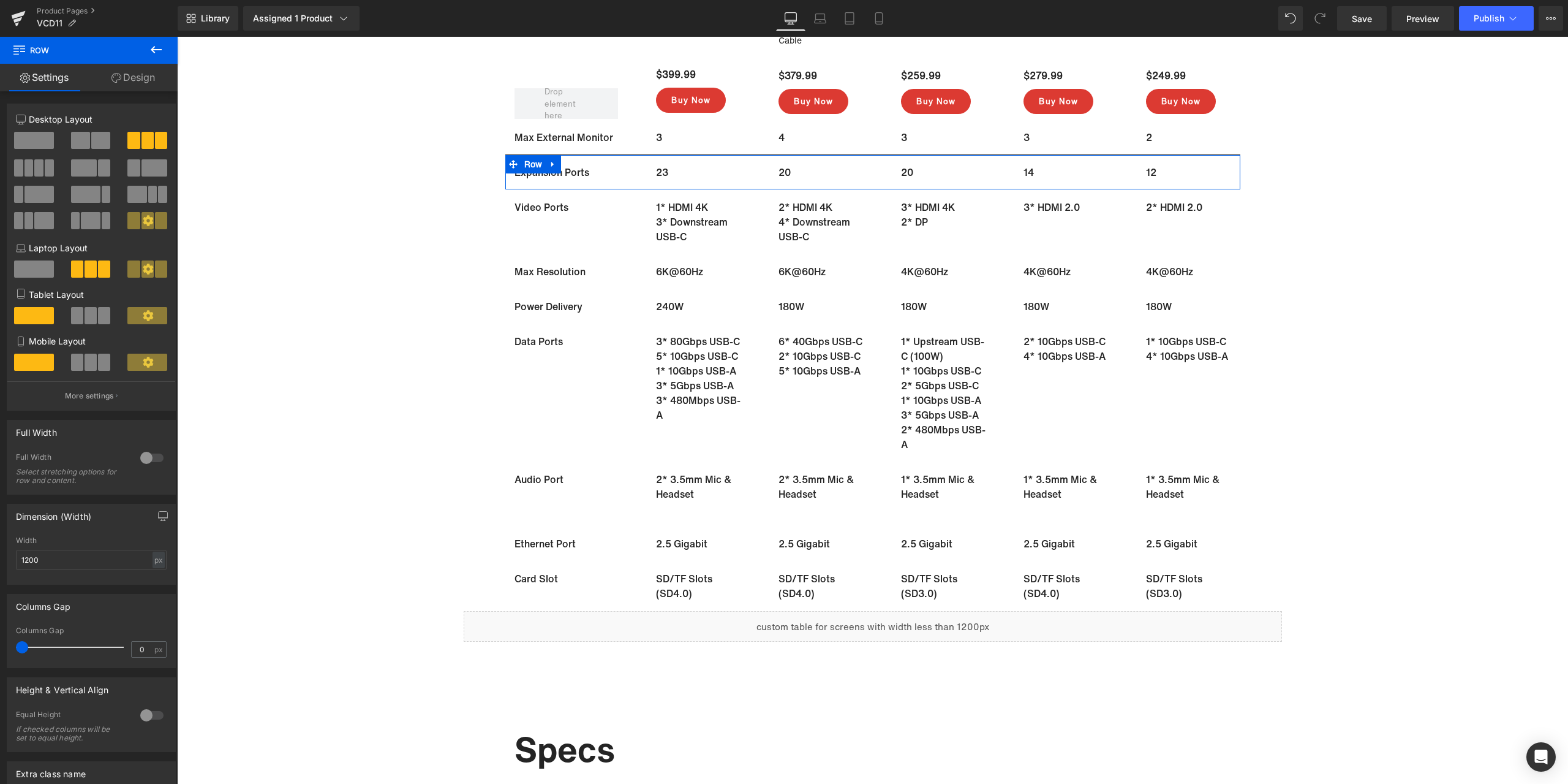
click at [140, 86] on link "Design" at bounding box center [133, 78] width 88 height 28
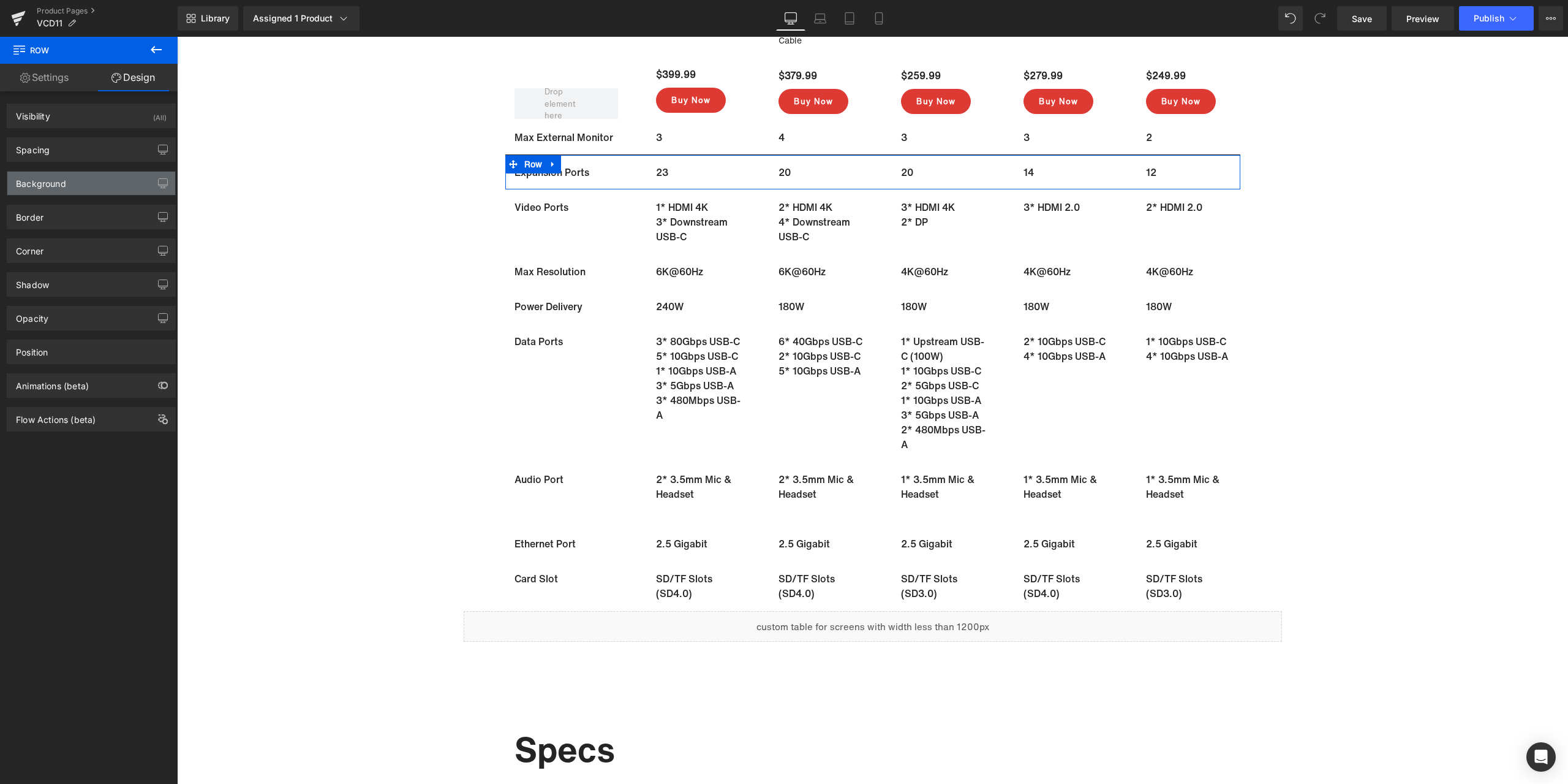
click at [65, 177] on div "Background" at bounding box center [40, 180] width 50 height 17
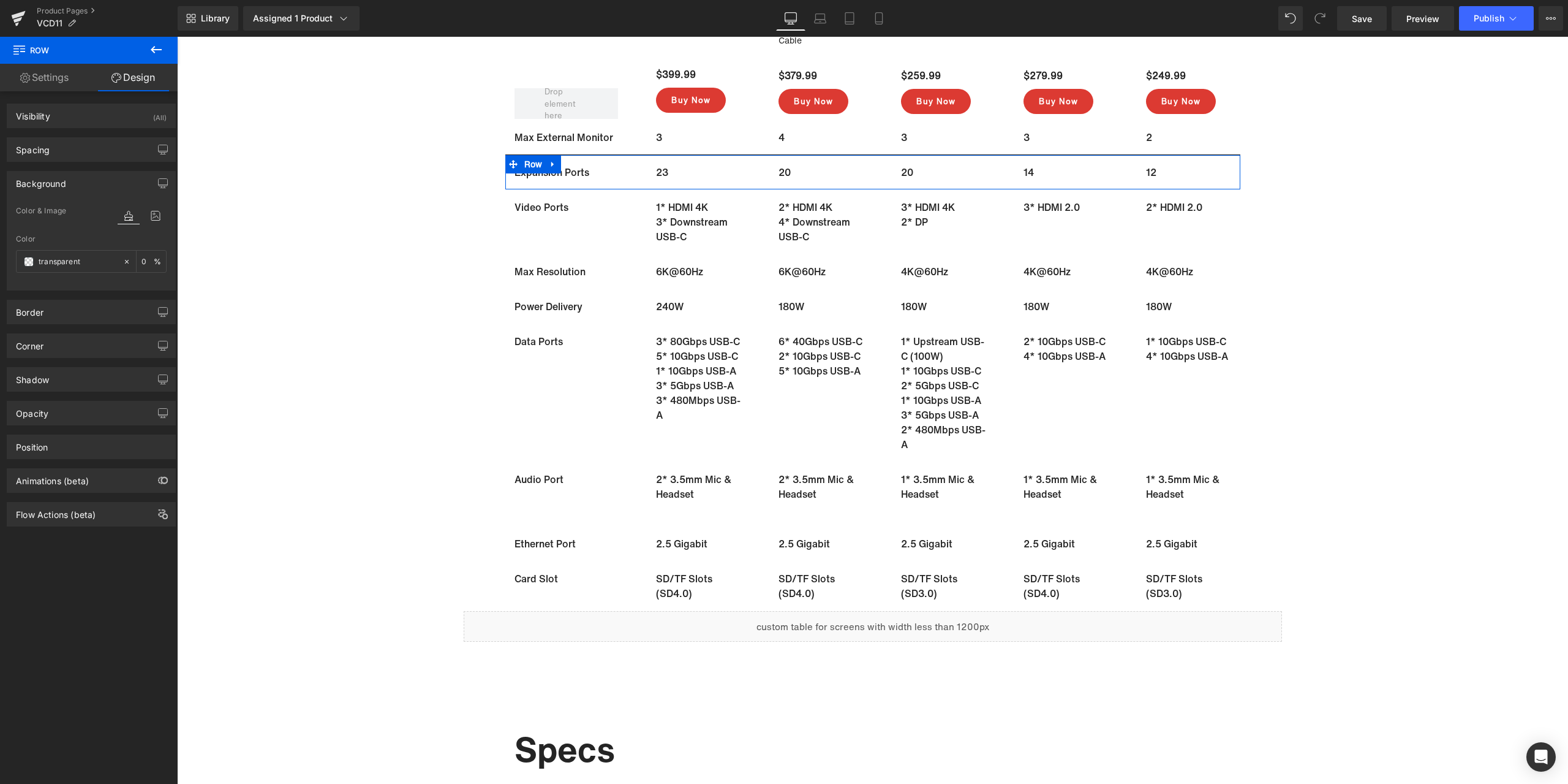
click at [59, 191] on div "Background" at bounding box center [90, 184] width 168 height 24
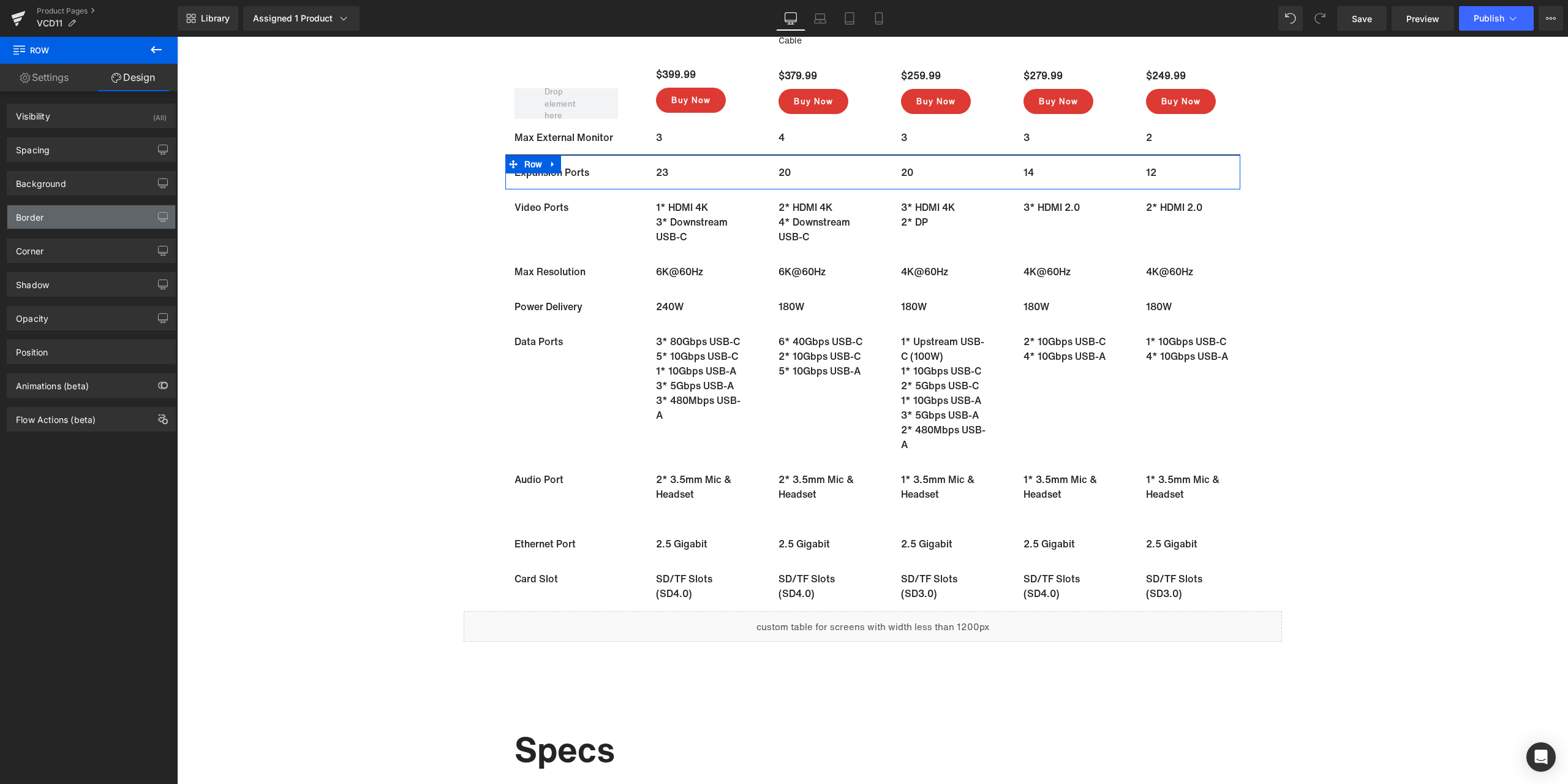
click at [58, 222] on div "Border" at bounding box center [90, 217] width 168 height 24
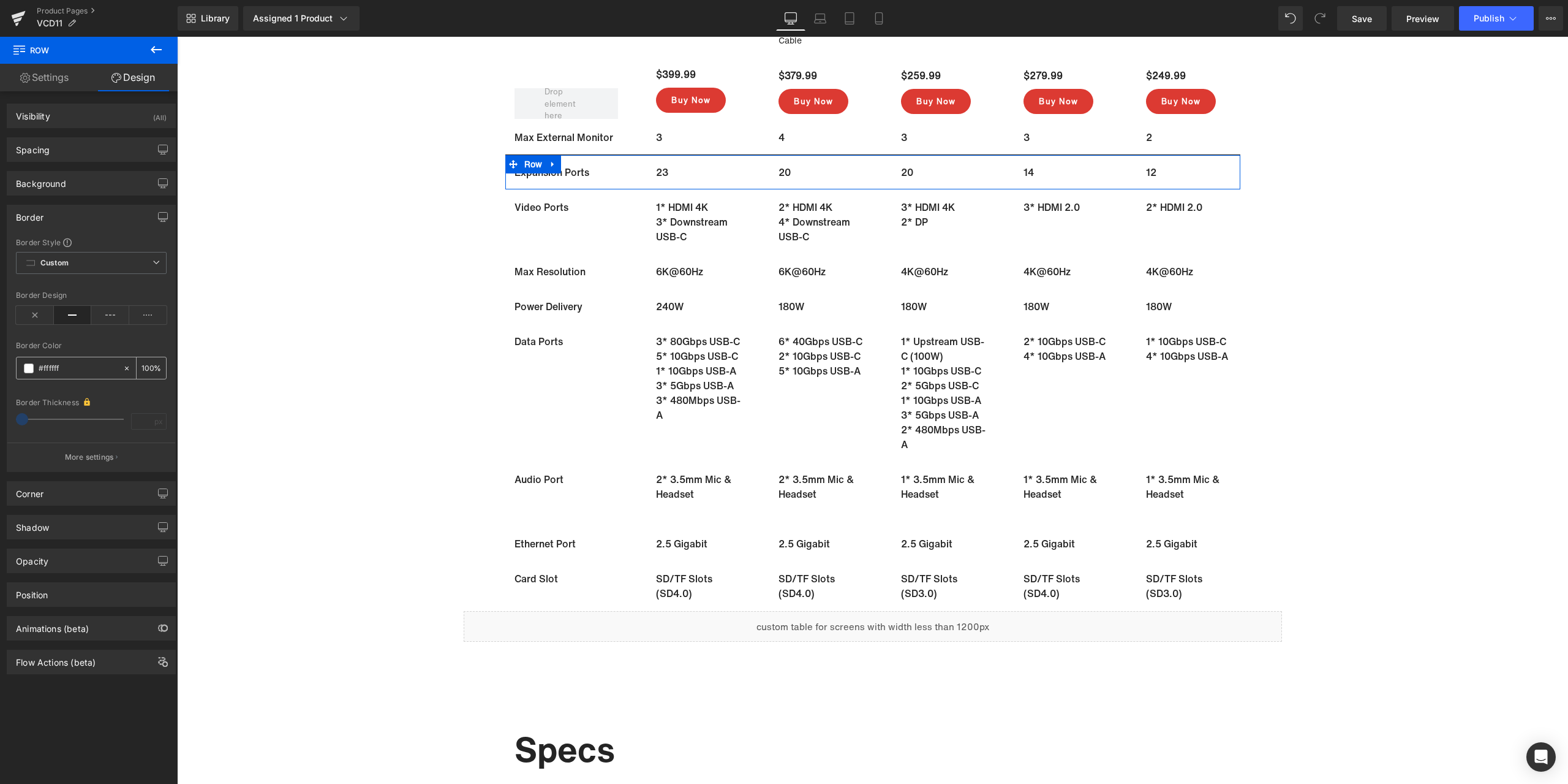
click at [84, 368] on input "text" at bounding box center [78, 368] width 79 height 14
click at [73, 372] on input "#ffffff" at bounding box center [78, 368] width 79 height 14
click at [79, 367] on input "#ffffff" at bounding box center [78, 368] width 79 height 14
paste input "242424"
type input "#242424"
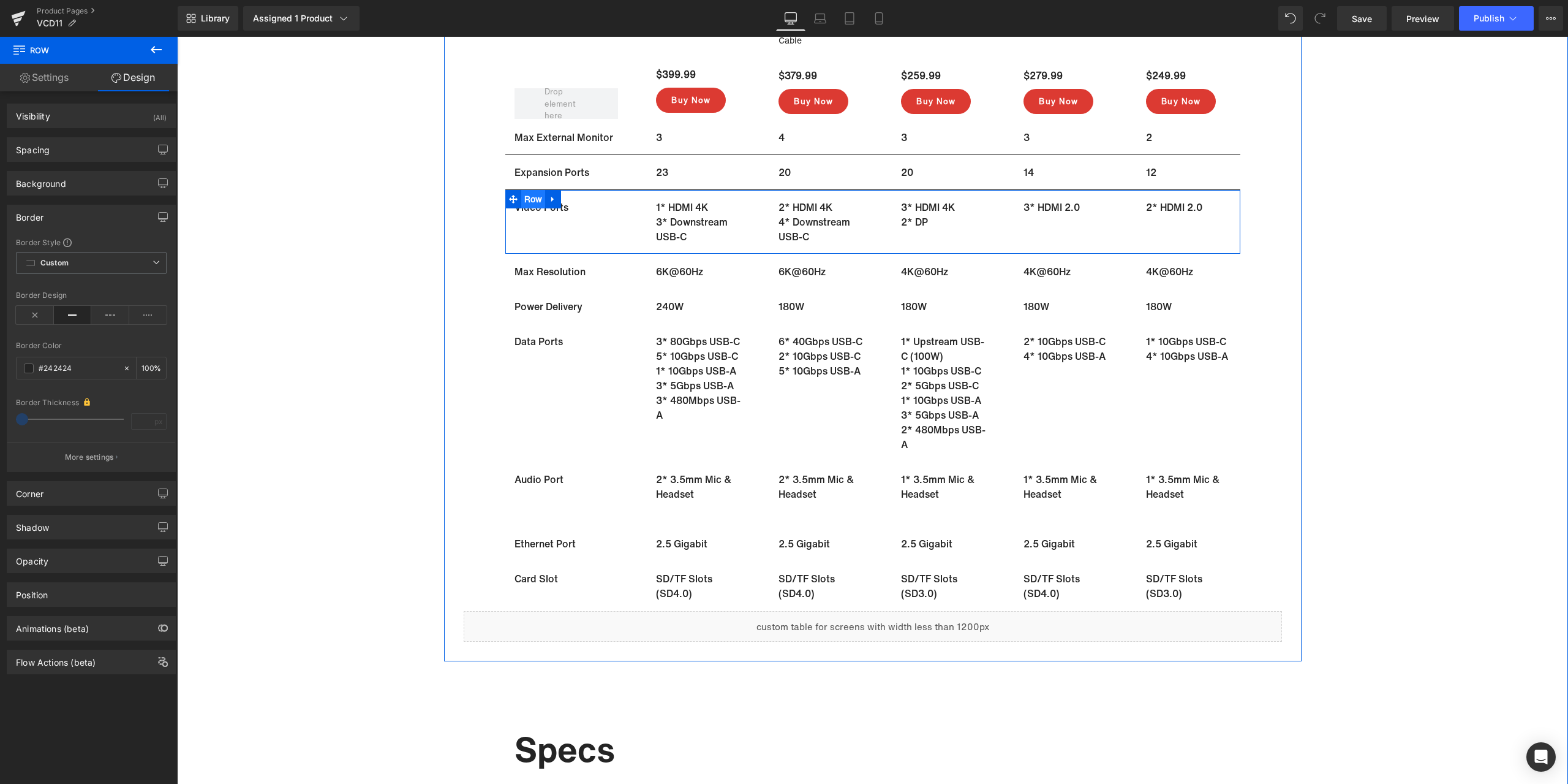
click at [529, 196] on ul "Row" at bounding box center [532, 198] width 56 height 19
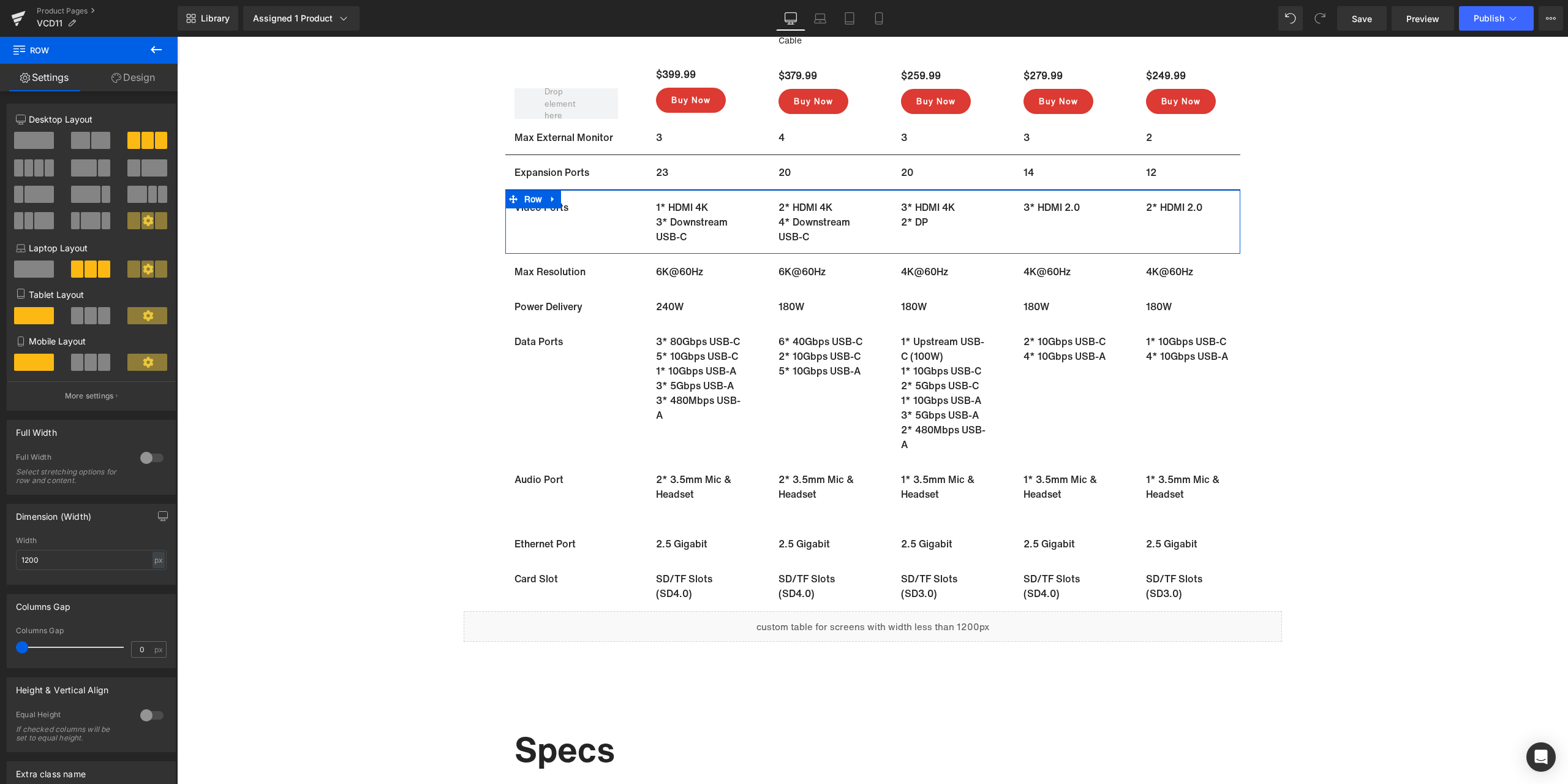
click at [122, 77] on link "Design" at bounding box center [133, 78] width 88 height 28
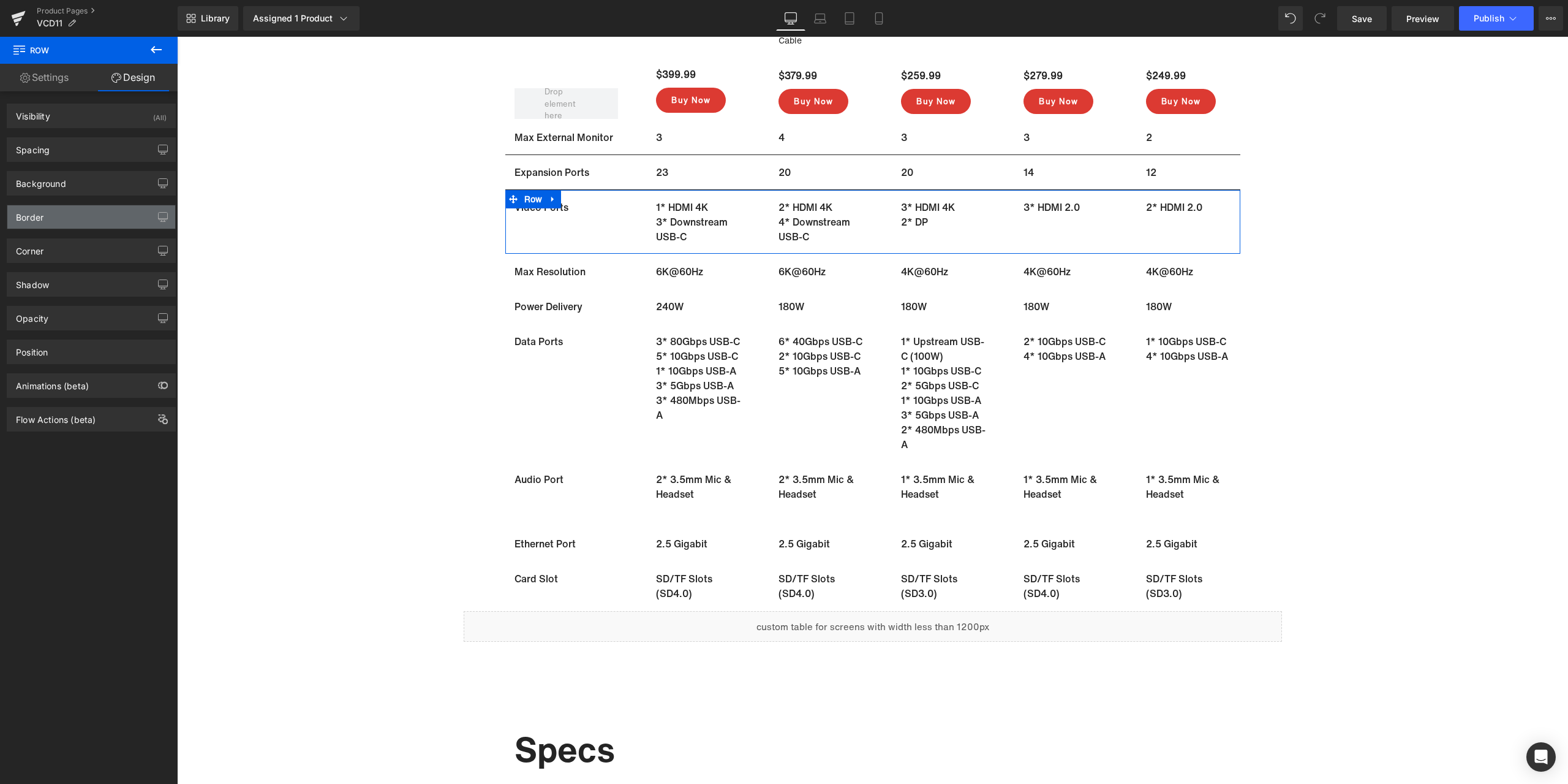
click at [44, 212] on div "Border" at bounding box center [90, 217] width 168 height 24
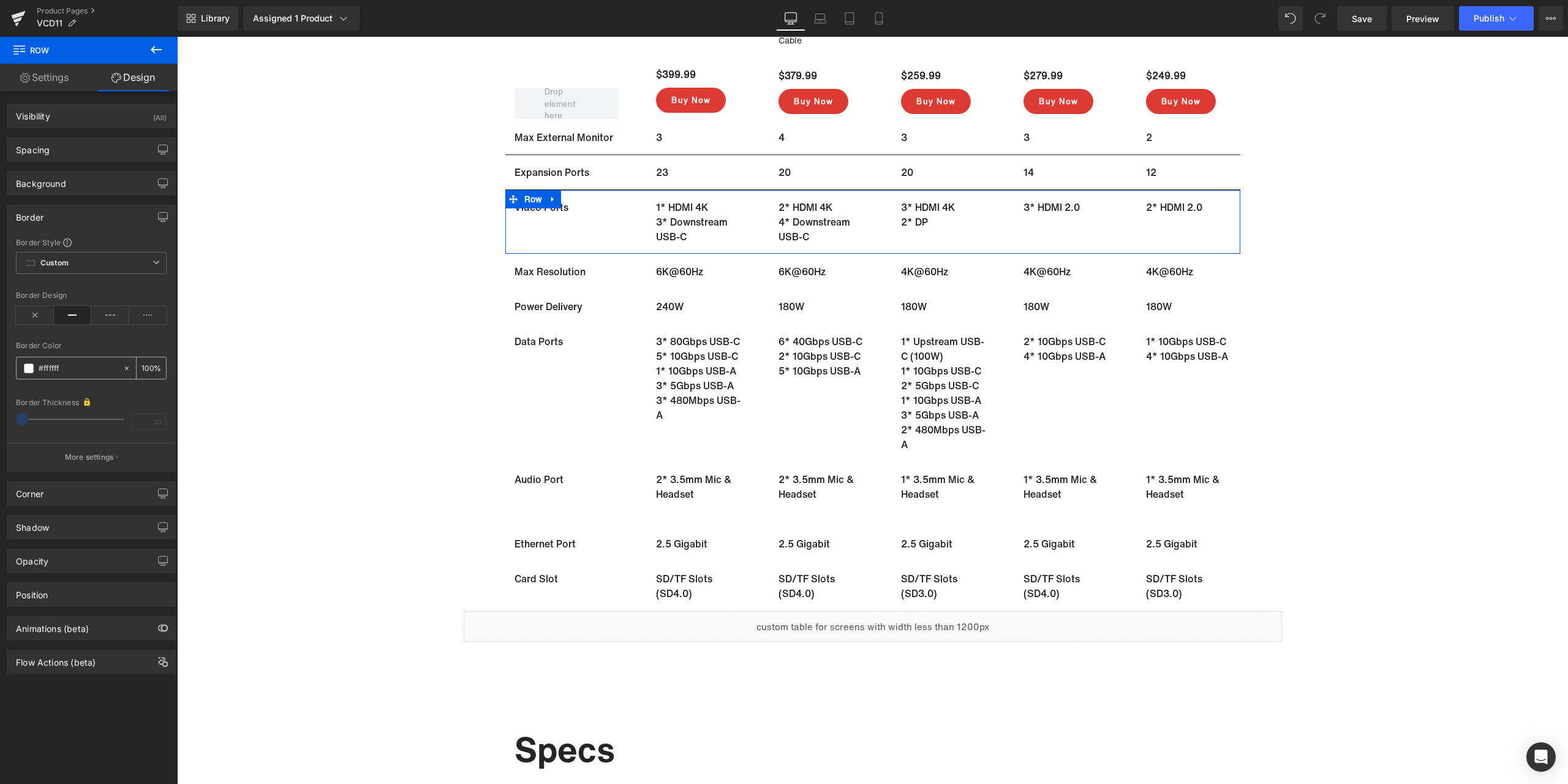
click at [74, 364] on input "text" at bounding box center [78, 368] width 79 height 14
click at [70, 368] on input "#ffffff" at bounding box center [78, 368] width 79 height 14
paste input "242424"
type input "#242424"
click at [528, 264] on ul "Row" at bounding box center [532, 263] width 56 height 19
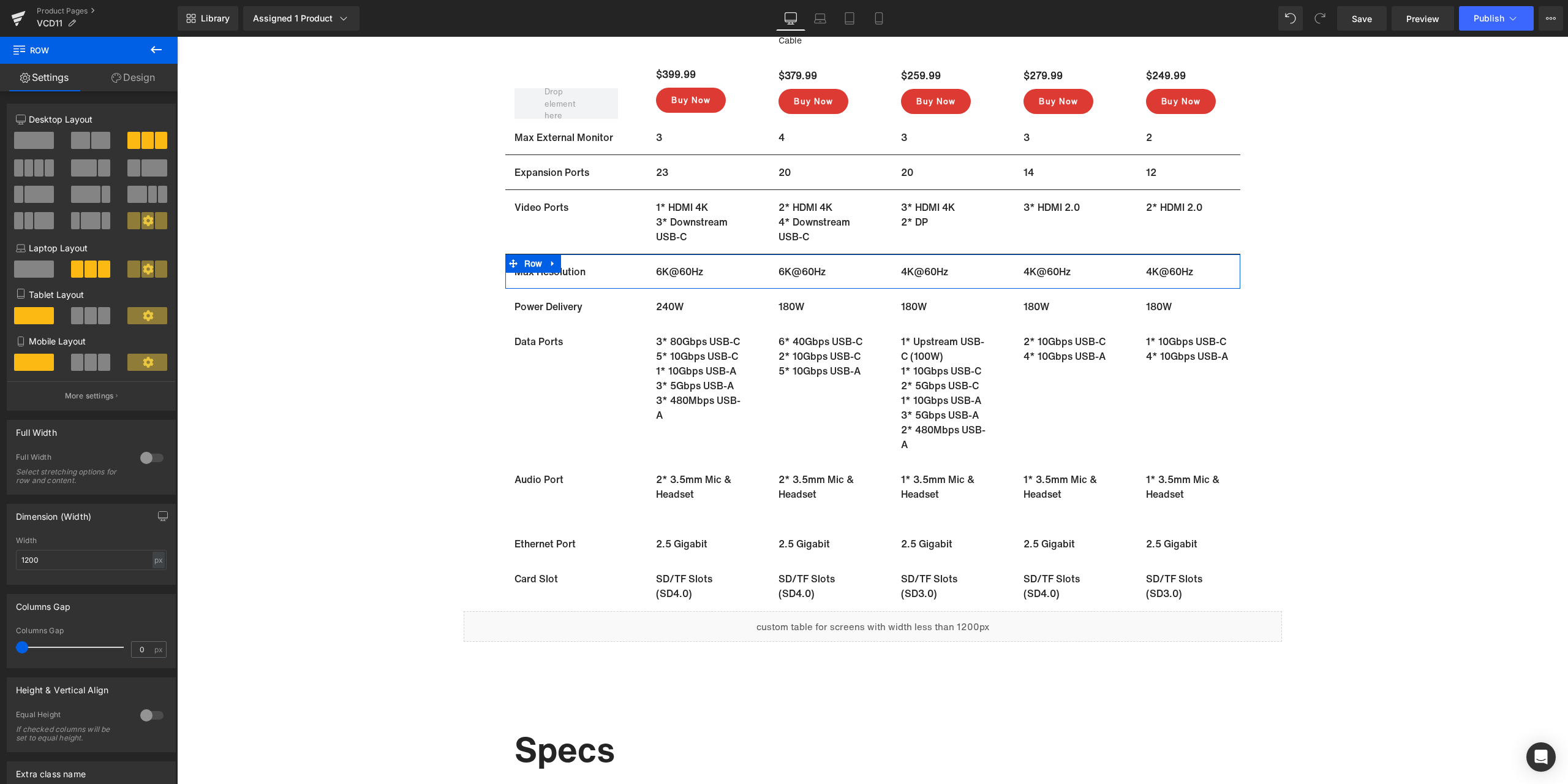
click at [140, 76] on link "Design" at bounding box center [133, 78] width 88 height 28
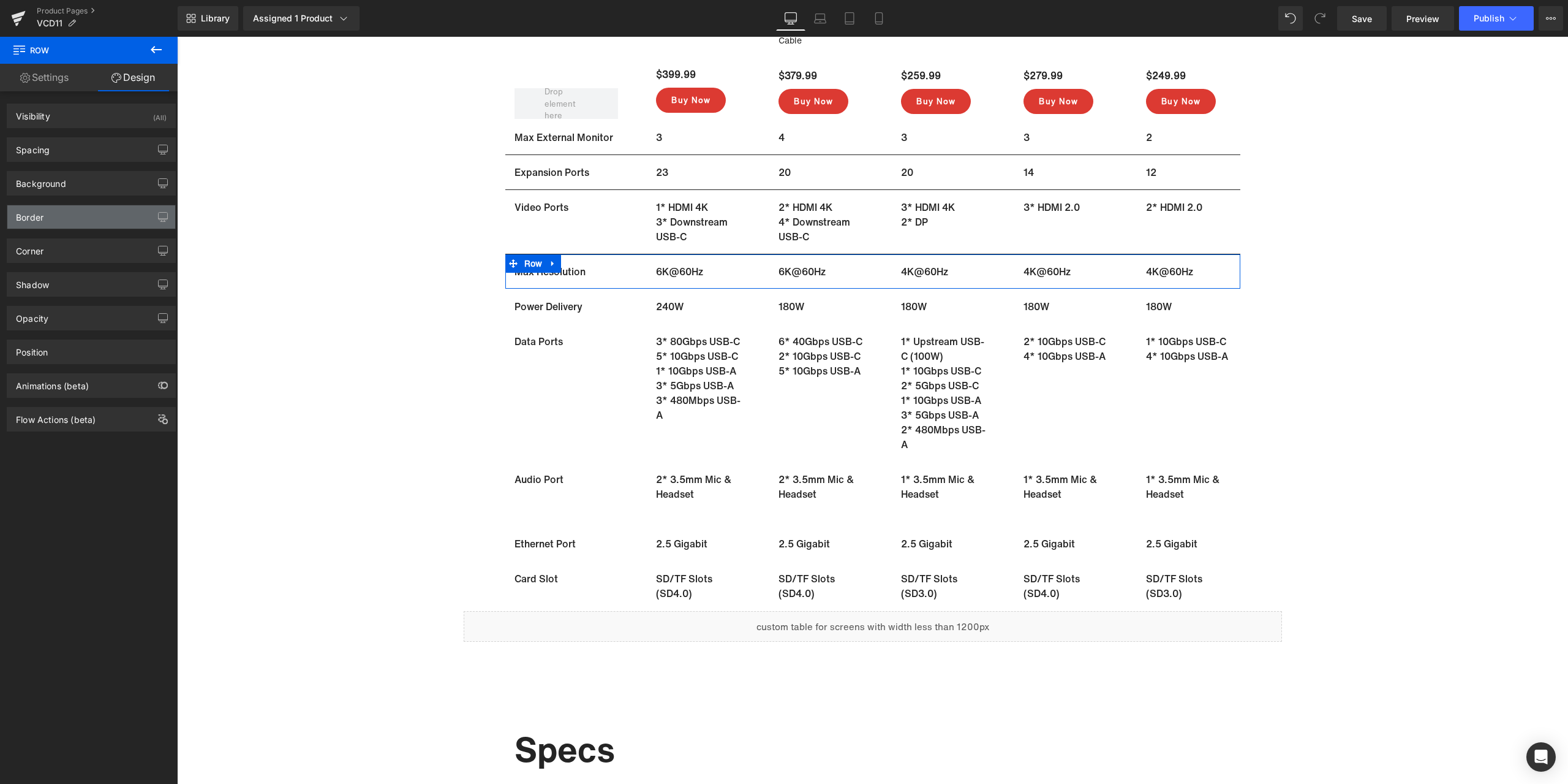
click at [67, 219] on div "Border" at bounding box center [90, 217] width 168 height 24
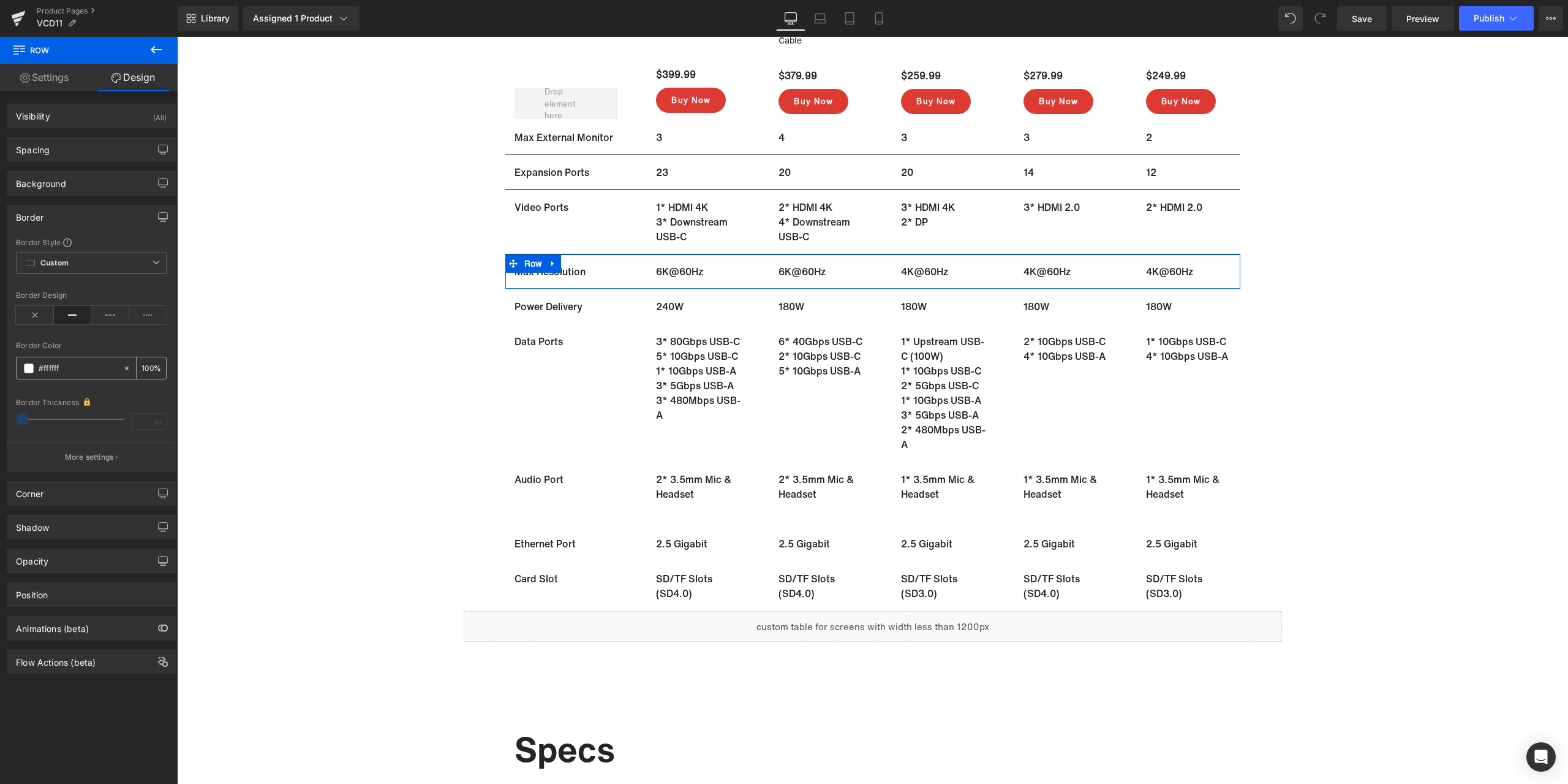
click at [83, 368] on input "text" at bounding box center [78, 368] width 79 height 14
paste input "242424"
type input "#242424"
click at [525, 298] on span "Row" at bounding box center [533, 298] width 25 height 19
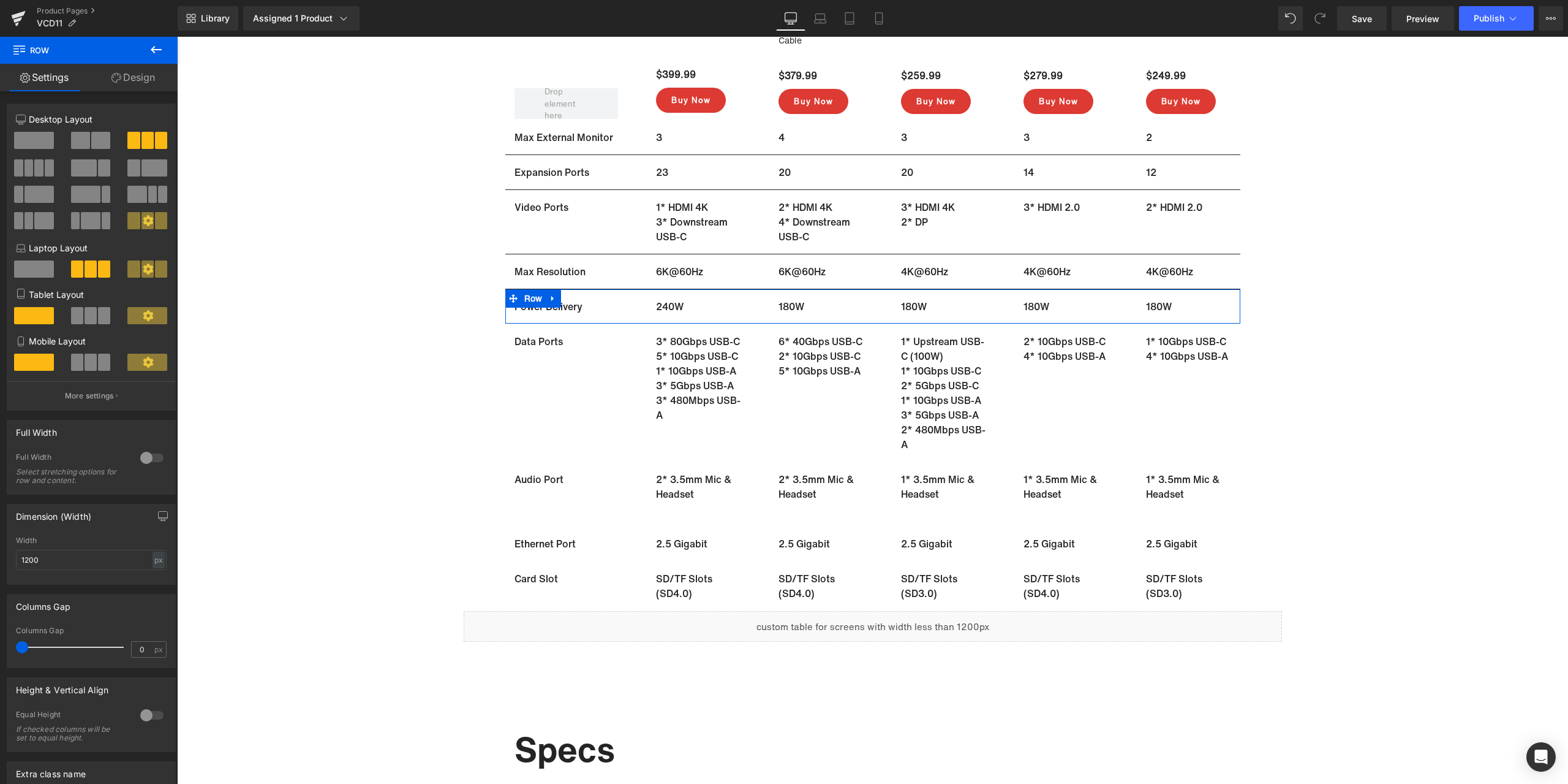
click at [132, 84] on link "Design" at bounding box center [133, 78] width 88 height 28
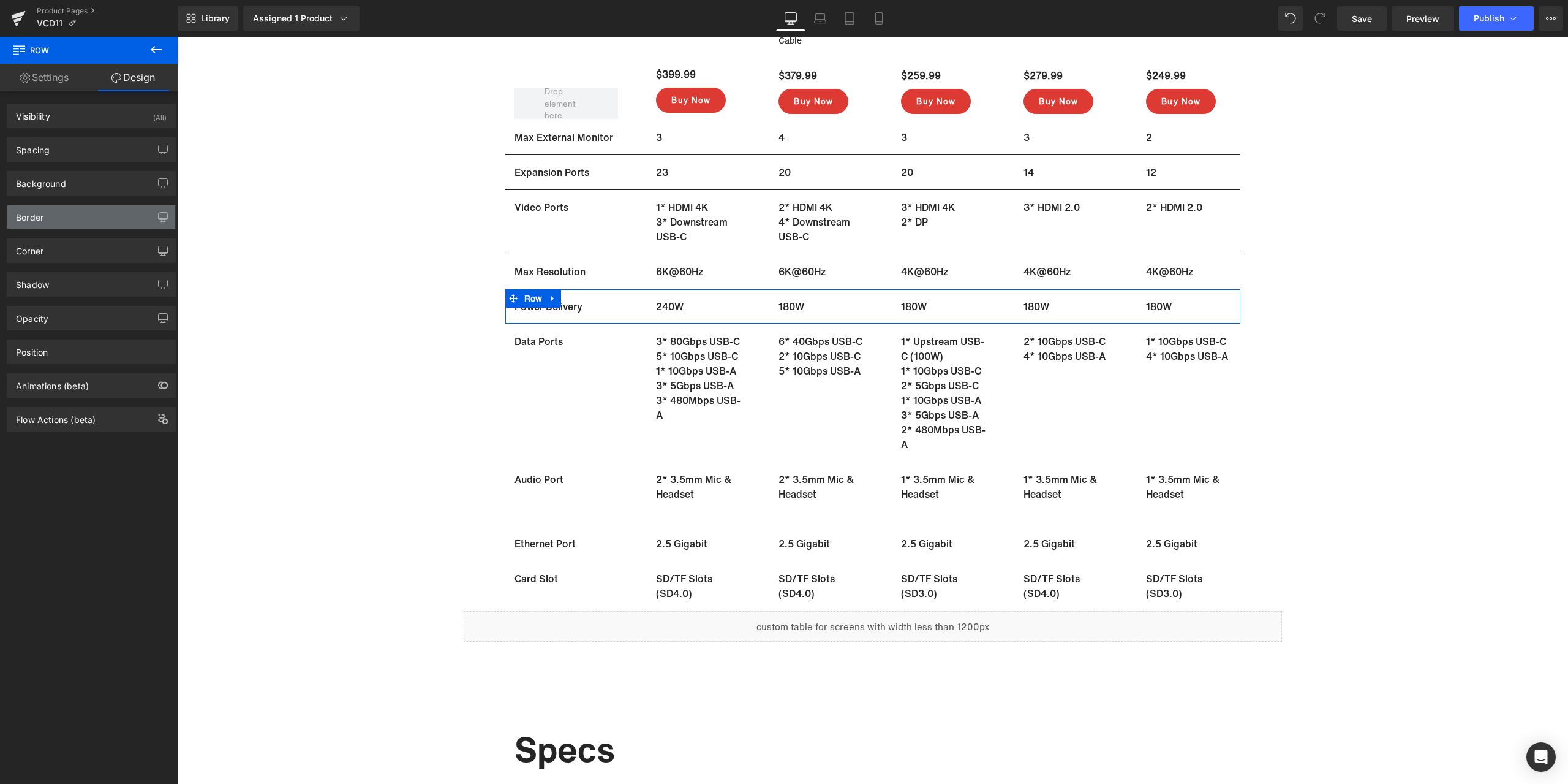
click at [88, 213] on div "Border" at bounding box center [90, 217] width 168 height 24
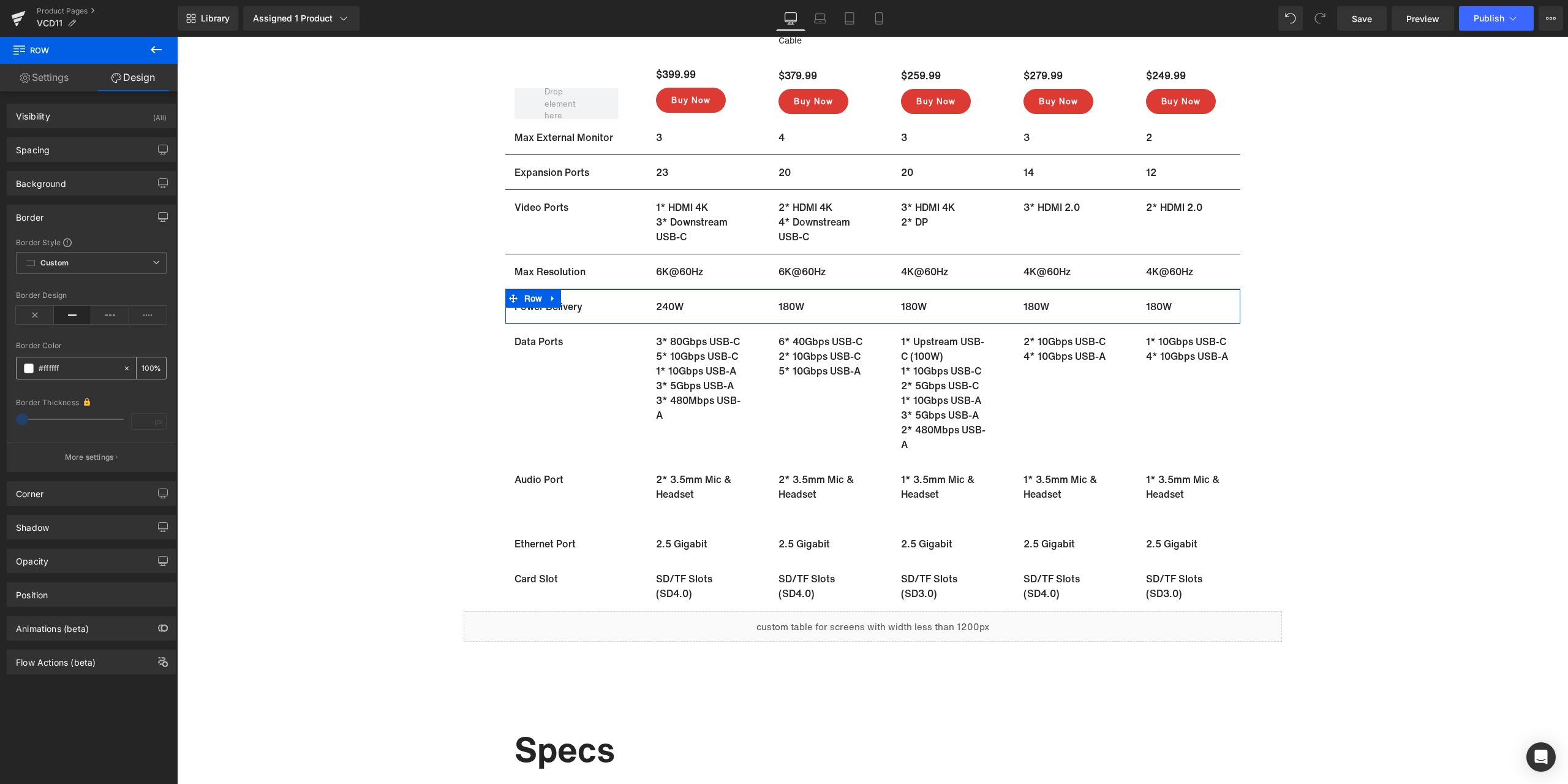
click at [79, 370] on input "#ffffff" at bounding box center [78, 368] width 79 height 14
paste input "242424"
type input "#242424"
click at [528, 333] on ul "Row" at bounding box center [532, 333] width 56 height 19
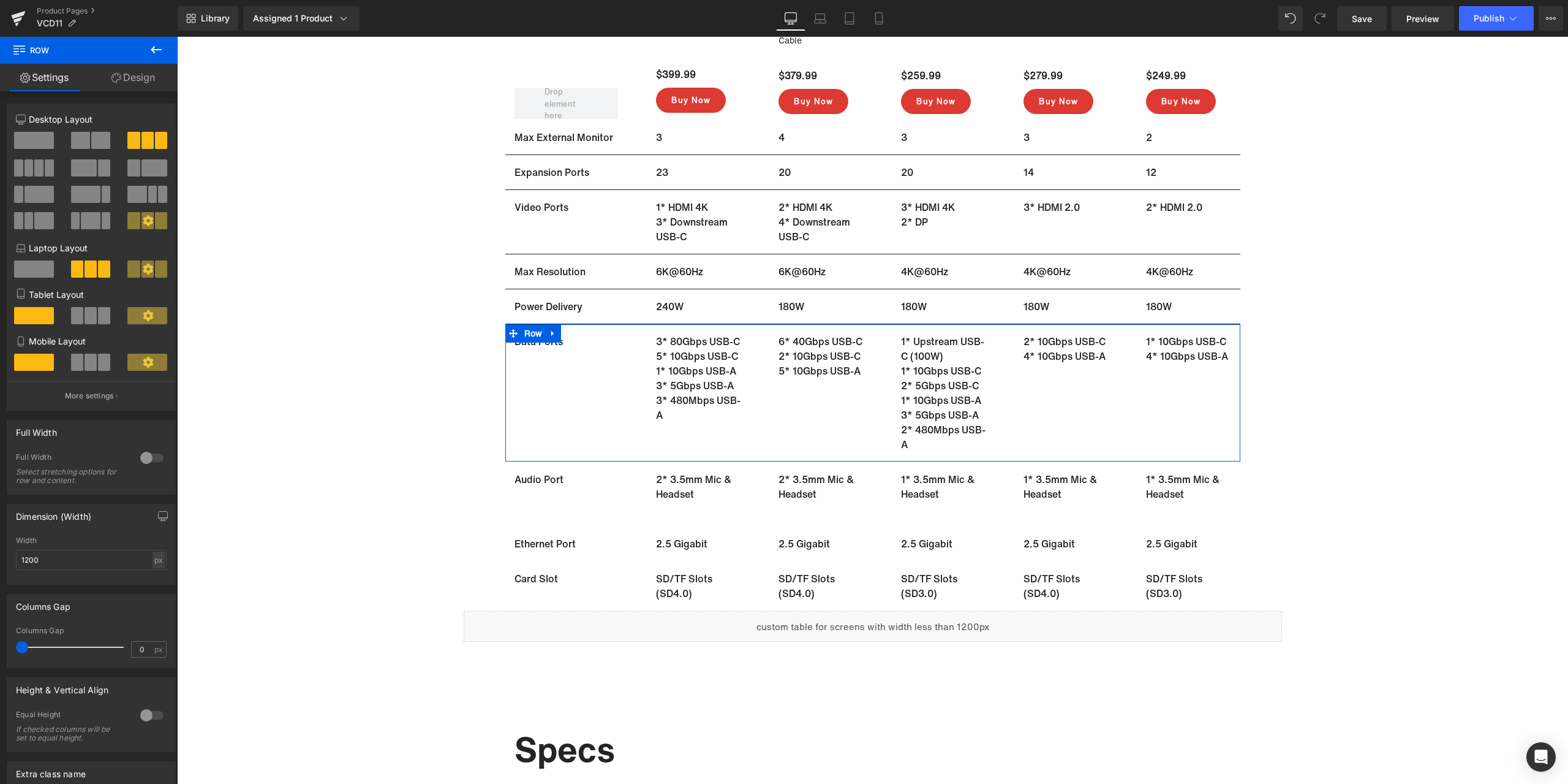
click at [147, 67] on link "Design" at bounding box center [133, 78] width 88 height 28
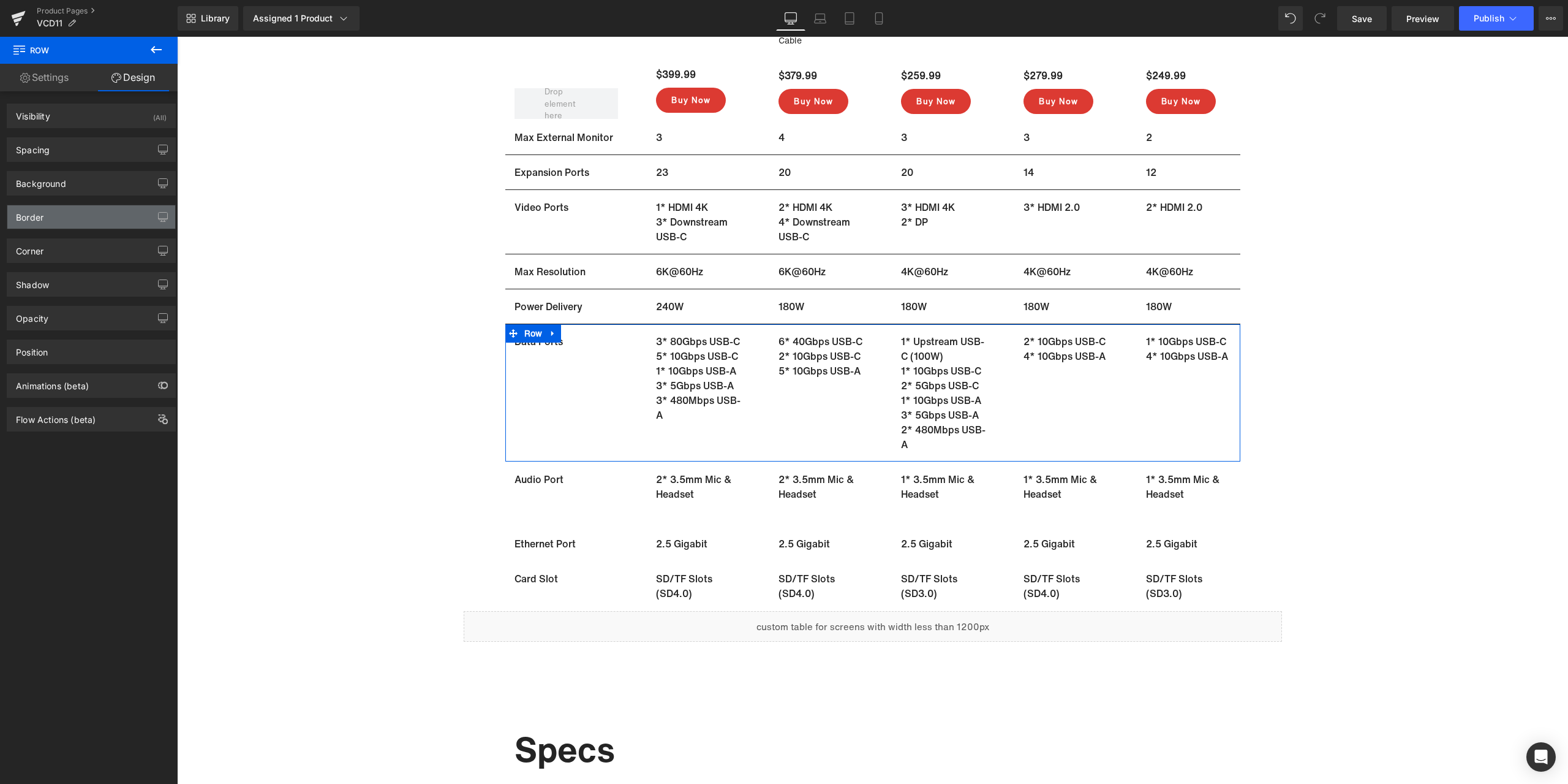
click at [63, 214] on div "Border" at bounding box center [90, 217] width 168 height 24
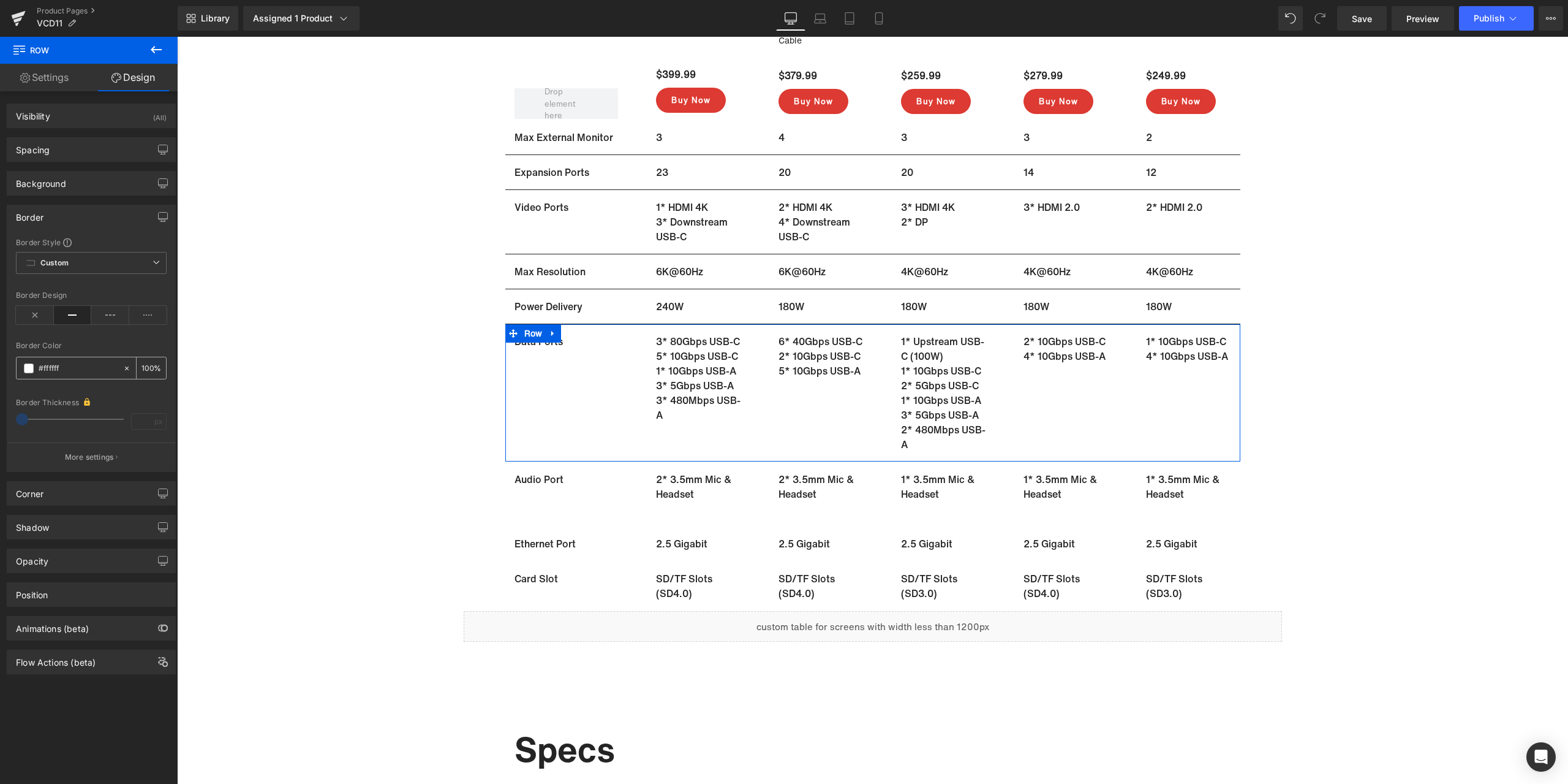
click at [71, 367] on input "#ffffff" at bounding box center [78, 368] width 79 height 14
click at [76, 369] on input "#ffffff" at bounding box center [78, 368] width 79 height 14
paste input "242424"
type input "#242424"
click at [525, 472] on span "Row" at bounding box center [533, 471] width 25 height 19
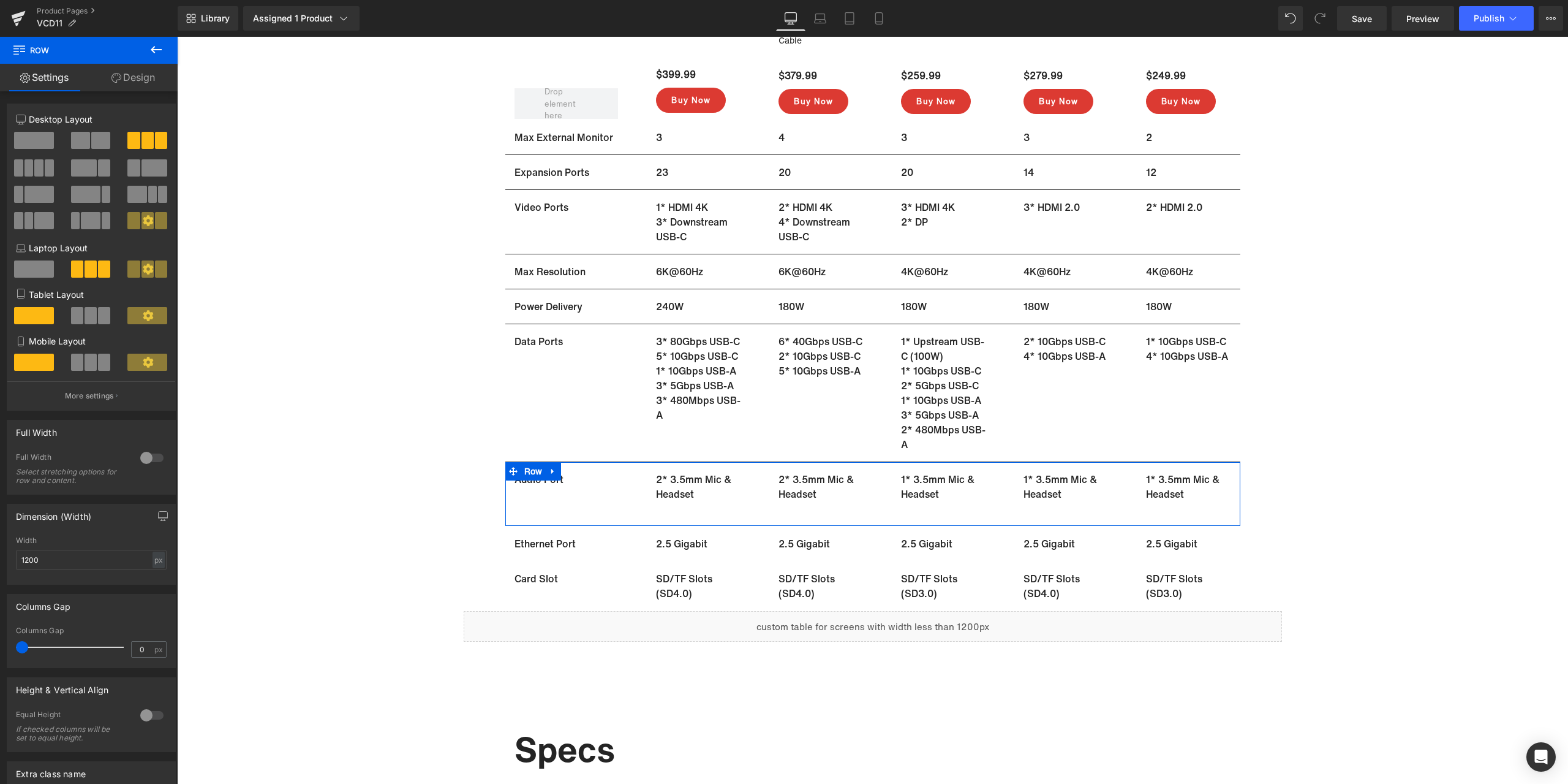
click at [140, 88] on link "Design" at bounding box center [133, 78] width 88 height 28
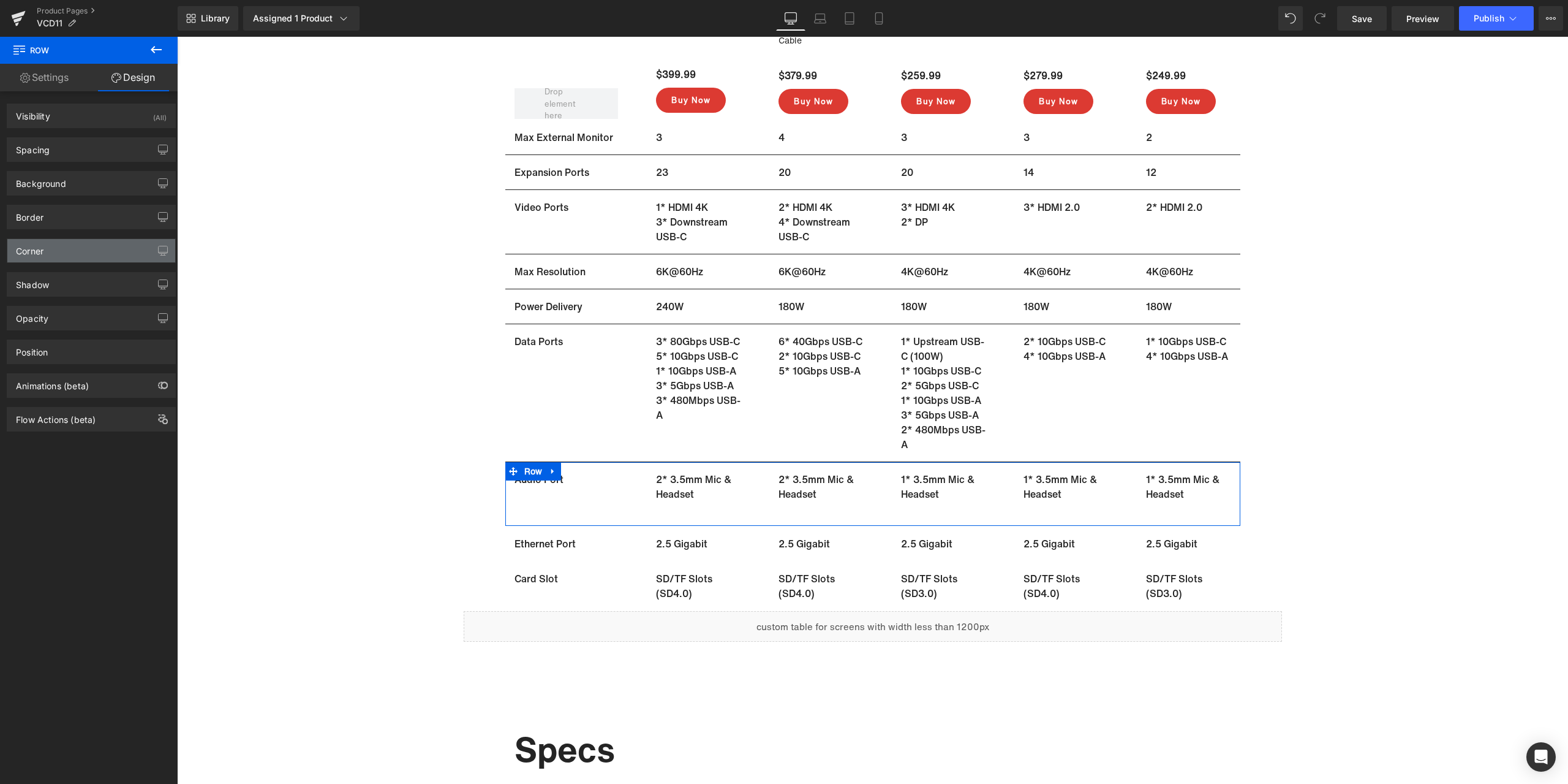
click at [66, 248] on div "Corner" at bounding box center [90, 251] width 168 height 24
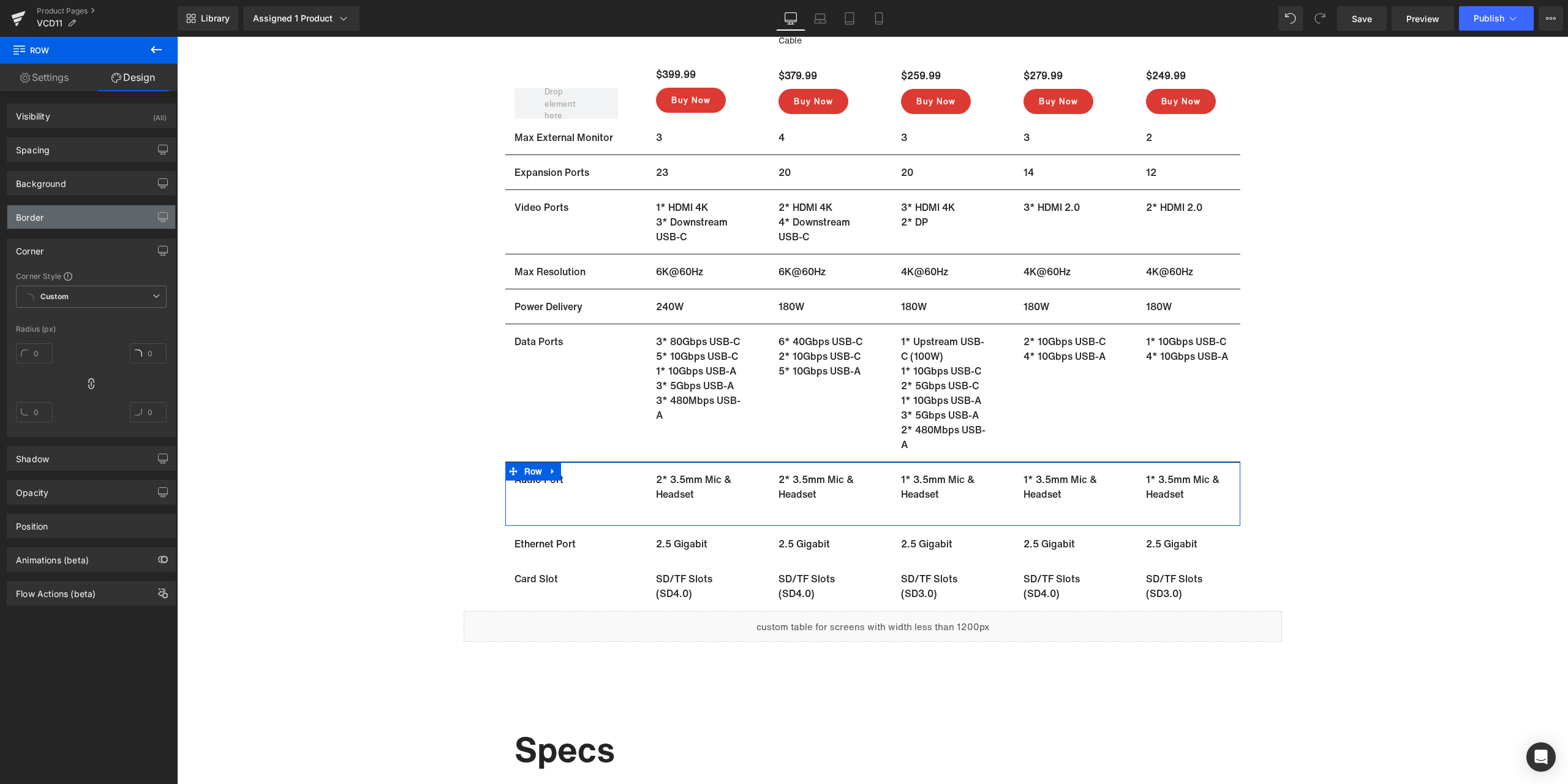
click at [73, 215] on div "Border" at bounding box center [90, 217] width 168 height 24
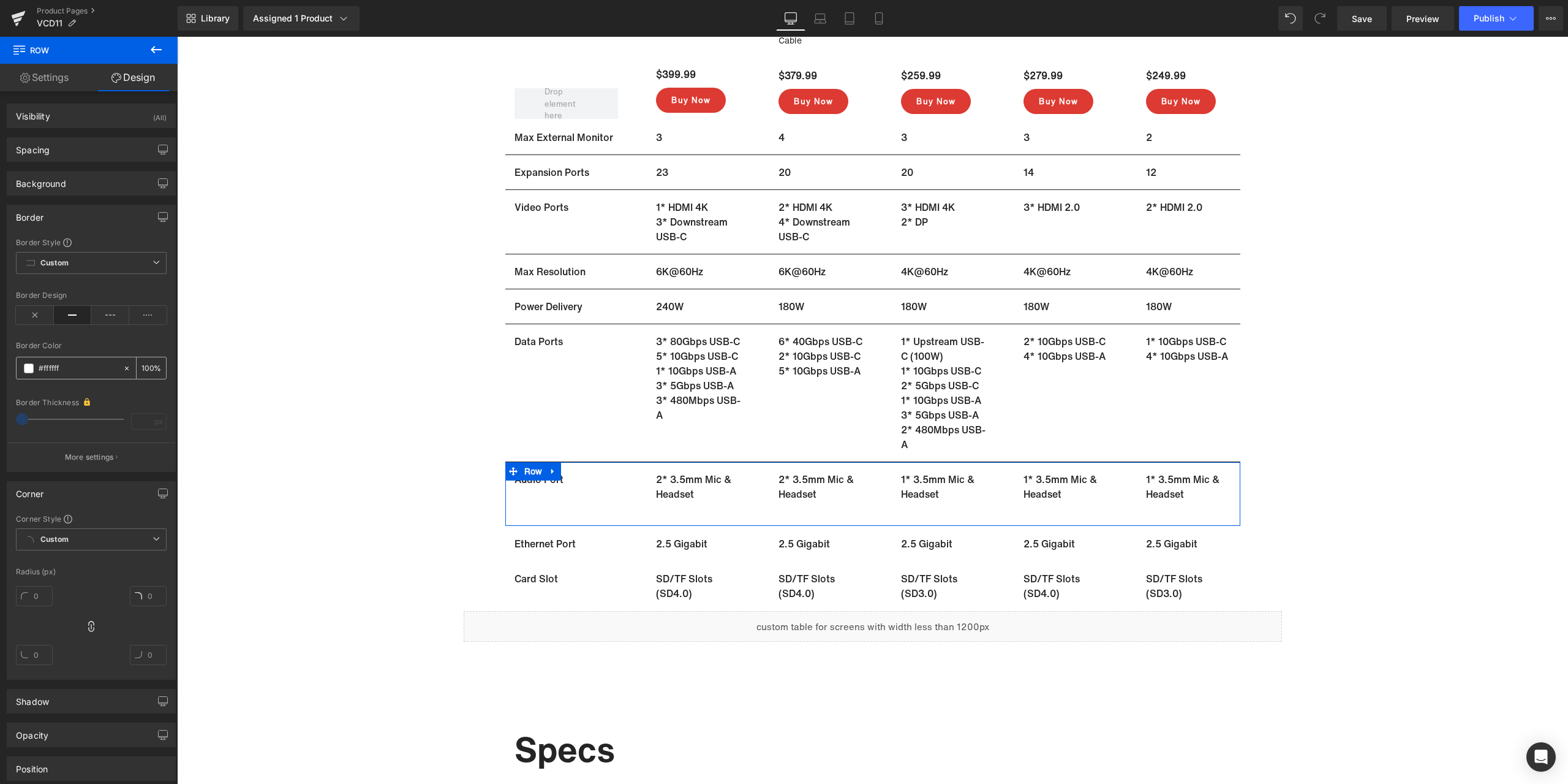
click at [75, 368] on input "text" at bounding box center [78, 368] width 79 height 14
click at [88, 366] on input "#ffffff" at bounding box center [78, 368] width 79 height 14
click at [79, 370] on input "#ffffff" at bounding box center [78, 368] width 79 height 14
paste input "242424"
type input "#242424"
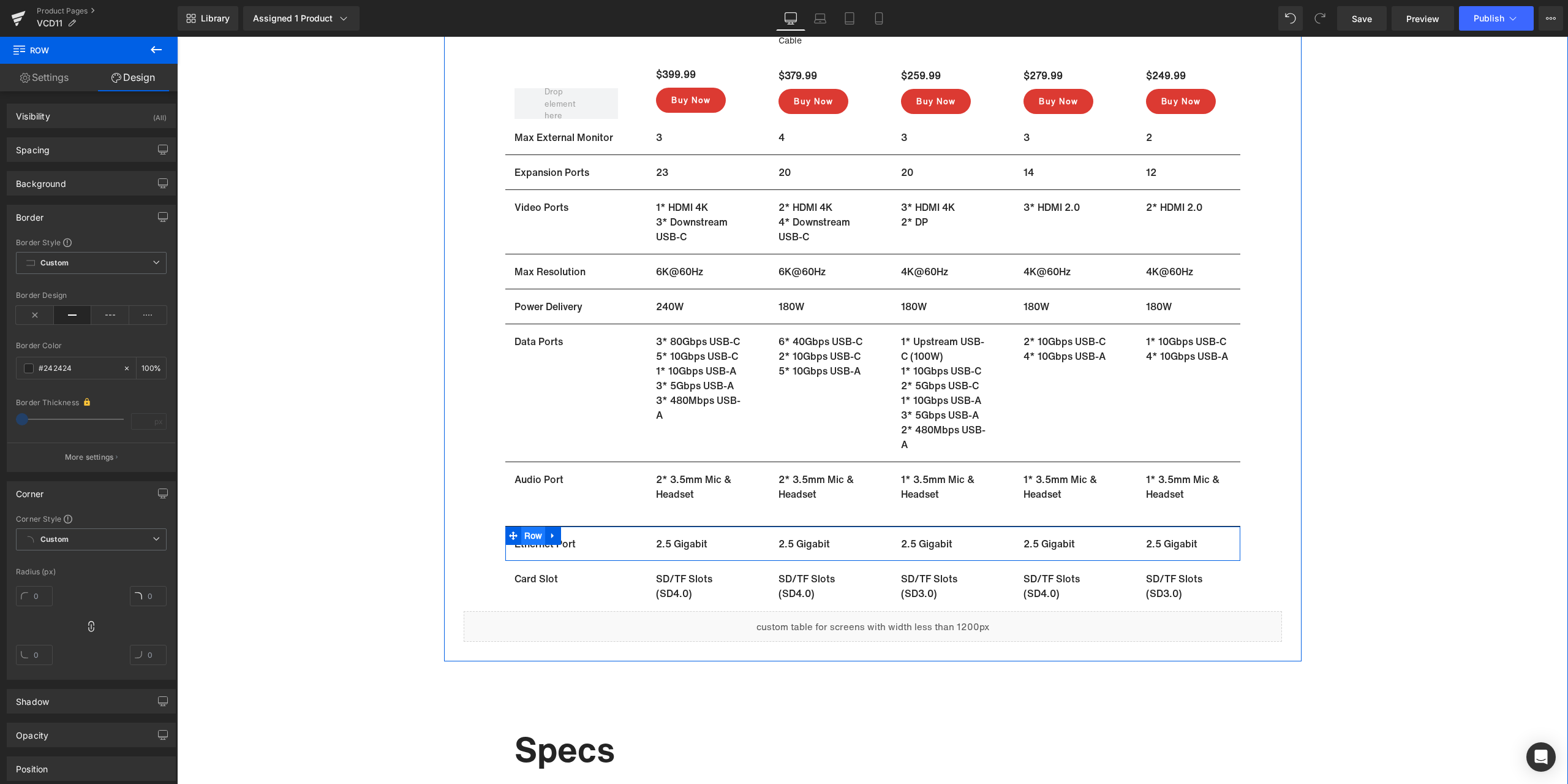
click at [525, 532] on span "Row" at bounding box center [533, 535] width 25 height 19
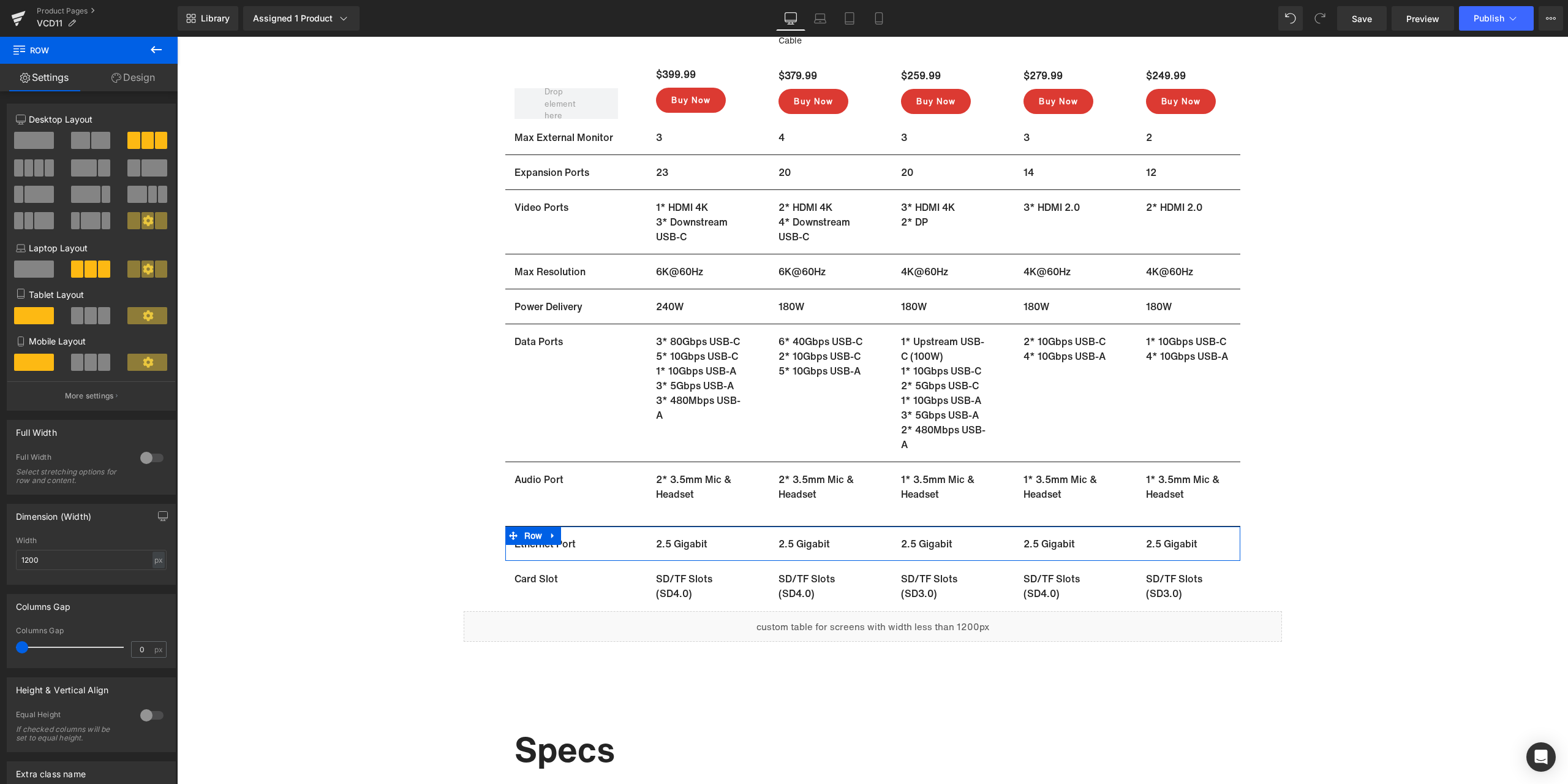
click at [140, 84] on link "Design" at bounding box center [133, 78] width 88 height 28
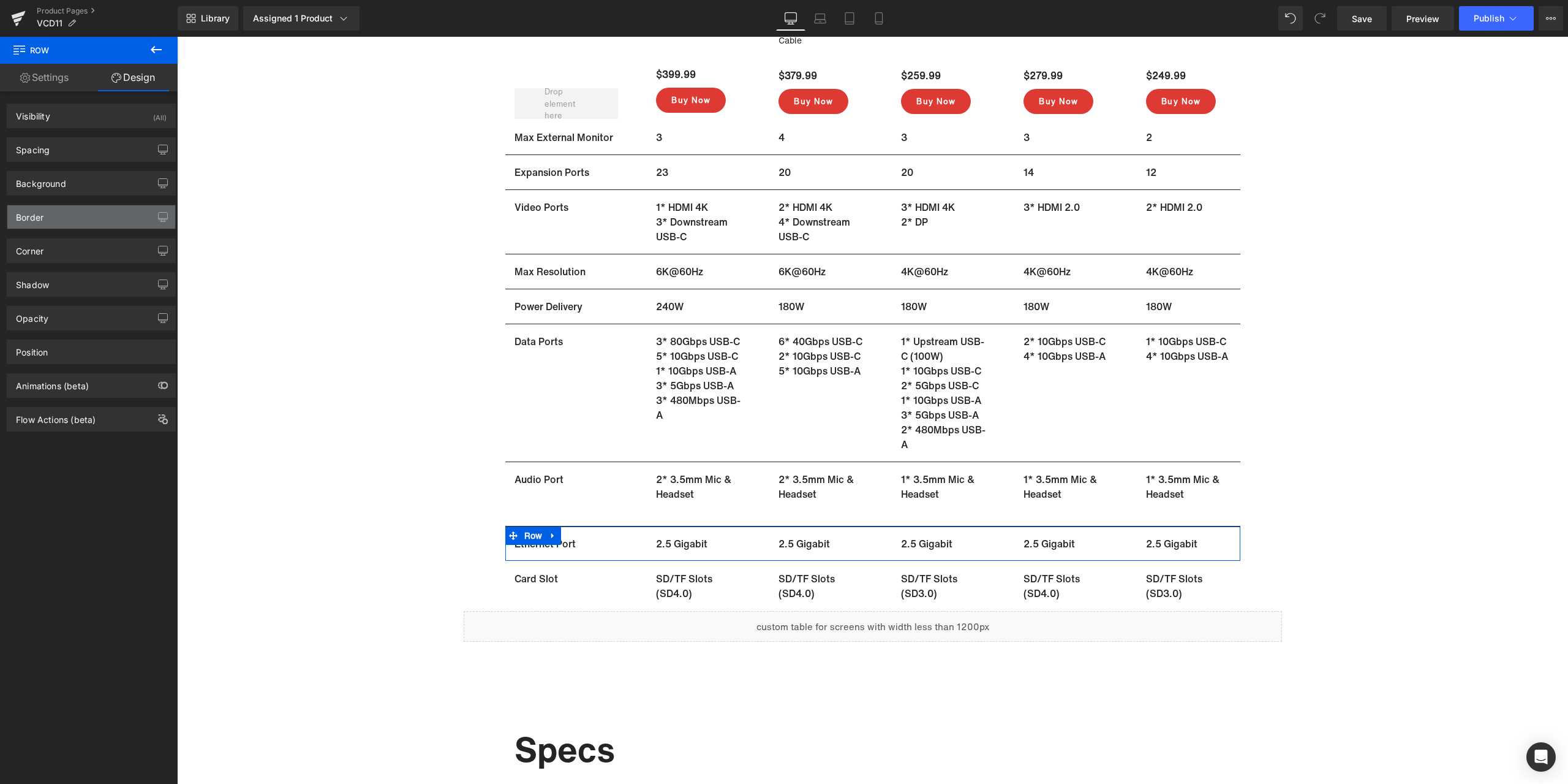
click at [56, 226] on div "Border" at bounding box center [90, 217] width 168 height 24
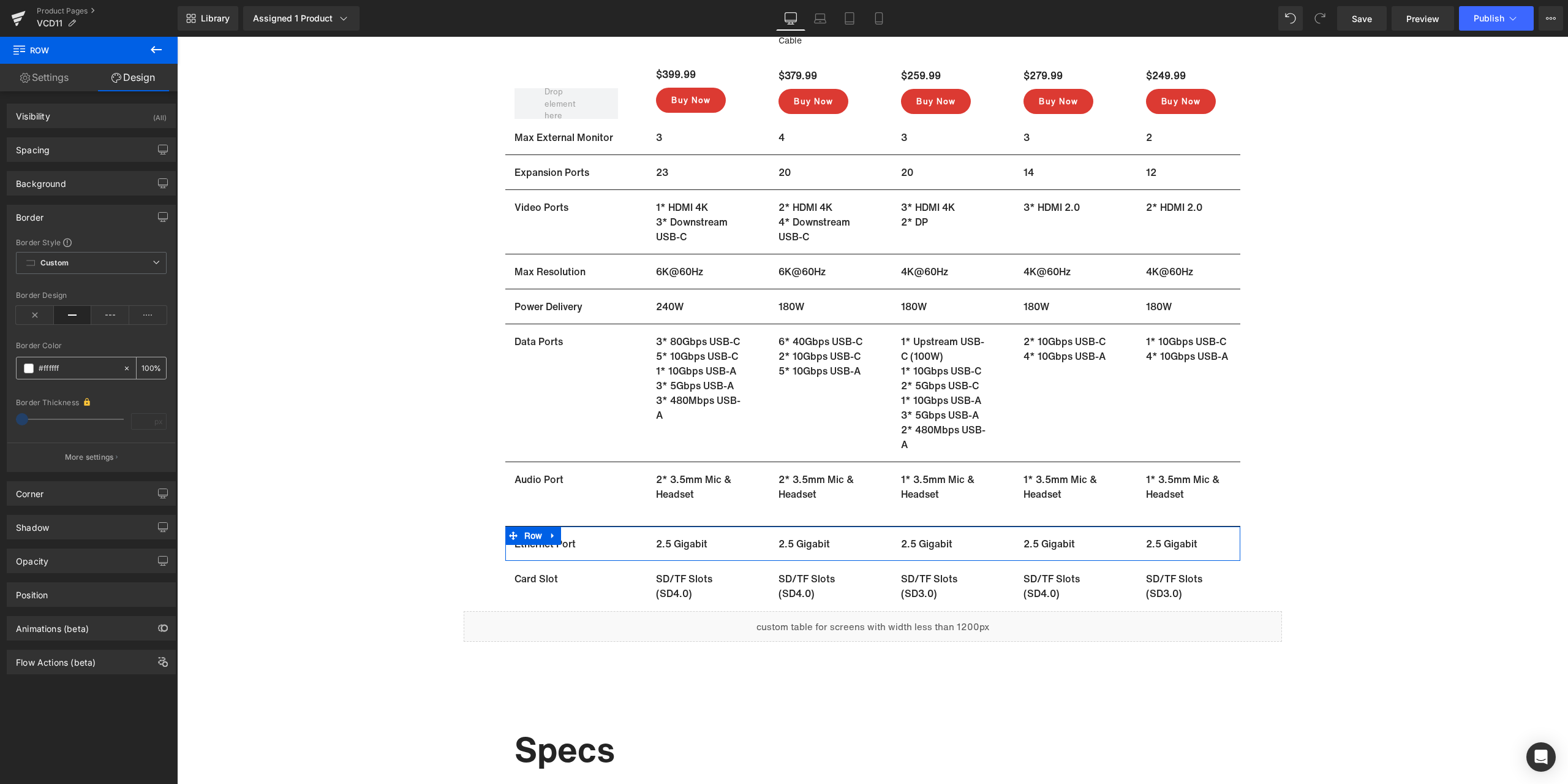
click at [78, 368] on input "text" at bounding box center [78, 368] width 79 height 14
click at [79, 367] on input "#ffffff" at bounding box center [78, 368] width 79 height 14
paste input "242424"
type input "#242424"
click at [522, 569] on span "Row" at bounding box center [533, 571] width 25 height 19
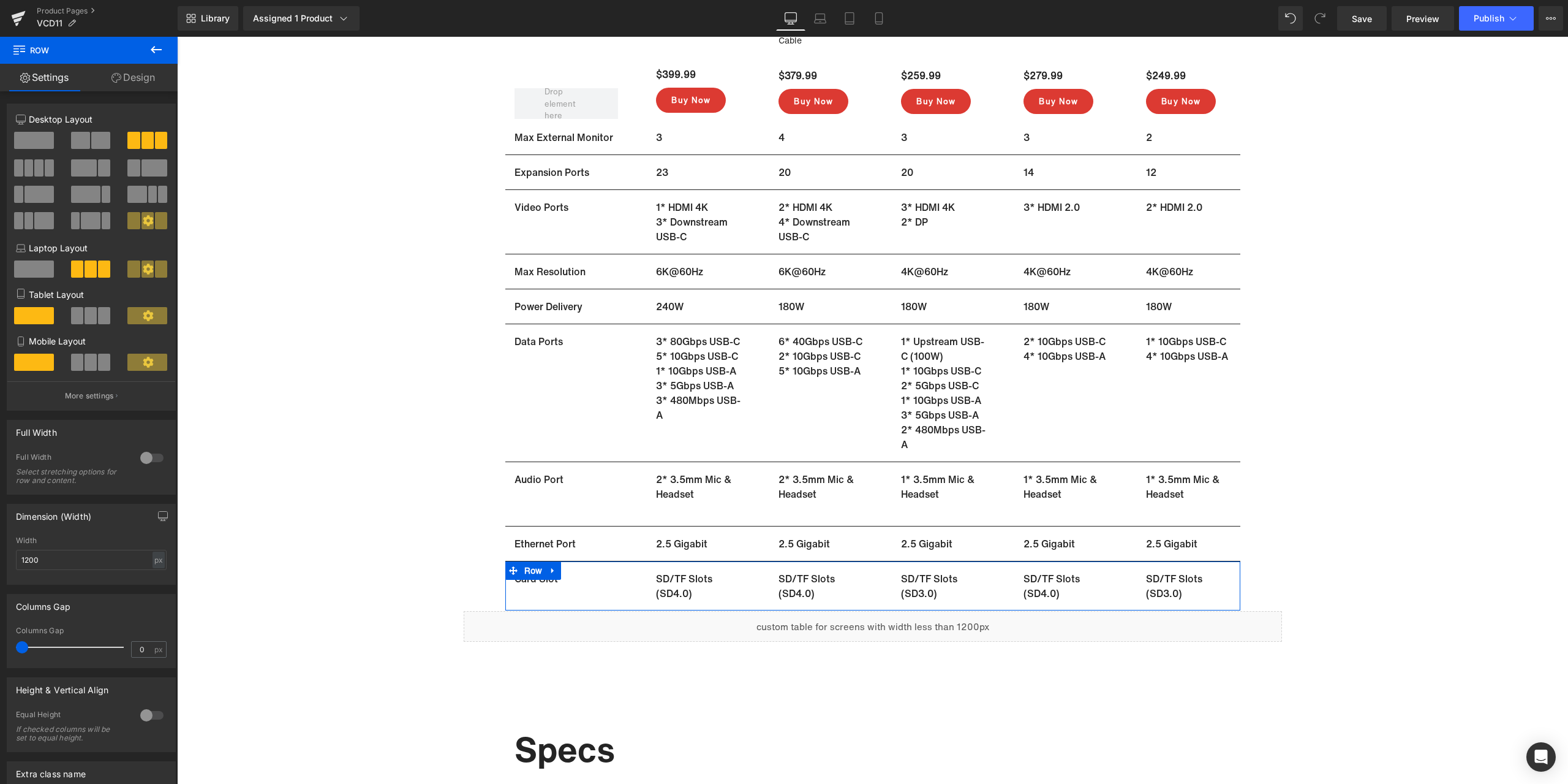
click at [142, 83] on link "Design" at bounding box center [133, 78] width 88 height 28
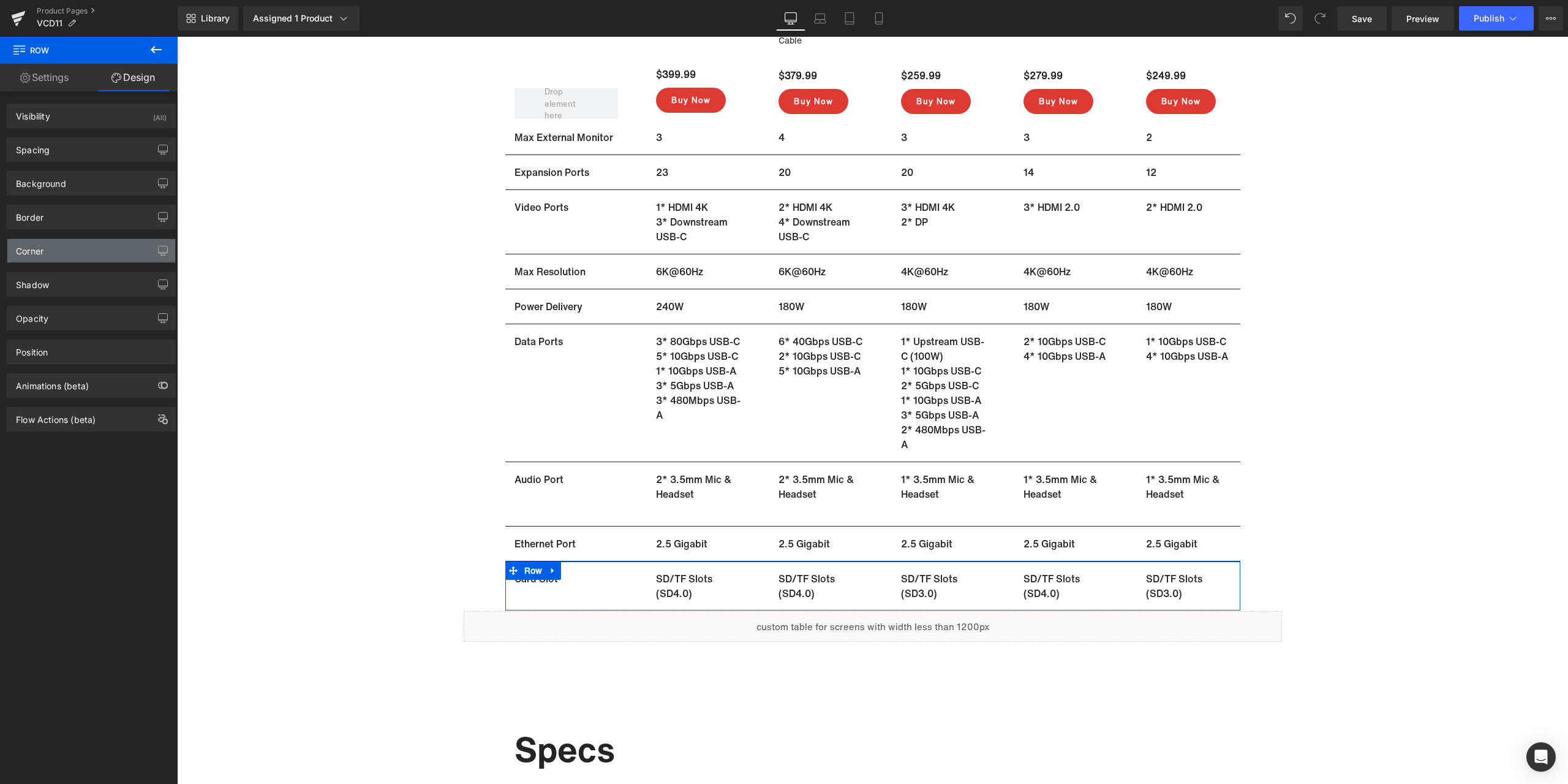
click at [75, 245] on div "Corner" at bounding box center [90, 251] width 168 height 24
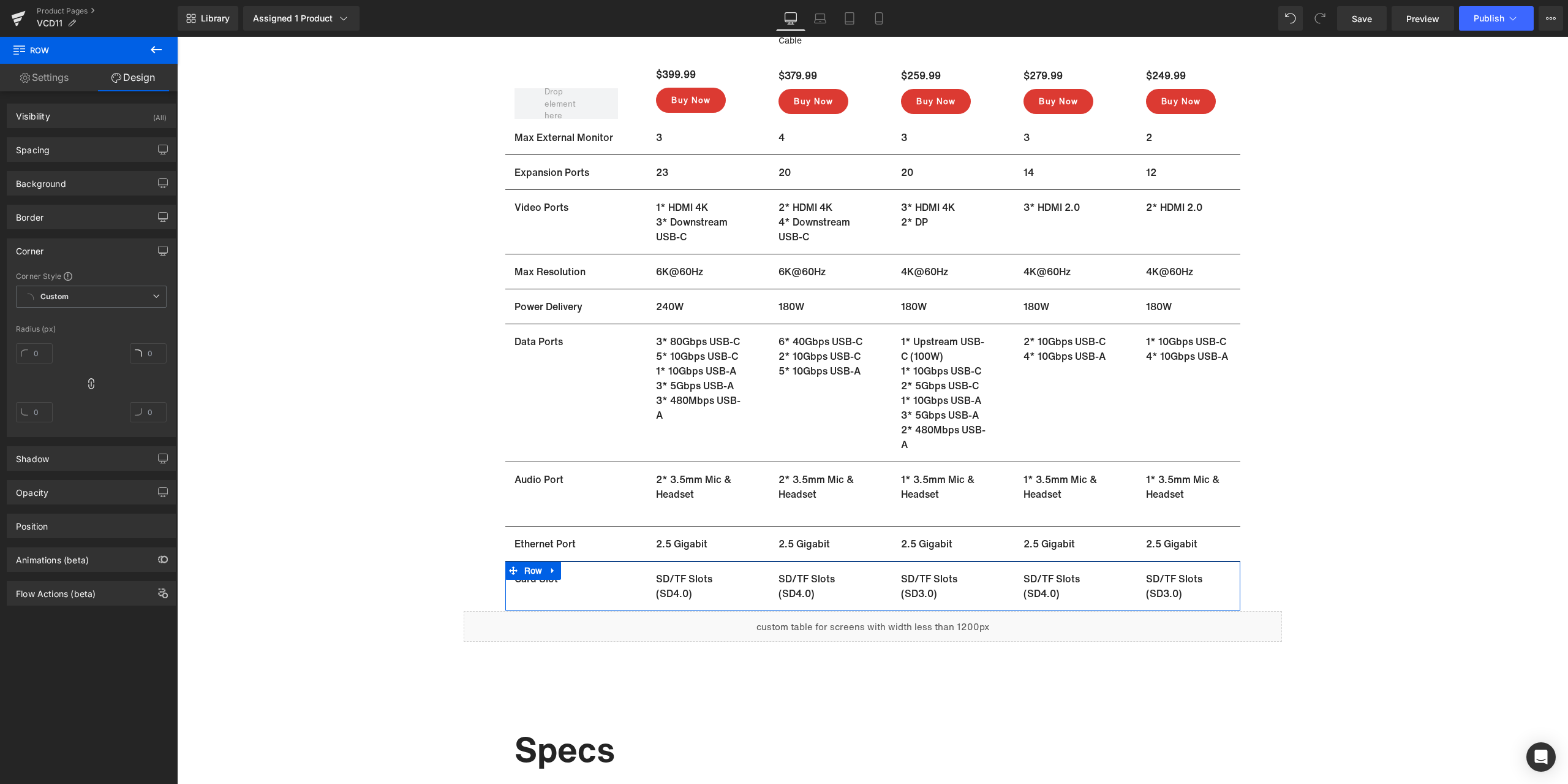
drag, startPoint x: 70, startPoint y: 247, endPoint x: 70, endPoint y: 230, distance: 17.0
click at [70, 247] on div "Corner" at bounding box center [90, 251] width 168 height 24
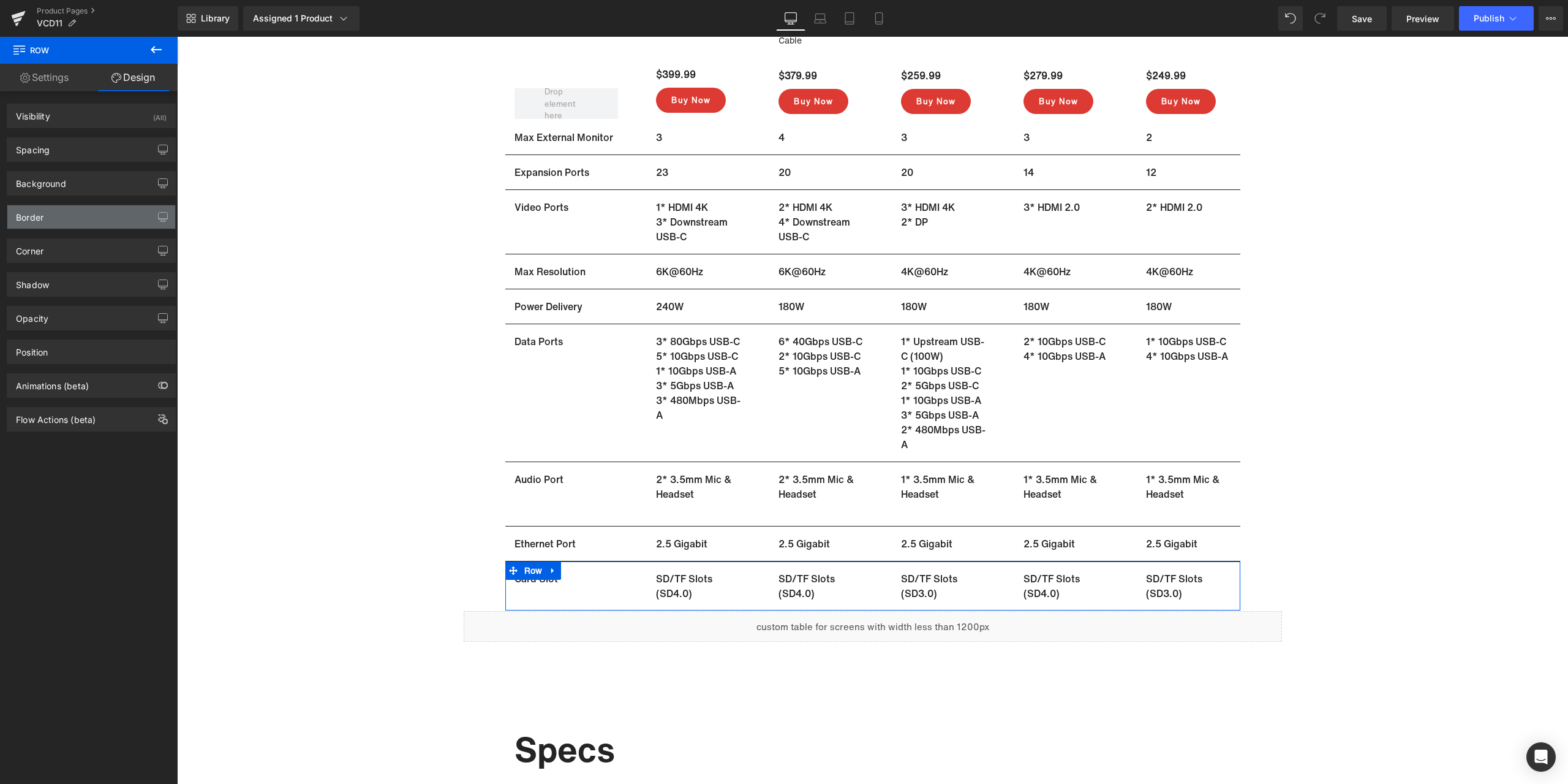
click at [75, 212] on div "Border" at bounding box center [90, 217] width 168 height 24
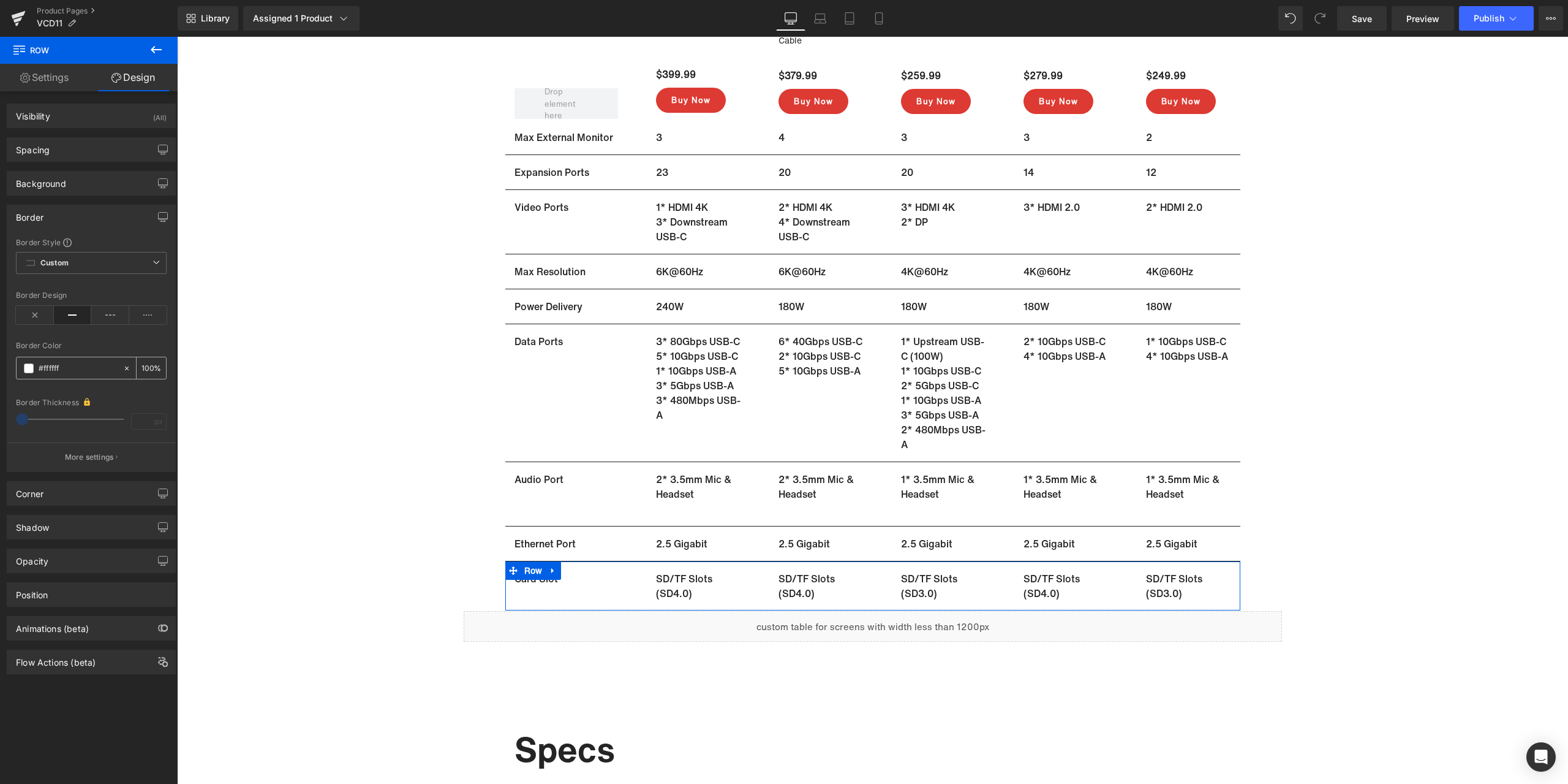
click at [73, 368] on input "text" at bounding box center [78, 368] width 79 height 14
click at [79, 370] on input "text" at bounding box center [78, 368] width 79 height 14
click at [69, 370] on input "text" at bounding box center [78, 368] width 79 height 14
paste input "242424"
type input "#242424"
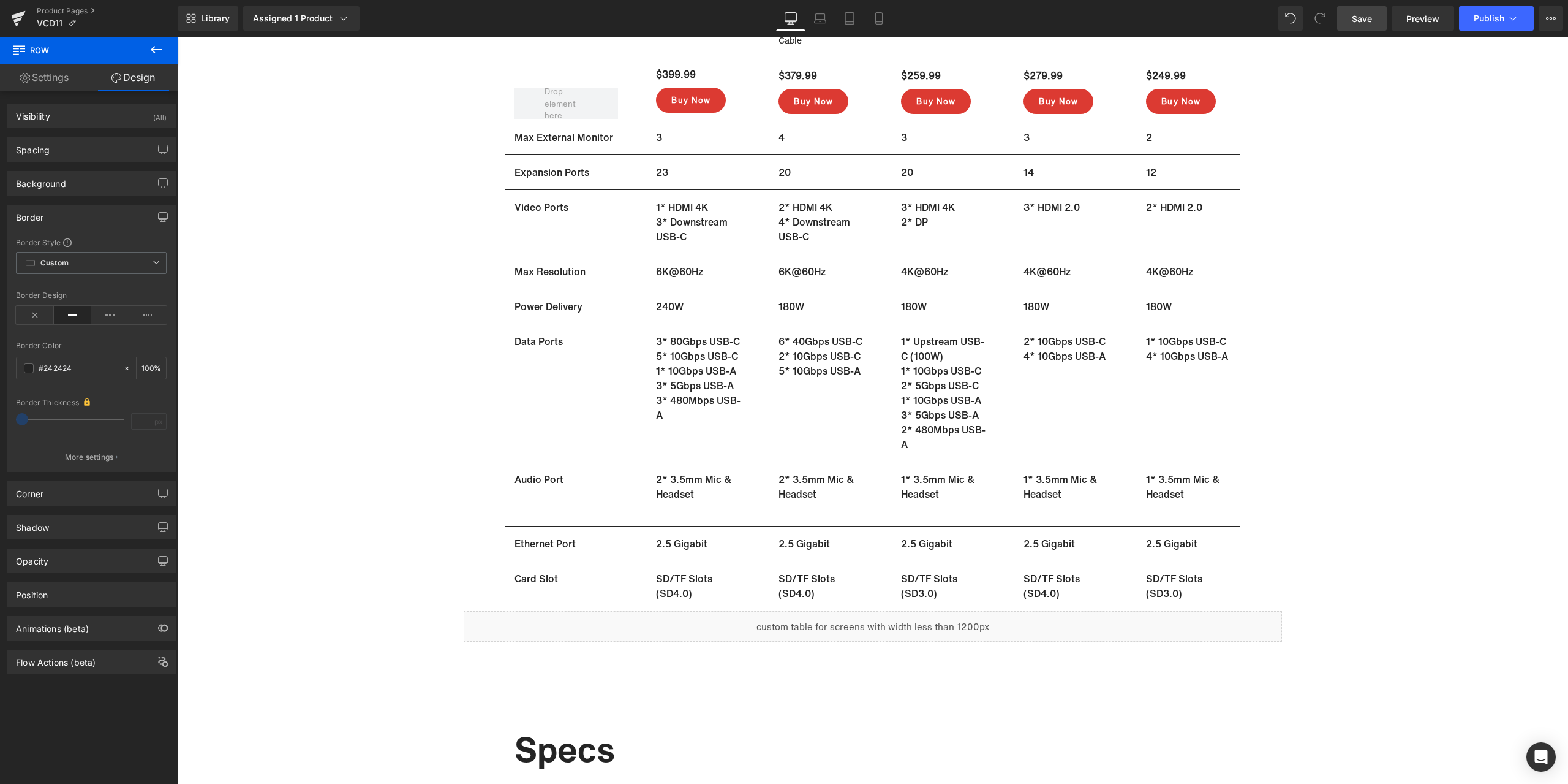
click at [1352, 22] on link "Save" at bounding box center [1362, 18] width 50 height 25
click at [885, 22] on icon at bounding box center [879, 18] width 12 height 12
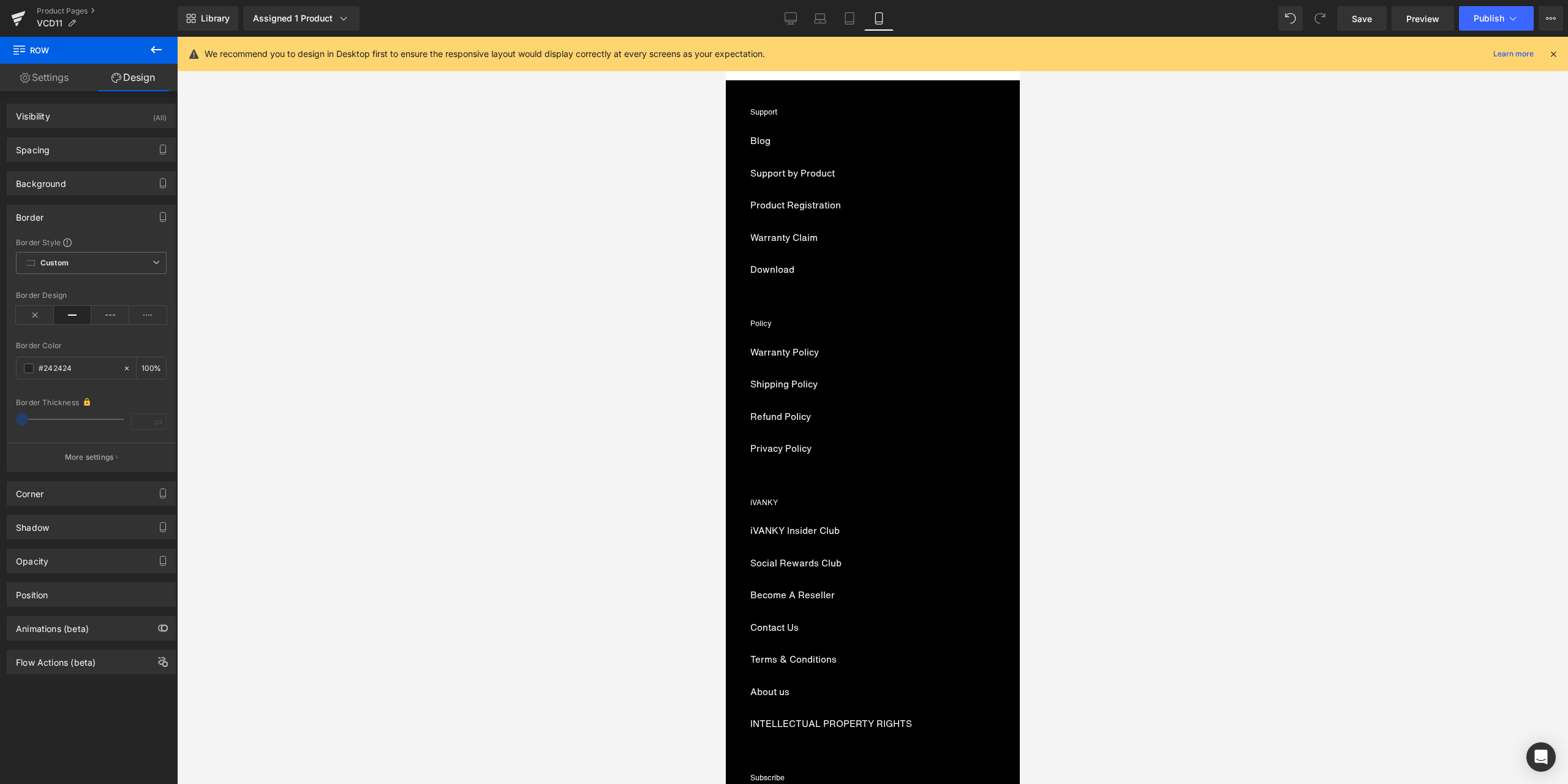
scroll to position [6771, 0]
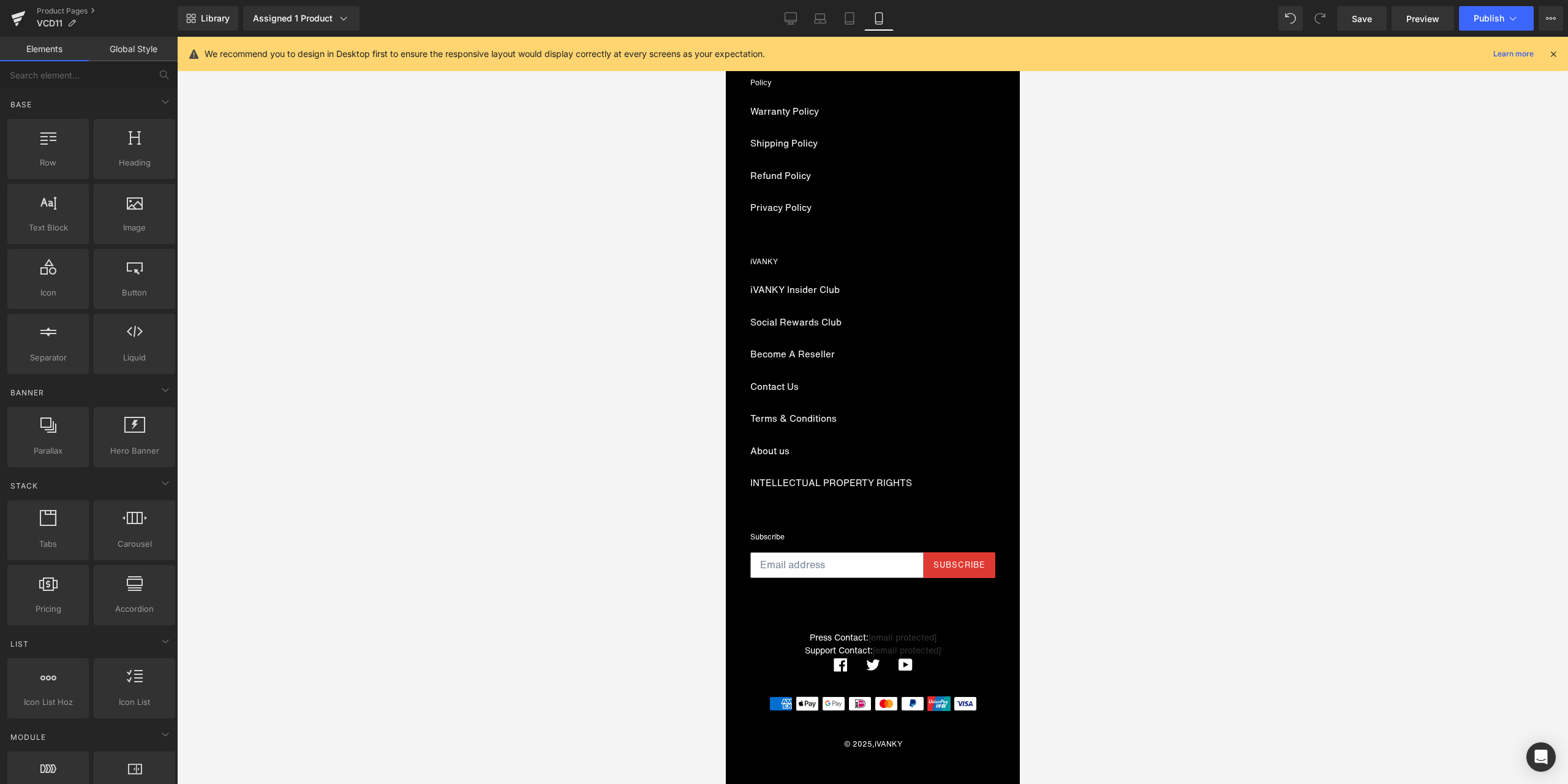
click at [1402, 396] on div at bounding box center [872, 410] width 1391 height 747
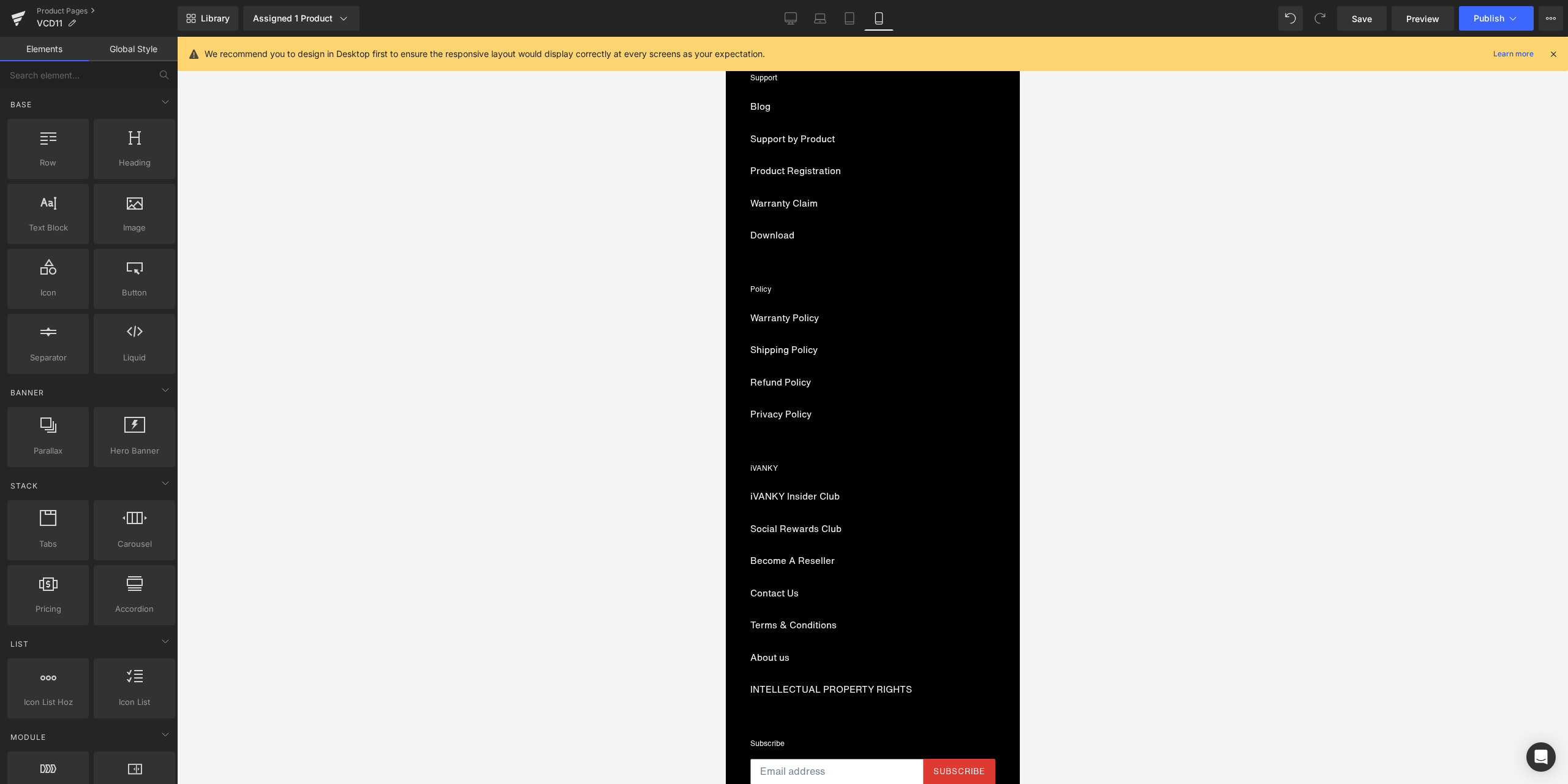
scroll to position [6525, 0]
